Goal: Task Accomplishment & Management: Complete application form

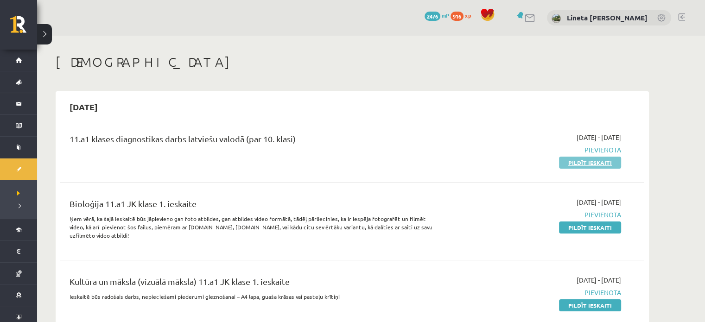
click at [578, 163] on link "Pildīt ieskaiti" at bounding box center [590, 163] width 62 height 12
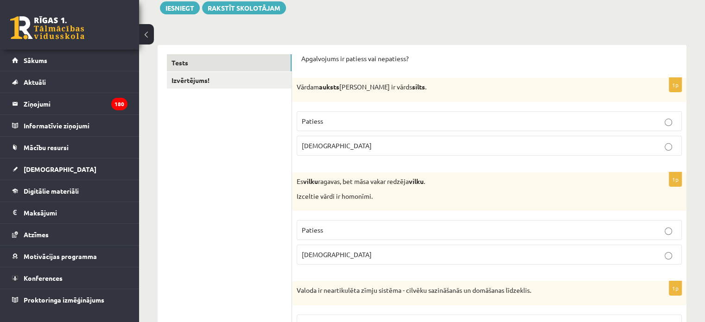
scroll to position [113, 0]
drag, startPoint x: 298, startPoint y: 87, endPoint x: 349, endPoint y: 148, distance: 79.6
click at [349, 148] on div "1p Vārdam auksts antonīms ir vārds silts . Patiess Aplams" at bounding box center [489, 119] width 394 height 85
copy div "Vārdam auksts antonīms ir vārds silts . Patiess Aplams"
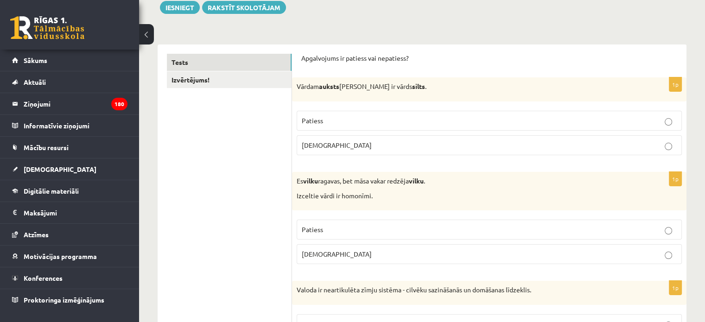
click at [321, 124] on span "Patiess" at bounding box center [312, 120] width 21 height 8
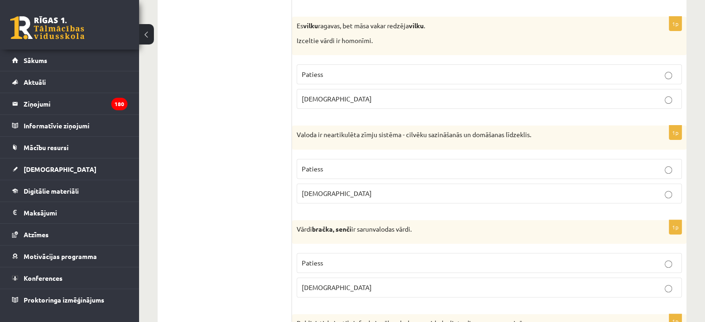
scroll to position [272, 0]
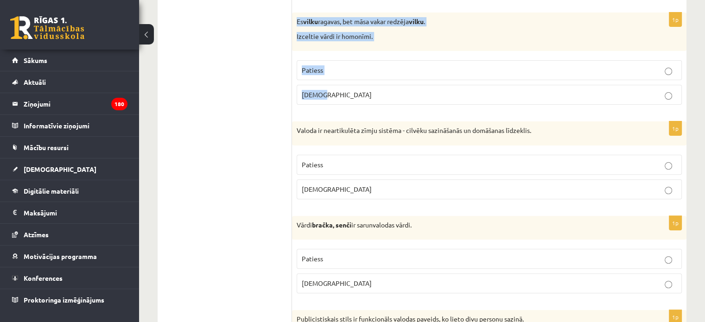
drag, startPoint x: 294, startPoint y: 18, endPoint x: 366, endPoint y: 111, distance: 117.3
click at [366, 111] on div "1p Es vilku ragavas, bet māsa vakar redzēja vilku . Izceltie vārdi ir homonīmi.…" at bounding box center [489, 63] width 394 height 100
copy div "Es vilku ragavas, bet māsa vakar redzēja vilku . Izceltie vārdi ir homonīmi. Pa…"
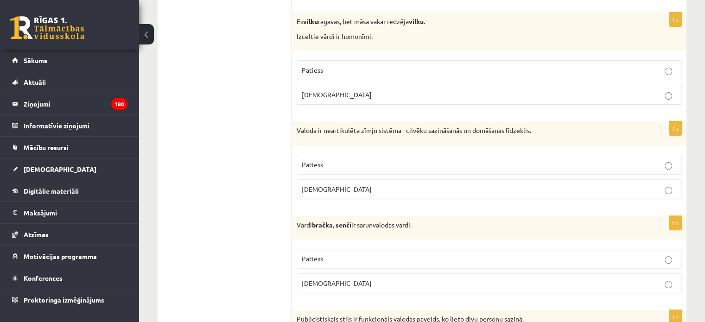
click at [328, 92] on p "Aplams" at bounding box center [489, 95] width 375 height 10
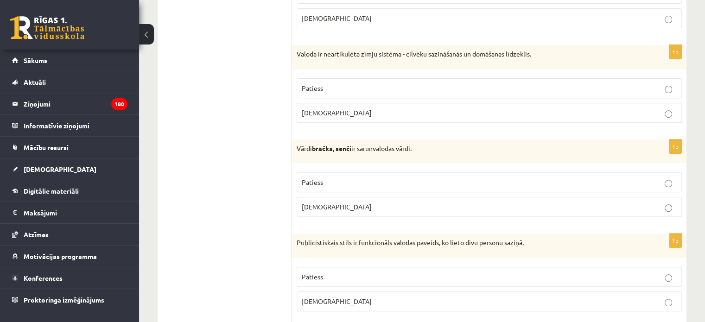
scroll to position [350, 0]
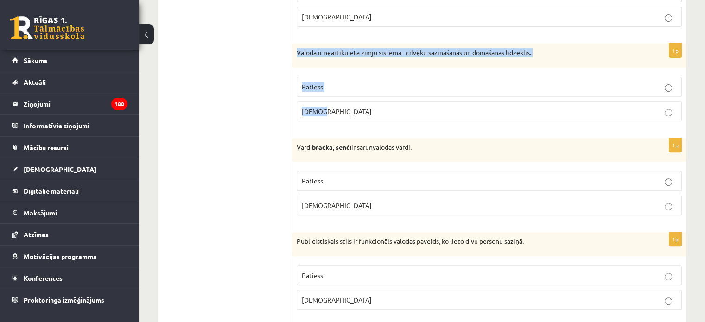
drag, startPoint x: 295, startPoint y: 50, endPoint x: 347, endPoint y: 116, distance: 84.2
click at [347, 116] on div "1p Valoda ir neartikulēta zīmju sistēma - cilvēku sazināšanās un domāšanas līdz…" at bounding box center [489, 86] width 394 height 85
copy div "Valoda ir neartikulēta zīmju sistēma - cilvēku sazināšanās un domāšanas līdzekl…"
drag, startPoint x: 265, startPoint y: 118, endPoint x: 327, endPoint y: 114, distance: 62.2
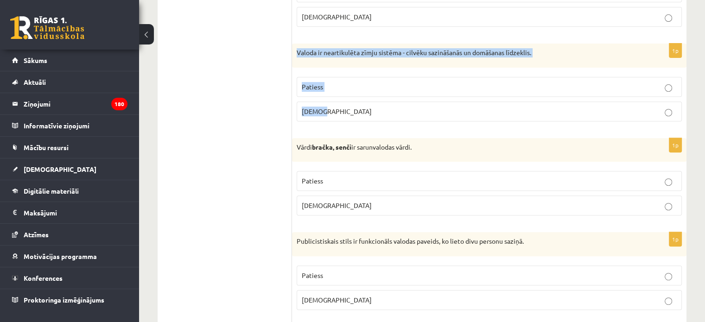
click at [327, 114] on p "Aplams" at bounding box center [489, 112] width 375 height 10
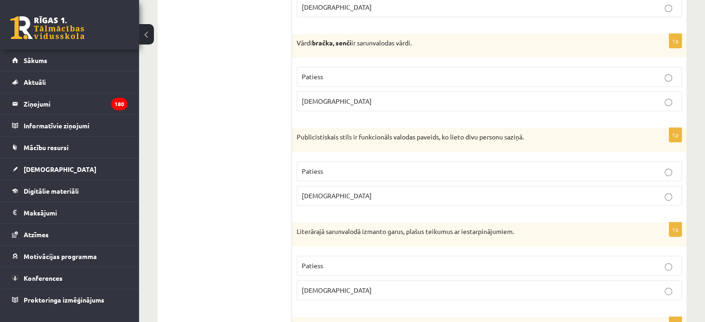
scroll to position [455, 0]
drag, startPoint x: 295, startPoint y: 40, endPoint x: 349, endPoint y: 103, distance: 83.2
click at [349, 103] on div "1p Vārdi bračka, senči ir sarunvalodas vārdi. Patiess Aplams" at bounding box center [489, 75] width 394 height 85
copy div "Vārdi bračka, senči ir sarunvalodas vārdi. Patiess Aplams"
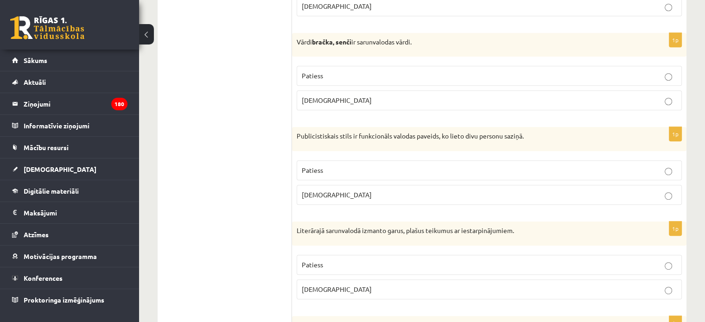
click at [349, 76] on p "Patiess" at bounding box center [489, 76] width 375 height 10
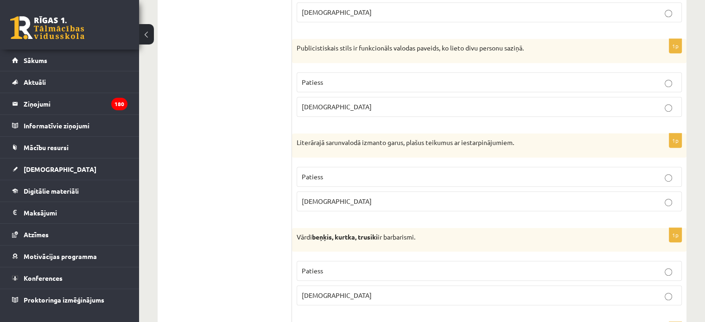
scroll to position [568, 0]
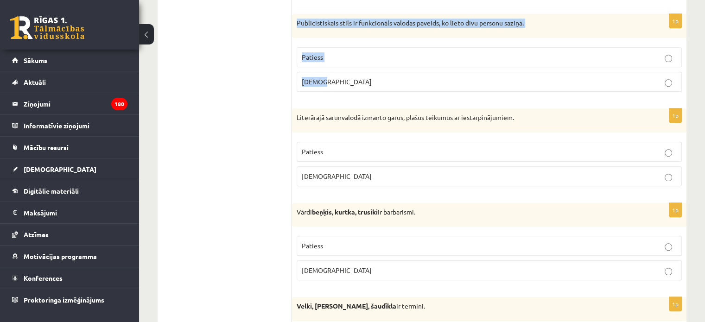
drag, startPoint x: 295, startPoint y: 18, endPoint x: 340, endPoint y: 73, distance: 71.4
click at [340, 73] on div "1p Publicistiskais stils ir funkcionāls valodas paveids, ko lieto divu personu …" at bounding box center [489, 56] width 394 height 85
copy div "Publicistiskais stils ir funkcionāls valodas paveids, ko lieto divu personu saz…"
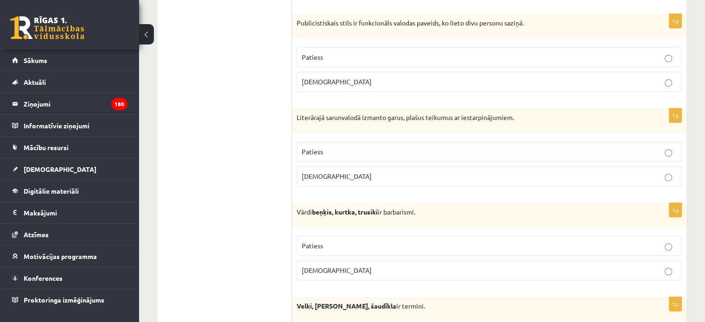
click at [347, 73] on label "Aplams" at bounding box center [489, 82] width 385 height 20
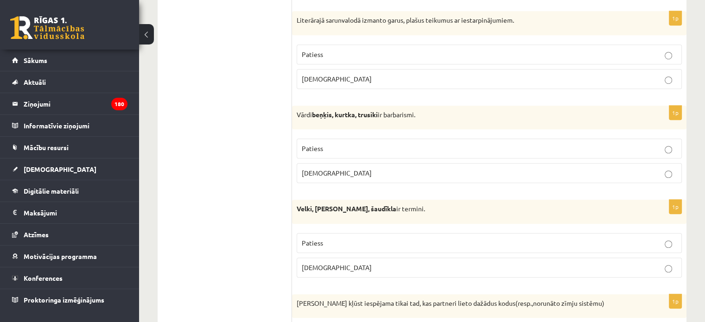
scroll to position [668, 0]
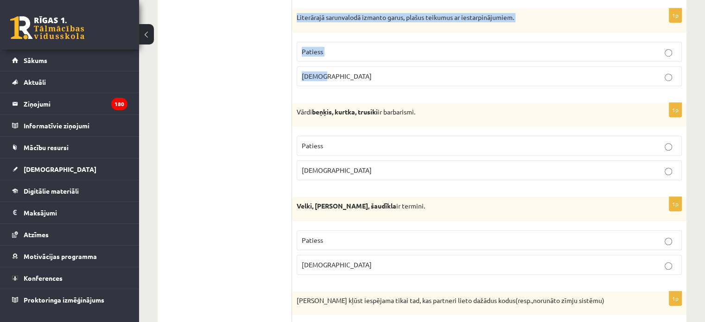
drag, startPoint x: 298, startPoint y: 15, endPoint x: 356, endPoint y: 74, distance: 82.3
click at [356, 74] on div "1p Literārajā sarunvalodā izmanto garus, plašus teikumus ar iestarpinājumiem. P…" at bounding box center [489, 50] width 394 height 85
copy div "Literārajā sarunvalodā izmanto garus, plašus teikumus ar iestarpinājumiem. Pati…"
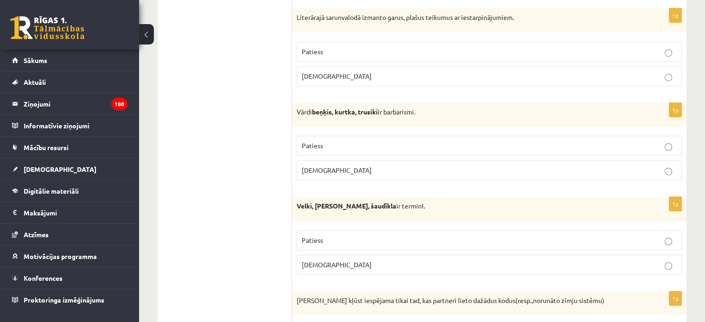
click at [352, 73] on p "Aplams" at bounding box center [489, 76] width 375 height 10
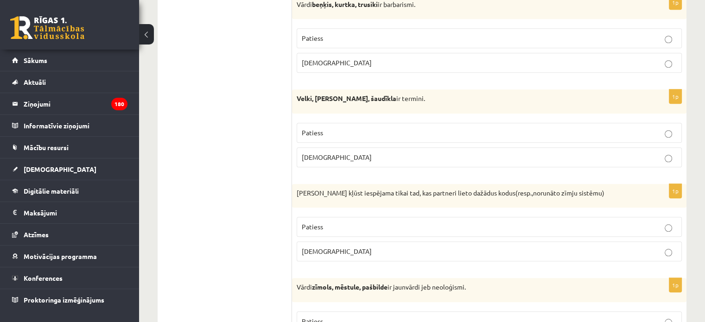
scroll to position [737, 0]
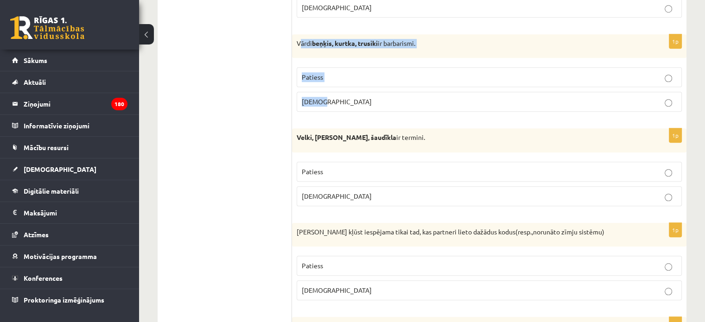
drag, startPoint x: 299, startPoint y: 37, endPoint x: 379, endPoint y: 92, distance: 96.6
click at [379, 92] on div "1p Vārdi beņķis, kurtka, trusiki ir barbarismi. Patiess Aplams" at bounding box center [489, 76] width 394 height 85
click at [296, 40] on div "Vārdi beņķis, kurtka, trusiki ir barbarismi." at bounding box center [489, 46] width 394 height 24
drag, startPoint x: 296, startPoint y: 40, endPoint x: 339, endPoint y: 107, distance: 79.7
click at [339, 107] on div "1p Vārdi beņķis, kurtka, trusiki ir barbarismi. Patiess Aplams" at bounding box center [489, 76] width 394 height 85
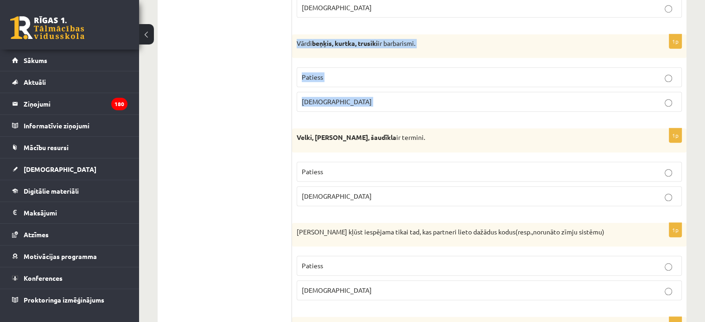
copy form "Vārdi beņķis, kurtka, trusiki ir barbarismi. Patiess Aplams"
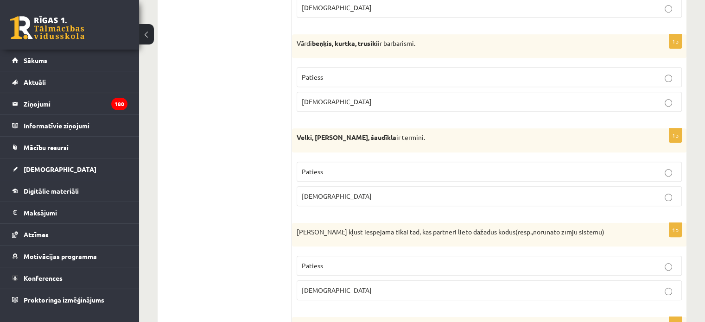
click at [328, 72] on p "Patiess" at bounding box center [489, 77] width 375 height 10
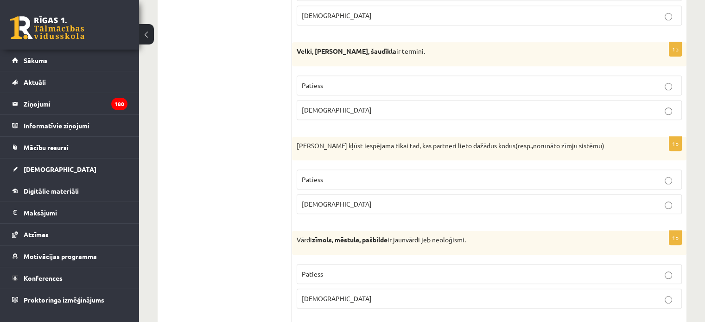
scroll to position [824, 0]
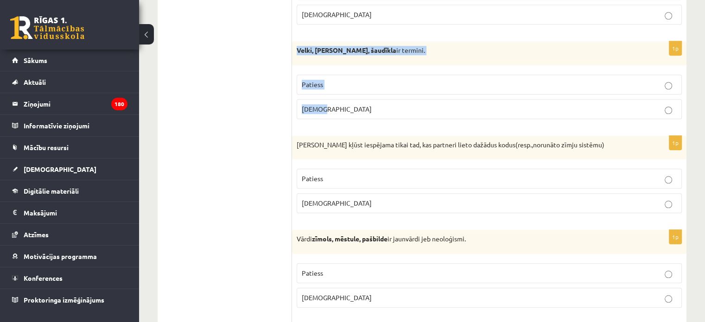
drag, startPoint x: 292, startPoint y: 42, endPoint x: 354, endPoint y: 122, distance: 100.8
click at [354, 122] on div "1p Velki, meti, šaudīkla ir termini. Patiess Aplams" at bounding box center [489, 83] width 394 height 85
copy div "Velki, meti, šaudīkla ir termini. Patiess Aplams"
click at [335, 83] on p "Patiess" at bounding box center [489, 85] width 375 height 10
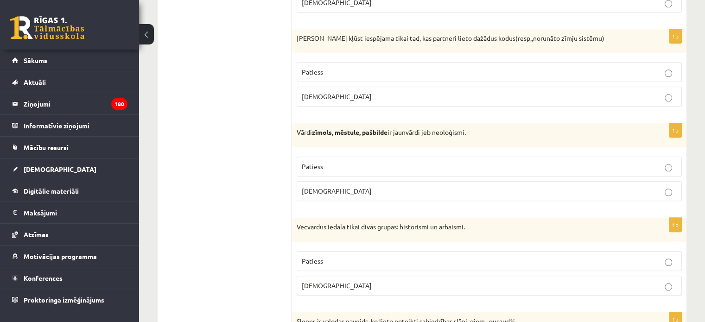
scroll to position [934, 0]
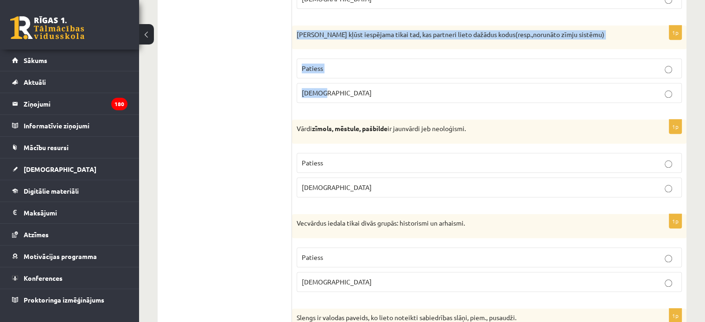
drag, startPoint x: 295, startPoint y: 23, endPoint x: 333, endPoint y: 97, distance: 82.7
click at [333, 97] on div "1p Saziņa kļūst iespējama tikai tad, kas partneri lieto dažādus kodus(resp.,nor…" at bounding box center [489, 67] width 394 height 85
copy div "Saziņa kļūst iespējama tikai tad, kas partneri lieto dažādus kodus(resp.,norunā…"
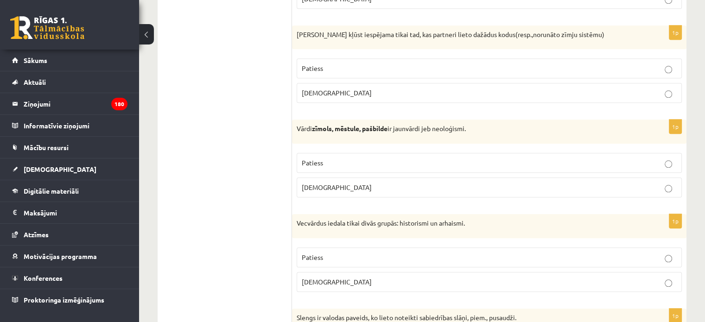
click at [319, 83] on label "Aplams" at bounding box center [489, 93] width 385 height 20
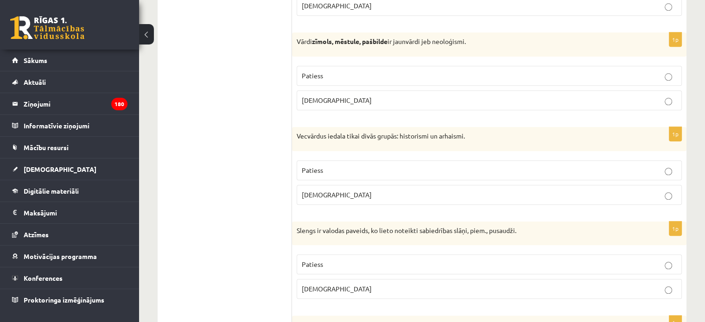
scroll to position [1027, 0]
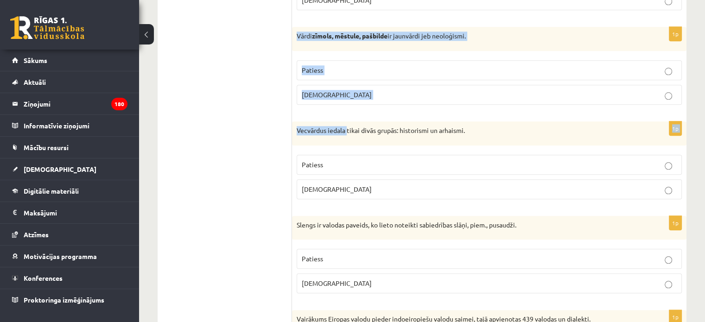
drag, startPoint x: 298, startPoint y: 30, endPoint x: 347, endPoint y: 110, distance: 93.6
click at [298, 33] on p "Vārdi zīmols, mēstule, pašbilde ir jaunvārdi jeb neoloģismi." at bounding box center [466, 36] width 339 height 9
drag, startPoint x: 298, startPoint y: 33, endPoint x: 334, endPoint y: 87, distance: 64.5
click at [334, 87] on div "1p Vārdi zīmols, mēstule, pašbilde ir jaunvārdi jeb neoloģismi. Patiess Aplams" at bounding box center [489, 69] width 394 height 85
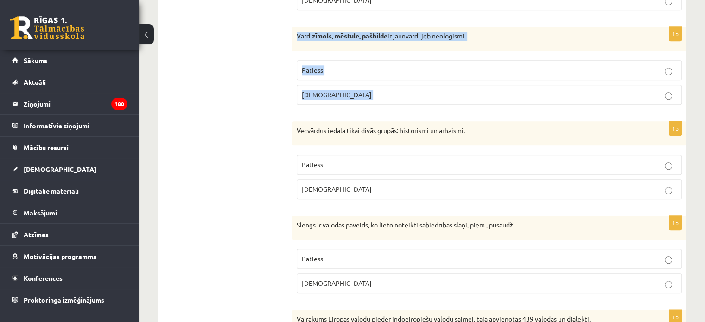
click at [333, 65] on p "Patiess" at bounding box center [489, 70] width 375 height 10
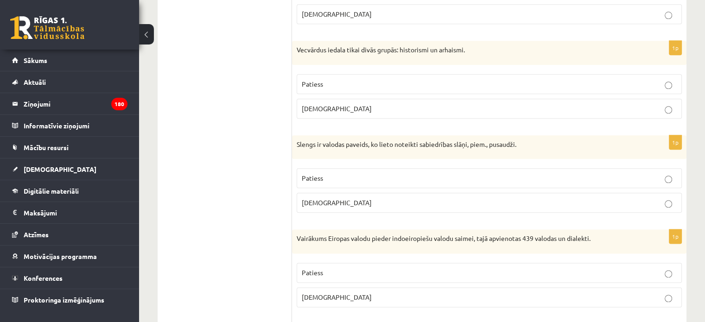
scroll to position [1110, 0]
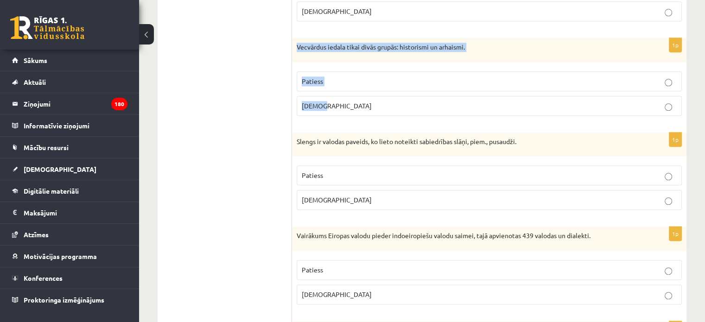
drag, startPoint x: 297, startPoint y: 43, endPoint x: 343, endPoint y: 114, distance: 84.7
click at [343, 114] on div "1p Vecvārdus iedala tikai divās grupās: historismi un arhaismi. Patiess Aplams" at bounding box center [489, 80] width 394 height 85
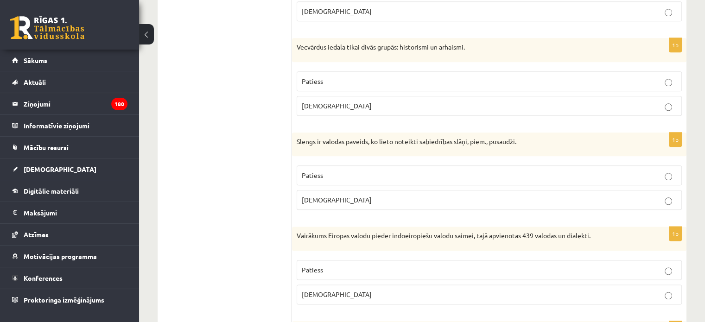
click at [335, 79] on p "Patiess" at bounding box center [489, 81] width 375 height 10
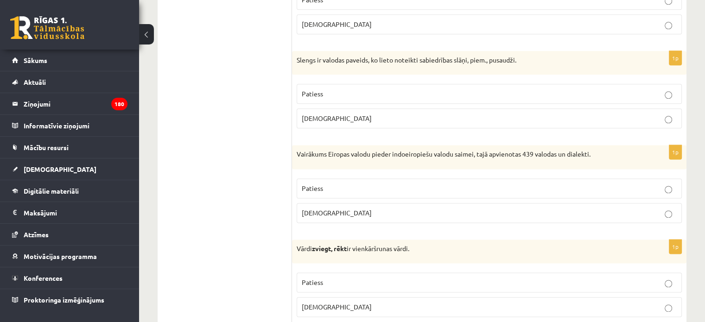
scroll to position [1214, 0]
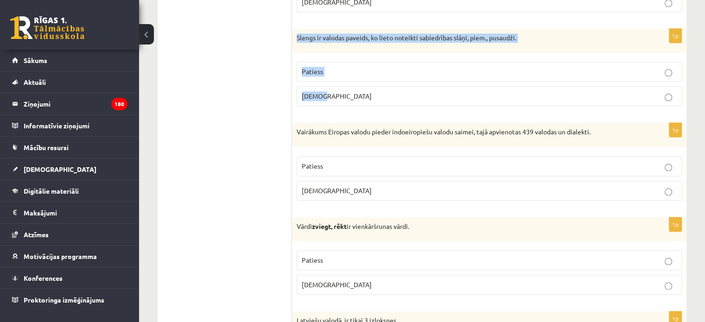
drag, startPoint x: 295, startPoint y: 31, endPoint x: 351, endPoint y: 98, distance: 87.2
click at [351, 98] on div "1p Slengs ir valodas paveids, ko lieto noteikti sabiedrības slāņi, piem., pusau…" at bounding box center [489, 71] width 394 height 85
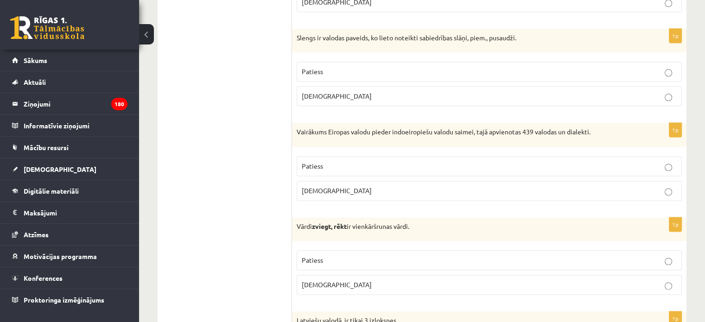
click at [353, 67] on p "Patiess" at bounding box center [489, 72] width 375 height 10
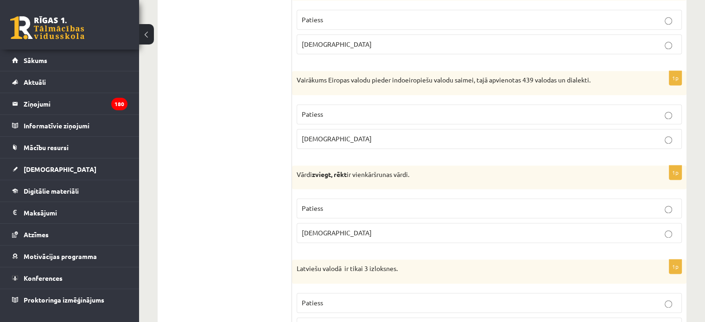
scroll to position [1267, 0]
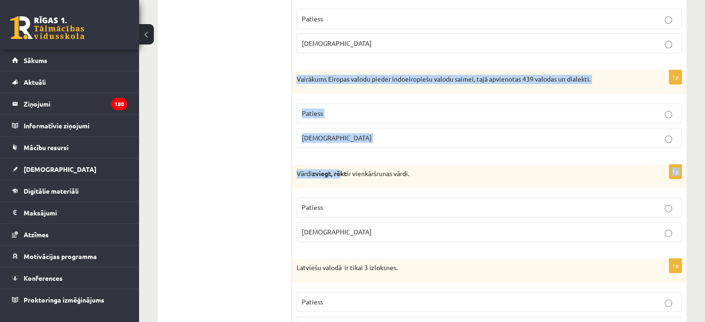
drag, startPoint x: 292, startPoint y: 71, endPoint x: 341, endPoint y: 157, distance: 98.6
click at [297, 70] on div "Vairākums Eiropas valodu pieder indoeiropiešu valodu saimei, tajā apvienotas 43…" at bounding box center [489, 82] width 394 height 24
drag, startPoint x: 297, startPoint y: 69, endPoint x: 342, endPoint y: 131, distance: 76.7
click at [342, 131] on div "1p Vairākums Eiropas valodu pieder indoeiropiešu valodu saimei, tajā apvienotas…" at bounding box center [489, 112] width 394 height 85
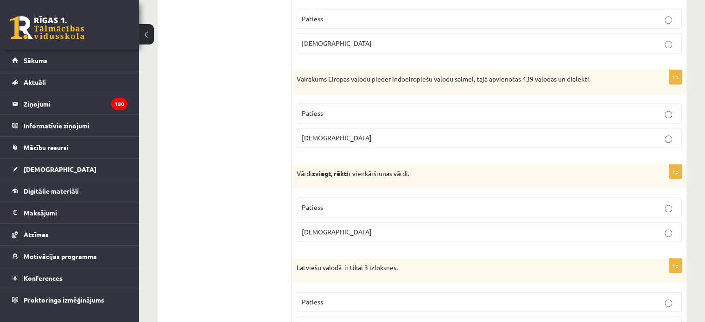
click at [350, 108] on p "Patiess" at bounding box center [489, 113] width 375 height 10
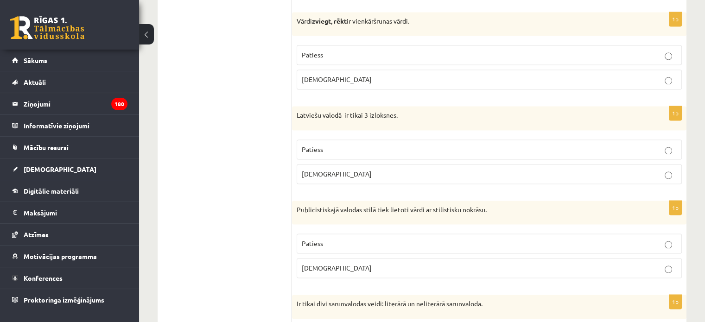
scroll to position [1420, 0]
drag, startPoint x: 297, startPoint y: 12, endPoint x: 339, endPoint y: 69, distance: 71.6
click at [339, 69] on div "1p Vārdi zviegt, rēkt ir vienkāršrunas vārdi. Patiess Aplams" at bounding box center [489, 54] width 394 height 85
click at [197, 85] on ul "Tests Izvērtējums!" at bounding box center [229, 188] width 125 height 2884
click at [352, 79] on label "Aplams" at bounding box center [489, 79] width 385 height 20
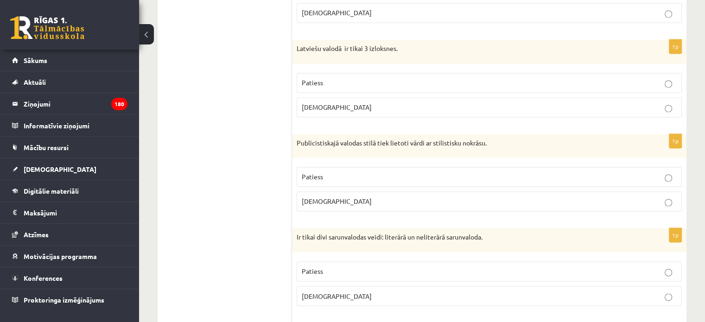
scroll to position [1487, 0]
drag, startPoint x: 293, startPoint y: 43, endPoint x: 339, endPoint y: 117, distance: 87.4
click at [339, 117] on div "1p Latviešu valodā ir tikai 3 izloksnes. Patiess Aplams" at bounding box center [489, 81] width 394 height 85
click at [243, 129] on ul "Tests Izvērtējums!" at bounding box center [229, 122] width 125 height 2884
click at [342, 102] on p "Aplams" at bounding box center [489, 107] width 375 height 10
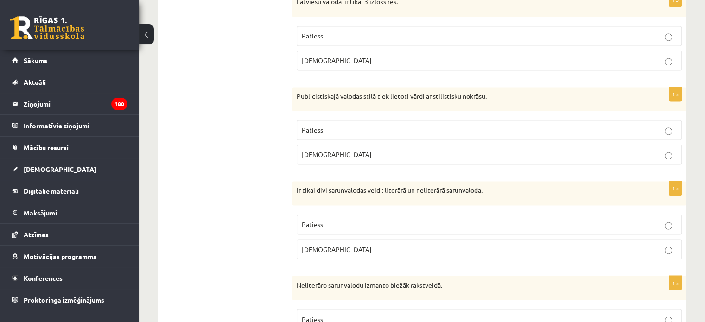
scroll to position [1568, 0]
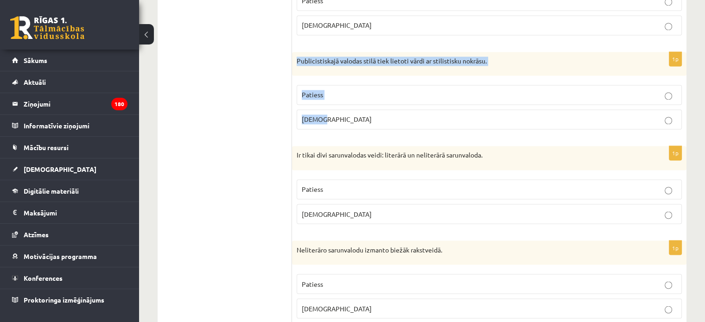
drag, startPoint x: 295, startPoint y: 52, endPoint x: 336, endPoint y: 120, distance: 80.0
click at [336, 120] on div "1p Publicistiskajā valodas stilā tiek lietoti vārdi ar stilistisku nokrāsu. Pat…" at bounding box center [489, 94] width 394 height 85
drag, startPoint x: 198, startPoint y: 87, endPoint x: 337, endPoint y: 86, distance: 139.0
click at [337, 86] on div "**********" at bounding box center [422, 40] width 529 height 2902
click at [337, 90] on p "Patiess" at bounding box center [489, 95] width 375 height 10
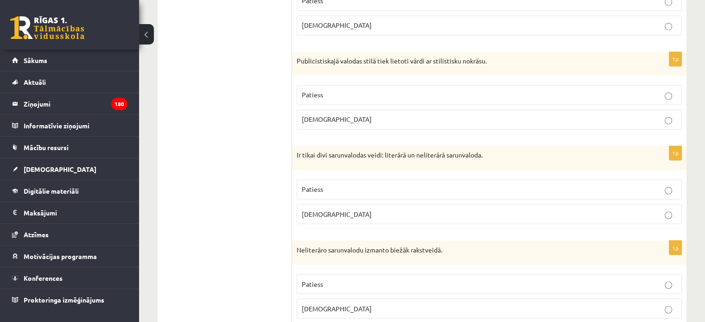
click at [256, 97] on ul "Tests Izvērtējums!" at bounding box center [229, 40] width 125 height 2884
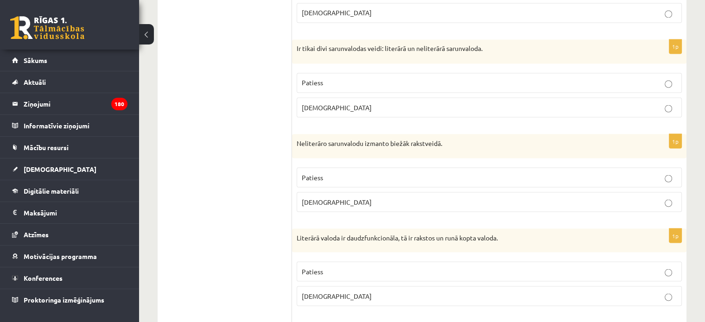
scroll to position [1694, 0]
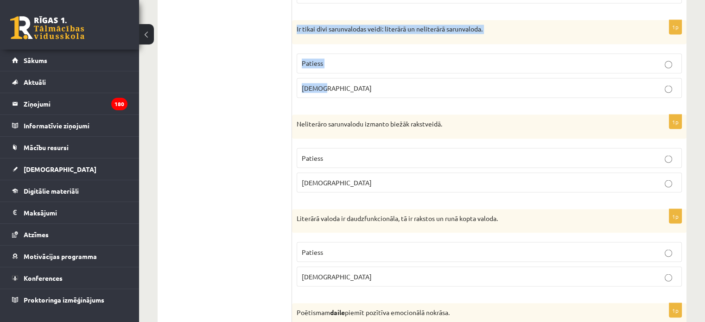
drag, startPoint x: 294, startPoint y: 20, endPoint x: 339, endPoint y: 76, distance: 71.9
click at [339, 76] on div "1p Ir tikai divi sarunvalodas veidi: literārā un neliterārā sarunvaloda. Paties…" at bounding box center [489, 62] width 394 height 85
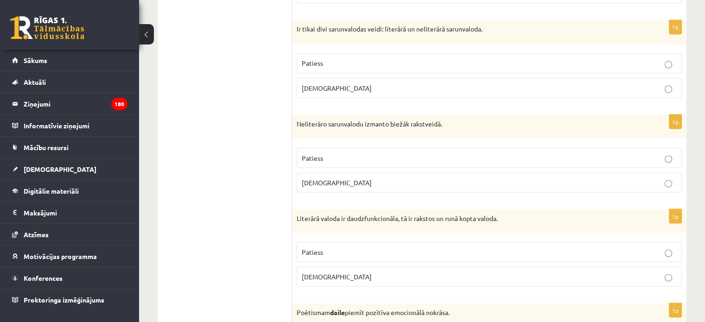
click at [332, 85] on p "Aplams" at bounding box center [489, 88] width 375 height 10
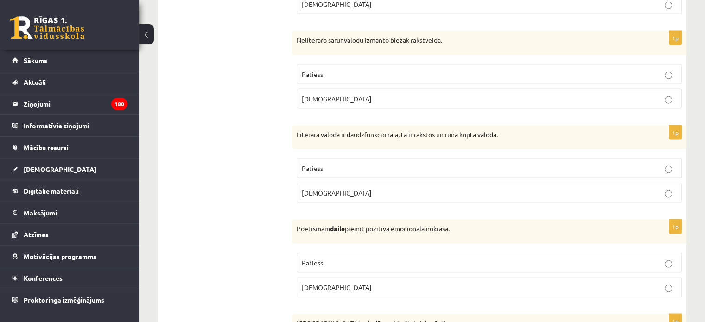
scroll to position [1779, 0]
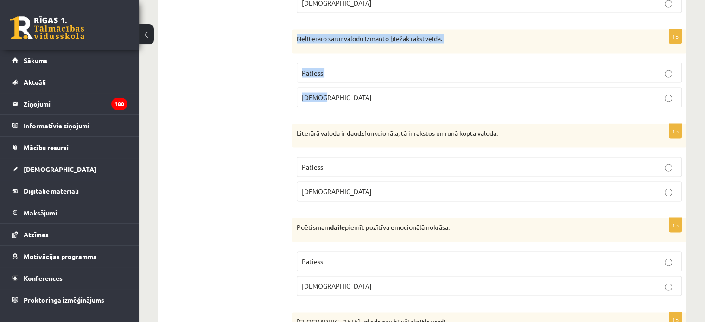
drag, startPoint x: 296, startPoint y: 31, endPoint x: 339, endPoint y: 89, distance: 72.5
click at [339, 89] on div "1p Neliterāro sarunvalodu izmanto biežāk rakstveidā. Patiess Aplams" at bounding box center [489, 72] width 394 height 85
click at [313, 93] on span "Aplams" at bounding box center [337, 97] width 70 height 8
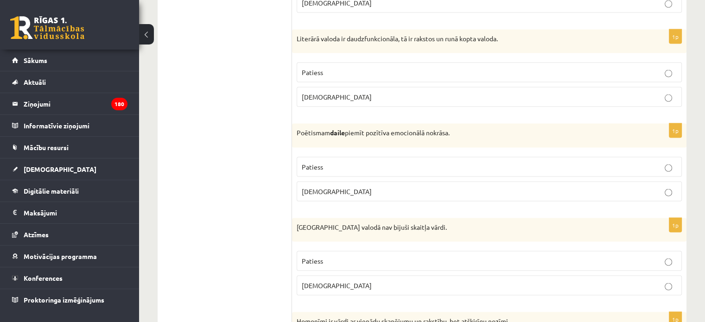
scroll to position [1874, 0]
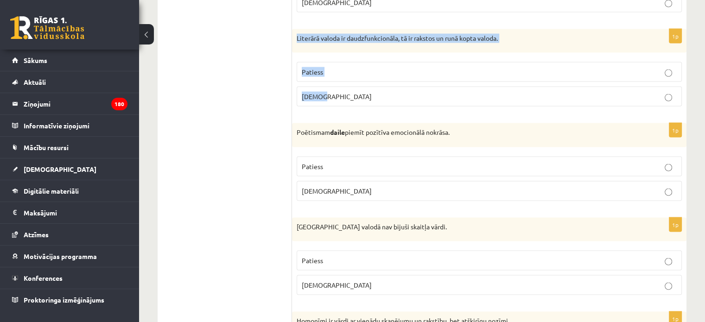
drag, startPoint x: 295, startPoint y: 28, endPoint x: 343, endPoint y: 90, distance: 78.2
click at [343, 90] on div "1p Literārā valoda ir daudzfunkcionāla, tā ir rakstos un runā kopta valoda. Pat…" at bounding box center [489, 71] width 394 height 85
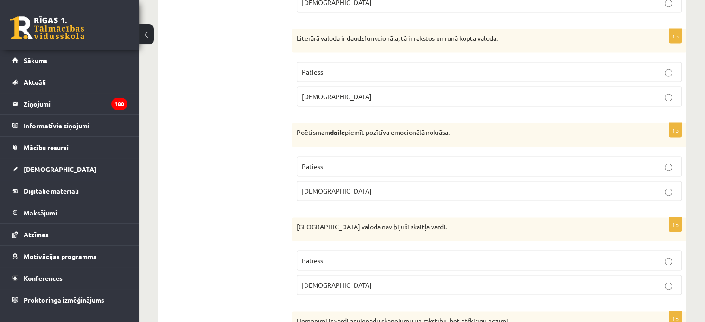
click at [334, 67] on p "Patiess" at bounding box center [489, 72] width 375 height 10
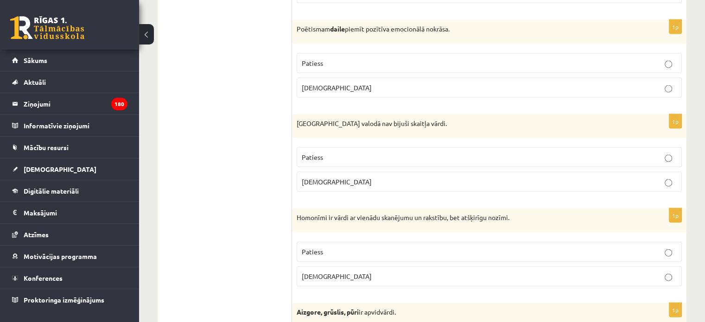
scroll to position [1978, 0]
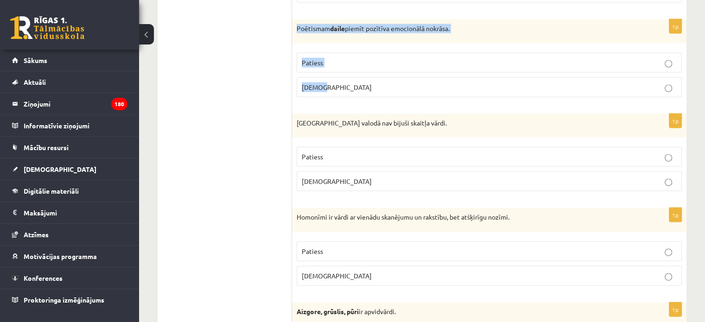
drag, startPoint x: 295, startPoint y: 19, endPoint x: 343, endPoint y: 84, distance: 81.2
click at [343, 84] on div "1p Poētismam daile piemīt pozītīva emocionālā nokrāsa. Patiess Aplams" at bounding box center [489, 61] width 394 height 85
click at [392, 58] on p "Patiess" at bounding box center [489, 63] width 375 height 10
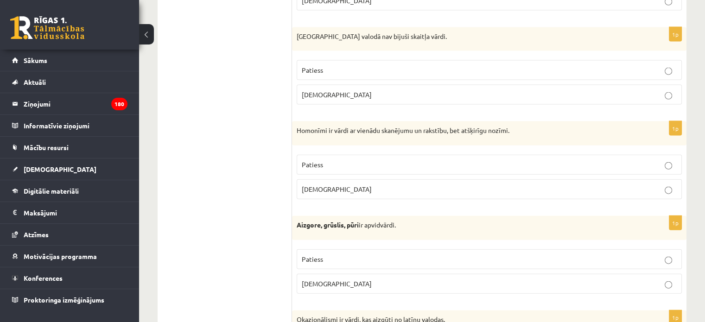
scroll to position [2065, 0]
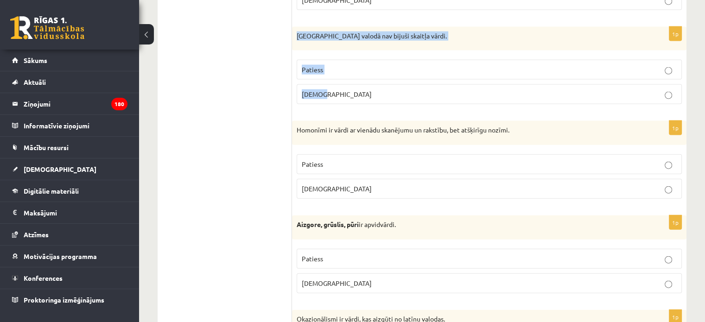
drag, startPoint x: 298, startPoint y: 28, endPoint x: 351, endPoint y: 94, distance: 85.0
click at [351, 94] on div "1p Pirmatnējā valodā nav bijuši skaitļa vārdi. Patiess Aplams" at bounding box center [489, 69] width 394 height 85
click at [329, 65] on p "Patiess" at bounding box center [489, 70] width 375 height 10
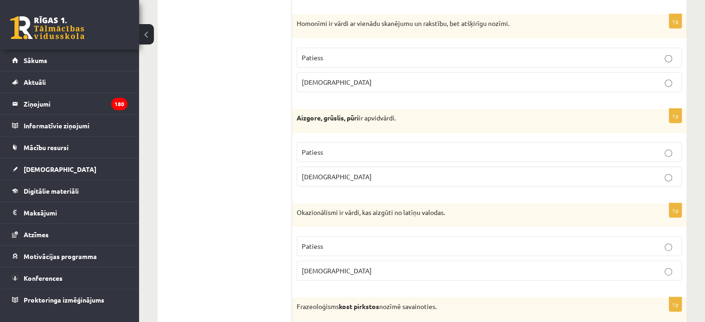
scroll to position [2173, 0]
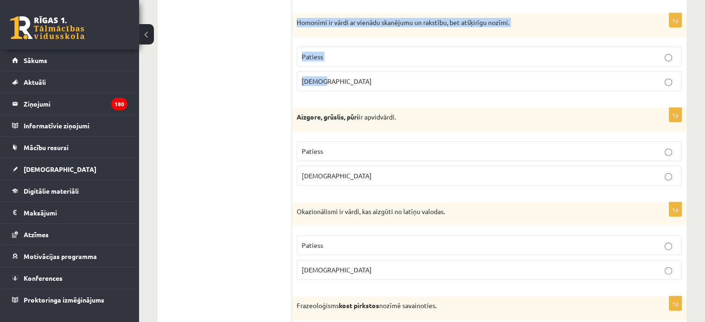
drag, startPoint x: 296, startPoint y: 13, endPoint x: 336, endPoint y: 75, distance: 74.0
click at [336, 75] on div "1p Homonīmi ir vārdi ar vienādu skanējumu un rakstību, bet atšķirīgu nozīmi. Pa…" at bounding box center [489, 55] width 394 height 85
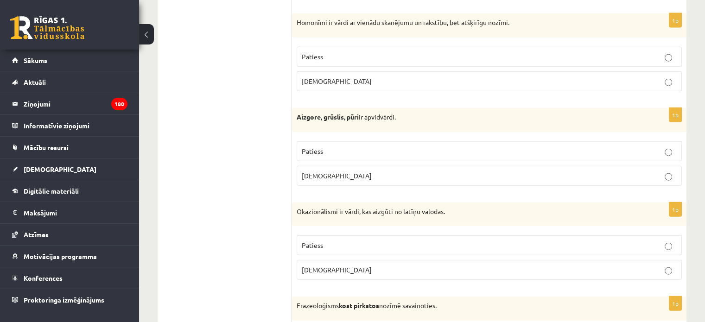
click at [340, 52] on p "Patiess" at bounding box center [489, 57] width 375 height 10
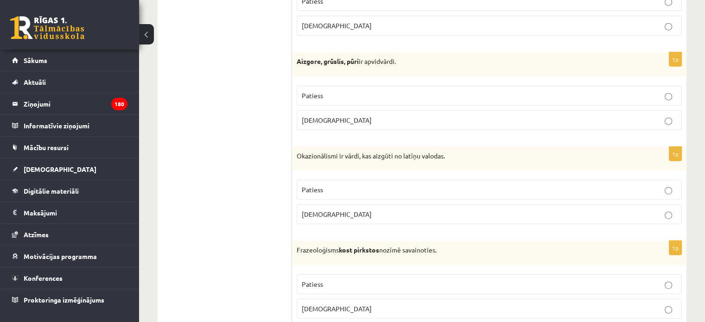
scroll to position [2229, 0]
drag, startPoint x: 296, startPoint y: 48, endPoint x: 332, endPoint y: 108, distance: 70.1
click at [332, 108] on div "1p Aizgore, grūslis, pūri ir apvidvārdi. Patiess Aplams" at bounding box center [489, 93] width 394 height 85
click at [311, 90] on span "Patiess" at bounding box center [312, 94] width 21 height 8
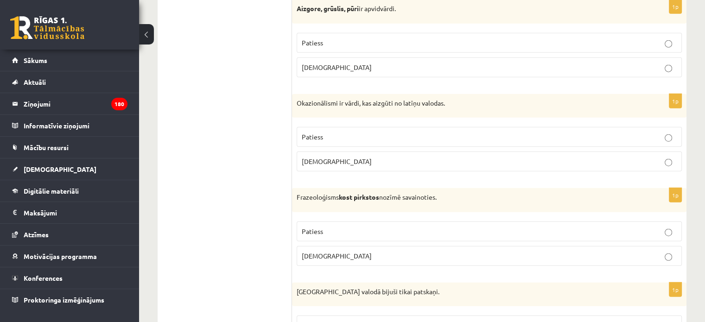
scroll to position [2309, 0]
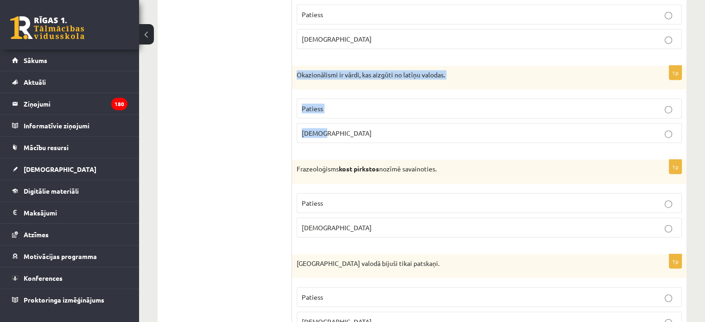
drag, startPoint x: 295, startPoint y: 63, endPoint x: 337, endPoint y: 130, distance: 79.3
click at [337, 130] on div "1p Okazionālismi ir vārdi, kas aizgūti no latīņu valodas. Patiess Aplams" at bounding box center [489, 108] width 394 height 85
click at [326, 128] on p "Aplams" at bounding box center [489, 133] width 375 height 10
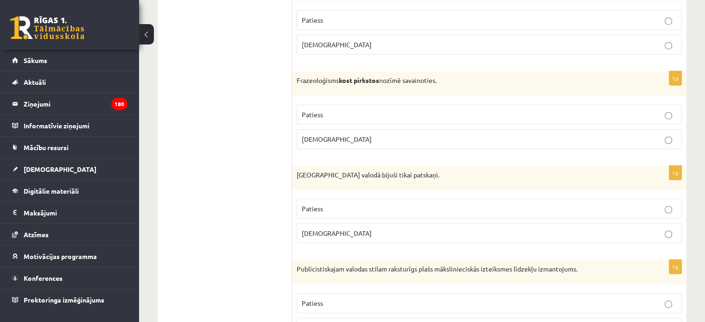
scroll to position [2403, 0]
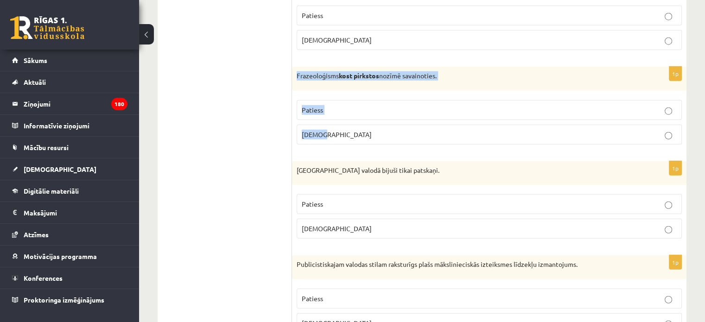
drag, startPoint x: 292, startPoint y: 62, endPoint x: 340, endPoint y: 120, distance: 74.7
click at [340, 120] on div "1p Frazeoloģisms kost pirkstos nozīmē savainoties. Patiess Aplams" at bounding box center [489, 109] width 394 height 85
click at [325, 130] on p "Aplams" at bounding box center [489, 135] width 375 height 10
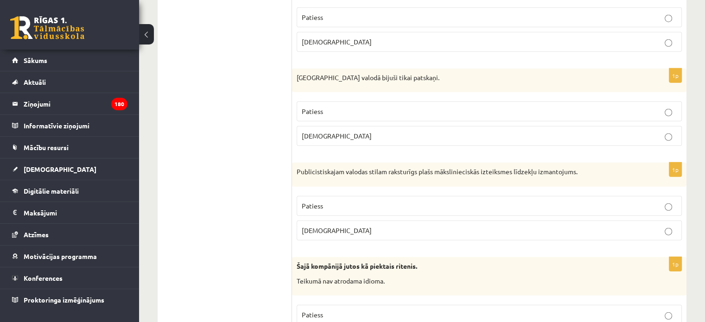
scroll to position [2497, 0]
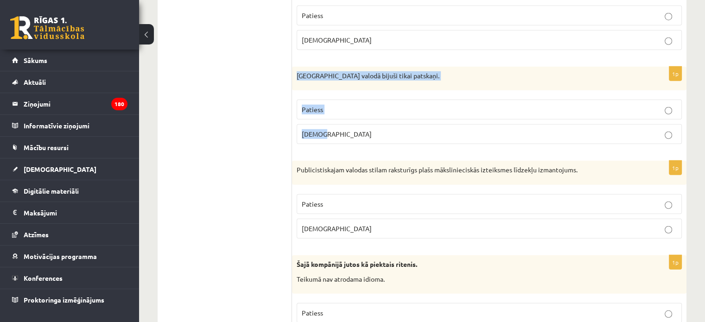
drag, startPoint x: 296, startPoint y: 63, endPoint x: 339, endPoint y: 126, distance: 76.4
click at [339, 126] on div "1p Pirmatnējā valodā bijuši tikai patskaņi. Patiess Aplams" at bounding box center [489, 109] width 394 height 85
click at [328, 129] on p "Aplams" at bounding box center [489, 134] width 375 height 10
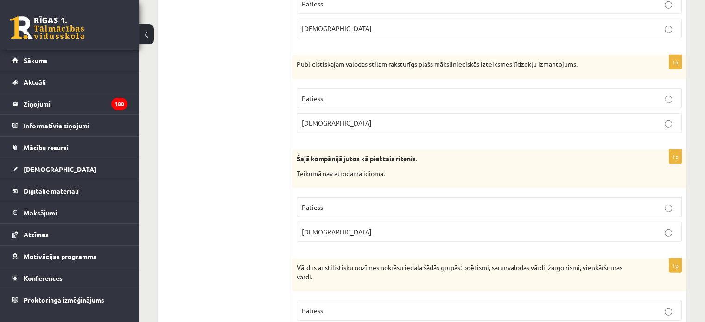
scroll to position [2604, 0]
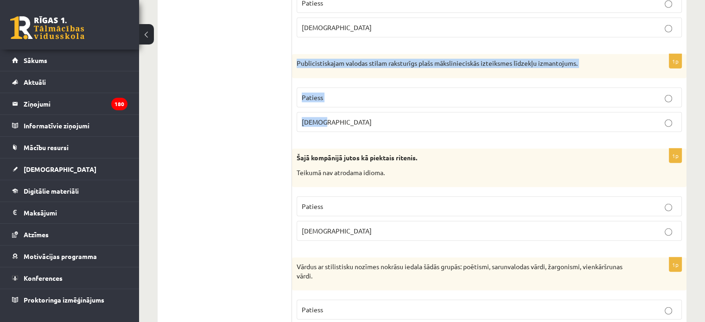
drag, startPoint x: 295, startPoint y: 51, endPoint x: 363, endPoint y: 112, distance: 91.2
click at [363, 112] on div "1p Publicistiskajam valodas stilam raksturīgs plašs mākslinieciskās izteiksmes …" at bounding box center [489, 96] width 394 height 85
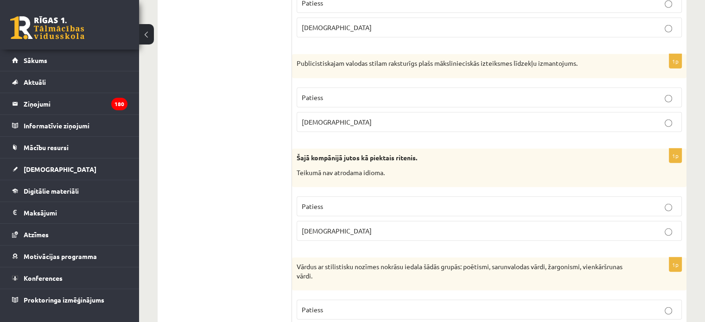
click at [361, 93] on p "Patiess" at bounding box center [489, 98] width 375 height 10
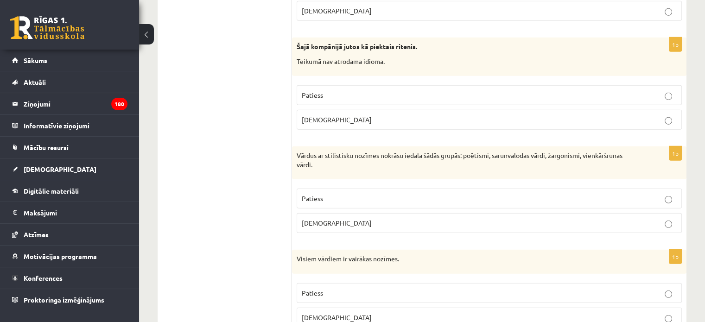
scroll to position [2721, 0]
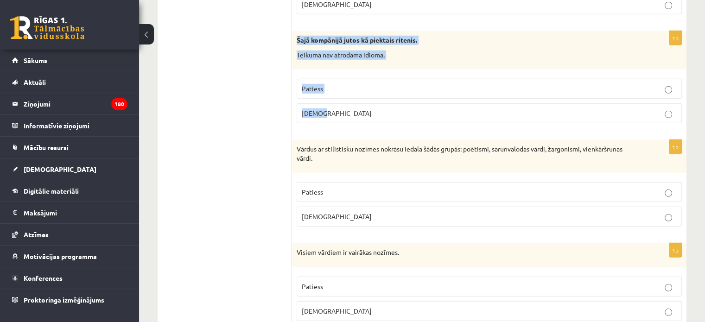
drag, startPoint x: 294, startPoint y: 29, endPoint x: 345, endPoint y: 102, distance: 89.5
click at [345, 102] on div "1p Šajā kompānijā jutos kā piektais ritenis. Teikumā nav atrodama idioma. Patie…" at bounding box center [489, 81] width 394 height 100
click at [339, 108] on div at bounding box center [339, 108] width 0 height 0
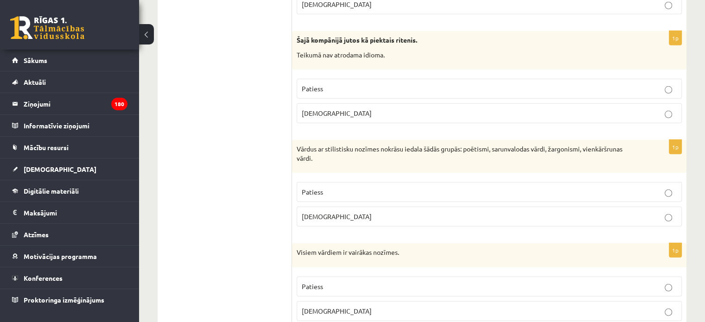
click at [356, 108] on p "Aplams" at bounding box center [489, 113] width 375 height 10
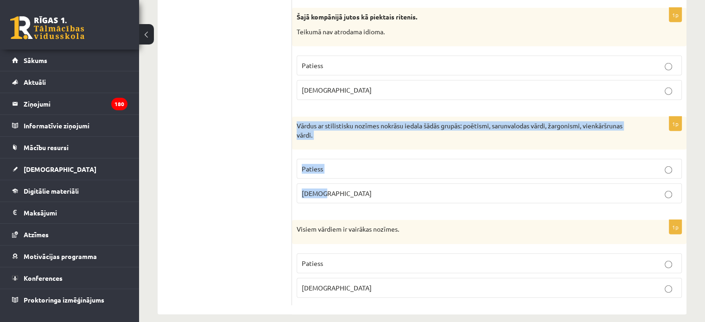
drag, startPoint x: 293, startPoint y: 111, endPoint x: 355, endPoint y: 178, distance: 91.2
click at [355, 178] on div "1p Vārdus ar stilistisku nozīmes nokrāsu iedala šādās grupās: poētismi, sarunva…" at bounding box center [489, 164] width 394 height 94
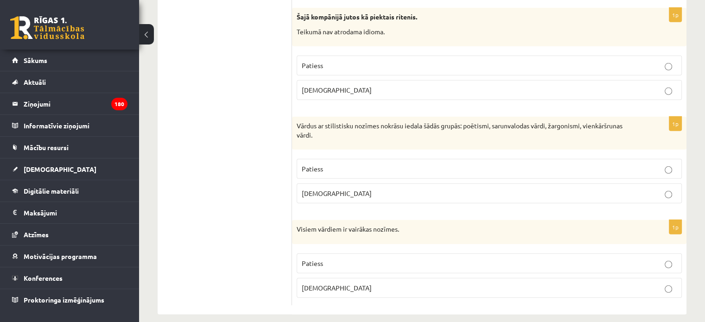
click at [339, 164] on p "Patiess" at bounding box center [489, 169] width 375 height 10
drag, startPoint x: 297, startPoint y: 211, endPoint x: 356, endPoint y: 273, distance: 85.9
click at [356, 273] on div "1p Visiem vārdiem ir vairākas nozīmes. Patiess Aplams" at bounding box center [489, 262] width 394 height 85
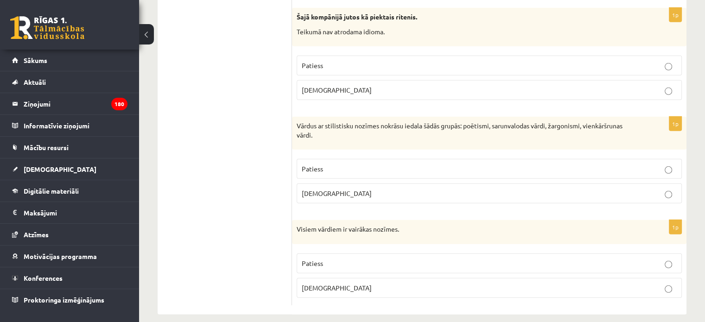
click at [337, 283] on label "Aplams" at bounding box center [489, 288] width 385 height 20
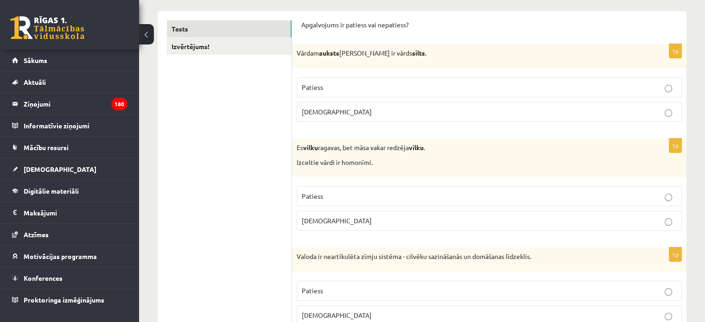
scroll to position [0, 0]
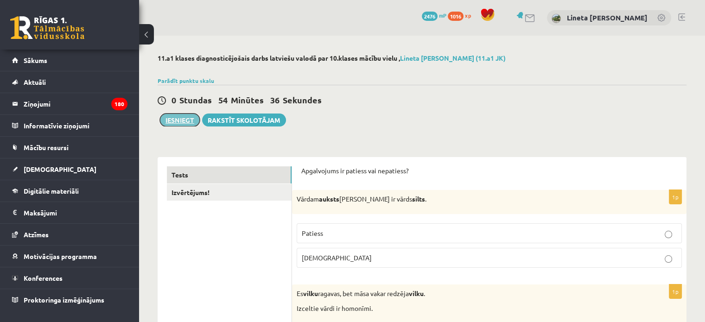
click at [183, 120] on button "Iesniegt" at bounding box center [180, 120] width 40 height 13
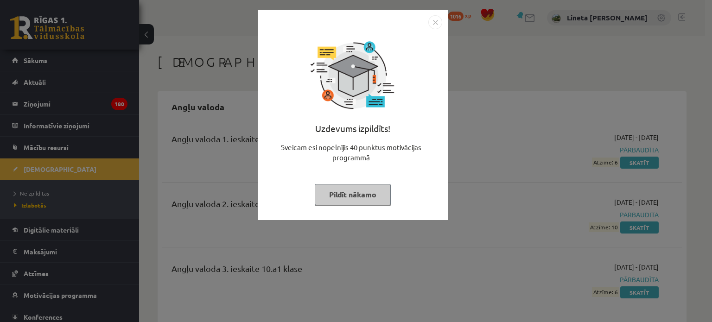
click at [355, 194] on button "Pildīt nākamo" at bounding box center [353, 194] width 76 height 21
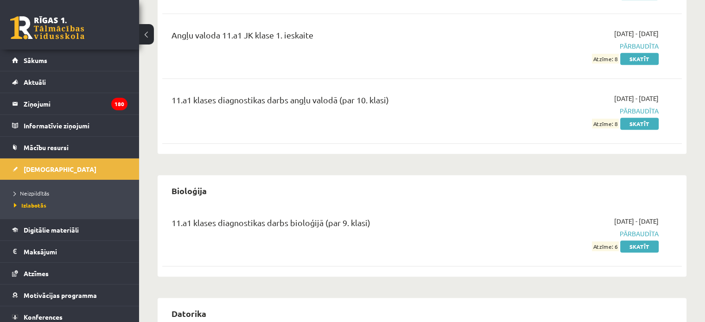
scroll to position [408, 0]
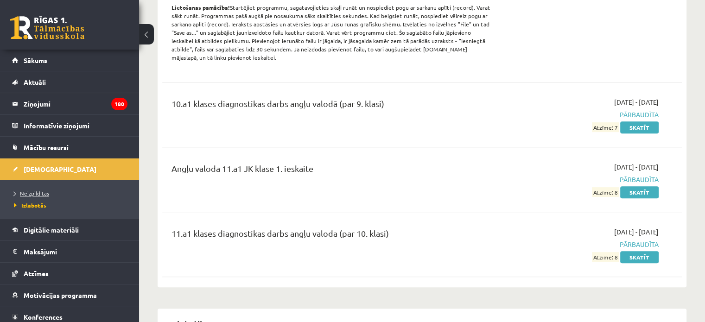
click at [19, 193] on span "Neizpildītās" at bounding box center [31, 193] width 35 height 7
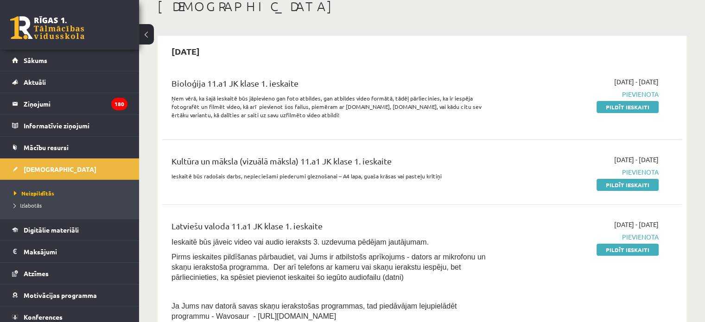
scroll to position [57, 0]
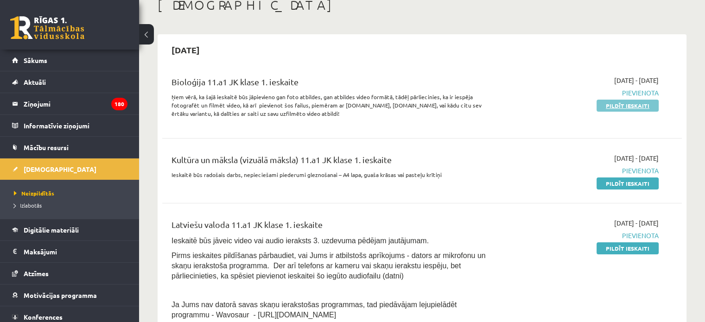
click at [628, 104] on link "Pildīt ieskaiti" at bounding box center [627, 106] width 62 height 12
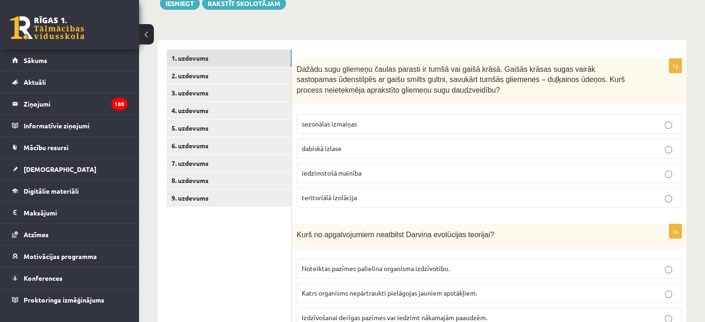
scroll to position [139, 0]
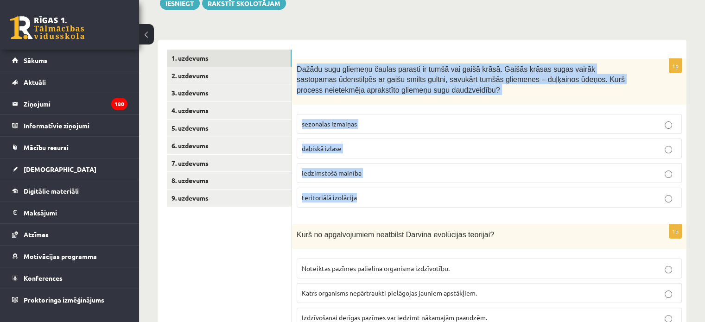
drag, startPoint x: 295, startPoint y: 66, endPoint x: 371, endPoint y: 204, distance: 157.4
click at [371, 204] on div "1p Dažādu sugu gliemeņu čaulas parasti ir tumšā vai gaišā krāsā. Gaišās krāsas …" at bounding box center [489, 137] width 394 height 156
copy div "Dažādu sugu gliemeņu čaulas parasti ir tumšā vai gaišā krāsā. Gaišās krāsas sug…"
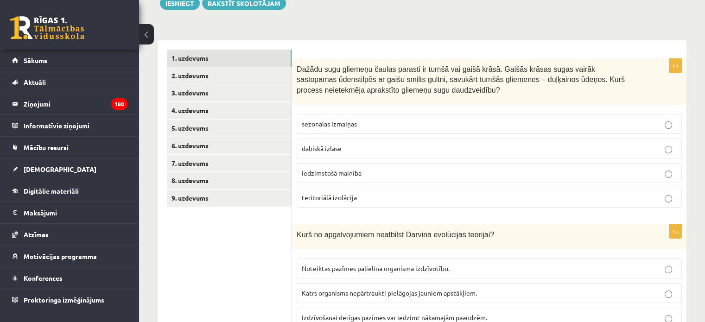
click at [338, 118] on label "sezonālas izmaiņas" at bounding box center [489, 124] width 385 height 20
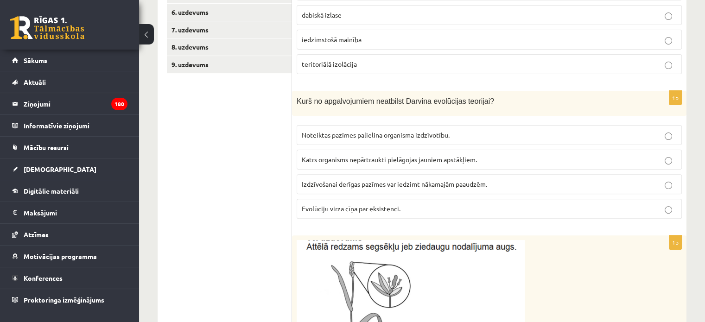
scroll to position [279, 0]
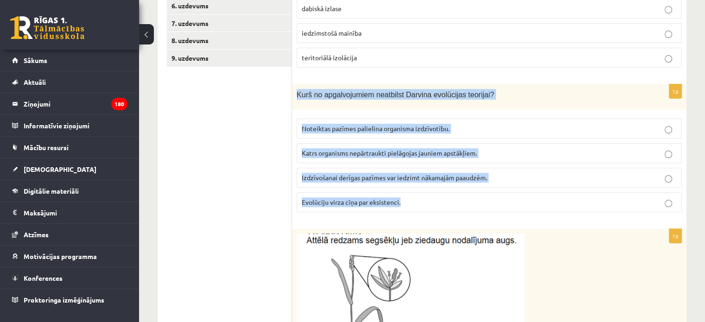
drag, startPoint x: 296, startPoint y: 92, endPoint x: 413, endPoint y: 194, distance: 155.4
click at [413, 194] on div "1p Kurš no apgalvojumiem neatbilst Darvina evolūcijas teorijai? Noteiktas pazīm…" at bounding box center [489, 152] width 394 height 136
copy div "Kurš no apgalvojumiem neatbilst Darvina evolūcijas teorijai? Noteiktas pazīmes …"
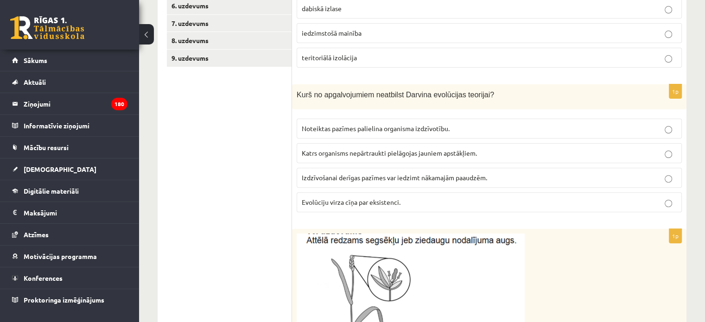
click at [349, 149] on span "Katrs organisms nepārtraukti pielāgojas jauniem apstākļiem." at bounding box center [389, 153] width 175 height 8
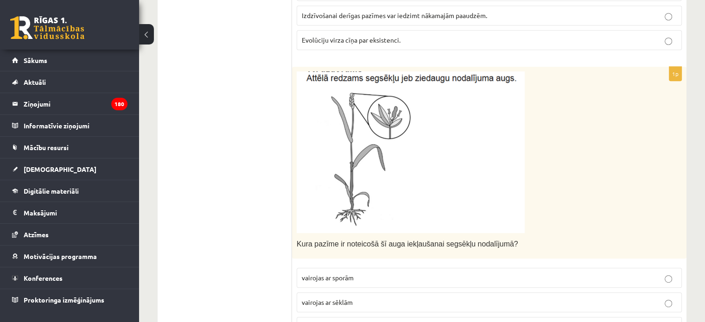
scroll to position [450, 0]
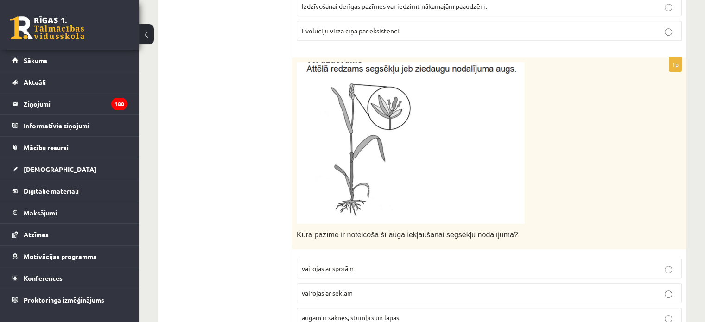
click at [349, 148] on img at bounding box center [411, 143] width 228 height 162
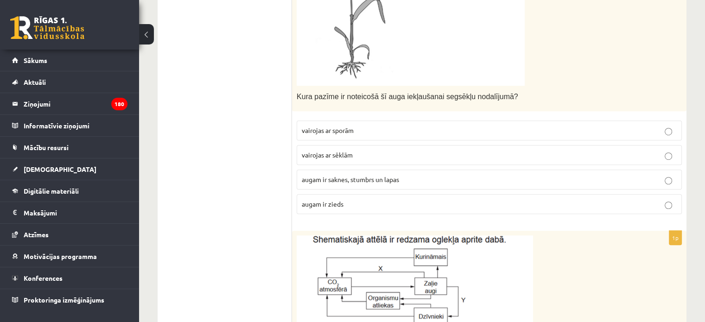
scroll to position [590, 0]
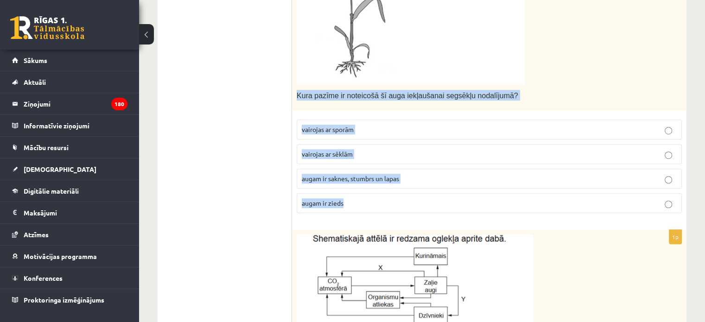
drag, startPoint x: 296, startPoint y: 92, endPoint x: 361, endPoint y: 194, distance: 120.5
click at [361, 194] on div "1p Kura pazīme ir noteicošā šī auga iekļaušanai segsēkļu nodalījumā? vairojas a…" at bounding box center [489, 69] width 394 height 302
copy div "Kura pazīme ir noteicošā šī auga iekļaušanai segsēkļu nodalījumā? vairojas ar s…"
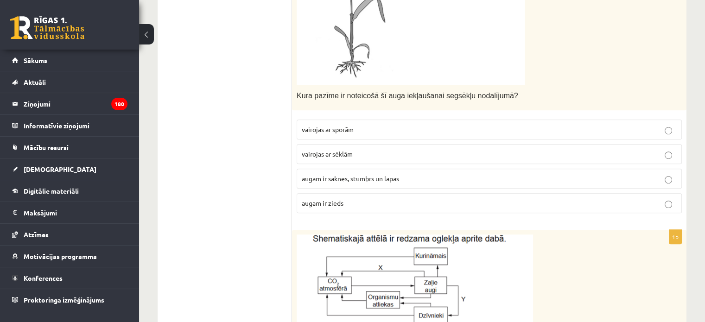
click at [349, 201] on p "augam ir zieds" at bounding box center [489, 203] width 375 height 10
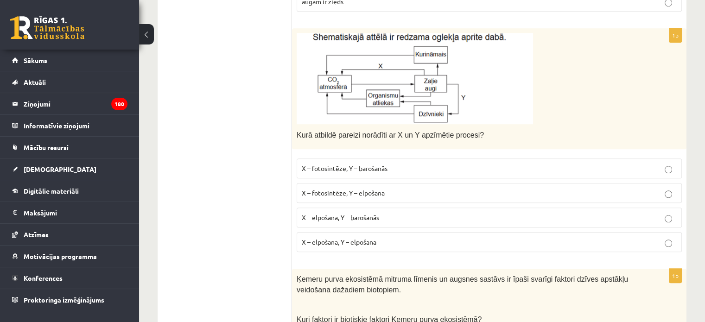
scroll to position [792, 0]
click at [355, 216] on span "X – elpošana, Y – barošanās" at bounding box center [340, 217] width 77 height 8
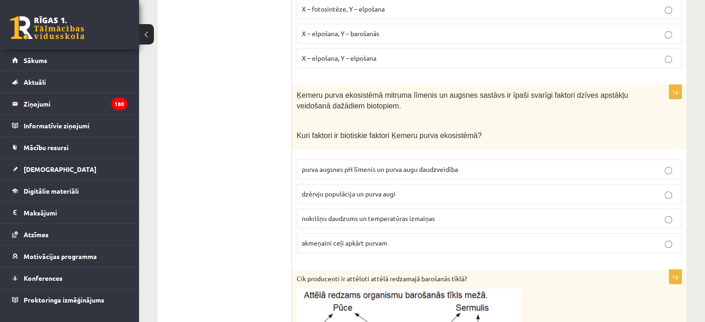
scroll to position [994, 0]
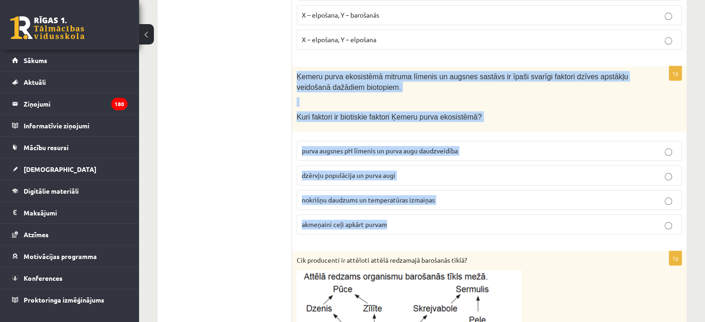
drag, startPoint x: 296, startPoint y: 73, endPoint x: 410, endPoint y: 212, distance: 180.2
click at [410, 212] on div "1p Ķemeru purva ekosistēmā mitruma līmenis un augsnes sastāvs ir īpaši svarīgi …" at bounding box center [489, 153] width 394 height 175
copy div "Ķemeru purva ekosistēmā mitruma līmenis un augsnes sastāvs ir īpaši svarīgi fak…"
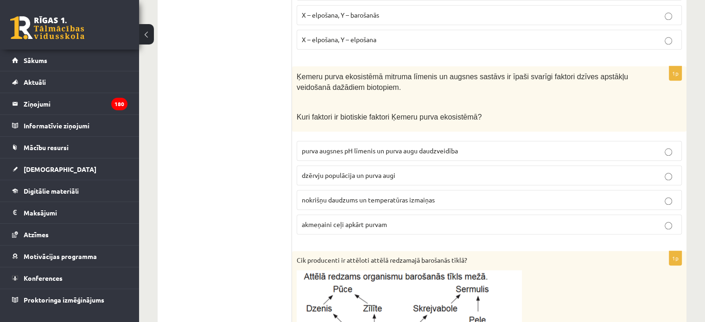
click at [330, 171] on span "dzērvju populācija un purva augi" at bounding box center [349, 175] width 94 height 8
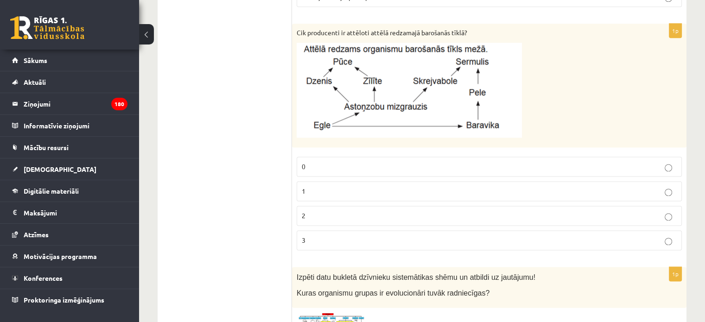
scroll to position [1221, 0]
click at [347, 212] on p "2" at bounding box center [489, 216] width 375 height 10
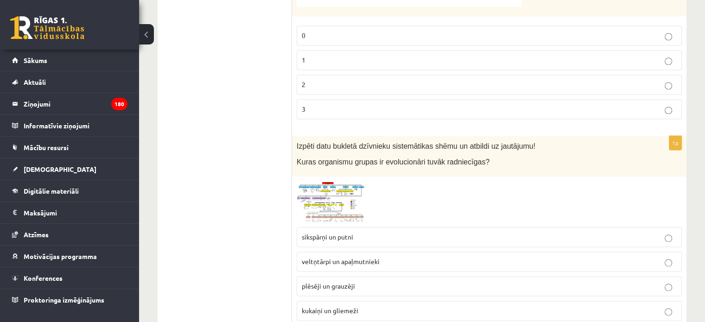
scroll to position [1380, 0]
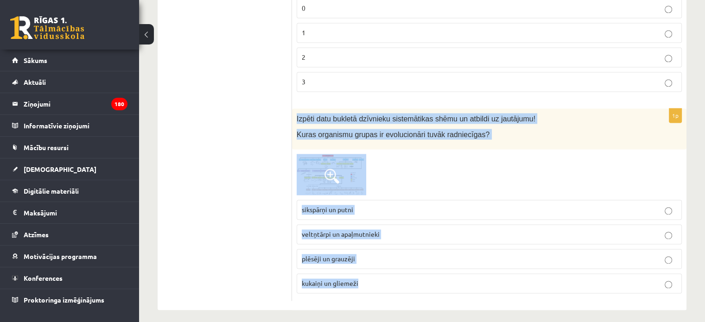
drag, startPoint x: 294, startPoint y: 110, endPoint x: 384, endPoint y: 270, distance: 183.6
click at [384, 270] on div "1p Izpēti datu bukletā dzīvnieku sistemātikas shēmu un atbildi uz jautājumu! Ku…" at bounding box center [489, 204] width 394 height 192
copy div "Izpēti datu bukletā dzīvnieku sistemātikas shēmu un atbildi uz jautājumu! Kuras…"
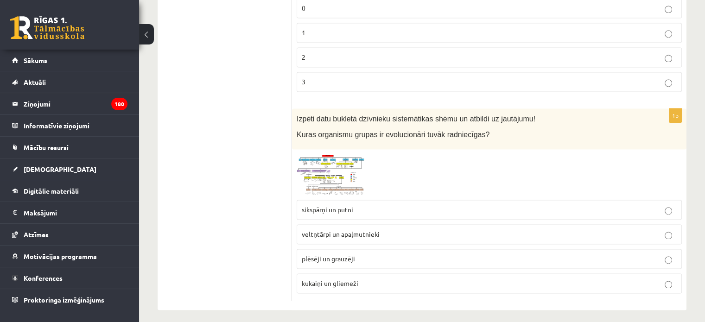
click at [338, 254] on span "plēsēji un grauzēji" at bounding box center [328, 258] width 53 height 8
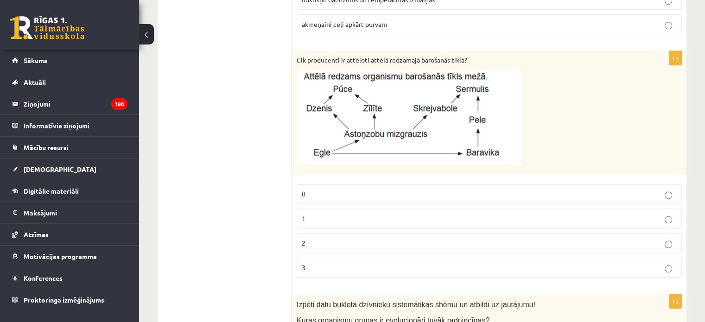
scroll to position [1194, 0]
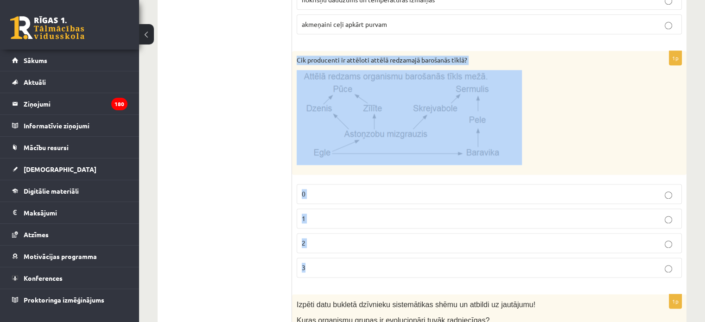
drag, startPoint x: 297, startPoint y: 51, endPoint x: 337, endPoint y: 260, distance: 212.1
click at [337, 260] on div "1p Cik producenti ir attēloti attēlā redzamajā barošanās tīklā? 0 1 2 3" at bounding box center [489, 168] width 394 height 235
copy div "Cik producenti ir attēloti attēlā redzamajā barošanās tīklā? 0 1 2 3"
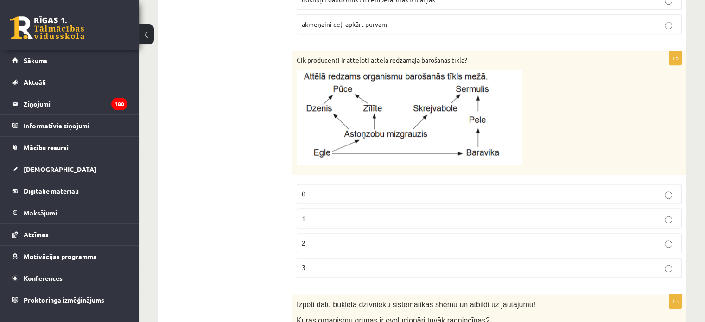
click at [355, 214] on p "1" at bounding box center [489, 219] width 375 height 10
click at [355, 238] on p "2" at bounding box center [489, 243] width 375 height 10
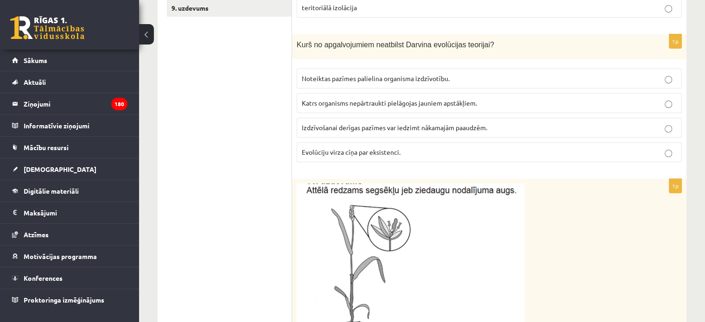
scroll to position [0, 0]
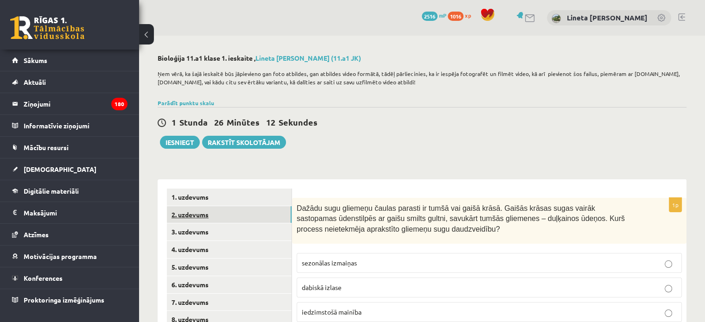
click at [186, 208] on link "2. uzdevums" at bounding box center [229, 214] width 125 height 17
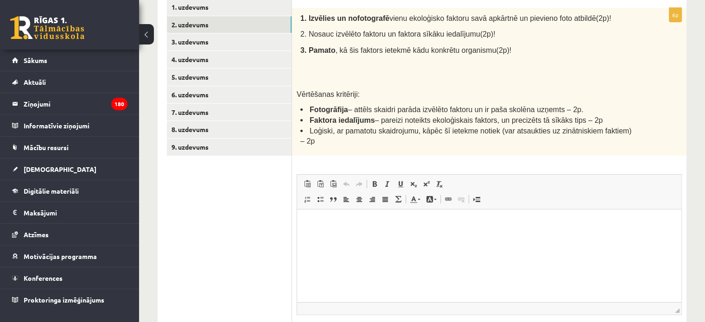
scroll to position [112, 0]
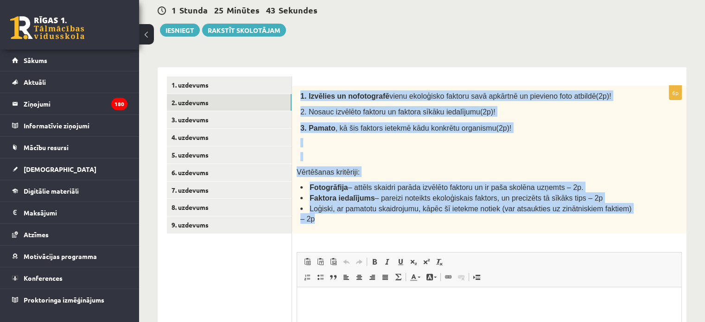
drag, startPoint x: 299, startPoint y: 94, endPoint x: 640, endPoint y: 211, distance: 359.8
click at [640, 211] on div "1. Izvēlies un nofotografē vienu ekoloģisko faktoru savā apkārtnē un pievieno f…" at bounding box center [489, 160] width 394 height 148
copy div "1. Izvēlies un nofotografē vienu ekoloģisko faktoru savā apkārtnē un pievieno f…"
click at [365, 145] on p at bounding box center [467, 142] width 335 height 9
drag, startPoint x: 297, startPoint y: 92, endPoint x: 609, endPoint y: 213, distance: 334.8
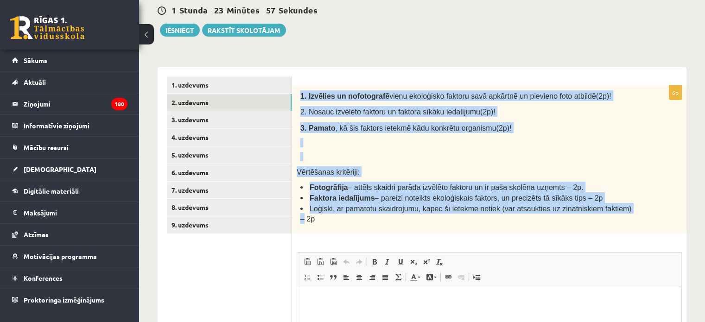
click at [609, 213] on div "1. Izvēlies un nofotografē vienu ekoloģisko faktoru savā apkārtnē un pievieno f…" at bounding box center [489, 160] width 394 height 148
click at [297, 92] on div "1. Izvēlies un nofotografē vienu ekoloģisko faktoru savā apkārtnē un pievieno f…" at bounding box center [489, 160] width 394 height 148
drag, startPoint x: 297, startPoint y: 92, endPoint x: 631, endPoint y: 209, distance: 354.3
click at [631, 209] on div "1. Izvēlies un nofotografē vienu ekoloģisko faktoru savā apkārtnē un pievieno f…" at bounding box center [489, 160] width 394 height 148
copy div "1. Izvēlies un nofotografē vienu ekoloģisko faktoru savā apkārtnē un pievieno f…"
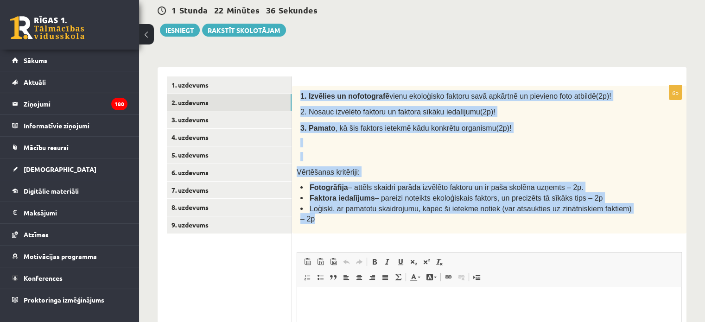
click at [361, 146] on p at bounding box center [467, 142] width 335 height 9
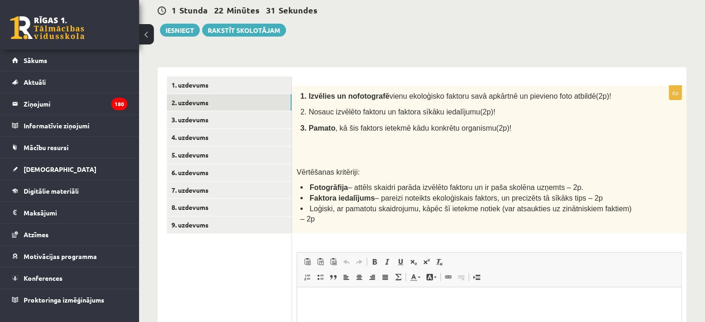
scroll to position [201, 0]
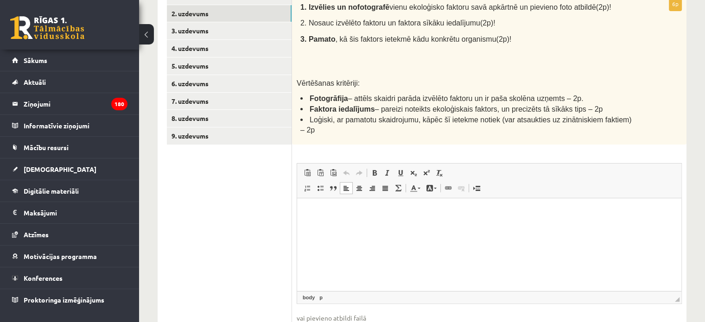
click at [330, 223] on html at bounding box center [489, 212] width 384 height 28
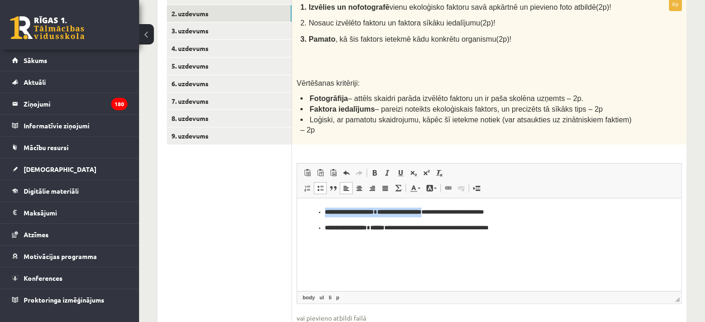
drag, startPoint x: 325, startPoint y: 214, endPoint x: 440, endPoint y: 212, distance: 115.0
click at [440, 212] on p "**********" at bounding box center [489, 212] width 329 height 10
click at [372, 169] on span at bounding box center [374, 172] width 7 height 7
click at [380, 213] on p "**********" at bounding box center [489, 212] width 329 height 10
drag, startPoint x: 324, startPoint y: 229, endPoint x: 402, endPoint y: 228, distance: 78.3
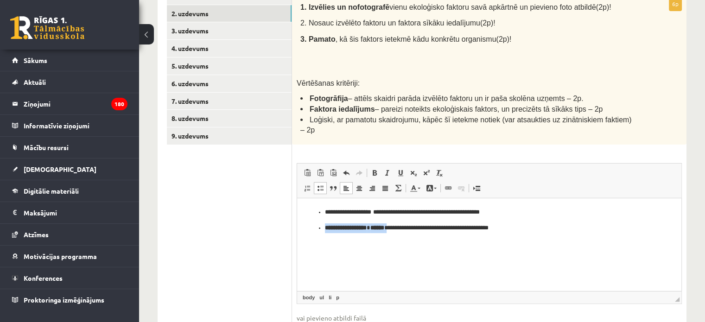
click at [402, 228] on ul "**********" at bounding box center [489, 219] width 366 height 25
click at [373, 169] on span at bounding box center [374, 172] width 7 height 7
click at [375, 226] on p "**********" at bounding box center [489, 228] width 329 height 10
click at [379, 212] on p "**********" at bounding box center [489, 212] width 329 height 10
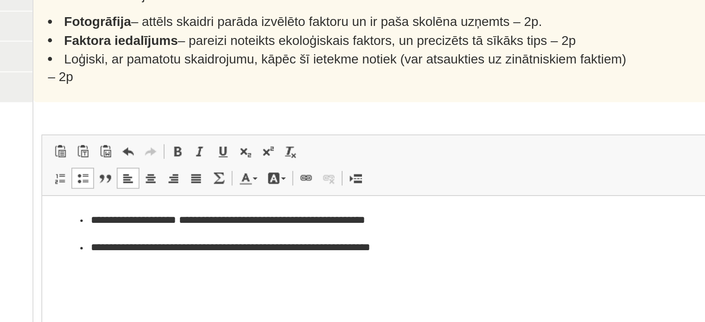
click at [171, 223] on p "**********" at bounding box center [234, 226] width 329 height 10
click at [142, 225] on p "**********" at bounding box center [234, 226] width 329 height 10
click at [179, 210] on p "**********" at bounding box center [234, 210] width 329 height 10
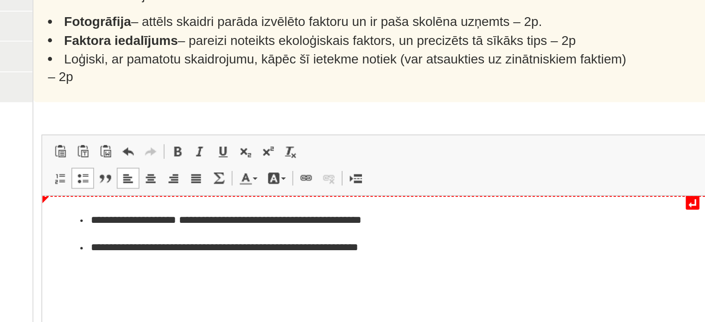
click at [235, 210] on p "**********" at bounding box center [234, 210] width 329 height 10
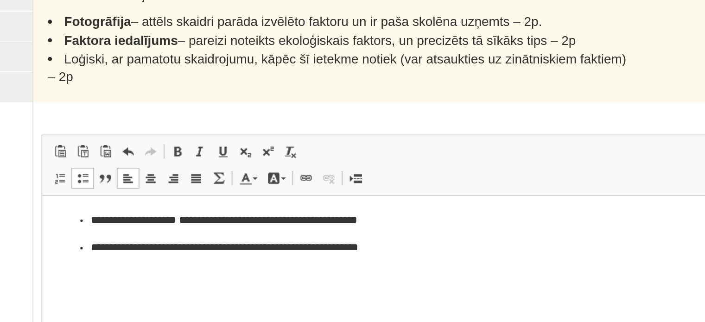
click at [175, 209] on p "**********" at bounding box center [234, 210] width 329 height 10
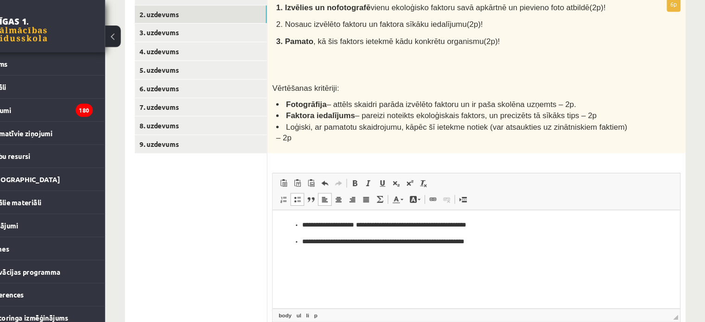
click at [298, 225] on ul "**********" at bounding box center [465, 231] width 366 height 25
click at [297, 239] on ul "**********" at bounding box center [465, 240] width 366 height 10
click at [274, 210] on ul "1. uzdevums 2. uzdevums 3. uzdevums 4. uzdevums 5. uzdevums 6. uzdevums 7. uzde…" at bounding box center [229, 171] width 125 height 368
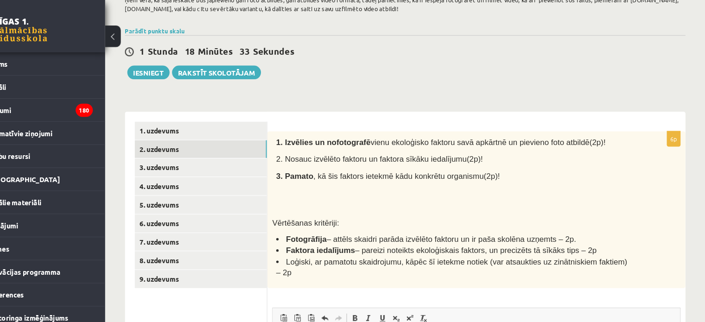
scroll to position [251, 0]
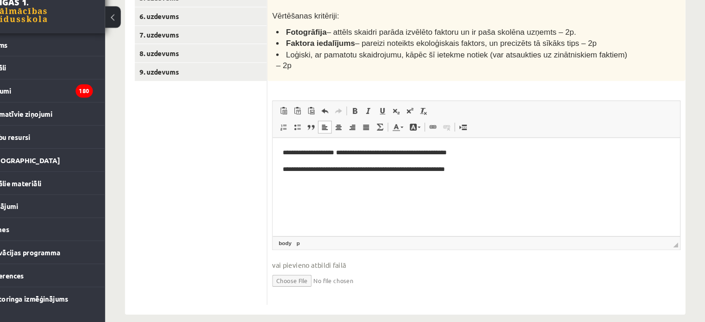
click at [304, 180] on html "**********" at bounding box center [465, 160] width 384 height 44
click at [461, 176] on html "**********" at bounding box center [465, 160] width 384 height 44
click at [457, 169] on p "**********" at bounding box center [465, 168] width 366 height 10
click at [466, 168] on p "**********" at bounding box center [465, 168] width 366 height 10
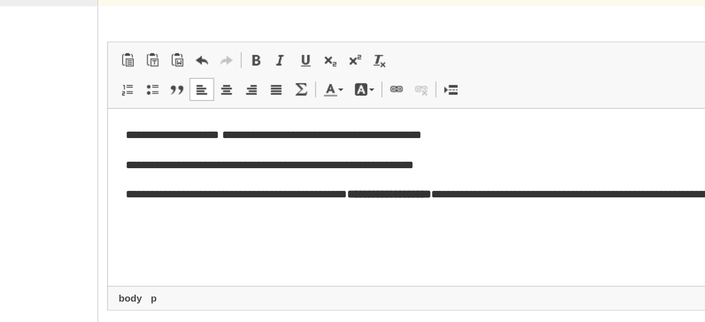
click at [150, 154] on p "**********" at bounding box center [300, 158] width 366 height 19
drag, startPoint x: 249, startPoint y: 155, endPoint x: 305, endPoint y: 156, distance: 55.6
click at [305, 156] on p "**********" at bounding box center [300, 158] width 366 height 19
click at [373, 119] on span at bounding box center [374, 122] width 7 height 7
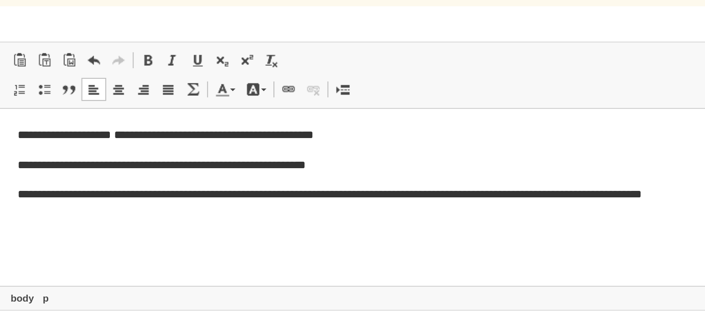
click at [197, 154] on p "**********" at bounding box center [192, 158] width 366 height 19
click at [287, 152] on p "**********" at bounding box center [192, 158] width 366 height 19
click at [286, 154] on p "**********" at bounding box center [192, 158] width 366 height 19
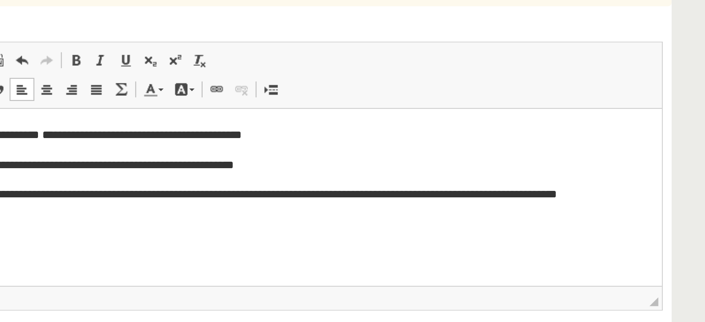
click at [301, 154] on p "**********" at bounding box center [120, 154] width 366 height 10
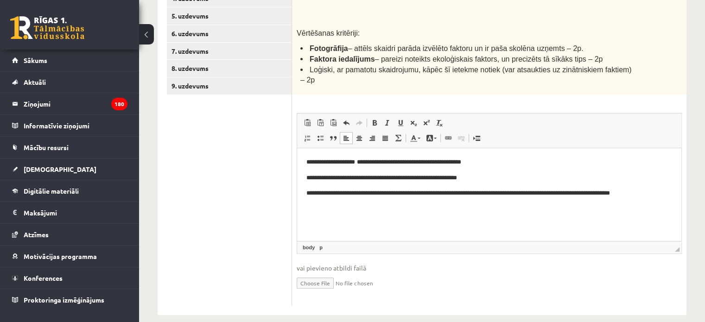
click at [312, 273] on input "file" at bounding box center [489, 282] width 385 height 19
click at [303, 192] on html "**********" at bounding box center [489, 177] width 384 height 59
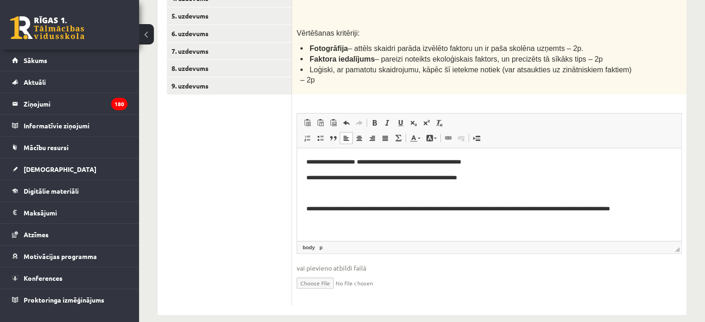
click at [308, 192] on p "Editor, wiswyg-editor-user-answer-47433744210420" at bounding box center [489, 193] width 366 height 10
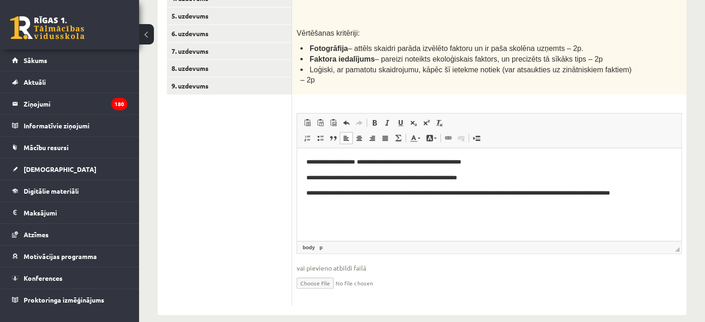
click at [309, 273] on input "file" at bounding box center [489, 282] width 385 height 19
type input "**********"
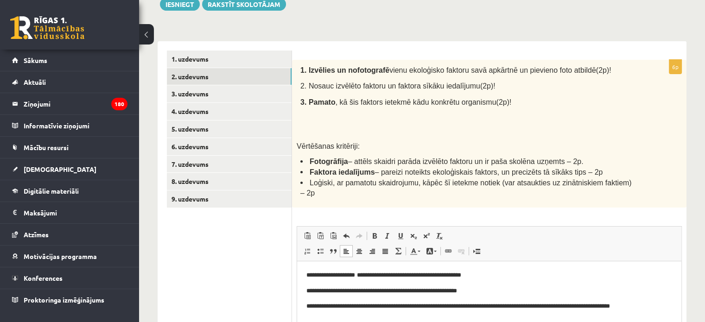
scroll to position [138, 0]
click at [237, 89] on link "3. uzdevums" at bounding box center [229, 94] width 125 height 17
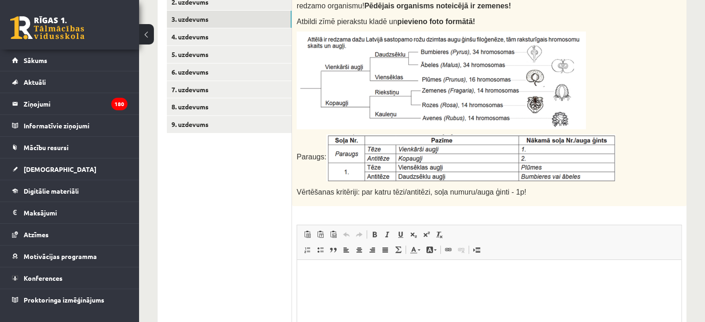
scroll to position [133, 0]
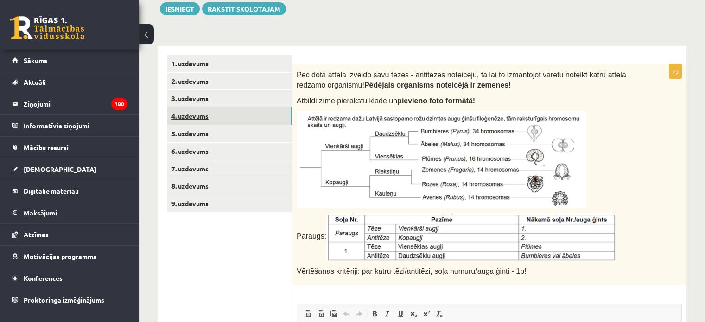
click at [189, 119] on link "4. uzdevums" at bounding box center [229, 116] width 125 height 17
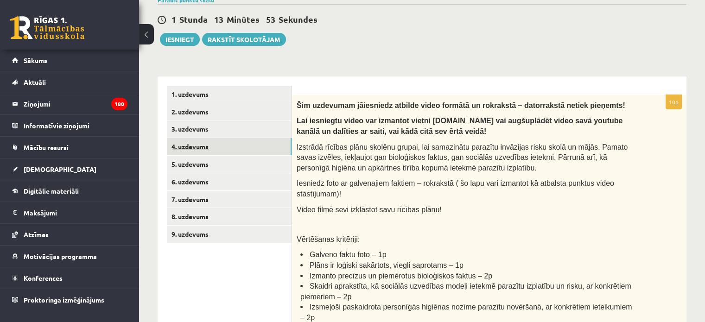
scroll to position [125, 0]
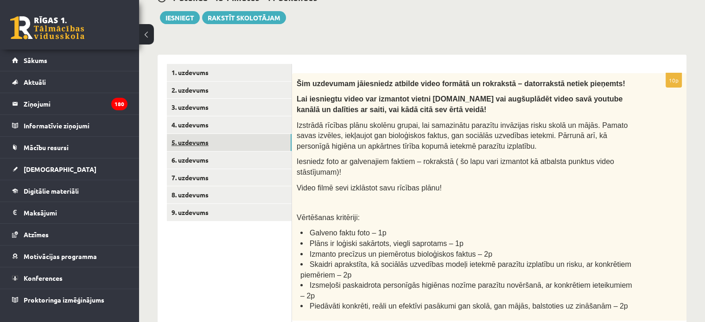
click at [225, 143] on link "5. uzdevums" at bounding box center [229, 142] width 125 height 17
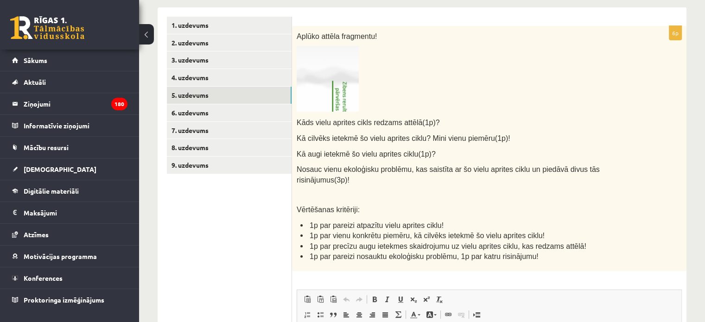
scroll to position [175, 0]
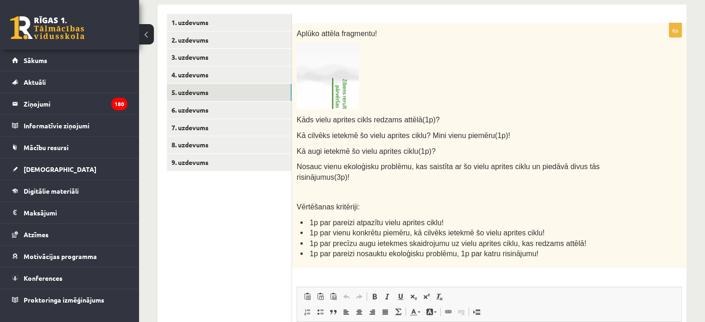
click at [328, 88] on img at bounding box center [328, 76] width 62 height 66
click at [254, 112] on link "6. uzdevums" at bounding box center [229, 109] width 125 height 17
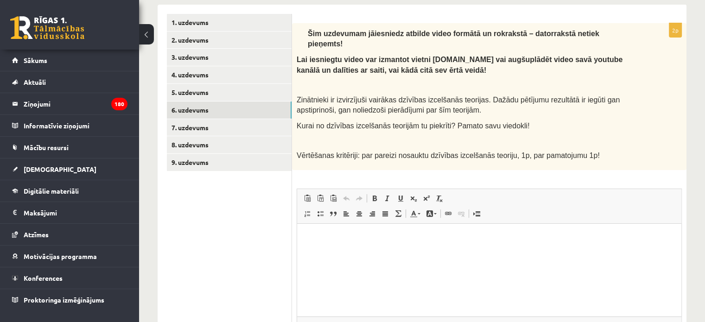
scroll to position [0, 0]
click at [197, 124] on link "7. uzdevums" at bounding box center [229, 127] width 125 height 17
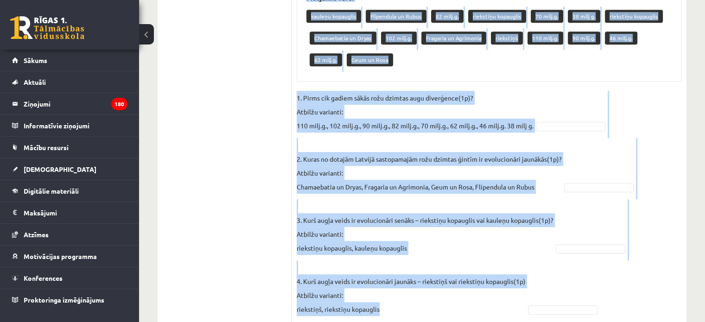
scroll to position [612, 0]
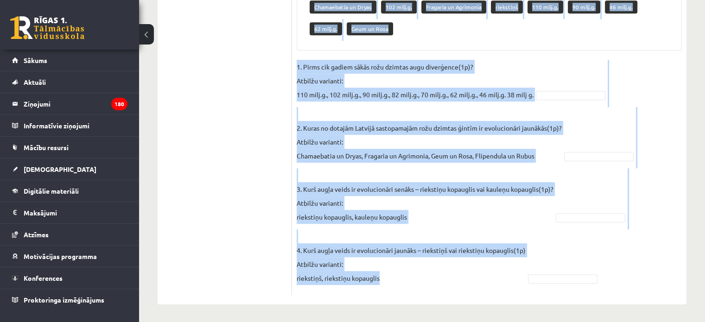
drag, startPoint x: 296, startPoint y: 157, endPoint x: 356, endPoint y: 335, distance: 188.5
copy div "Rožu dzimta ir viena no sugām bagātākajām un morfoloģiski daudzveidīgākajām aug…"
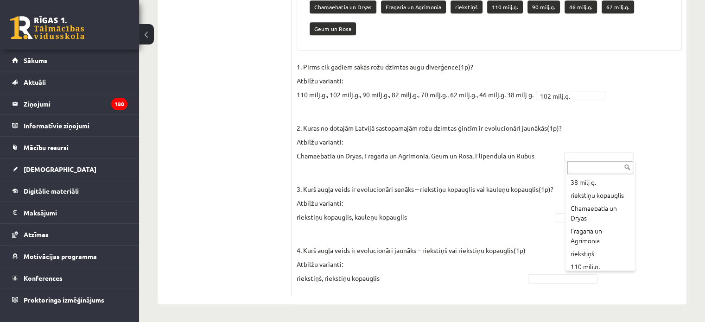
scroll to position [0, 0]
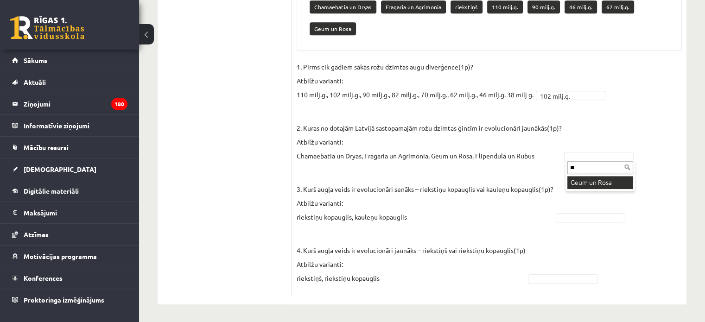
type input "**"
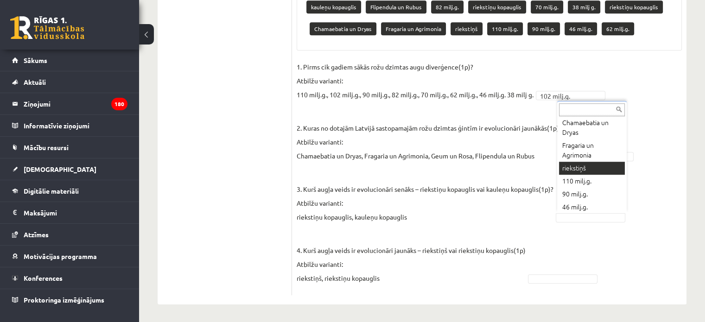
scroll to position [105, 0]
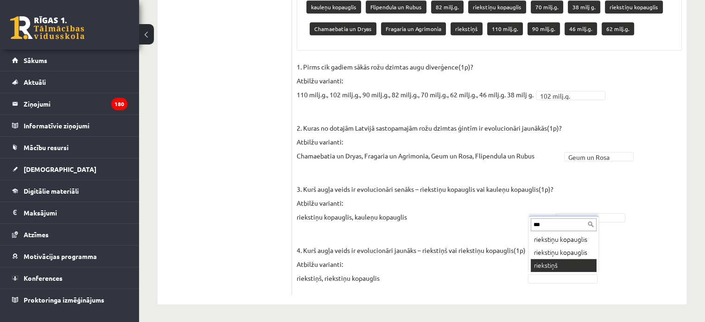
type input "***"
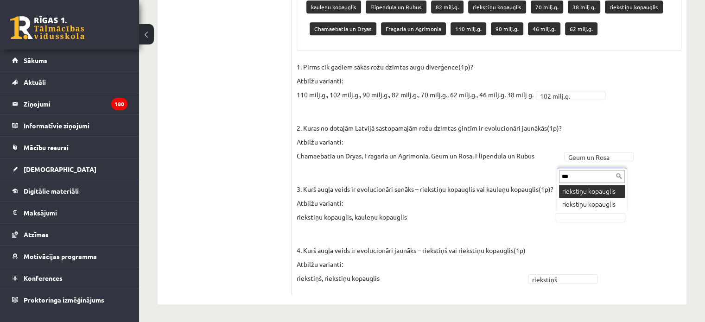
type input "***"
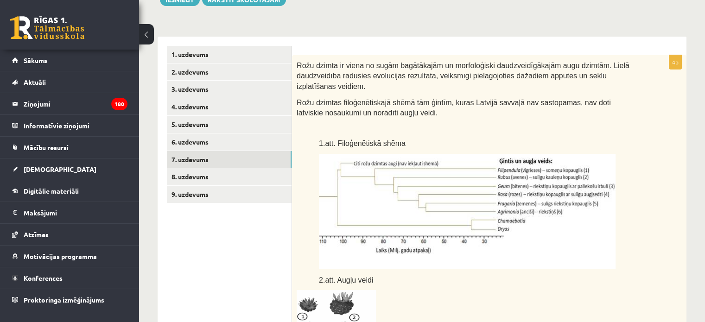
scroll to position [142, 0]
click at [191, 178] on link "8. uzdevums" at bounding box center [229, 177] width 125 height 17
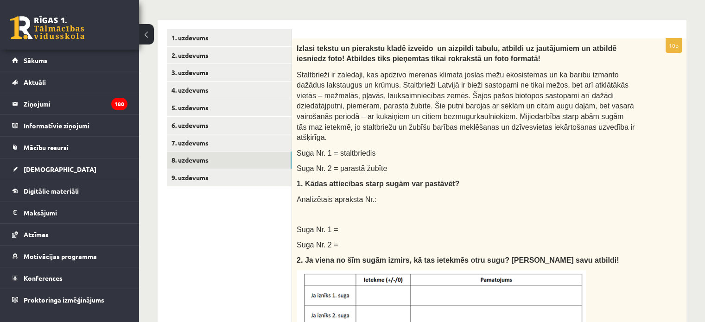
scroll to position [163, 0]
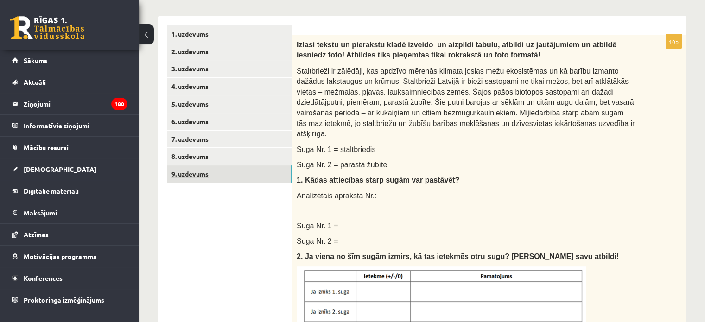
click at [202, 170] on link "9. uzdevums" at bounding box center [229, 173] width 125 height 17
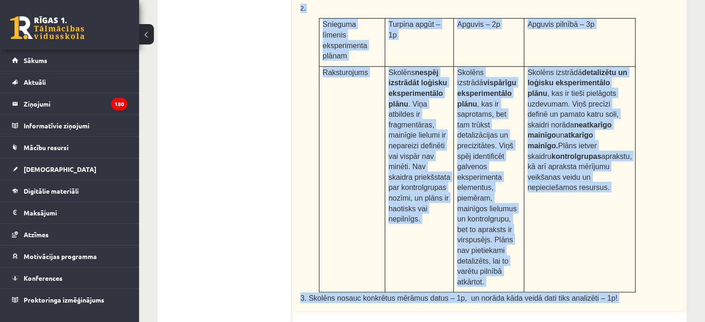
scroll to position [569, 0]
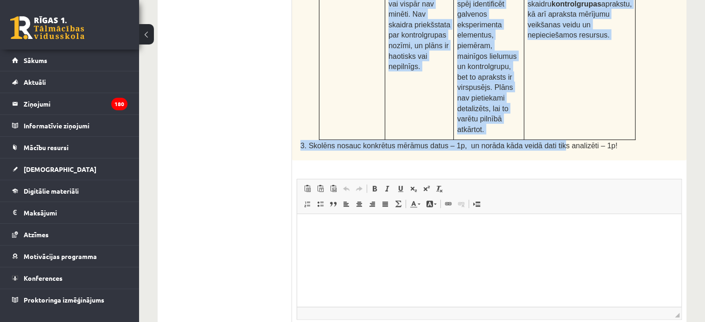
drag, startPoint x: 296, startPoint y: 61, endPoint x: 545, endPoint y: 70, distance: 249.1
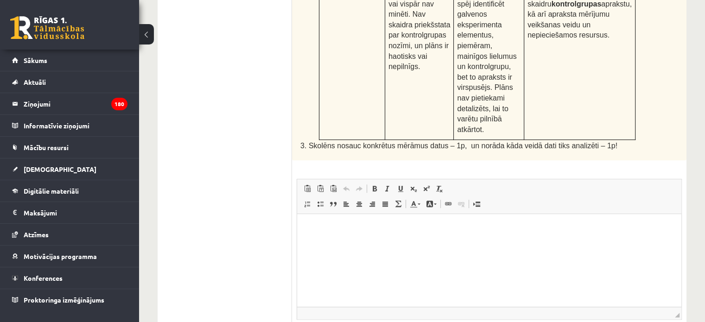
click at [511, 100] on div "7p Augu augšana un vides faktori Skolēns Jānis veic eksperimentu ar istabas aug…" at bounding box center [489, 0] width 394 height 743
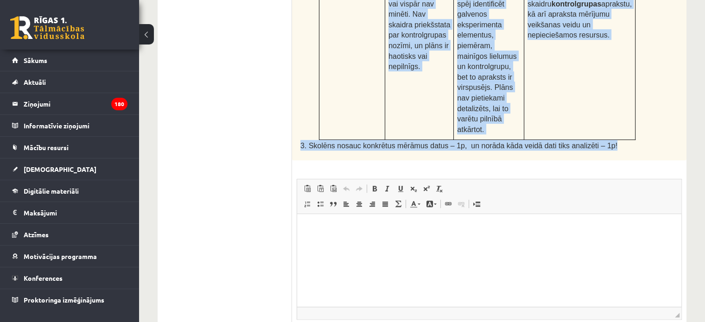
drag, startPoint x: 295, startPoint y: 138, endPoint x: 593, endPoint y: 76, distance: 305.0
copy div "Augu augšana un vides faktori Skolēns Jānis veic eksperimentu ar istabas augiem…"
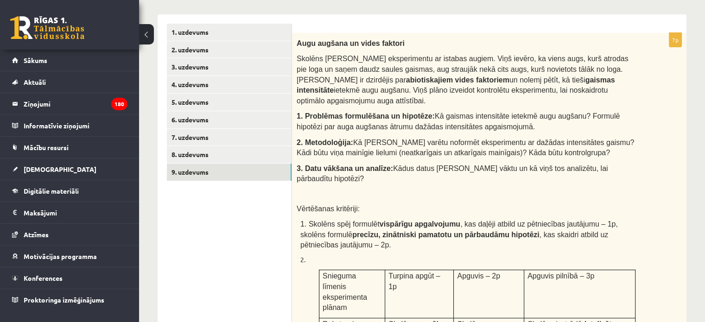
scroll to position [166, 0]
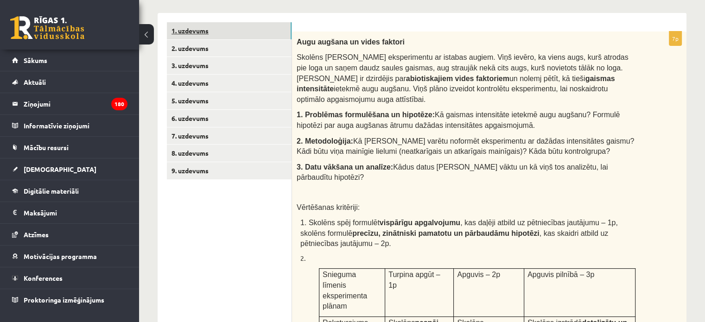
click at [194, 27] on link "1. uzdevums" at bounding box center [229, 30] width 125 height 17
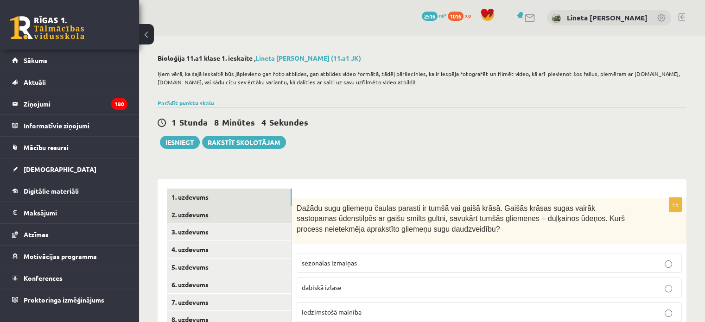
scroll to position [0, 0]
click at [221, 213] on link "2. uzdevums" at bounding box center [229, 214] width 125 height 17
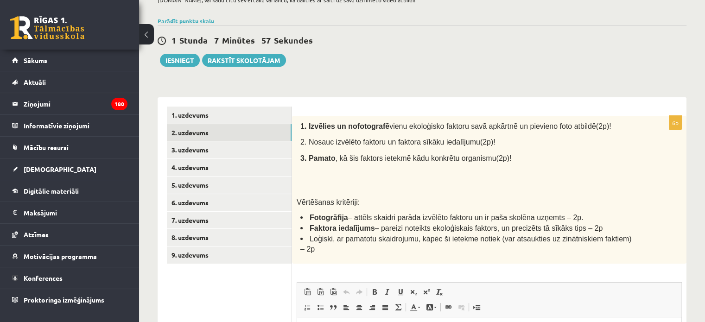
scroll to position [83, 0]
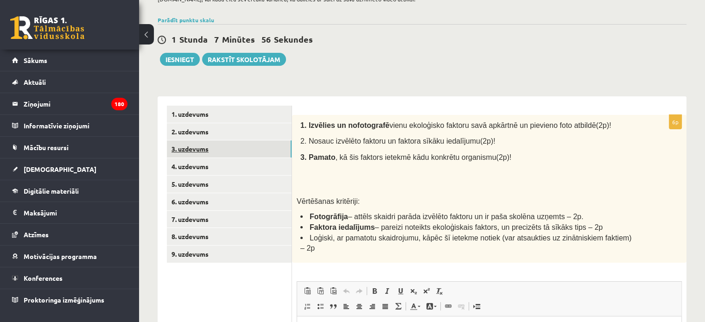
click at [231, 145] on link "3. uzdevums" at bounding box center [229, 148] width 125 height 17
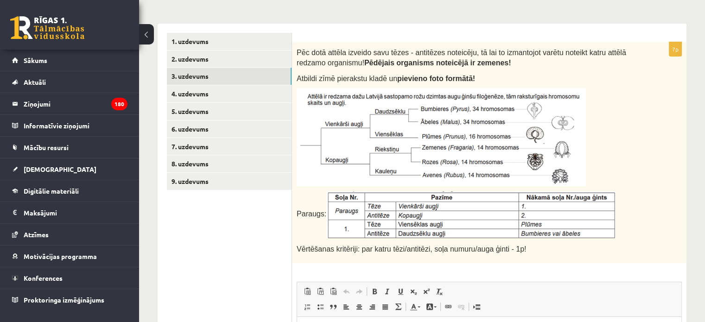
scroll to position [155, 0]
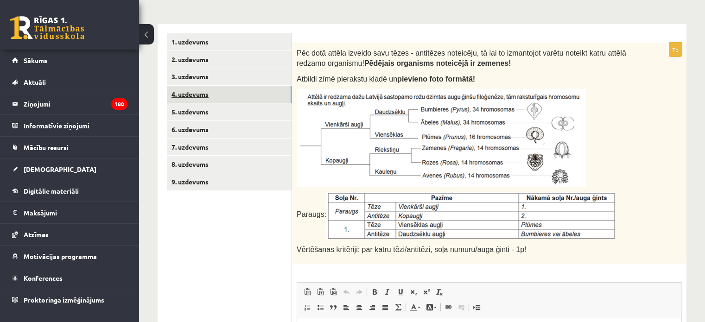
click at [228, 92] on link "4. uzdevums" at bounding box center [229, 94] width 125 height 17
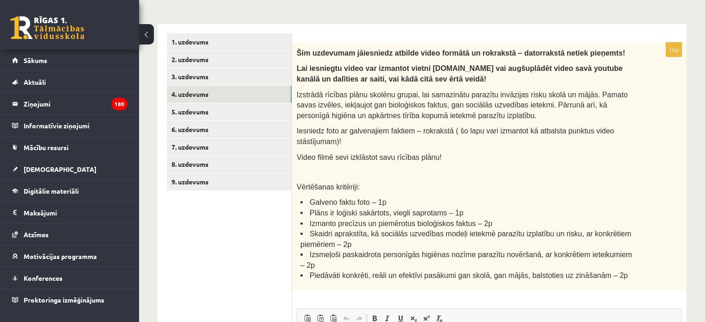
scroll to position [0, 0]
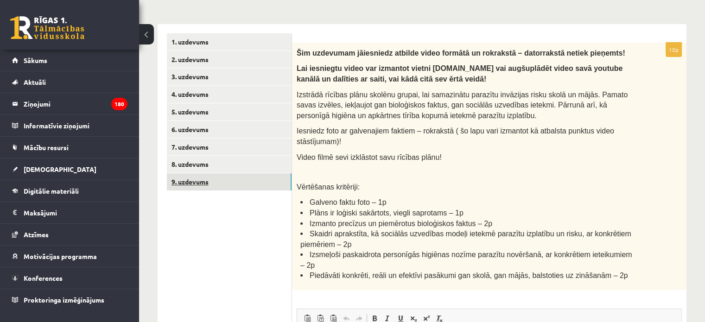
click at [221, 186] on link "9. uzdevums" at bounding box center [229, 181] width 125 height 17
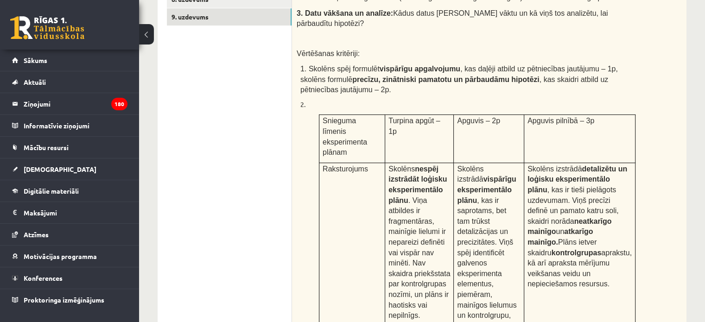
scroll to position [569, 0]
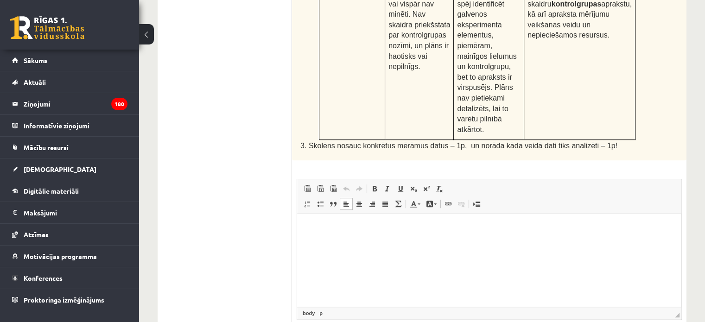
click at [314, 237] on html at bounding box center [489, 228] width 384 height 28
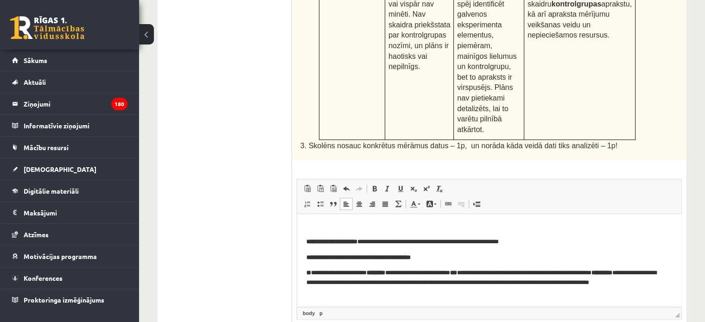
scroll to position [0, 0]
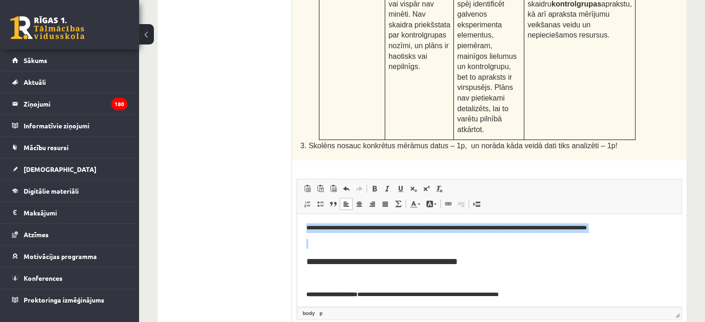
drag, startPoint x: 304, startPoint y: 228, endPoint x: 599, endPoint y: 237, distance: 294.9
click at [599, 237] on html "**********" at bounding box center [489, 287] width 384 height 146
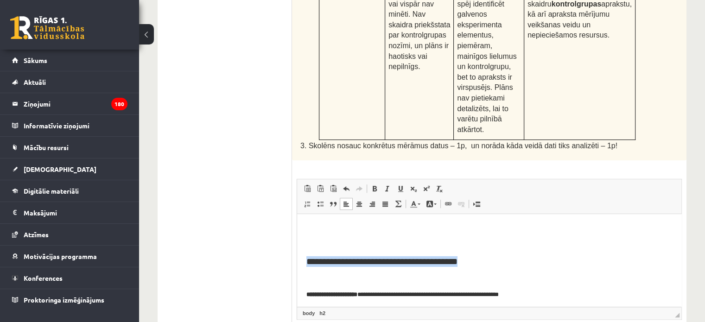
drag, startPoint x: 304, startPoint y: 259, endPoint x: 523, endPoint y: 265, distance: 218.8
click at [523, 265] on html "**********" at bounding box center [489, 287] width 384 height 146
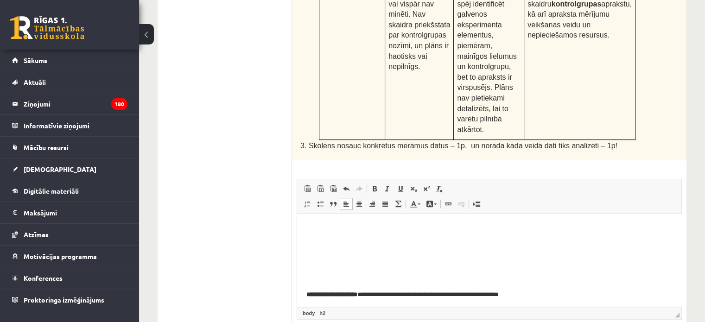
click at [305, 287] on html "**********" at bounding box center [489, 287] width 384 height 146
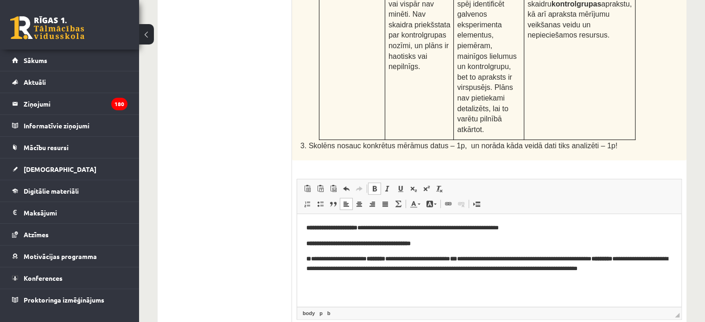
click at [304, 244] on html "**********" at bounding box center [489, 253] width 384 height 79
drag, startPoint x: 304, startPoint y: 259, endPoint x: 312, endPoint y: 261, distance: 8.1
click at [312, 261] on html "**********" at bounding box center [489, 253] width 384 height 79
click at [374, 183] on link "Bold Keyboard shortcut Ctrl+B" at bounding box center [374, 189] width 13 height 12
drag, startPoint x: 307, startPoint y: 227, endPoint x: 370, endPoint y: 231, distance: 63.6
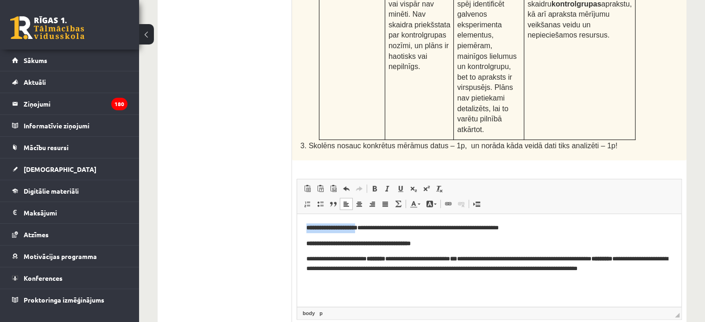
click at [370, 231] on p "**********" at bounding box center [489, 228] width 366 height 10
click at [373, 185] on span at bounding box center [374, 188] width 7 height 7
drag, startPoint x: 304, startPoint y: 242, endPoint x: 450, endPoint y: 243, distance: 146.5
click at [450, 243] on html "**********" at bounding box center [489, 253] width 384 height 79
click at [371, 185] on span at bounding box center [374, 188] width 7 height 7
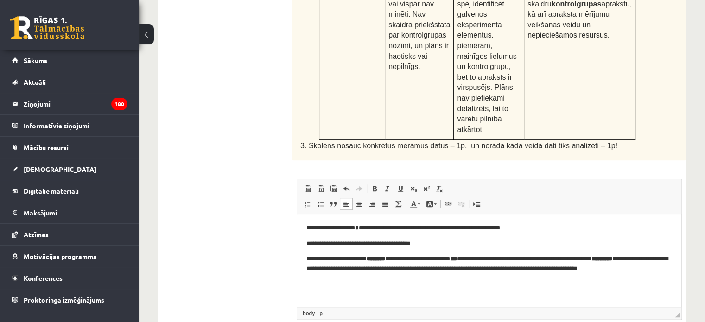
click at [434, 248] on body "**********" at bounding box center [489, 253] width 366 height 60
click at [441, 242] on p "**********" at bounding box center [489, 244] width 366 height 10
drag, startPoint x: 306, startPoint y: 244, endPoint x: 453, endPoint y: 246, distance: 146.9
click at [453, 246] on p "**********" at bounding box center [489, 244] width 366 height 10
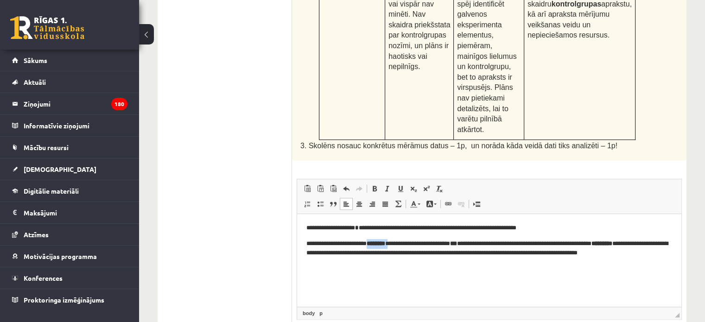
drag, startPoint x: 373, startPoint y: 244, endPoint x: 399, endPoint y: 243, distance: 25.5
click at [399, 243] on p "**********" at bounding box center [489, 253] width 366 height 29
click at [368, 183] on link "Bold Keyboard shortcut Ctrl+B" at bounding box center [374, 189] width 13 height 12
drag, startPoint x: 472, startPoint y: 244, endPoint x: 483, endPoint y: 244, distance: 11.1
click at [483, 244] on p "**********" at bounding box center [489, 253] width 366 height 29
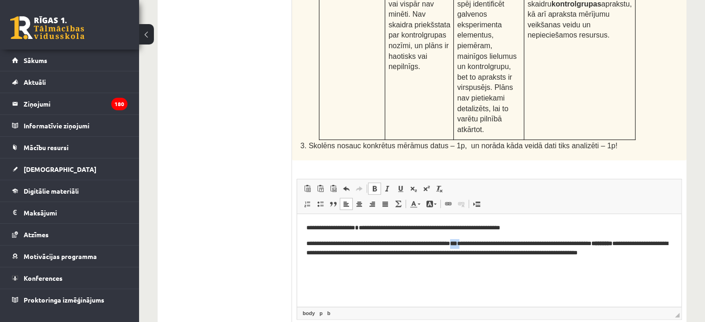
click at [373, 185] on span at bounding box center [374, 188] width 7 height 7
drag, startPoint x: 644, startPoint y: 242, endPoint x: 669, endPoint y: 239, distance: 25.2
click at [669, 239] on p "**********" at bounding box center [489, 253] width 366 height 29
click at [375, 185] on span at bounding box center [374, 188] width 7 height 7
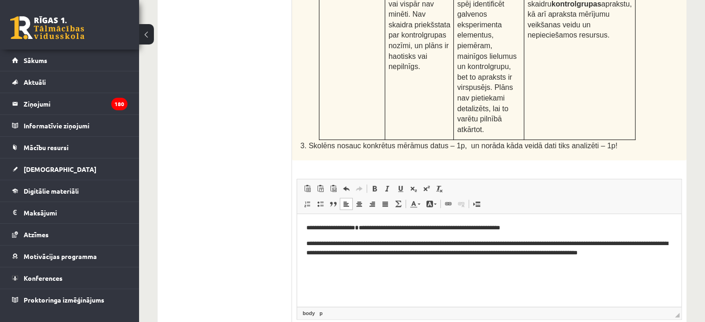
click at [348, 274] on html "**********" at bounding box center [489, 245] width 384 height 63
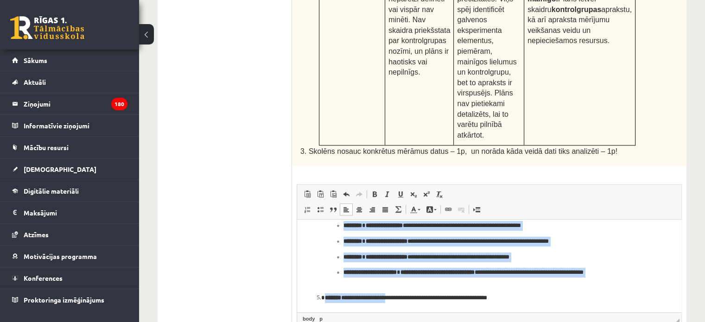
scroll to position [569, 0]
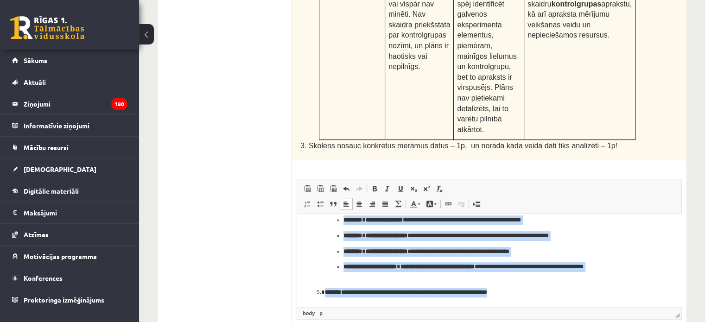
drag, startPoint x: 303, startPoint y: 227, endPoint x: 531, endPoint y: 302, distance: 240.1
click at [531, 302] on html "**********" at bounding box center [489, 131] width 384 height 351
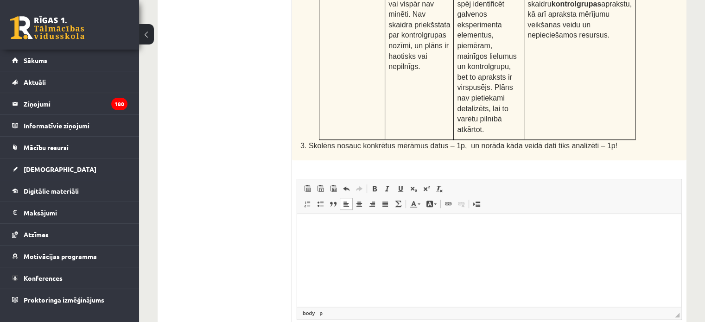
scroll to position [0, 0]
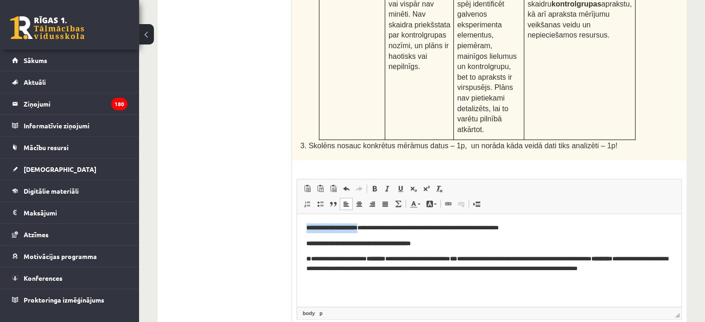
drag, startPoint x: 306, startPoint y: 227, endPoint x: 372, endPoint y: 230, distance: 65.5
click at [372, 230] on p "**********" at bounding box center [489, 228] width 366 height 10
click at [374, 183] on link "Bold Keyboard shortcut Ctrl+B" at bounding box center [374, 189] width 13 height 12
drag, startPoint x: 304, startPoint y: 243, endPoint x: 446, endPoint y: 240, distance: 141.9
click at [446, 240] on html "**********" at bounding box center [489, 253] width 384 height 79
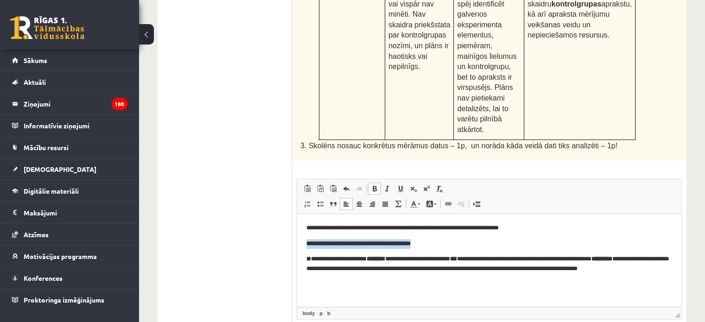
click at [371, 185] on span at bounding box center [374, 188] width 7 height 7
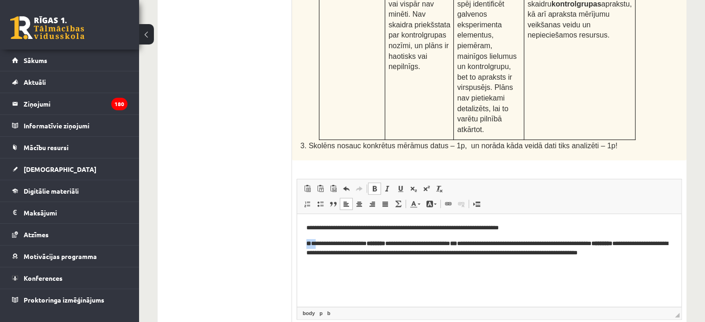
drag, startPoint x: 304, startPoint y: 244, endPoint x: 317, endPoint y: 245, distance: 12.1
click at [317, 245] on html "**********" at bounding box center [489, 245] width 384 height 63
click at [375, 185] on span at bounding box center [374, 188] width 7 height 7
drag, startPoint x: 373, startPoint y: 243, endPoint x: 399, endPoint y: 245, distance: 26.5
click at [399, 245] on p "**********" at bounding box center [489, 253] width 366 height 29
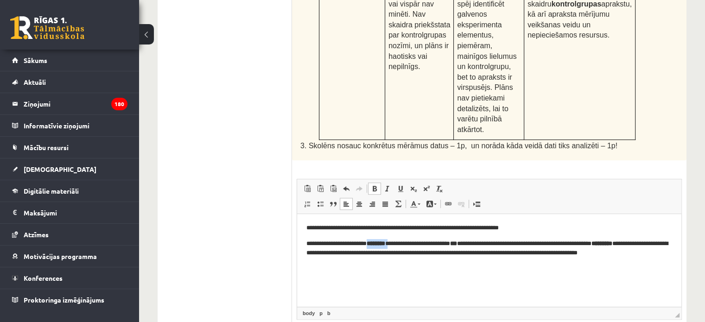
click at [373, 185] on span at bounding box center [374, 188] width 7 height 7
drag, startPoint x: 470, startPoint y: 242, endPoint x: 486, endPoint y: 242, distance: 15.3
click at [486, 242] on p "**********" at bounding box center [489, 253] width 366 height 29
click at [374, 185] on span at bounding box center [374, 188] width 7 height 7
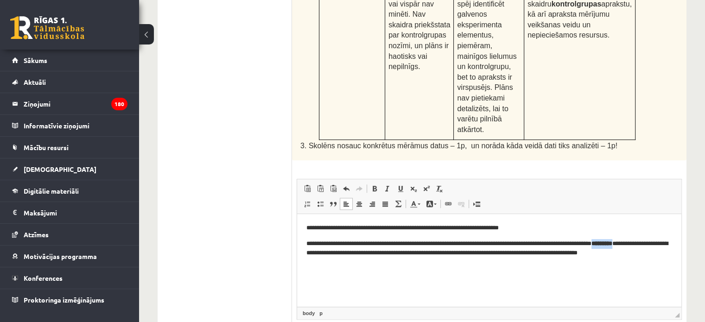
drag, startPoint x: 646, startPoint y: 244, endPoint x: 667, endPoint y: 244, distance: 21.3
click at [612, 244] on b "*********" at bounding box center [601, 243] width 21 height 6
click at [377, 185] on span at bounding box center [374, 188] width 7 height 7
click at [331, 263] on p "**********" at bounding box center [489, 253] width 366 height 29
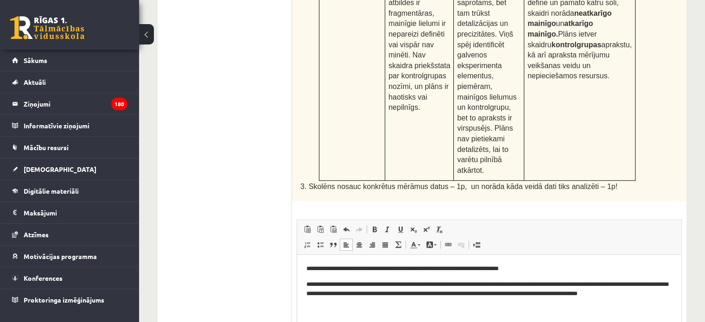
scroll to position [569, 0]
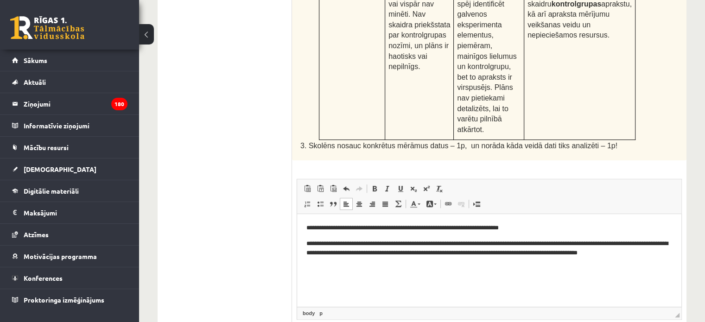
click at [306, 226] on p "**********" at bounding box center [489, 228] width 366 height 10
click at [326, 270] on body "**********" at bounding box center [489, 253] width 366 height 60
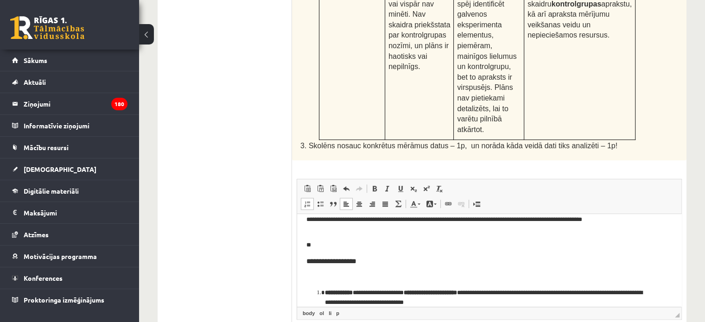
scroll to position [32, 0]
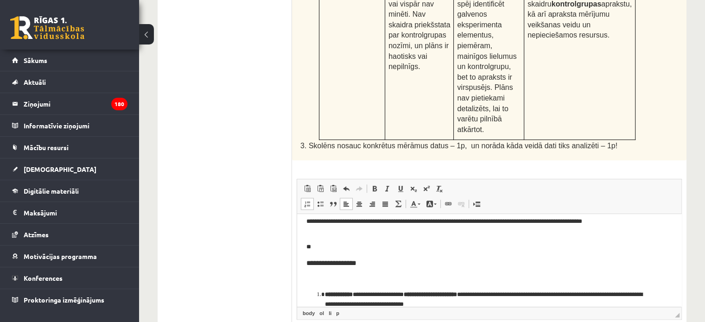
click at [332, 283] on p "Editor, wiswyg-editor-user-answer-47433801329980" at bounding box center [489, 279] width 366 height 10
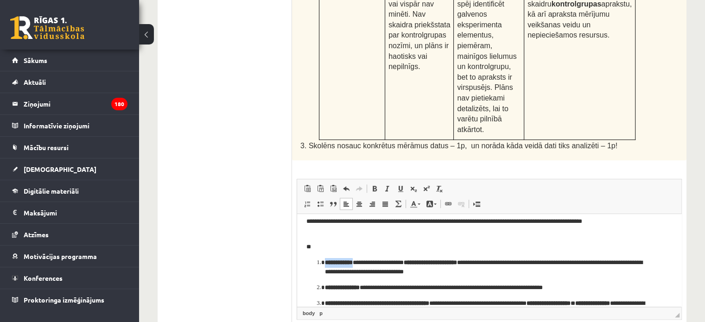
drag, startPoint x: 323, startPoint y: 261, endPoint x: 361, endPoint y: 264, distance: 38.1
click at [361, 264] on li "**********" at bounding box center [489, 267] width 329 height 19
click at [375, 185] on span at bounding box center [374, 188] width 7 height 7
drag, startPoint x: 416, startPoint y: 263, endPoint x: 481, endPoint y: 266, distance: 65.0
click at [481, 266] on p "**********" at bounding box center [486, 267] width 322 height 19
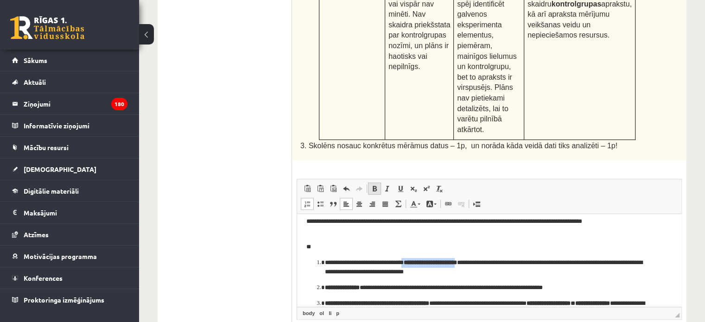
click at [375, 185] on span at bounding box center [374, 188] width 7 height 7
click at [458, 262] on b "*" at bounding box center [457, 262] width 4 height 6
click at [369, 183] on link "Bold Keyboard shortcut Ctrl+B" at bounding box center [374, 189] width 13 height 12
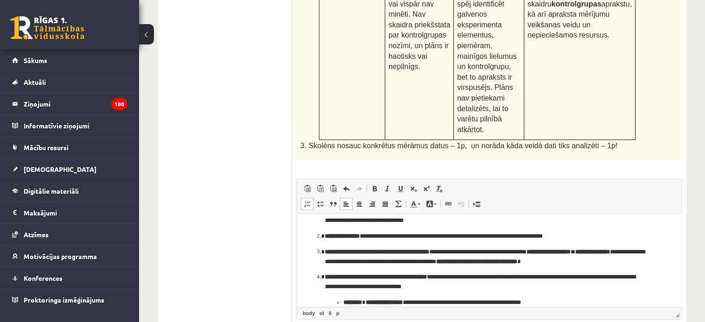
scroll to position [89, 0]
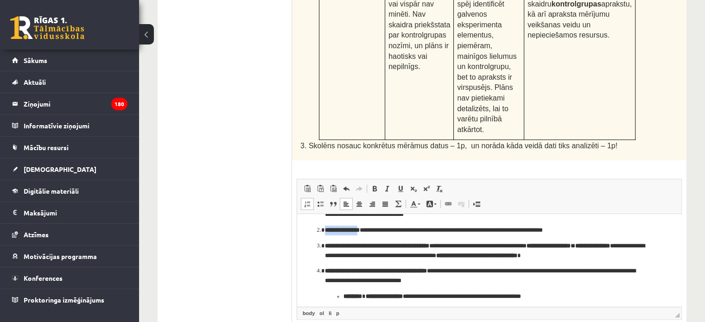
drag, startPoint x: 323, startPoint y: 228, endPoint x: 368, endPoint y: 229, distance: 45.0
click at [368, 229] on li "**********" at bounding box center [489, 230] width 329 height 10
click at [373, 185] on span at bounding box center [374, 188] width 7 height 7
drag, startPoint x: 325, startPoint y: 246, endPoint x: 452, endPoint y: 246, distance: 127.5
click at [429, 246] on b "**********" at bounding box center [377, 245] width 104 height 6
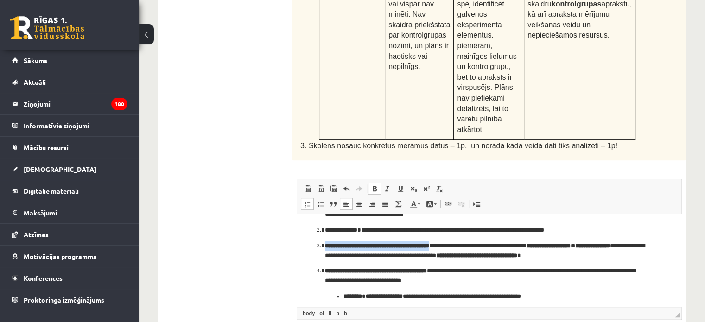
click at [374, 185] on span at bounding box center [374, 188] width 7 height 7
drag, startPoint x: 547, startPoint y: 247, endPoint x: 638, endPoint y: 247, distance: 90.8
click at [638, 247] on p "**********" at bounding box center [486, 250] width 322 height 19
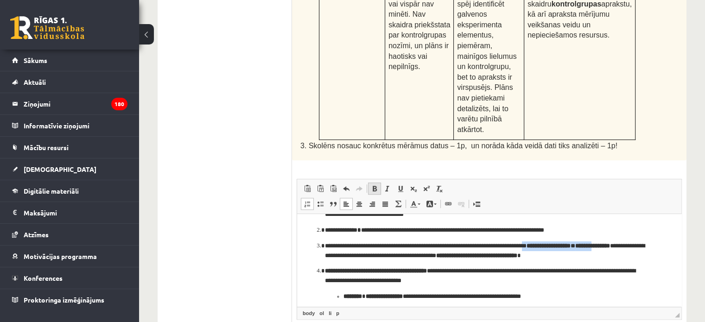
click at [373, 183] on link "Bold Keyboard shortcut Ctrl+B" at bounding box center [374, 189] width 13 height 12
drag, startPoint x: 526, startPoint y: 254, endPoint x: 629, endPoint y: 255, distance: 103.8
click at [517, 255] on b "**********" at bounding box center [476, 255] width 81 height 6
click at [371, 185] on span at bounding box center [374, 188] width 7 height 7
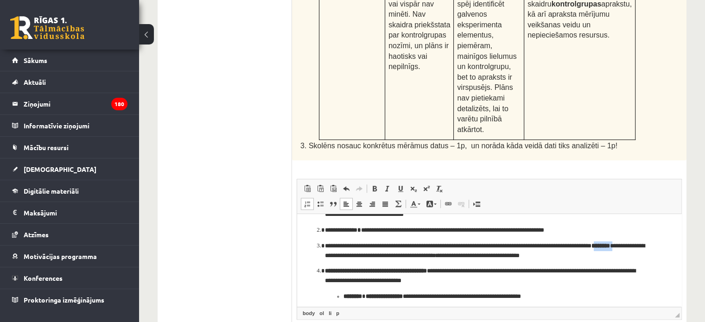
drag, startPoint x: 323, startPoint y: 254, endPoint x: 351, endPoint y: 257, distance: 28.0
click at [351, 257] on ol "**********" at bounding box center [489, 286] width 366 height 173
click at [373, 185] on span at bounding box center [374, 188] width 7 height 7
drag, startPoint x: 324, startPoint y: 269, endPoint x: 455, endPoint y: 270, distance: 130.7
click at [455, 270] on li "**********" at bounding box center [489, 311] width 329 height 91
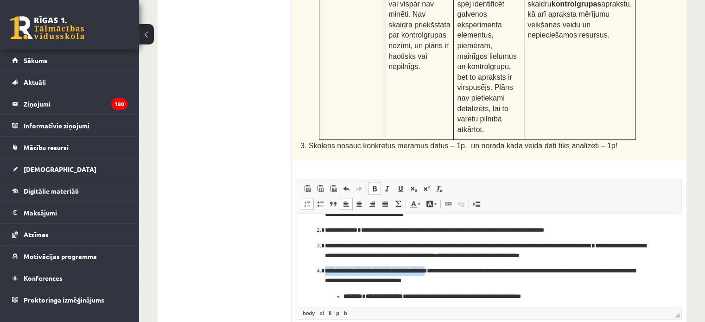
click at [374, 185] on span at bounding box center [374, 188] width 7 height 7
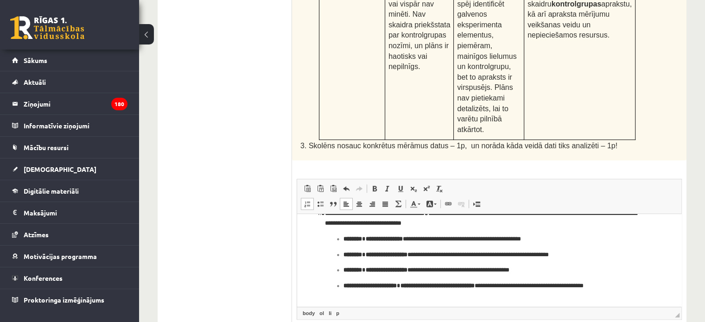
scroll to position [146, 0]
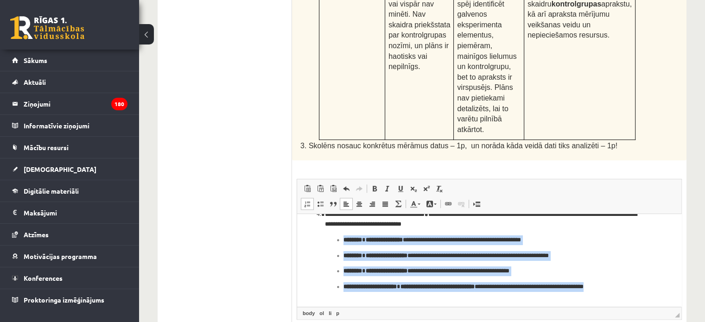
drag, startPoint x: 343, startPoint y: 237, endPoint x: 448, endPoint y: 294, distance: 119.7
click at [448, 294] on ul "**********" at bounding box center [489, 268] width 329 height 66
click at [376, 185] on span at bounding box center [374, 188] width 7 height 7
click at [381, 300] on p "**********" at bounding box center [485, 291] width 285 height 19
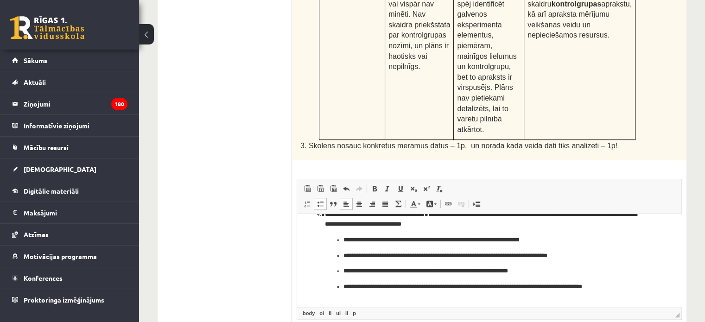
scroll to position [165, 0]
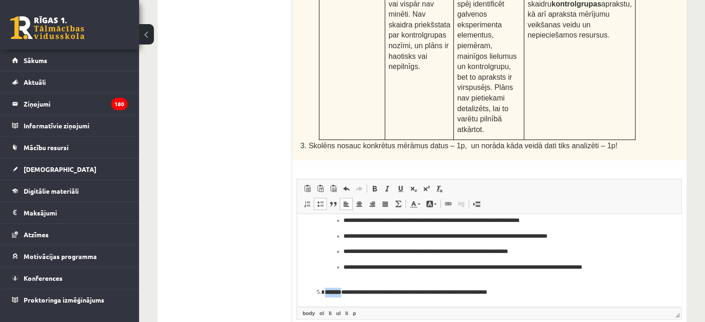
drag, startPoint x: 325, startPoint y: 291, endPoint x: 346, endPoint y: 294, distance: 21.5
click at [346, 294] on li "**********" at bounding box center [489, 292] width 329 height 10
click at [370, 183] on link "Bold Keyboard shortcut Ctrl+B" at bounding box center [374, 189] width 13 height 12
click at [515, 294] on p "**********" at bounding box center [486, 292] width 322 height 10
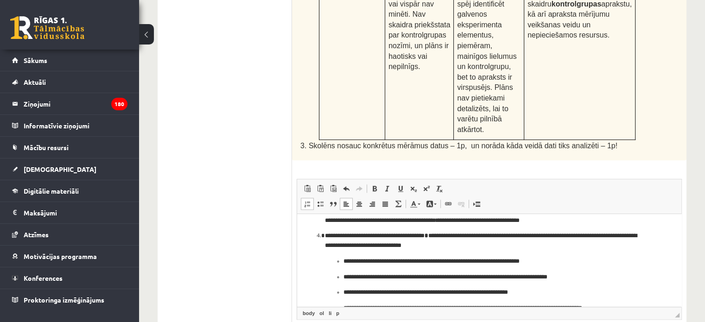
click at [341, 259] on ul "**********" at bounding box center [489, 289] width 329 height 66
click at [342, 278] on ul "**********" at bounding box center [486, 297] width 322 height 51
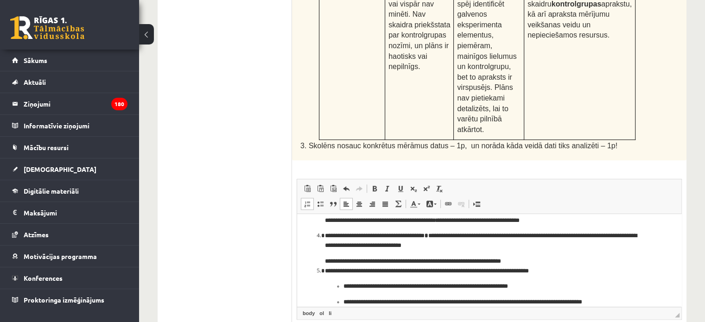
click at [340, 285] on ul "**********" at bounding box center [486, 298] width 322 height 35
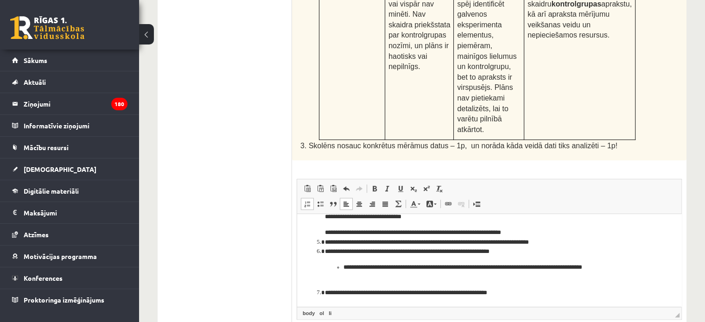
scroll to position [153, 0]
click at [343, 266] on ul "**********" at bounding box center [486, 271] width 322 height 19
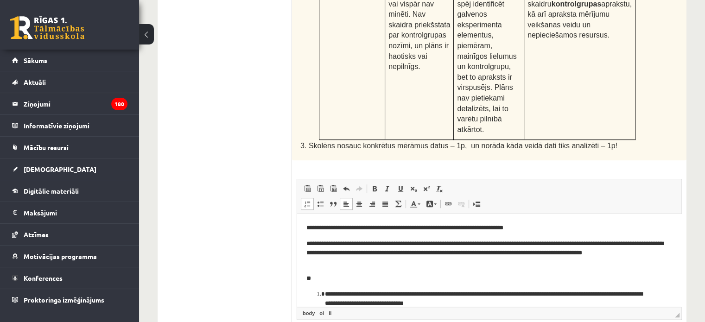
scroll to position [138, 0]
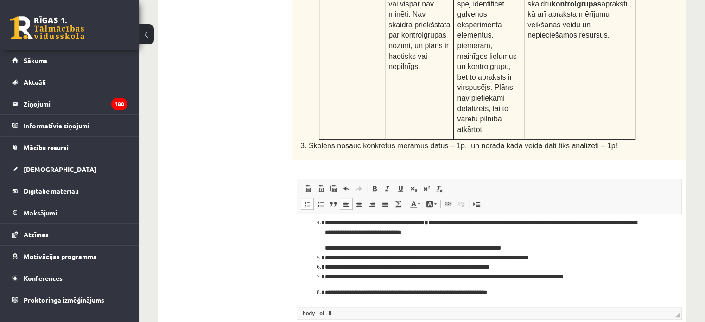
click at [520, 292] on p "**********" at bounding box center [486, 293] width 322 height 10
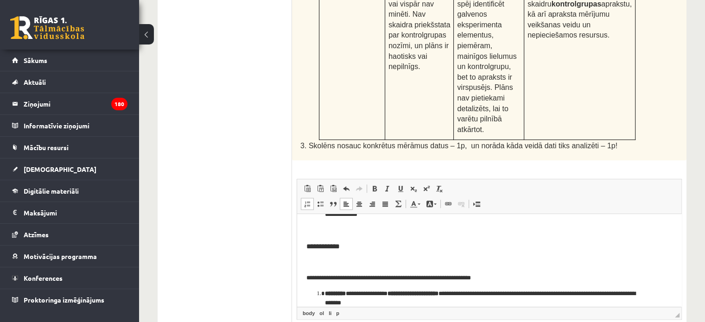
scroll to position [996, 0]
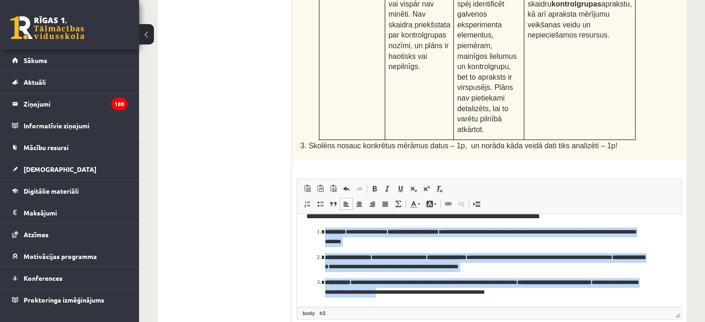
scroll to position [1034, 0]
drag, startPoint x: 323, startPoint y: 270, endPoint x: 552, endPoint y: 302, distance: 230.2
click at [375, 185] on span at bounding box center [374, 188] width 7 height 7
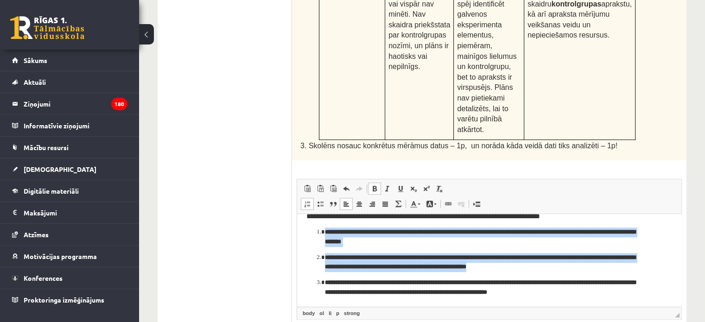
click at [375, 185] on span at bounding box center [374, 188] width 7 height 7
click at [561, 295] on p "**********" at bounding box center [486, 287] width 322 height 19
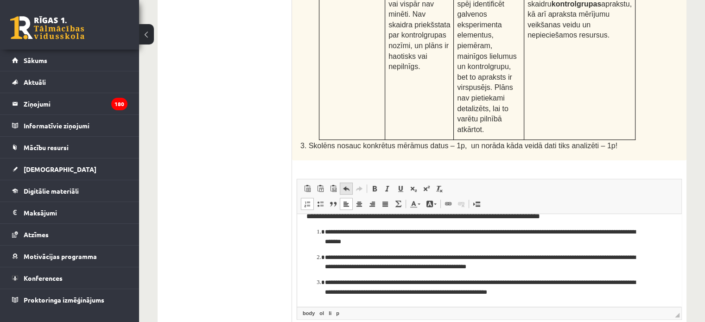
click at [343, 185] on span at bounding box center [345, 188] width 7 height 7
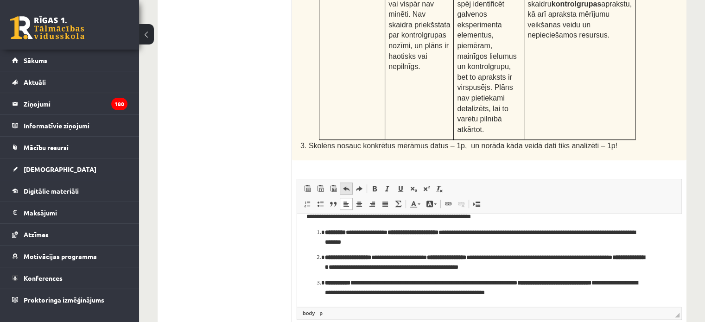
click at [343, 185] on span at bounding box center [345, 188] width 7 height 7
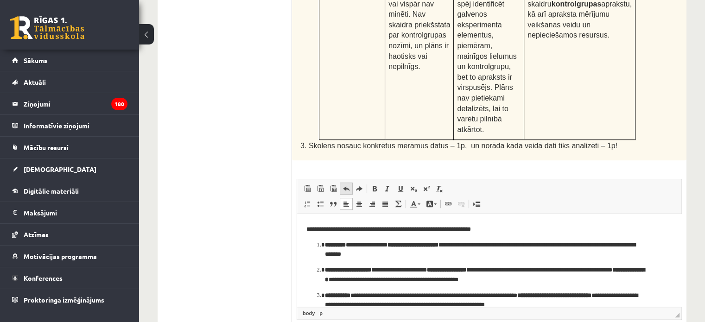
click at [343, 185] on span at bounding box center [345, 188] width 7 height 7
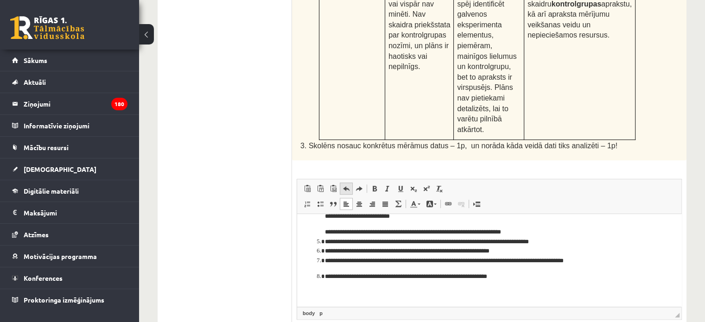
scroll to position [153, 0]
click at [343, 185] on span at bounding box center [345, 188] width 7 height 7
click at [360, 185] on span at bounding box center [358, 188] width 7 height 7
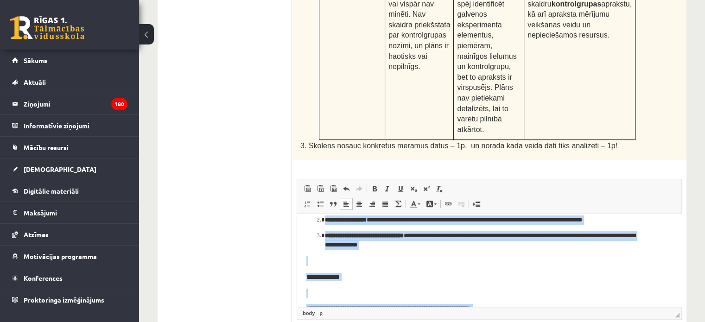
scroll to position [391, 0]
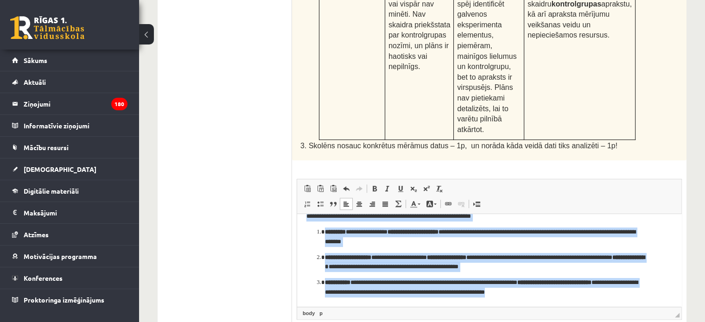
drag, startPoint x: 303, startPoint y: 228, endPoint x: 590, endPoint y: 289, distance: 293.9
click at [590, 289] on html "**********" at bounding box center [489, 64] width 384 height 483
click at [374, 185] on span at bounding box center [374, 188] width 7 height 7
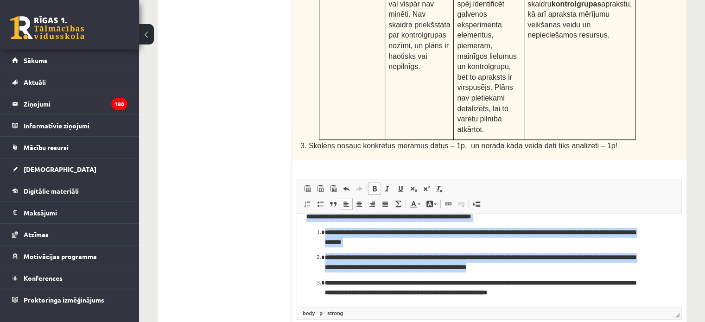
click at [374, 185] on span at bounding box center [374, 188] width 7 height 7
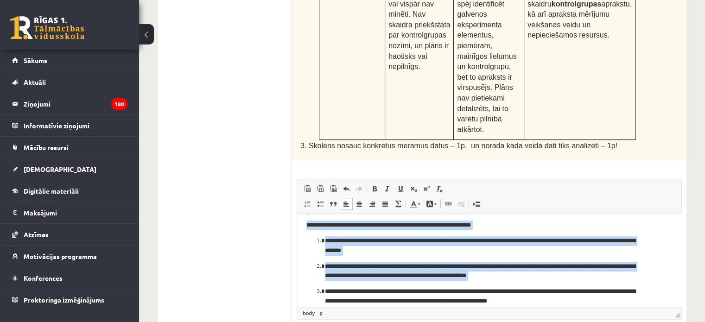
click at [299, 273] on html "**********" at bounding box center [489, 73] width 384 height 483
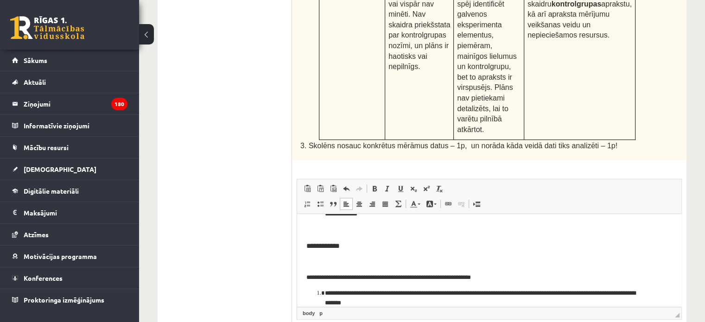
scroll to position [337, 0]
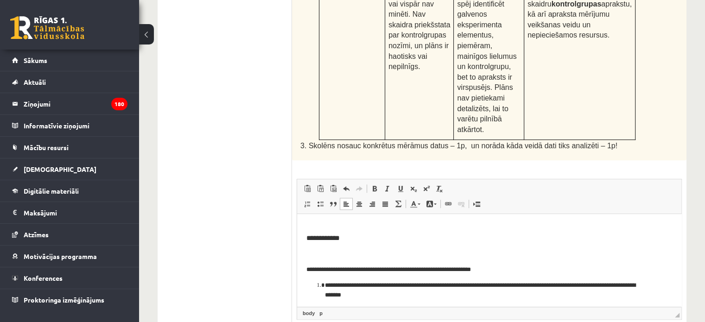
click at [305, 267] on html "**********" at bounding box center [489, 117] width 384 height 483
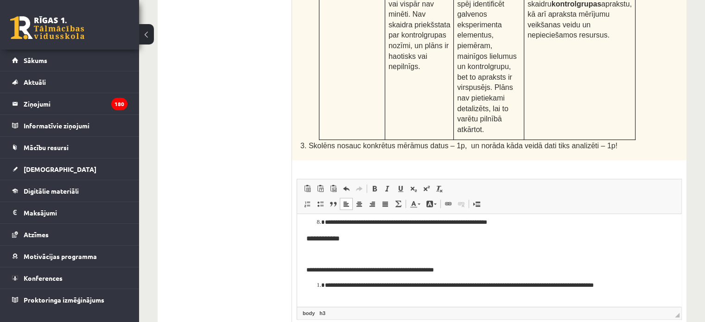
scroll to position [195, 0]
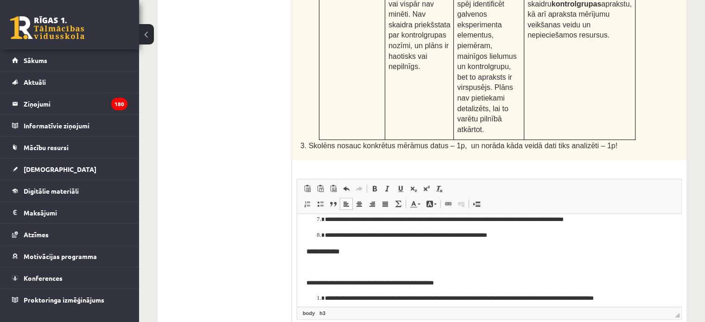
click at [306, 277] on body "**********" at bounding box center [489, 244] width 366 height 433
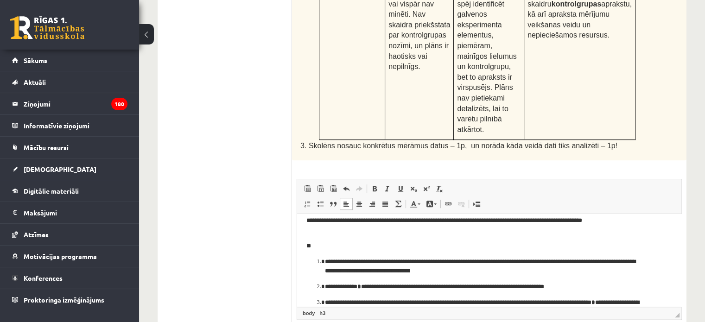
scroll to position [37, 0]
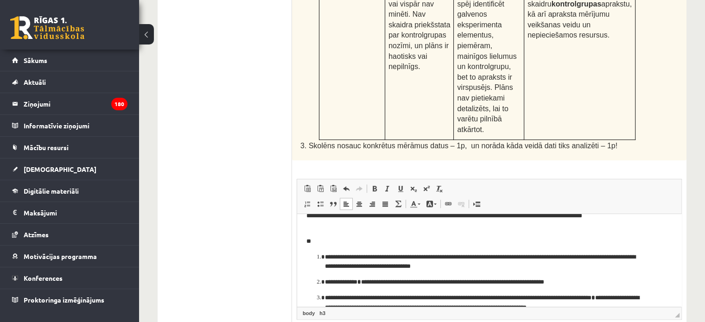
click at [321, 241] on p "**" at bounding box center [485, 241] width 359 height 10
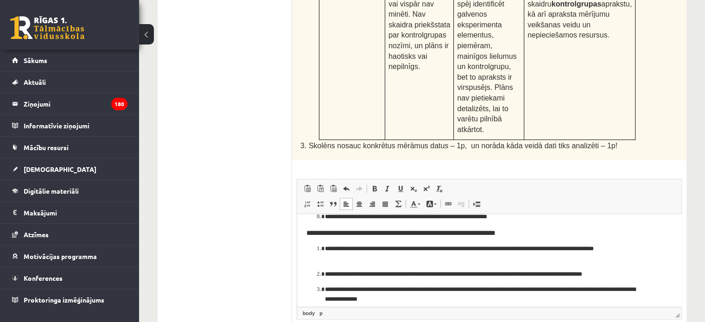
scroll to position [214, 0]
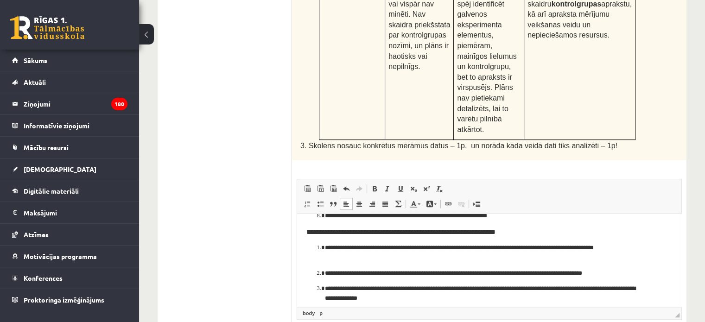
click at [527, 230] on h3 "**********" at bounding box center [485, 232] width 359 height 8
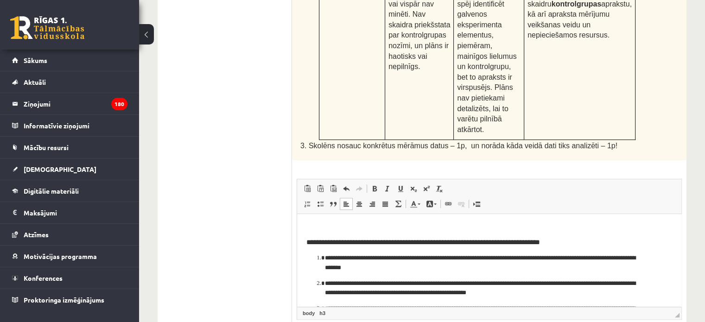
scroll to position [329, 0]
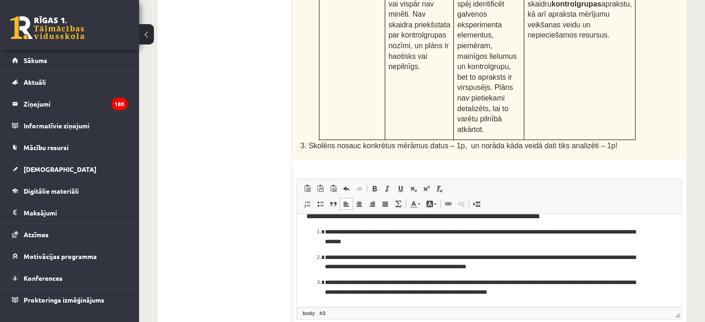
click at [562, 217] on h3 "**********" at bounding box center [485, 216] width 359 height 8
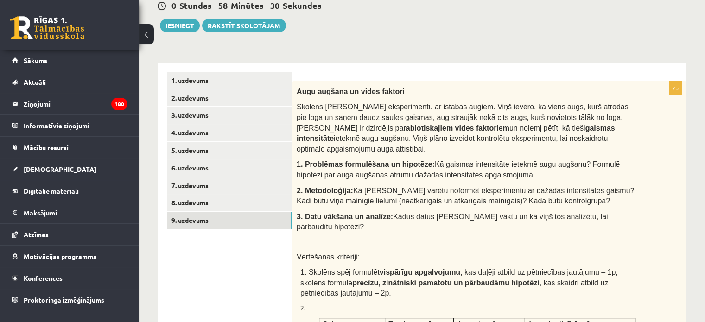
scroll to position [117, 0]
click at [174, 29] on button "Iesniegt" at bounding box center [180, 25] width 40 height 13
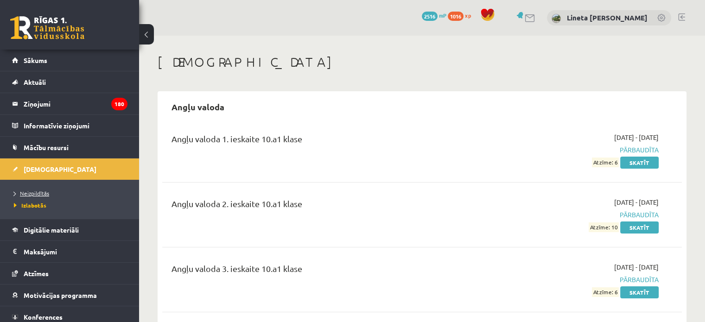
click at [43, 190] on span "Neizpildītās" at bounding box center [31, 193] width 35 height 7
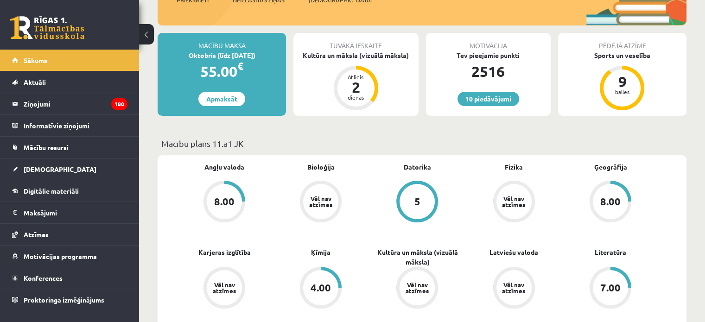
scroll to position [139, 0]
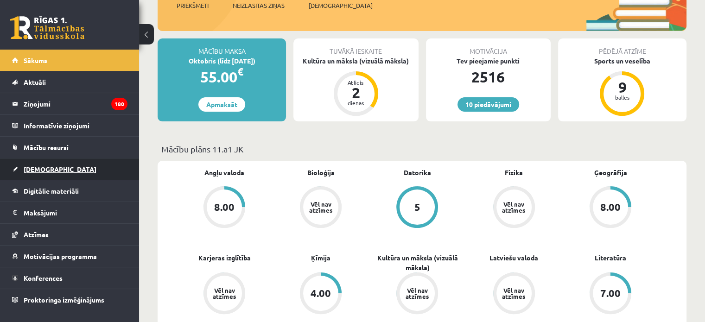
click at [59, 171] on link "[DEMOGRAPHIC_DATA]" at bounding box center [69, 169] width 115 height 21
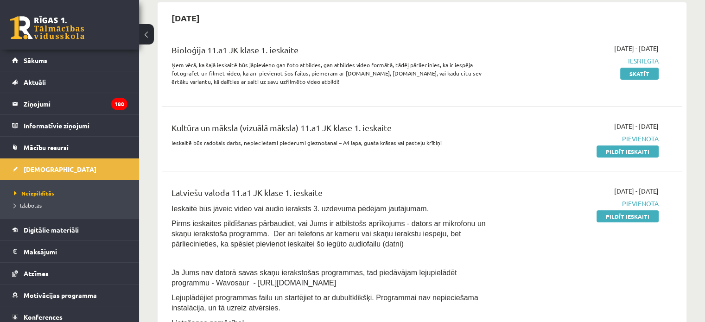
scroll to position [81, 0]
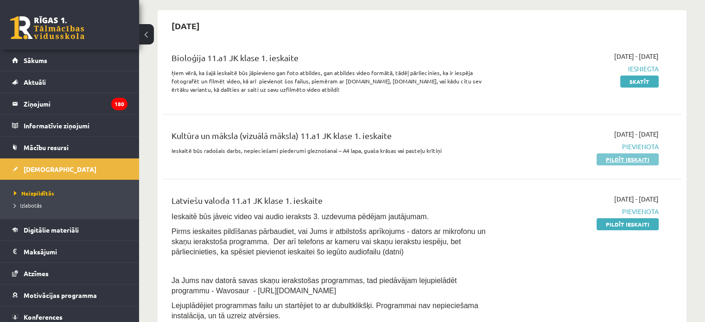
click at [626, 159] on link "Pildīt ieskaiti" at bounding box center [627, 159] width 62 height 12
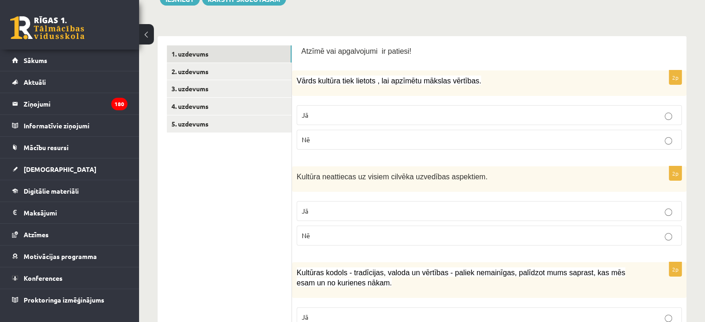
scroll to position [135, 0]
drag, startPoint x: 293, startPoint y: 76, endPoint x: 324, endPoint y: 142, distance: 73.8
click at [324, 142] on div "2p Vārds kultūra tiek lietots , lai apzīmētu mākslas vērtības. Jā Nē" at bounding box center [489, 113] width 394 height 87
copy div "Vārds kultūra tiek lietots , lai apzīmētu mākslas vērtības. Jā Nē"
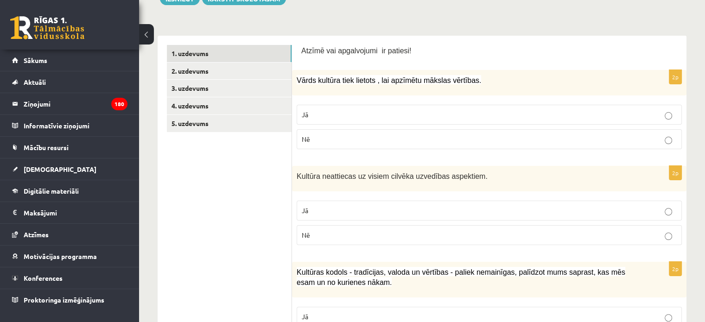
click at [336, 110] on p "Jā" at bounding box center [489, 115] width 375 height 10
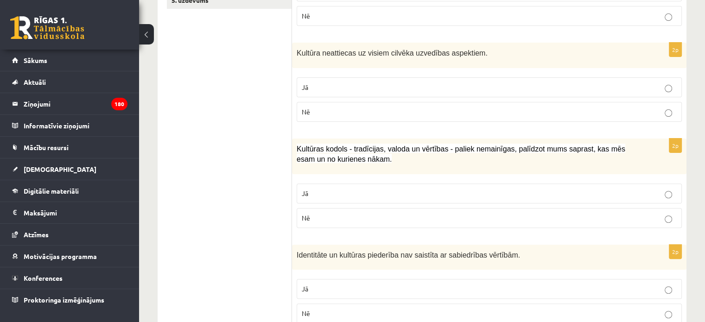
scroll to position [266, 0]
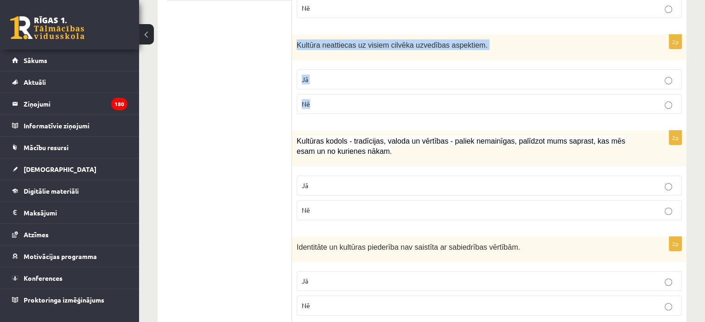
drag, startPoint x: 294, startPoint y: 39, endPoint x: 343, endPoint y: 112, distance: 88.1
click at [343, 112] on div "2p Kultūra neattiecas uz visiem cilvēka uzvedības aspektiem. Jā Nē" at bounding box center [489, 78] width 394 height 87
copy div "Kultūra neattiecas uz visiem cilvēka uzvedības aspektiem. Jā Nē"
click at [332, 99] on p "Nē" at bounding box center [489, 104] width 375 height 10
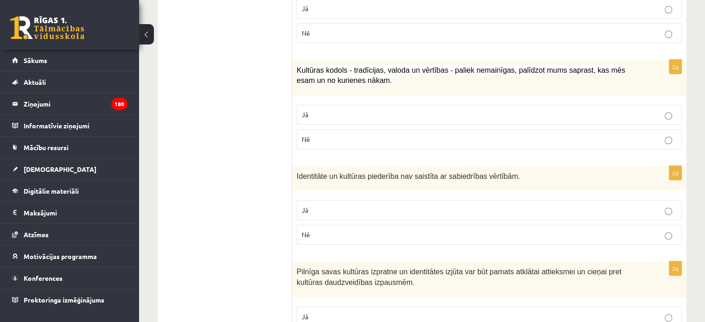
scroll to position [339, 0]
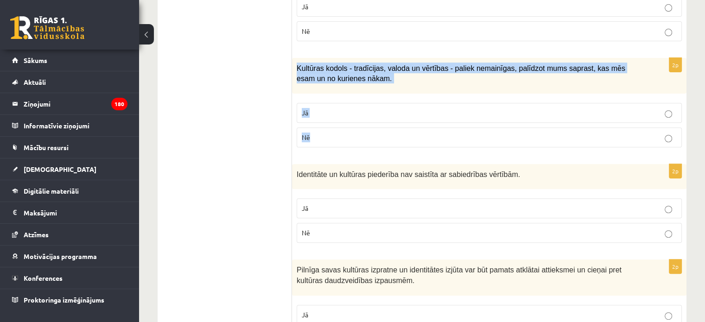
drag, startPoint x: 296, startPoint y: 62, endPoint x: 331, endPoint y: 139, distance: 84.8
click at [331, 139] on div "2p Kultūras kodols - tradīcijas, valoda un vērtības - paliek nemainīgas, palīdz…" at bounding box center [489, 106] width 394 height 97
copy div "Kultūras kodols - tradīcijas, valoda un vērtības - paliek nemainīgas, palīdzot …"
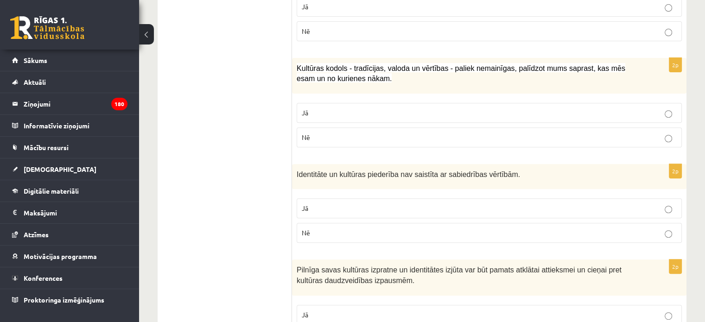
click at [337, 133] on p "Nē" at bounding box center [489, 138] width 375 height 10
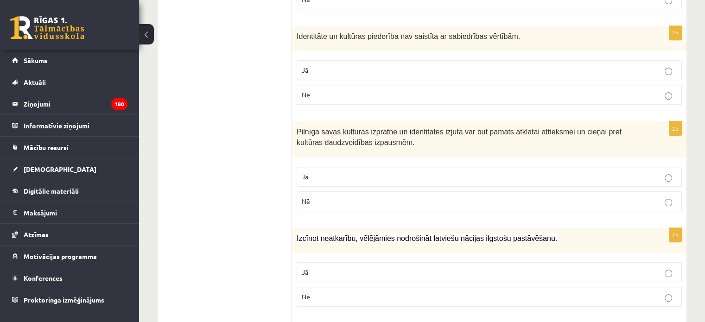
scroll to position [476, 0]
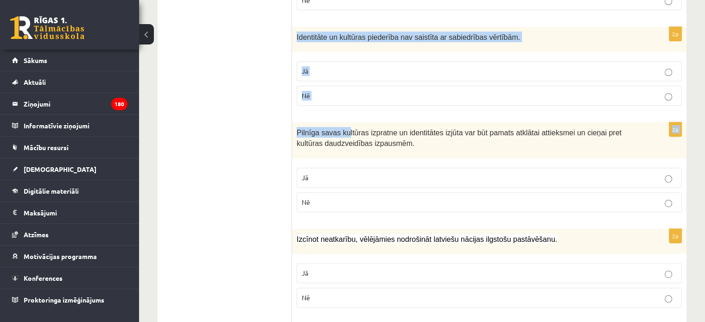
drag, startPoint x: 295, startPoint y: 32, endPoint x: 341, endPoint y: 119, distance: 98.1
click at [295, 34] on div "Identitāte un kultūras piederība nav saistīta ar sabiedrības vērtībām." at bounding box center [489, 39] width 394 height 25
drag, startPoint x: 295, startPoint y: 34, endPoint x: 324, endPoint y: 88, distance: 60.5
click at [324, 88] on div "2p Identitāte un kultūras piederība nav saistīta ar sabiedrības vērtībām. Jā Nē" at bounding box center [489, 70] width 394 height 87
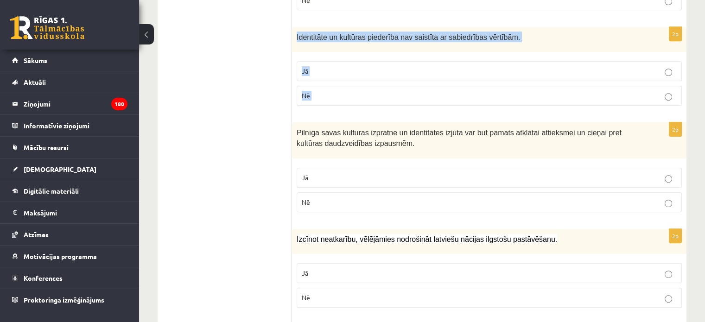
click at [338, 99] on label "Nē" at bounding box center [489, 96] width 385 height 20
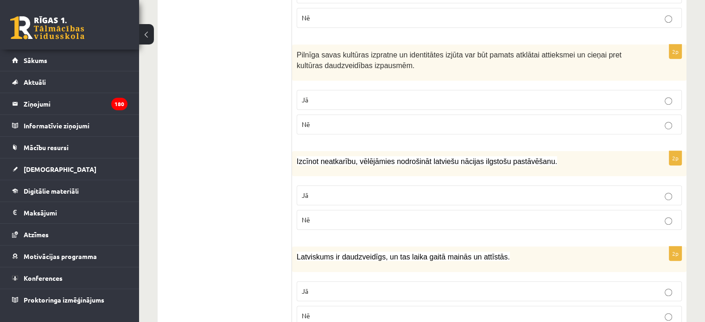
scroll to position [556, 0]
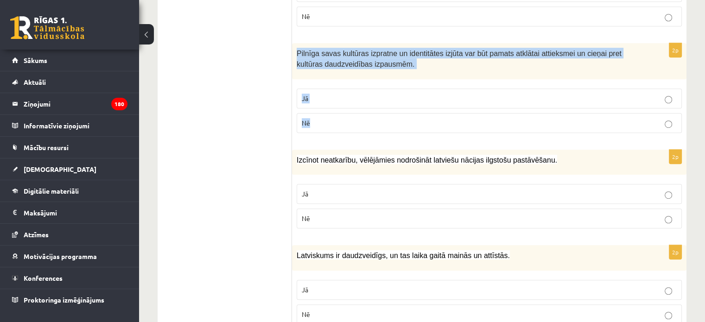
drag, startPoint x: 294, startPoint y: 48, endPoint x: 334, endPoint y: 121, distance: 83.6
click at [334, 121] on div "2p Pilnīga savas kultūras izpratne un identitātes izjūta var būt pamats atklāta…" at bounding box center [489, 91] width 394 height 97
copy div "Pilnīga savas kultūras izpratne un identitātes izjūta var būt pamats atklātai a…"
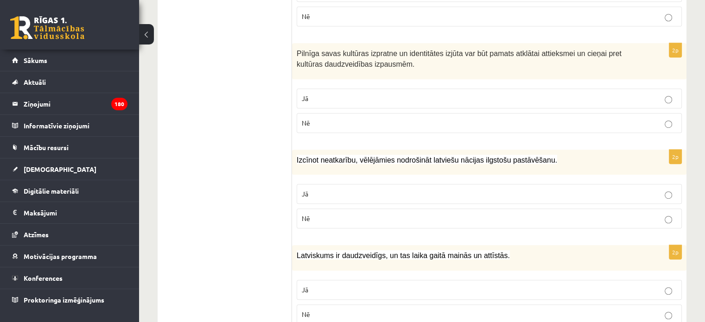
click at [323, 98] on p "Jā" at bounding box center [489, 99] width 375 height 10
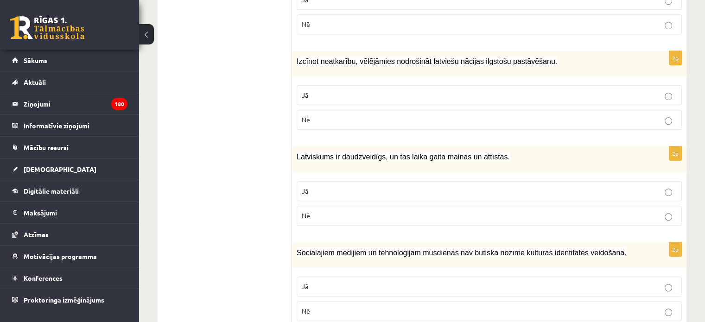
scroll to position [658, 0]
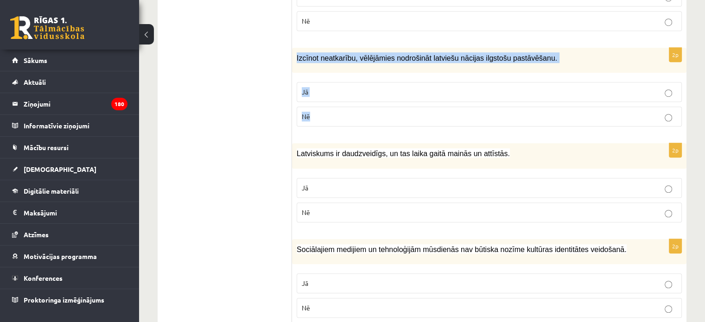
drag, startPoint x: 296, startPoint y: 53, endPoint x: 322, endPoint y: 117, distance: 69.2
click at [322, 117] on div "2p Izcīnot neatkarību, vēlējāmies nodrošināt latviešu nācijas ilgstošu pastāvēš…" at bounding box center [489, 91] width 394 height 87
copy div "Izcīnot neatkarību, vēlējāmies nodrošināt latviešu nācijas ilgstošu pastāvēšanu…"
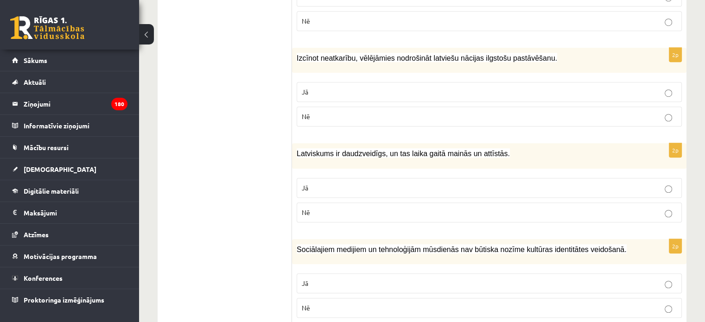
click at [268, 84] on ul "1. uzdevums 2. uzdevums 3. uzdevums 4. uzdevums 5. uzdevums" at bounding box center [229, 270] width 125 height 1494
click at [334, 89] on p "Jā" at bounding box center [489, 92] width 375 height 10
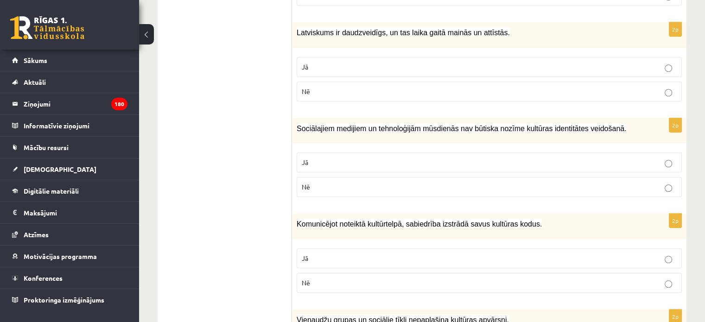
scroll to position [779, 0]
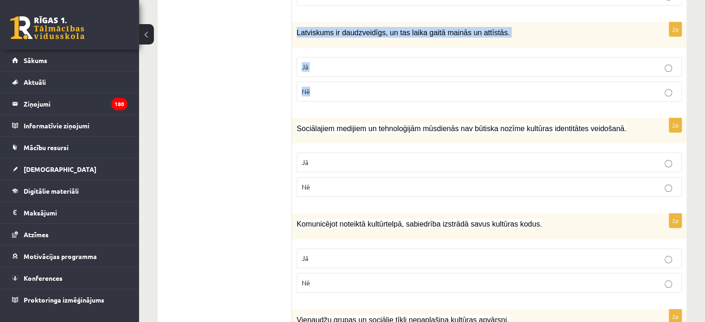
drag, startPoint x: 292, startPoint y: 25, endPoint x: 321, endPoint y: 104, distance: 84.3
click at [321, 104] on div "2p Latviskums ir daudzveidīgs, un tas laika gaitā mainās un attīstās. Jā Nē" at bounding box center [489, 65] width 394 height 87
copy div "Latviskums ir daudzveidīgs, un tas laika gaitā mainās un attīstās. Jā Nē"
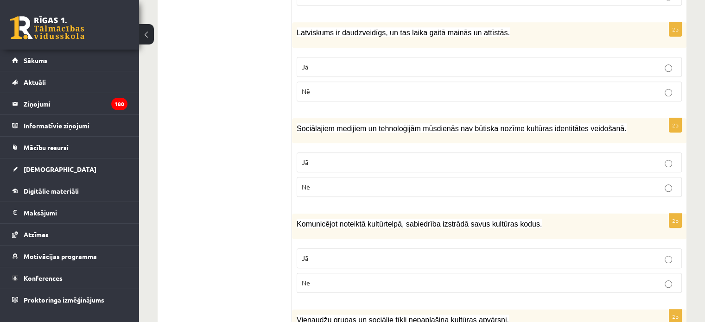
click at [237, 72] on ul "1. uzdevums 2. uzdevums 3. uzdevums 4. uzdevums 5. uzdevums" at bounding box center [229, 149] width 125 height 1494
click at [329, 63] on p "Jā" at bounding box center [489, 67] width 375 height 10
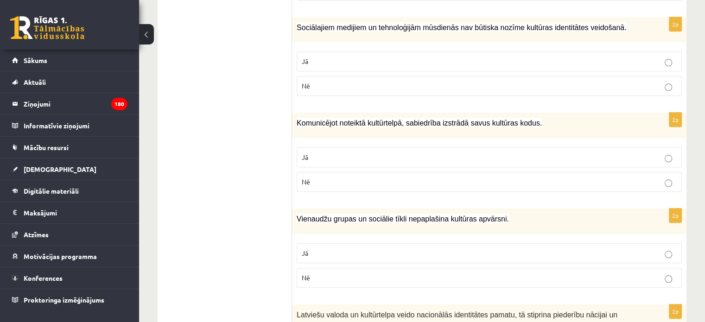
scroll to position [881, 0]
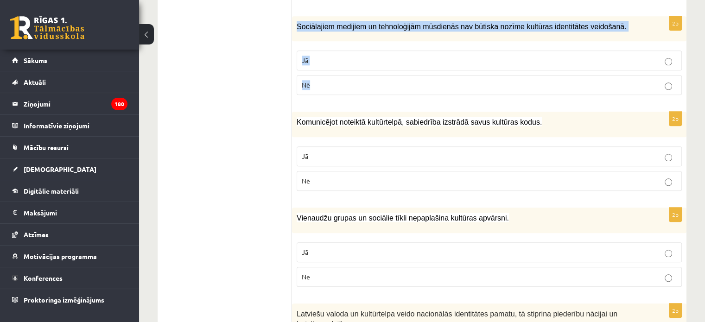
drag, startPoint x: 293, startPoint y: 22, endPoint x: 320, endPoint y: 75, distance: 59.7
click at [320, 75] on div "2p Sociālajiem medijiem un tehnoloģijām mūsdienās nav būtiska nozīme kultūras i…" at bounding box center [489, 59] width 394 height 87
copy div "Sociālajiem medijiem un tehnoloģijām mūsdienās nav būtiska nozīme kultūras iden…"
drag, startPoint x: 286, startPoint y: 74, endPoint x: 327, endPoint y: 82, distance: 41.6
click at [327, 82] on div "**********" at bounding box center [422, 46] width 529 height 1513
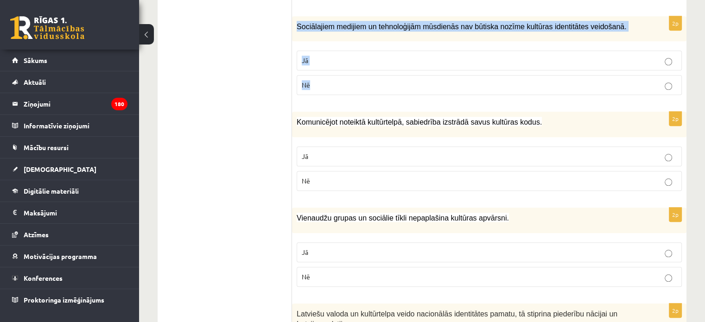
click at [327, 82] on p "Nē" at bounding box center [489, 85] width 375 height 10
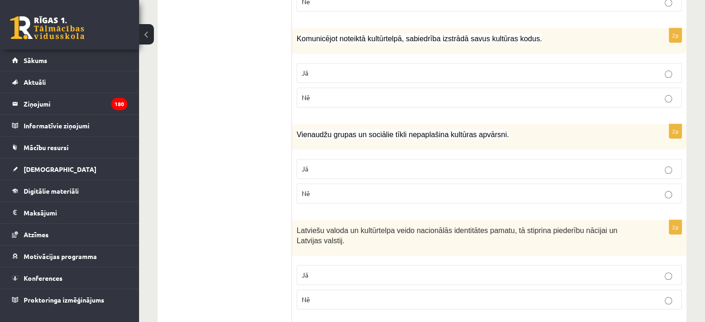
scroll to position [964, 0]
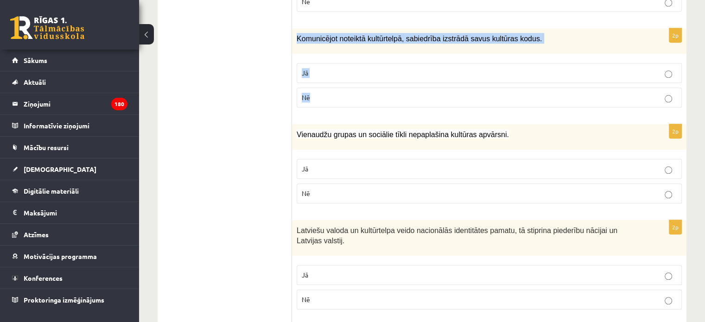
drag, startPoint x: 292, startPoint y: 32, endPoint x: 337, endPoint y: 107, distance: 87.5
click at [337, 107] on div "2p Komunicējot noteiktā kultūrtelpā, sabiedrība izstrādā savus kultūras kodus. …" at bounding box center [489, 71] width 394 height 87
copy div "Komunicējot noteiktā kultūrtelpā, sabiedrība izstrādā savus kultūras kodus. Jā …"
click at [334, 63] on label "Jā" at bounding box center [489, 73] width 385 height 20
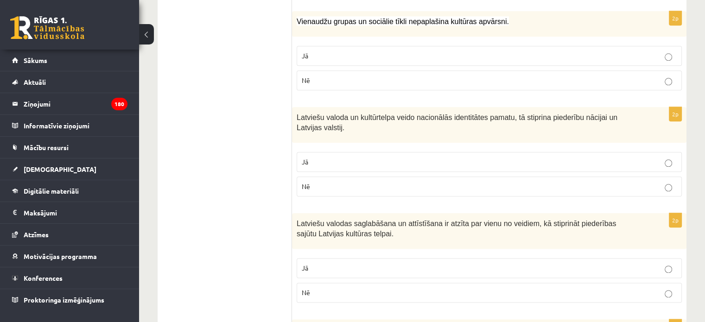
scroll to position [1079, 0]
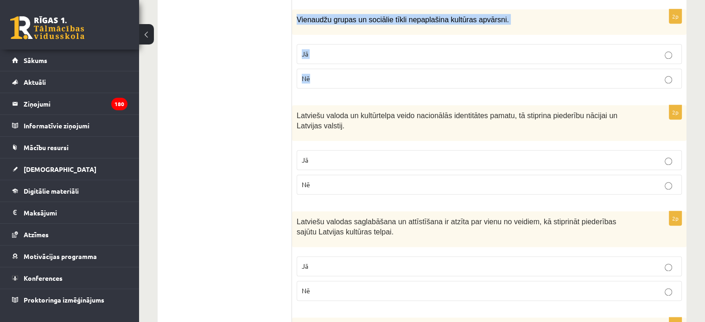
drag, startPoint x: 296, startPoint y: 11, endPoint x: 323, endPoint y: 76, distance: 70.5
click at [323, 76] on div "2p Vienaudžu grupas un sociālie tīkli nepaplašina kultūras apvārsni. Jā Nē" at bounding box center [489, 52] width 394 height 87
copy div "Vienaudžu grupas un sociālie tīkli nepaplašina kultūras apvārsni. Jā Nē"
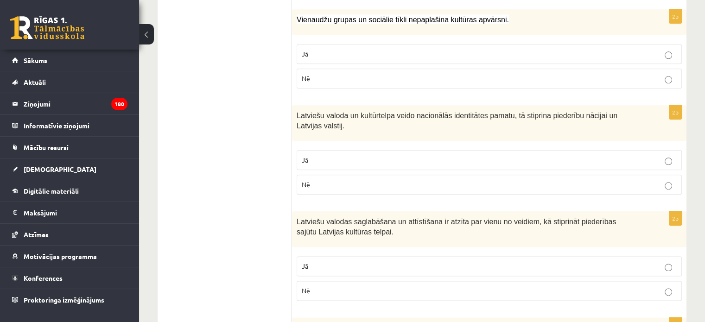
click at [334, 74] on p "Nē" at bounding box center [489, 79] width 375 height 10
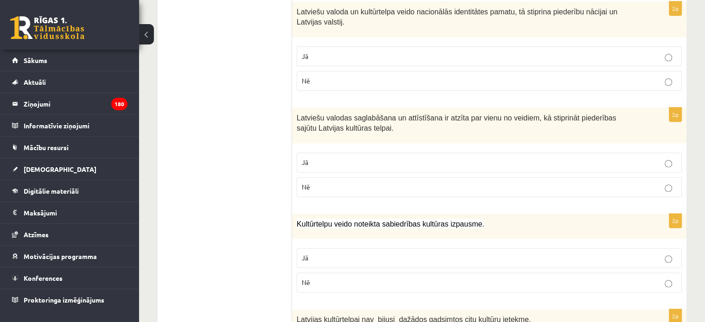
click at [334, 76] on p "Nē" at bounding box center [489, 81] width 375 height 10
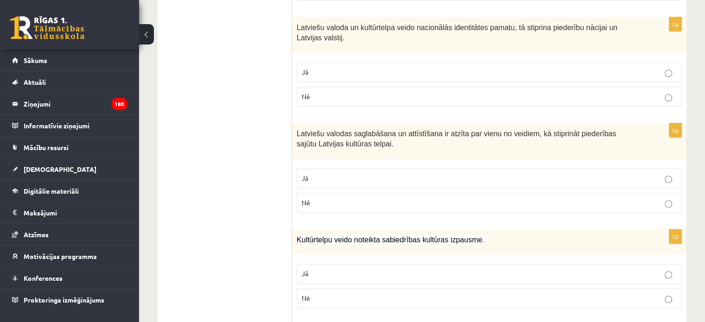
scroll to position [1166, 0]
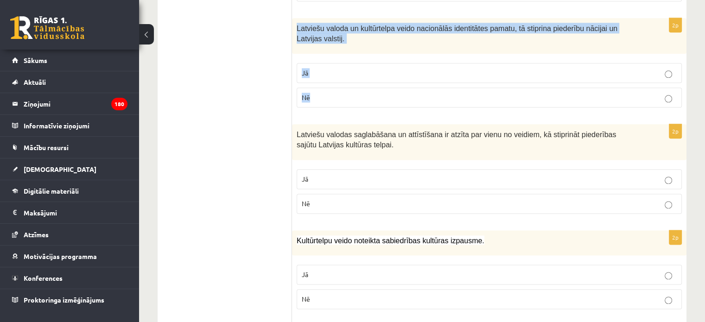
drag, startPoint x: 294, startPoint y: 20, endPoint x: 327, endPoint y: 89, distance: 75.5
click at [327, 89] on div "2p Latviešu valoda un kultūrtelpa veido nacionālās identitātes pamatu, tā stipr…" at bounding box center [489, 66] width 394 height 97
copy div "Latviešu valoda un kultūrtelpa veido nacionālās identitātes pamatu, tā stiprina…"
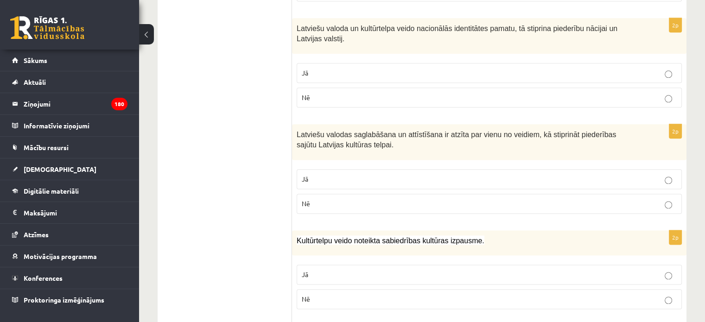
click at [336, 71] on p "Jā" at bounding box center [489, 73] width 375 height 10
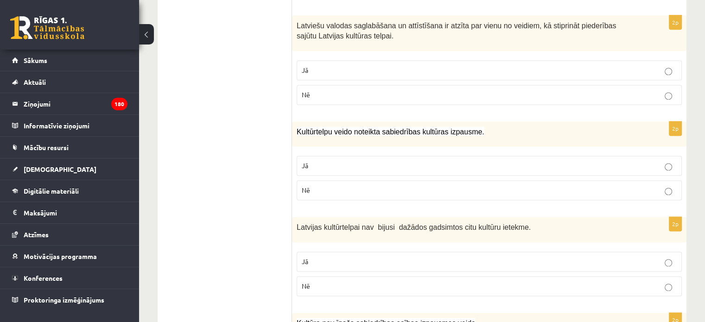
scroll to position [1280, 0]
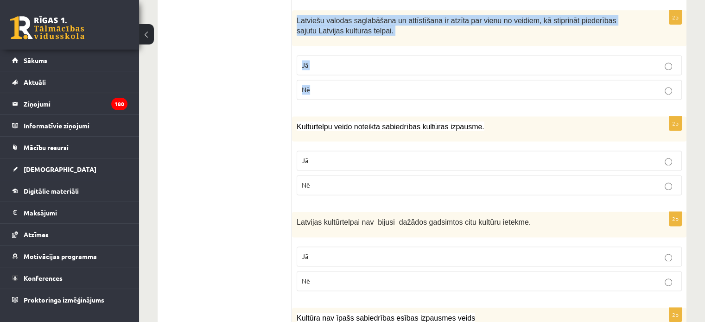
drag, startPoint x: 295, startPoint y: 13, endPoint x: 325, endPoint y: 87, distance: 80.3
click at [325, 87] on div "2p Latviešu valodas saglabāšana un attīstīšana ir atzīta par vienu no veidiem, …" at bounding box center [489, 58] width 394 height 97
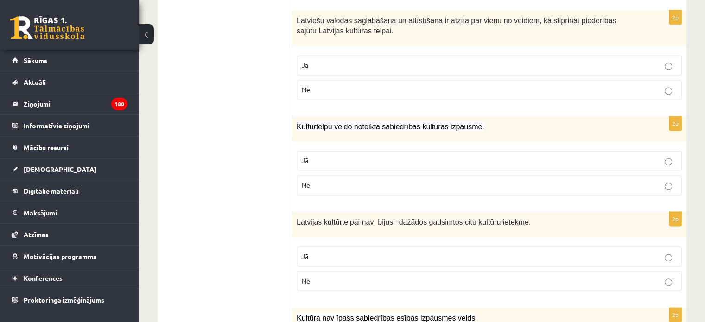
click at [344, 60] on p "Jā" at bounding box center [489, 65] width 375 height 10
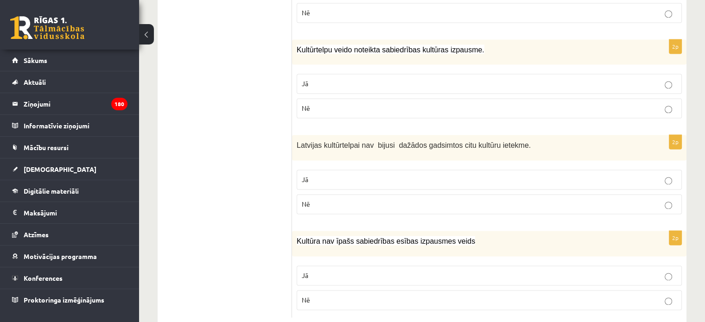
scroll to position [1357, 0]
drag, startPoint x: 294, startPoint y: 43, endPoint x: 331, endPoint y: 97, distance: 65.7
click at [331, 97] on div "2p Kultūrtelpu veido noteikta sabiedrības kultūras izpausme. Jā Nē" at bounding box center [489, 82] width 394 height 87
click at [324, 79] on p "Jā" at bounding box center [489, 84] width 375 height 10
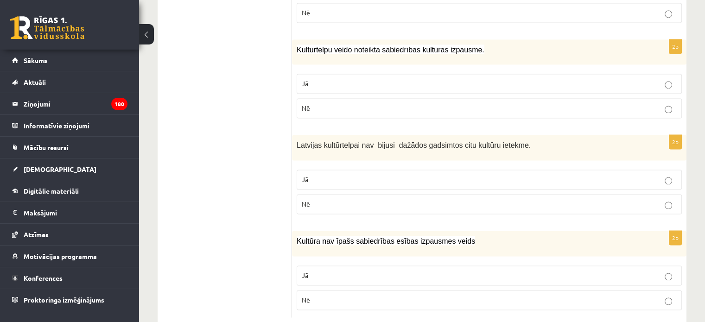
scroll to position [1372, 0]
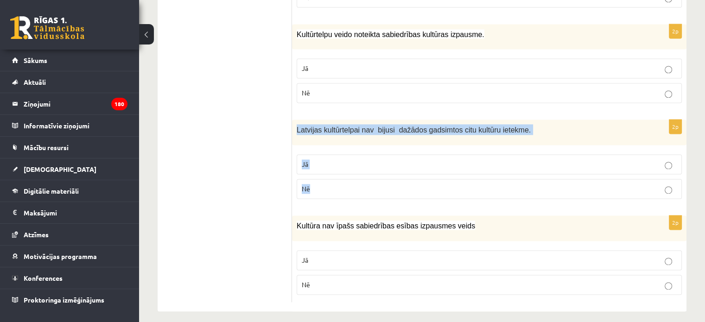
drag, startPoint x: 294, startPoint y: 119, endPoint x: 319, endPoint y: 174, distance: 60.4
click at [319, 174] on div "2p Latvijas kultūrtelpai nav bijusi dažādos gadsimtos citu kultūru ietekme. Jā …" at bounding box center [489, 163] width 394 height 87
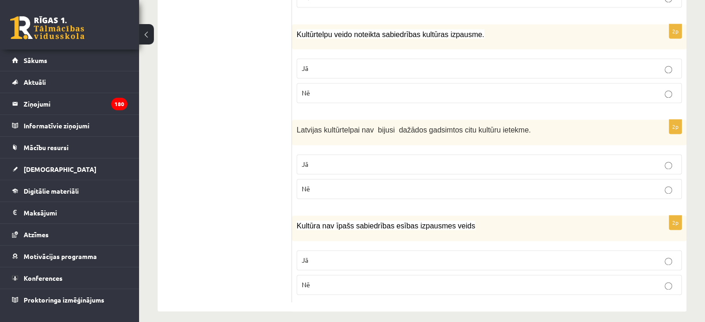
click at [323, 184] on p "Nē" at bounding box center [489, 189] width 375 height 10
drag, startPoint x: 296, startPoint y: 215, endPoint x: 332, endPoint y: 291, distance: 84.2
click at [332, 291] on div "2p Kultūra nav īpašs sabiedrības esības izpausmes veids Jā Nē" at bounding box center [489, 259] width 394 height 87
drag, startPoint x: 246, startPoint y: 266, endPoint x: 327, endPoint y: 278, distance: 81.5
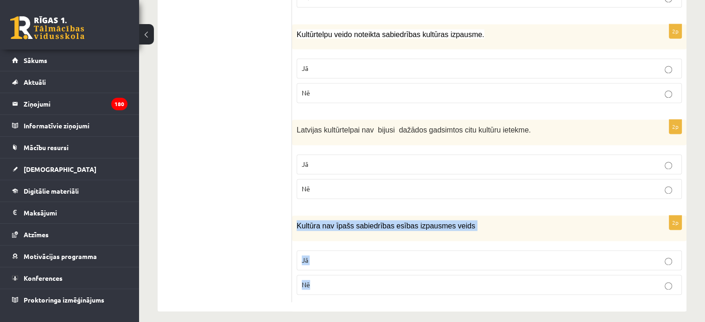
click at [327, 280] on p "Nē" at bounding box center [489, 285] width 375 height 10
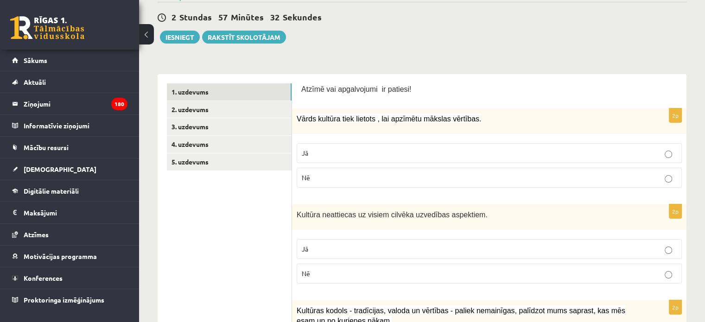
scroll to position [0, 0]
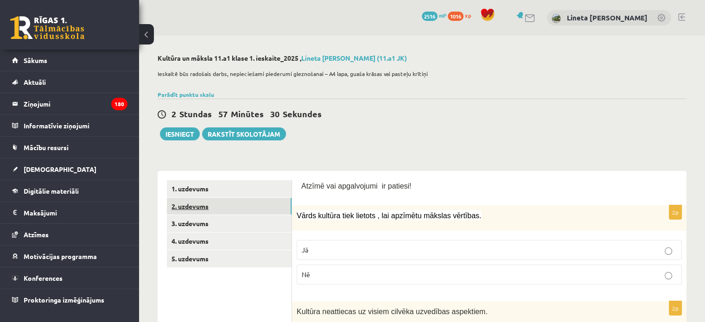
click at [223, 201] on link "2. uzdevums" at bounding box center [229, 206] width 125 height 17
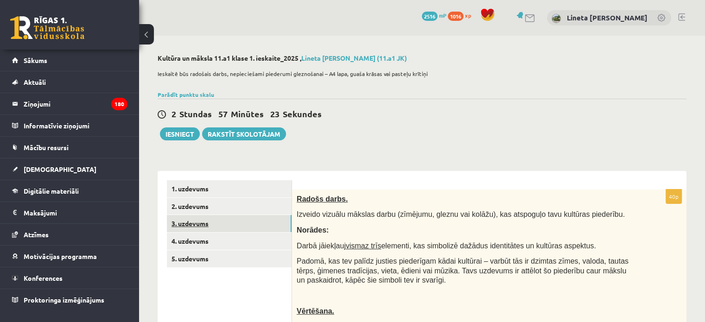
click at [207, 222] on link "3. uzdevums" at bounding box center [229, 223] width 125 height 17
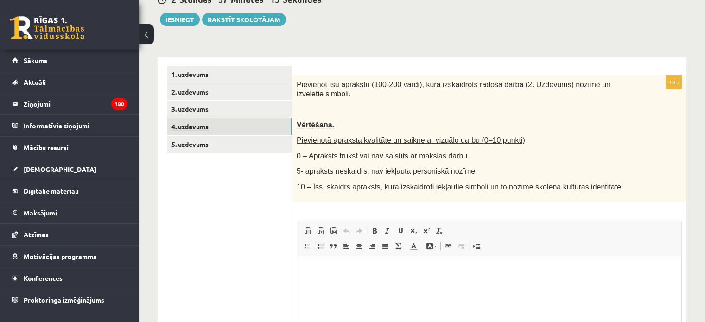
click at [232, 129] on link "4. uzdevums" at bounding box center [229, 126] width 125 height 17
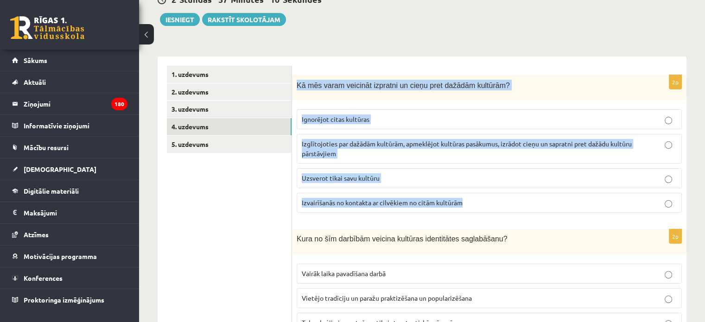
drag, startPoint x: 296, startPoint y: 83, endPoint x: 472, endPoint y: 201, distance: 212.5
click at [472, 201] on div "2p Kā mēs varam veicināt izpratni un cieņu pret dažādām kultūrām? Ignorējot cit…" at bounding box center [489, 148] width 394 height 146
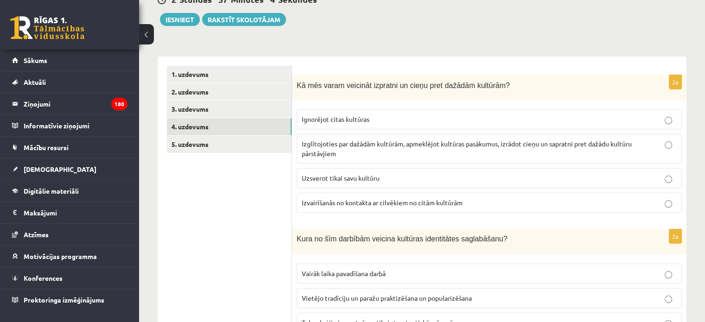
click at [337, 144] on span "Izglītojoties par dažādām kultūrām, apmeklējot kultūras pasākumus, izrādot cieņ…" at bounding box center [467, 149] width 330 height 18
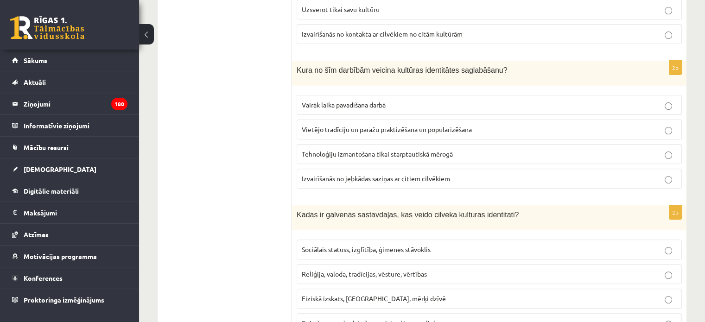
scroll to position [284, 0]
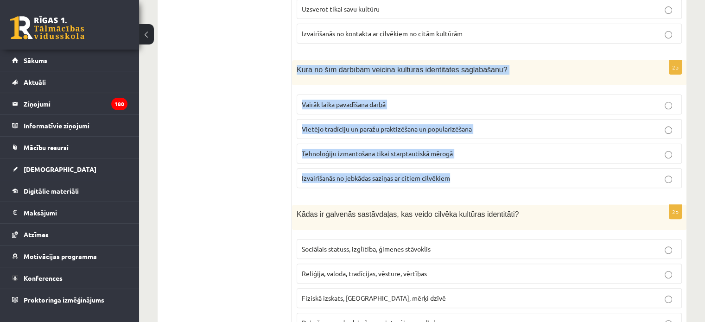
drag, startPoint x: 297, startPoint y: 68, endPoint x: 463, endPoint y: 179, distance: 200.3
click at [463, 179] on div "2p Kura no šīm darbībām veicina kultūras identitātes saglabāšanu? Vairāk laika …" at bounding box center [489, 127] width 394 height 135
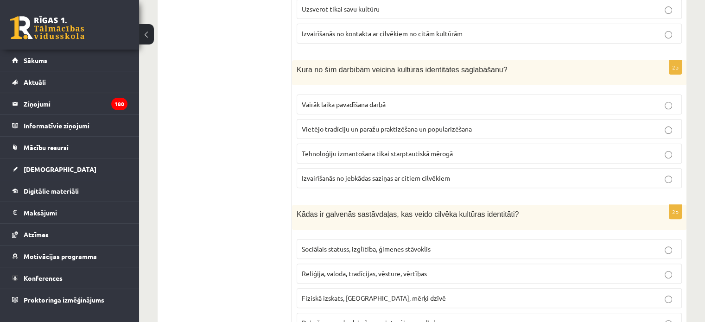
click at [355, 125] on span "Vietējo tradīciju un paražu praktizēšana un popularizēšana" at bounding box center [387, 129] width 170 height 8
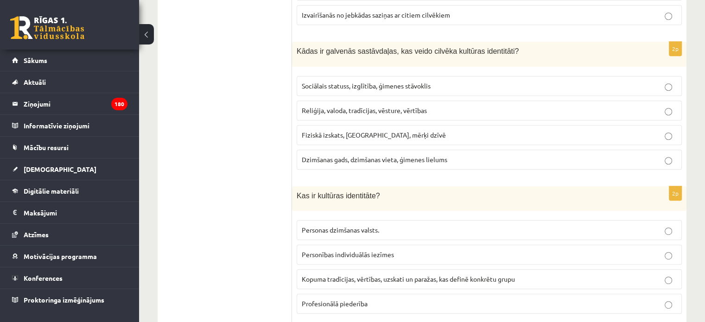
scroll to position [448, 0]
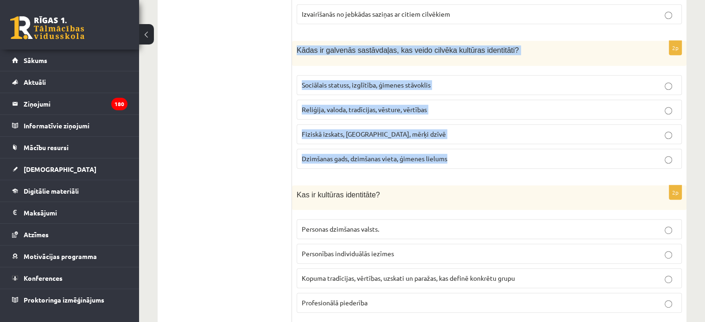
drag, startPoint x: 294, startPoint y: 45, endPoint x: 458, endPoint y: 161, distance: 200.9
click at [458, 161] on div "2p Kādas ir galvenās sastāvdaļas, kas veido cilvēka kultūras identitāti? Sociāl…" at bounding box center [489, 108] width 394 height 135
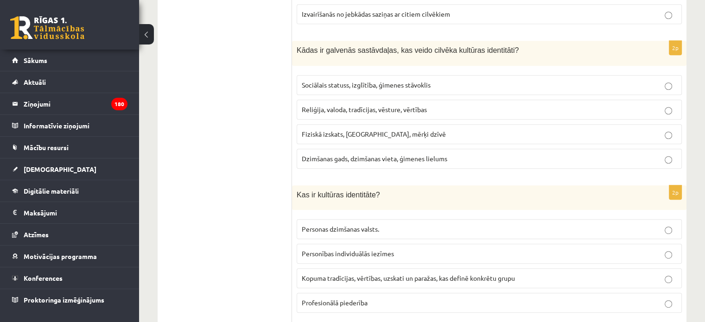
click at [347, 107] on span "Reliģija, valoda, tradīcijas, vēsture, vērtības" at bounding box center [364, 109] width 125 height 8
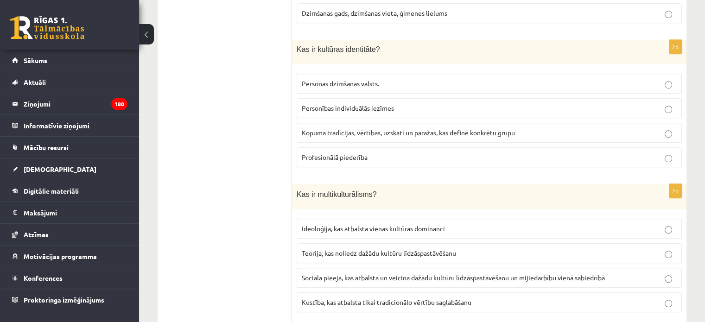
scroll to position [593, 0]
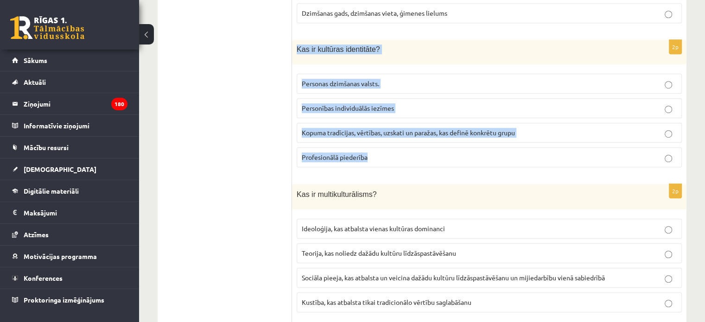
drag, startPoint x: 295, startPoint y: 41, endPoint x: 395, endPoint y: 146, distance: 145.2
click at [395, 146] on div "2p Kas ir kultūras identitāte? Personas dzimšanas valsts. Personības individuāl…" at bounding box center [489, 107] width 394 height 135
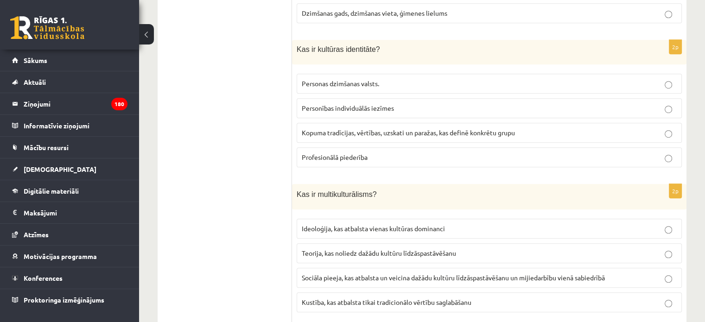
click at [243, 129] on ul "1. uzdevums 2. uzdevums 3. uzdevums 4. uzdevums 5. uzdevums" at bounding box center [229, 314] width 125 height 1455
click at [335, 128] on span "Kopuma tradīcijas, vērtības, uzskati un paražas, kas definē konkrētu grupu" at bounding box center [408, 132] width 213 height 8
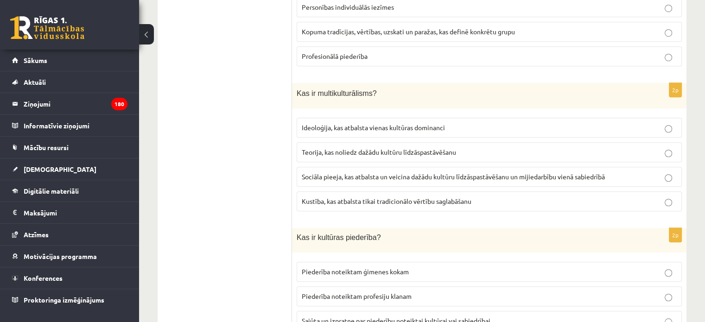
scroll to position [733, 0]
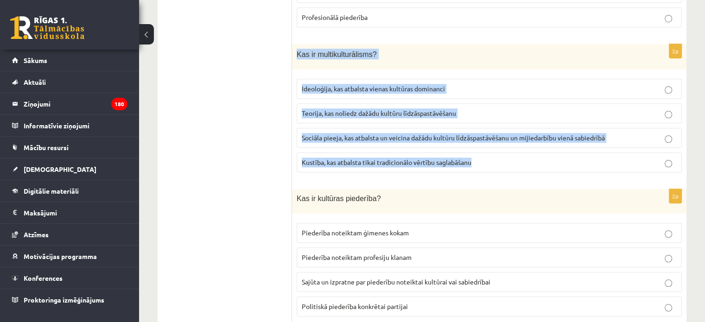
drag, startPoint x: 292, startPoint y: 47, endPoint x: 486, endPoint y: 161, distance: 224.8
click at [486, 161] on div "2p Kas ir multikulturālisms? Ideoloģija, kas atbalsta vienas kultūras dominanci…" at bounding box center [489, 112] width 394 height 136
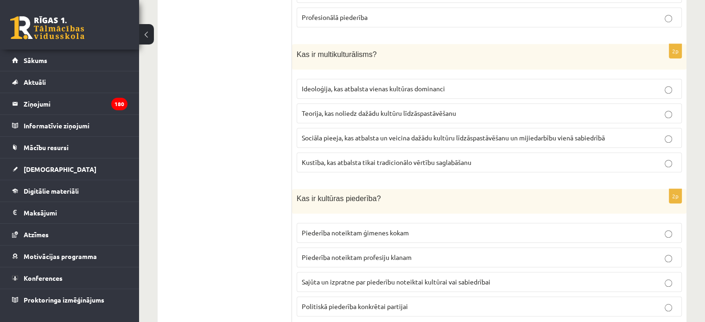
click at [230, 129] on ul "1. uzdevums 2. uzdevums 3. uzdevums 4. uzdevums 5. uzdevums" at bounding box center [229, 174] width 125 height 1455
click at [339, 133] on span "Sociāla pieeja, kas atbalsta un veicina dažādu kultūru līdzāspastāvēšanu un mij…" at bounding box center [453, 137] width 303 height 8
click at [246, 215] on ul "1. uzdevums 2. uzdevums 3. uzdevums 4. uzdevums 5. uzdevums" at bounding box center [229, 174] width 125 height 1455
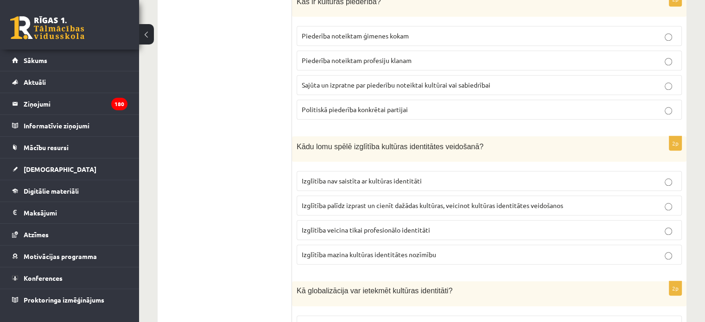
scroll to position [890, 0]
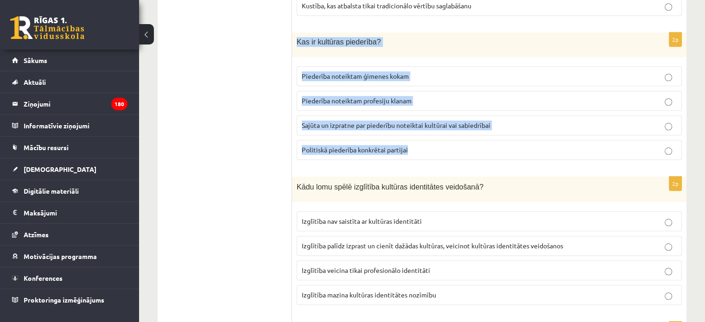
drag, startPoint x: 295, startPoint y: 37, endPoint x: 433, endPoint y: 146, distance: 176.5
click at [433, 146] on div "2p Kas ir kultūras piederība? Piederība noteiktam ģimenes kokam Piederība notei…" at bounding box center [489, 99] width 394 height 135
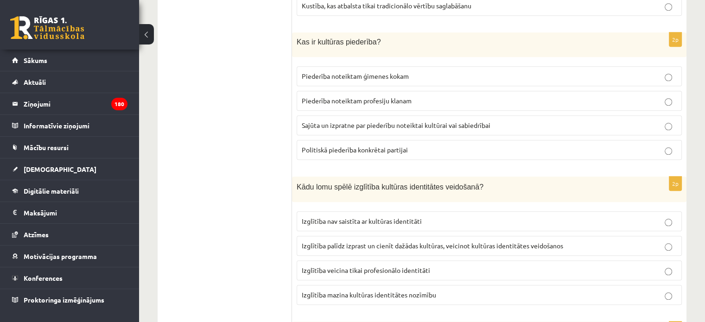
click at [231, 103] on ul "1. uzdevums 2. uzdevums 3. uzdevums 4. uzdevums 5. uzdevums" at bounding box center [229, 17] width 125 height 1455
click at [337, 121] on span "Sajūta un izpratne par piederību noteiktai kultūrai vai sabiedrībai" at bounding box center [396, 125] width 189 height 8
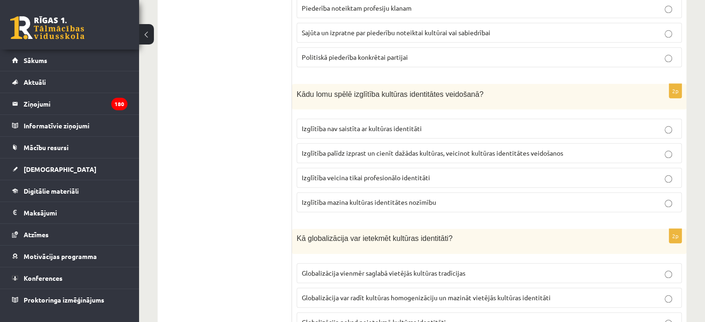
scroll to position [1023, 0]
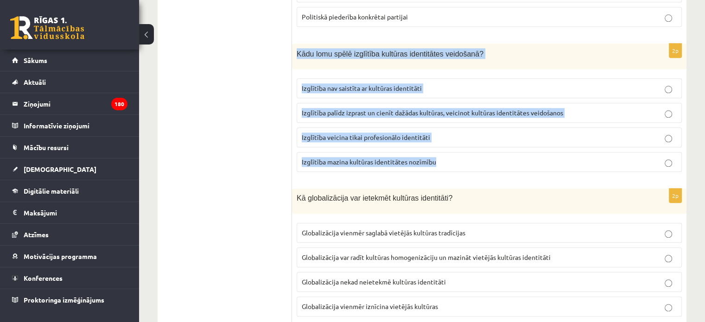
drag, startPoint x: 295, startPoint y: 45, endPoint x: 454, endPoint y: 150, distance: 190.5
click at [454, 150] on div "2p Kādu lomu spēlē izglītība kultūras identitātes veidošanā? Izglītība nav sais…" at bounding box center [489, 112] width 394 height 136
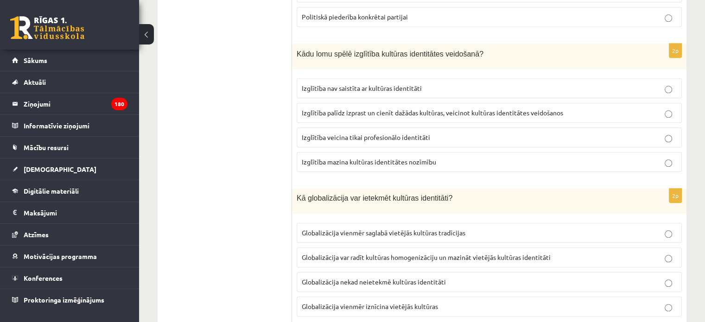
click at [340, 103] on label "Izglītība palīdz izprast un cienīt dažādas kultūras, veicinot kultūras identitā…" at bounding box center [489, 113] width 385 height 20
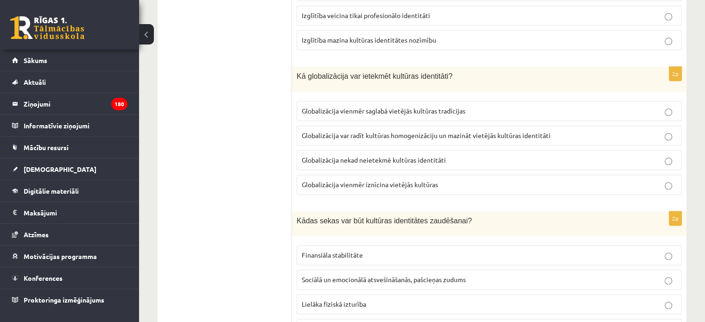
scroll to position [1148, 0]
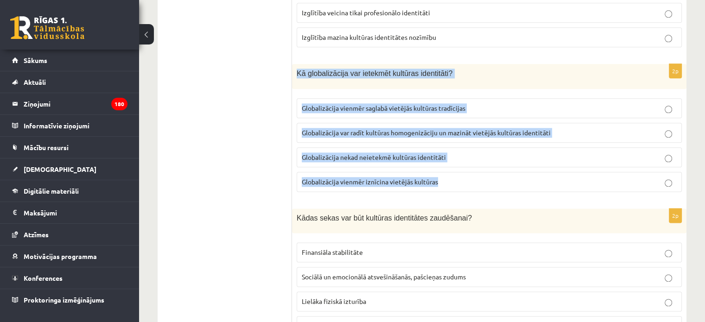
drag, startPoint x: 293, startPoint y: 64, endPoint x: 456, endPoint y: 176, distance: 197.4
click at [456, 176] on div "2p Kā globalizācija var ietekmēt kultūras identitāti? Globalizācija vienmēr sag…" at bounding box center [489, 131] width 394 height 135
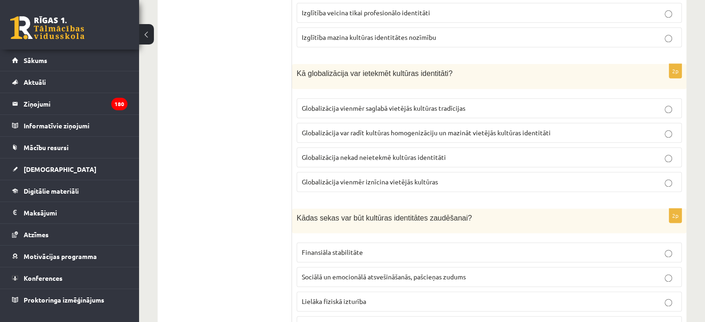
click at [326, 123] on label "Globalizācija var radīt kultūras homogenizāciju un mazināt vietējās kultūras id…" at bounding box center [489, 133] width 385 height 20
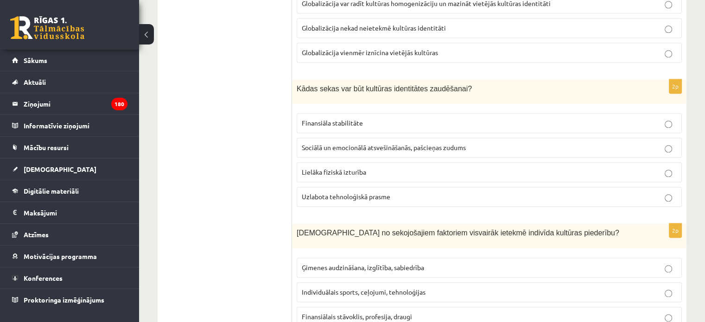
scroll to position [1281, 0]
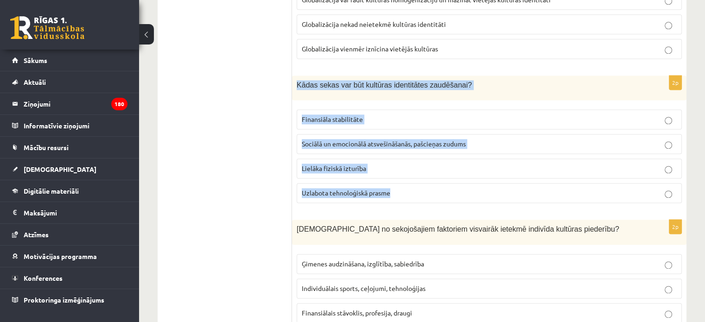
drag, startPoint x: 295, startPoint y: 76, endPoint x: 428, endPoint y: 196, distance: 179.8
click at [428, 196] on div "2p Kādas sekas var būt kultūras identitātes zaudēšanai? Finansiāla stabilitāte …" at bounding box center [489, 143] width 394 height 135
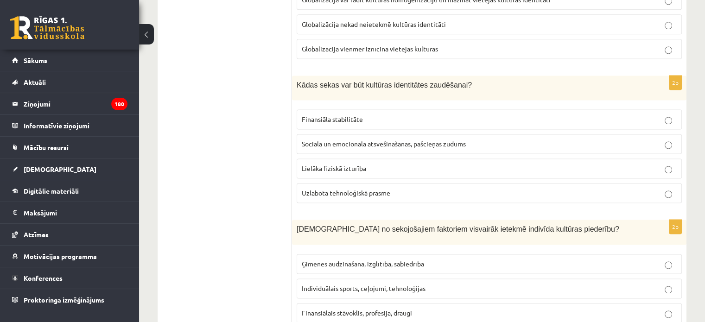
click at [358, 140] on span "Sociālā un emocionālā atsvešināšanās, pašcieņas zudums" at bounding box center [384, 144] width 164 height 8
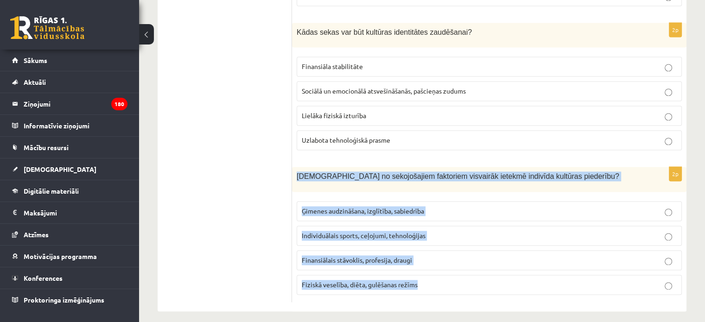
drag, startPoint x: 294, startPoint y: 168, endPoint x: 421, endPoint y: 294, distance: 178.6
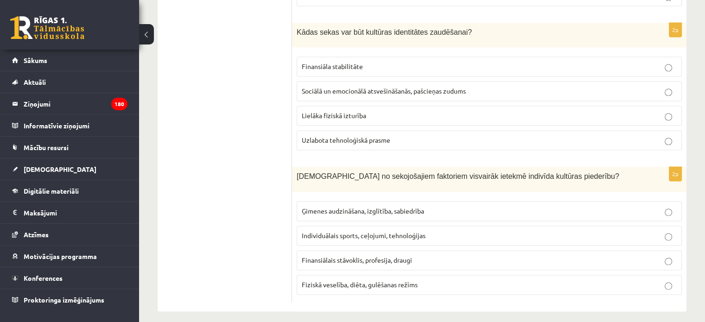
click at [358, 207] on span "Ģimenes audzināšana, izglītība, sabiedrība" at bounding box center [363, 211] width 122 height 8
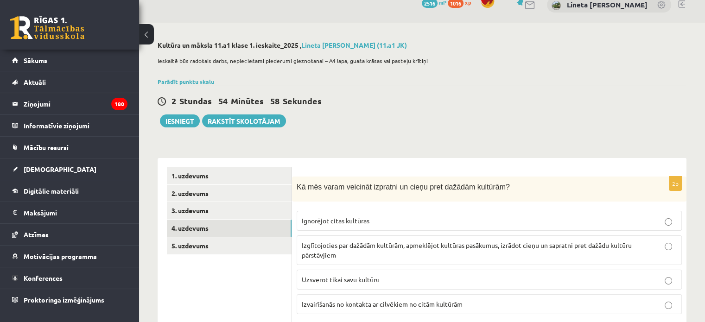
scroll to position [0, 0]
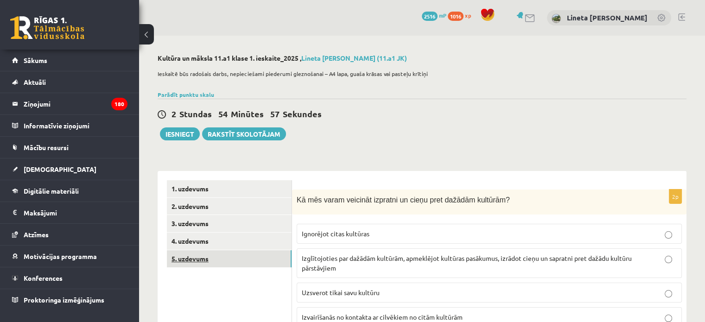
click at [191, 258] on link "5. uzdevums" at bounding box center [229, 258] width 125 height 17
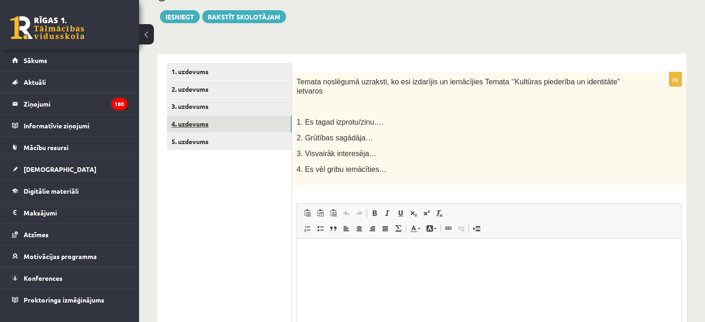
click at [196, 121] on link "4. uzdevums" at bounding box center [229, 123] width 125 height 17
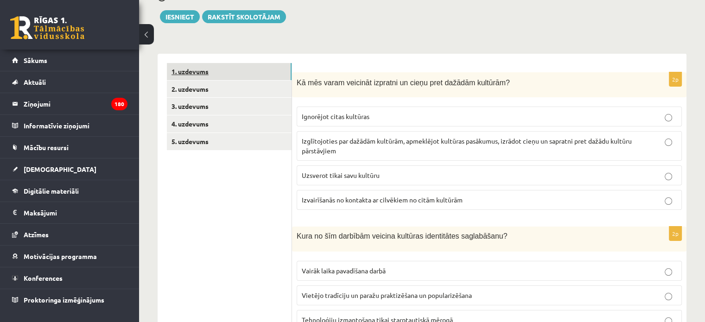
click at [198, 65] on link "1. uzdevums" at bounding box center [229, 71] width 125 height 17
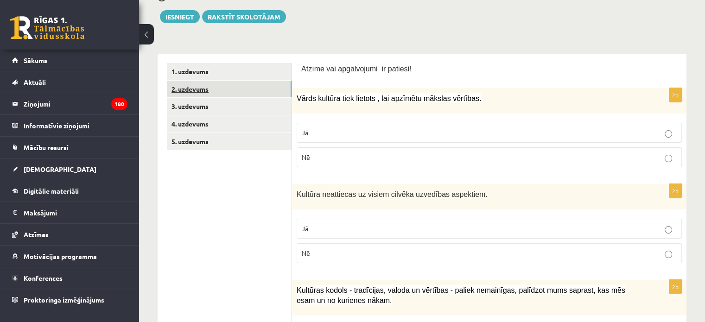
click at [201, 90] on link "2. uzdevums" at bounding box center [229, 89] width 125 height 17
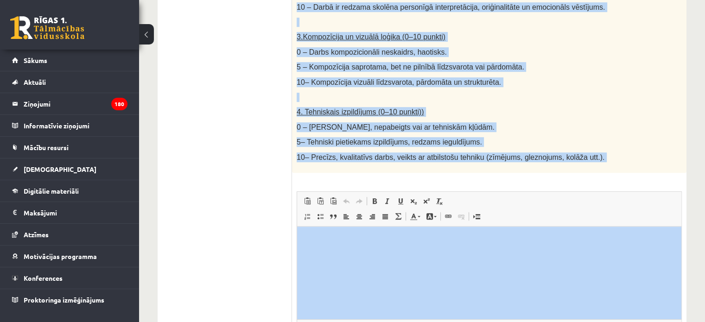
scroll to position [553, 0]
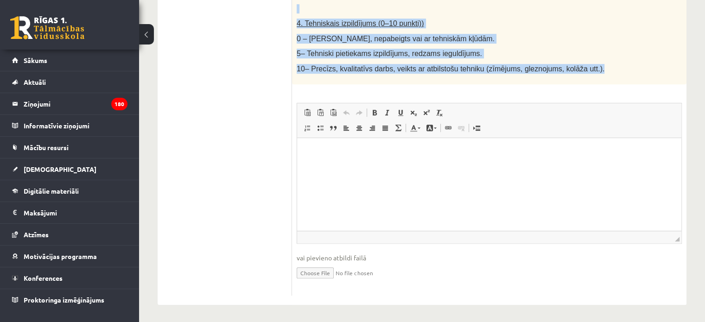
drag, startPoint x: 296, startPoint y: 132, endPoint x: 595, endPoint y: 68, distance: 306.2
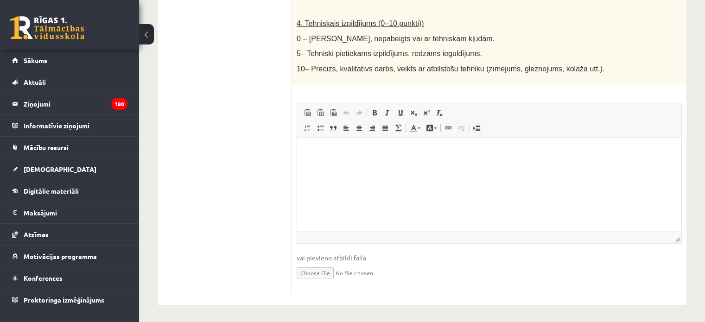
click at [309, 268] on input "file" at bounding box center [489, 272] width 385 height 19
click at [309, 272] on input "file" at bounding box center [489, 272] width 385 height 19
type input "**********"
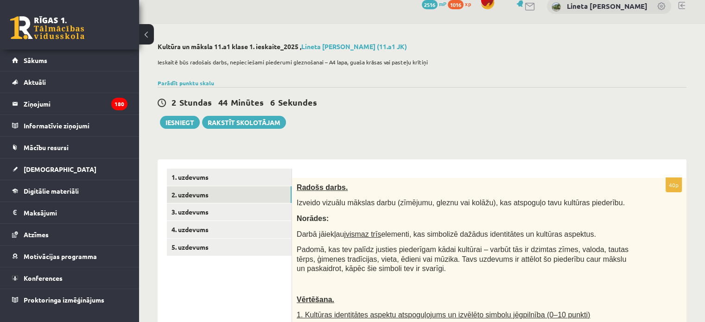
scroll to position [0, 0]
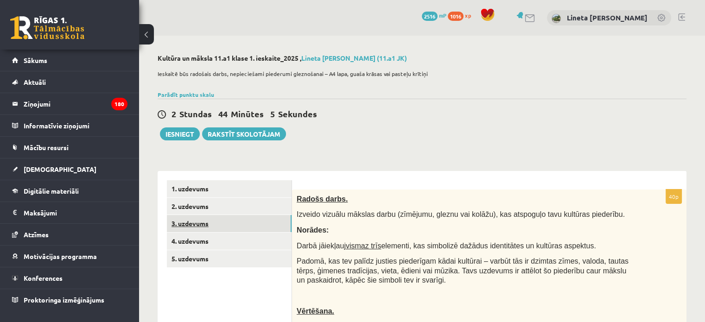
click at [229, 223] on link "3. uzdevums" at bounding box center [229, 223] width 125 height 17
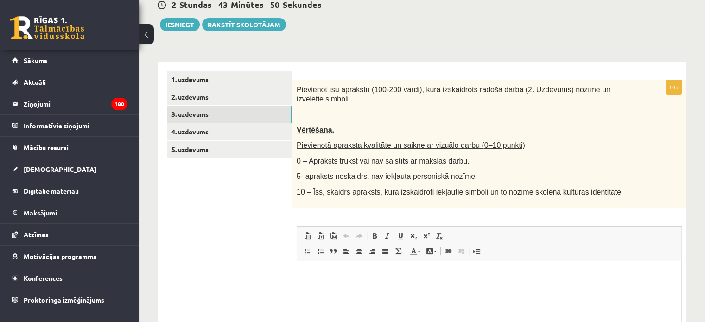
scroll to position [105, 0]
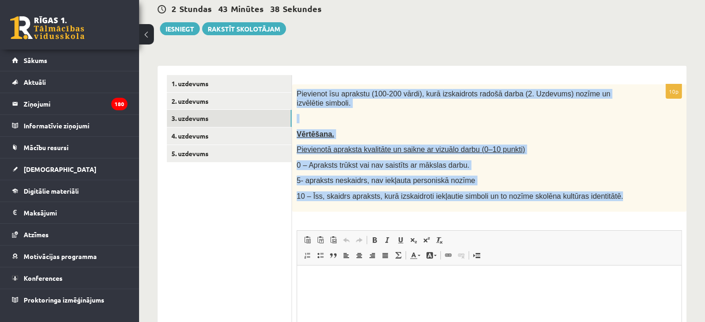
drag, startPoint x: 296, startPoint y: 89, endPoint x: 598, endPoint y: 189, distance: 318.0
click at [598, 189] on div "Pievienot īsu aprakstu (100-200 vārdi), kurā izskaidrots radošā darba (2. Uzdev…" at bounding box center [489, 147] width 394 height 127
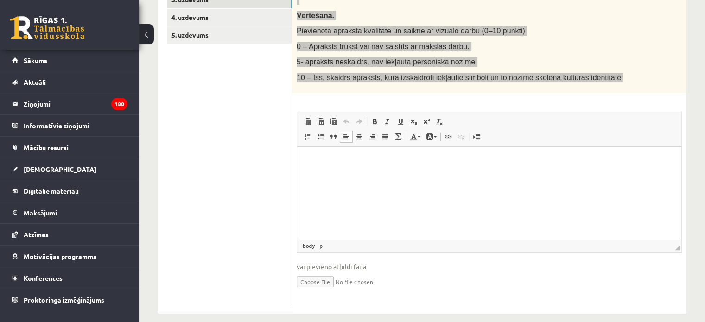
click at [320, 175] on html at bounding box center [489, 160] width 384 height 28
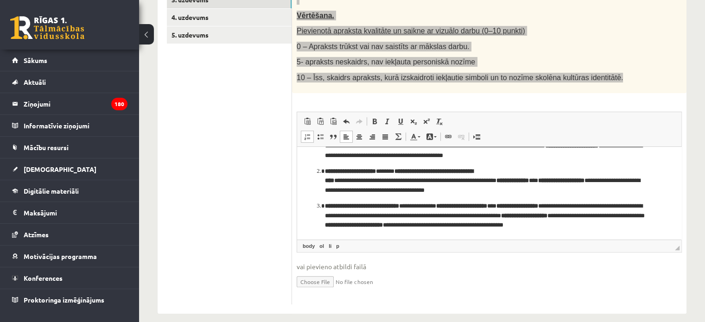
scroll to position [0, 0]
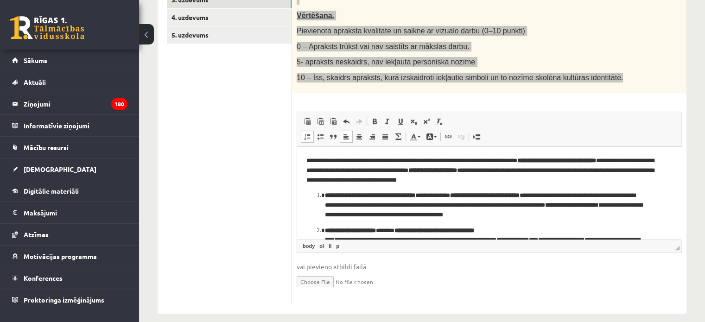
click at [325, 194] on li "**********" at bounding box center [489, 204] width 329 height 29
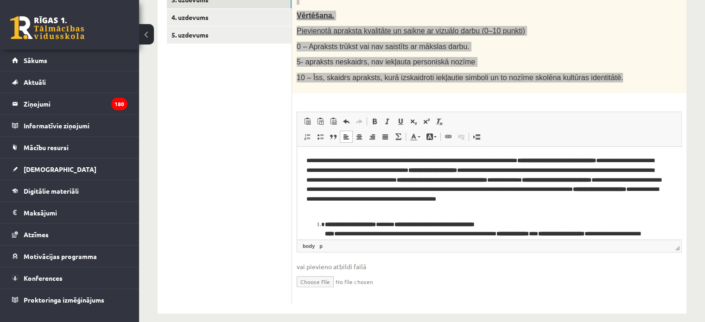
click at [325, 225] on li "**********" at bounding box center [489, 234] width 329 height 29
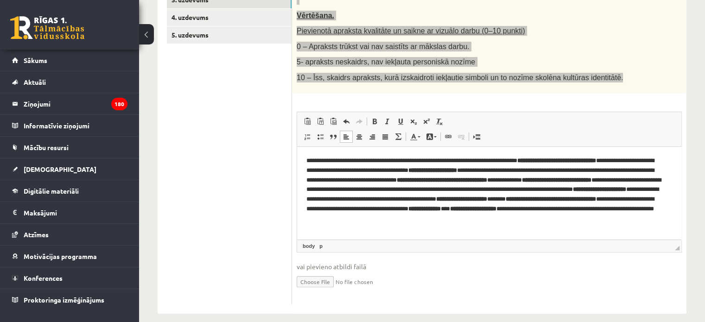
scroll to position [38, 0]
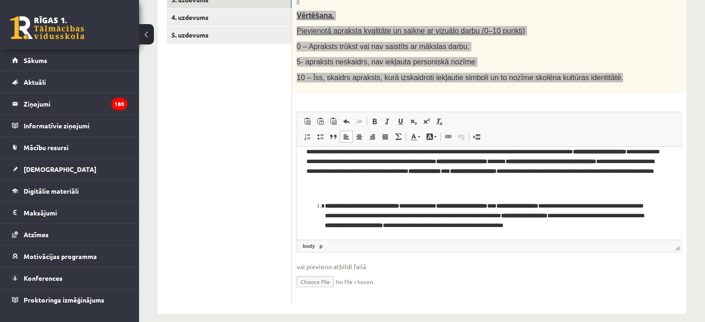
click at [325, 205] on li "**********" at bounding box center [489, 215] width 329 height 29
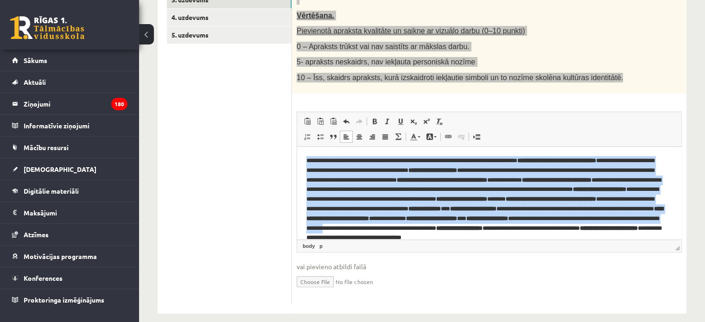
scroll to position [22, 0]
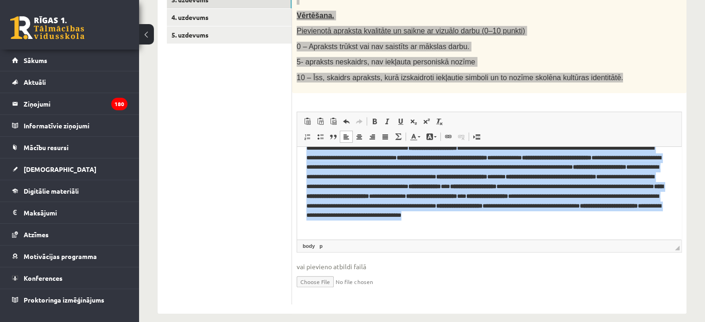
drag, startPoint x: 305, startPoint y: 159, endPoint x: 633, endPoint y: 222, distance: 333.7
click at [633, 222] on html "**********" at bounding box center [489, 181] width 384 height 115
click at [373, 118] on span at bounding box center [374, 121] width 7 height 7
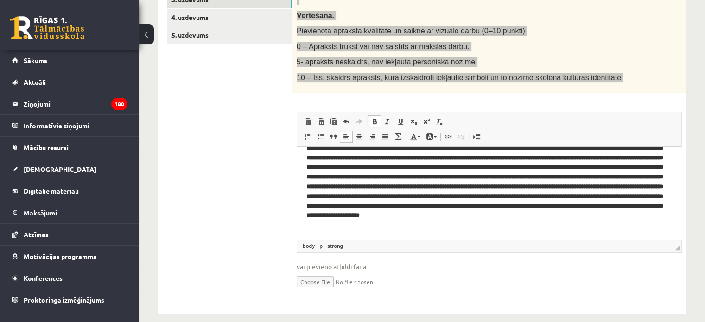
click at [373, 118] on span at bounding box center [374, 121] width 7 height 7
click at [320, 118] on span at bounding box center [320, 121] width 7 height 7
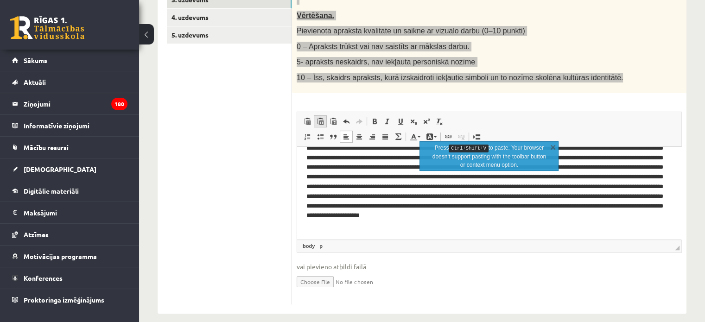
click at [320, 118] on span at bounding box center [320, 121] width 7 height 7
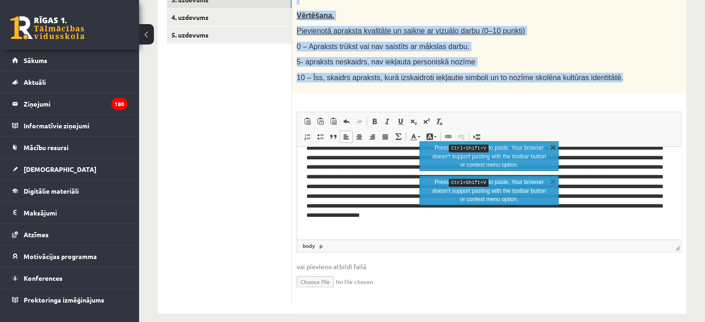
click at [552, 145] on link "X" at bounding box center [552, 146] width 9 height 9
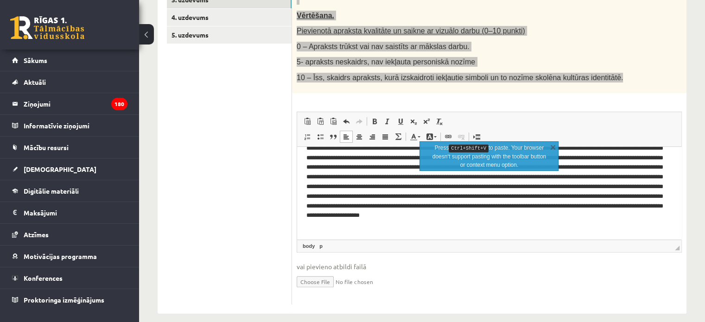
scroll to position [13, 0]
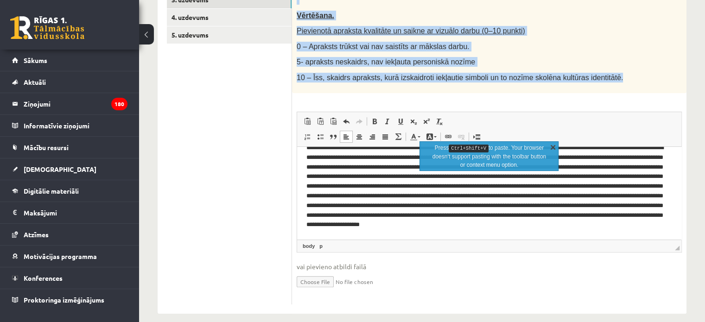
click at [552, 146] on link "X" at bounding box center [552, 146] width 9 height 9
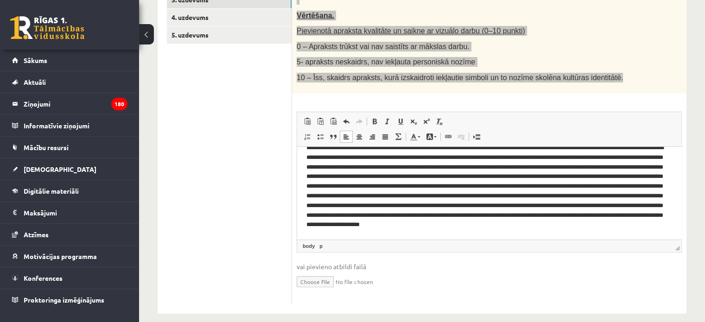
click at [570, 232] on p "Editor, wiswyg-editor-user-answer-47433834138400" at bounding box center [485, 191] width 359 height 96
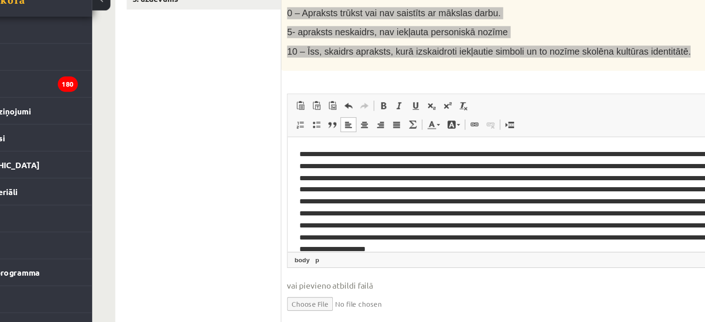
scroll to position [224, 0]
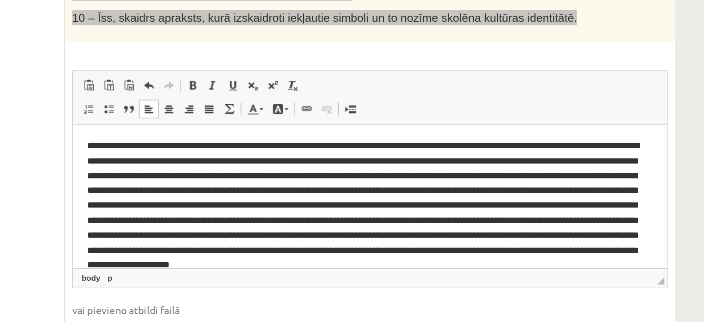
click at [176, 137] on p "Editor, wiswyg-editor-user-answer-47433834138400" at bounding box center [261, 181] width 359 height 96
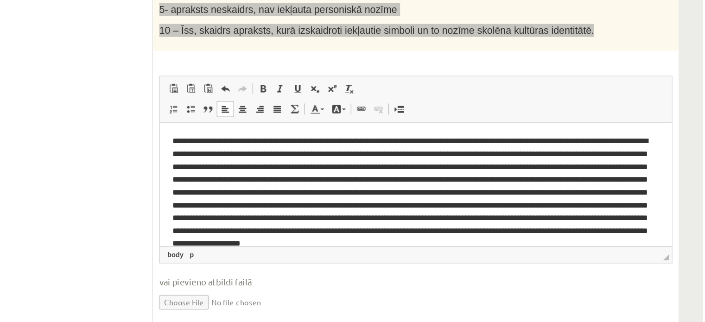
click at [274, 184] on p "Editor, wiswyg-editor-user-answer-47433834138400" at bounding box center [348, 179] width 359 height 96
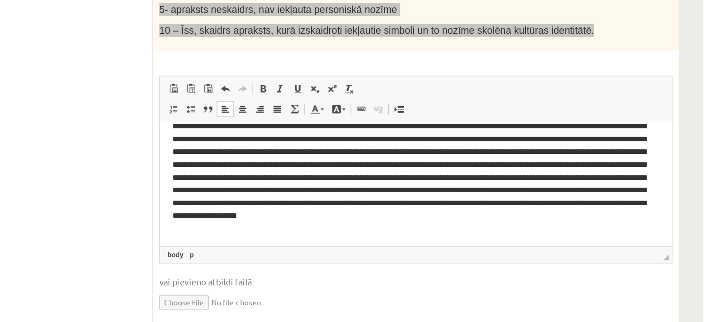
scroll to position [22, 0]
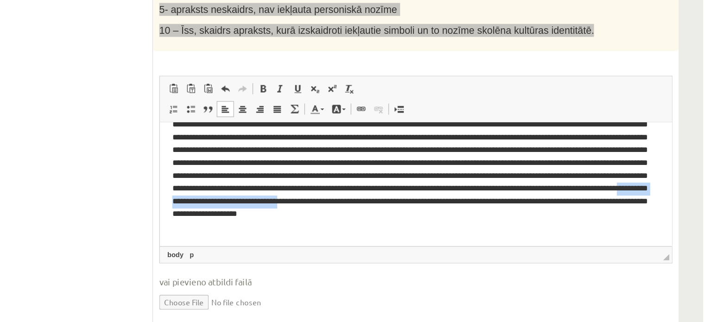
drag, startPoint x: 284, startPoint y: 190, endPoint x: 398, endPoint y: 189, distance: 113.6
click at [398, 189] on p "Editor, wiswyg-editor-user-answer-47433834138400" at bounding box center [348, 157] width 359 height 96
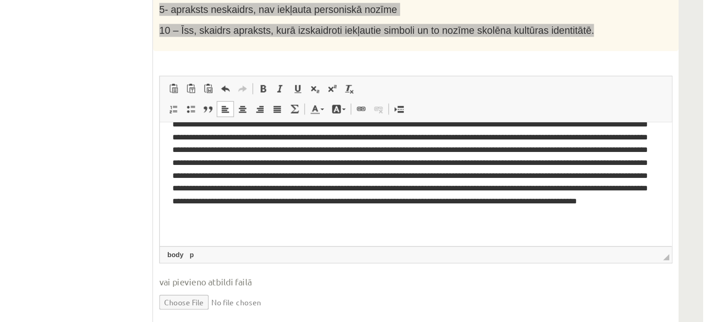
click at [171, 202] on p "Editor, wiswyg-editor-user-answer-47433834138400" at bounding box center [348, 157] width 359 height 96
click at [311, 203] on p "Editor, wiswyg-editor-user-answer-47433834138400" at bounding box center [348, 157] width 359 height 96
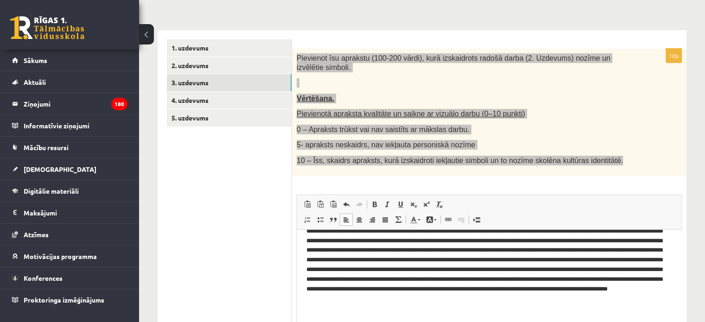
scroll to position [0, 0]
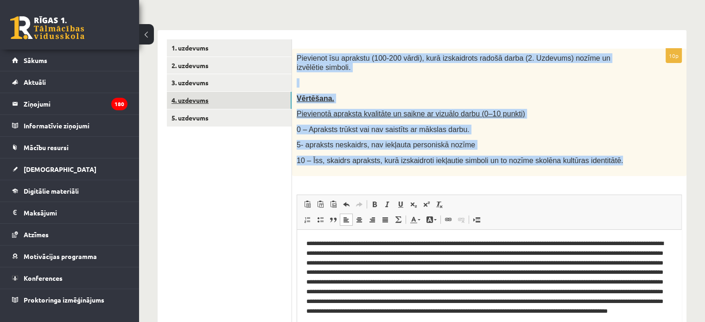
click at [224, 96] on link "4. uzdevums" at bounding box center [229, 100] width 125 height 17
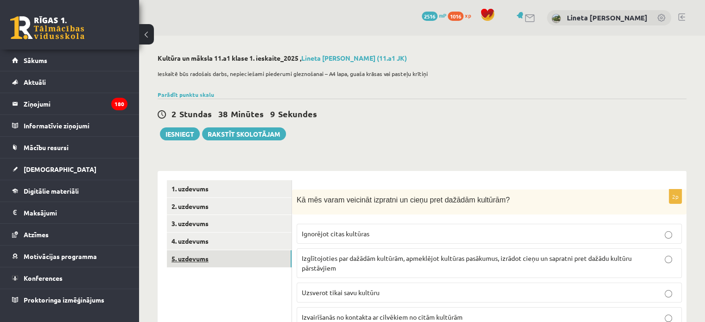
click at [201, 259] on link "5. uzdevums" at bounding box center [229, 258] width 125 height 17
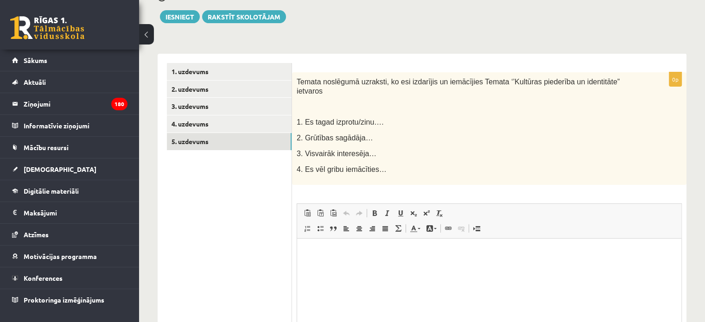
scroll to position [2, 0]
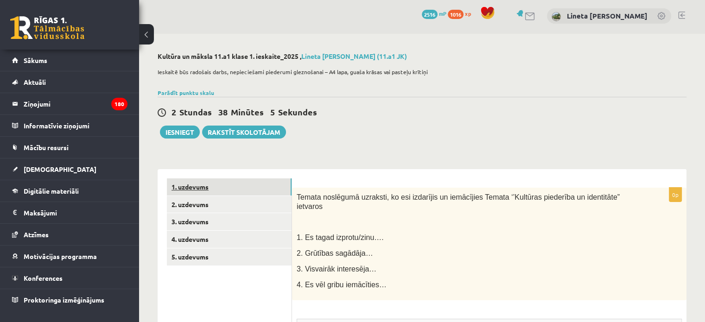
click at [211, 181] on link "1. uzdevums" at bounding box center [229, 186] width 125 height 17
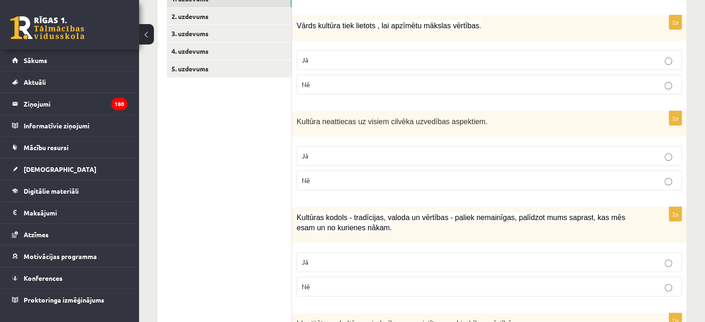
scroll to position [47, 0]
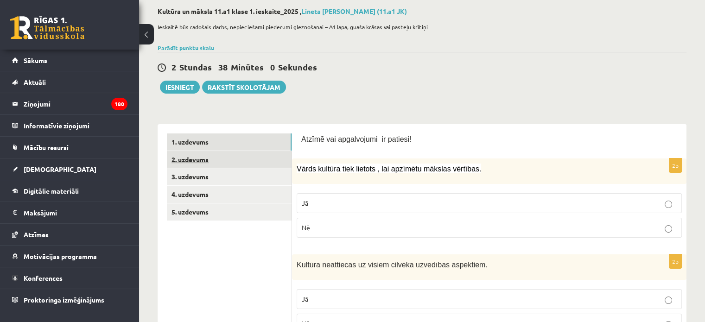
click at [210, 161] on link "2. uzdevums" at bounding box center [229, 159] width 125 height 17
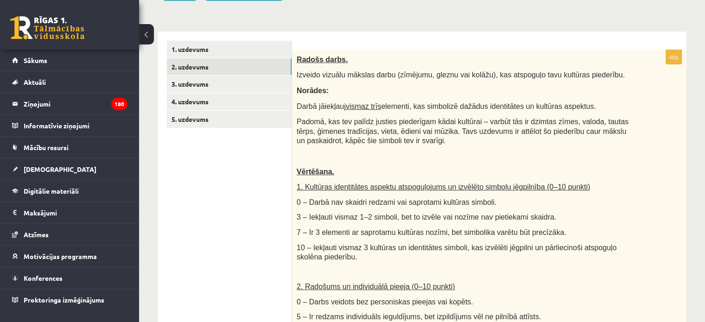
scroll to position [0, 0]
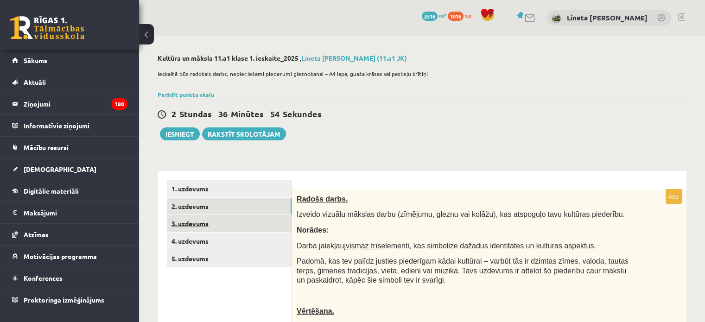
click at [204, 224] on link "3. uzdevums" at bounding box center [229, 223] width 125 height 17
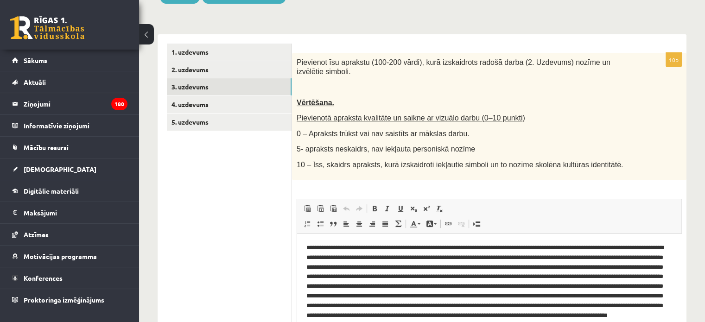
scroll to position [97, 0]
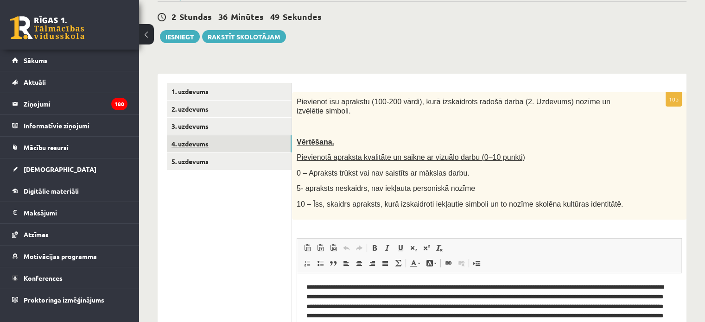
click at [219, 142] on link "4. uzdevums" at bounding box center [229, 143] width 125 height 17
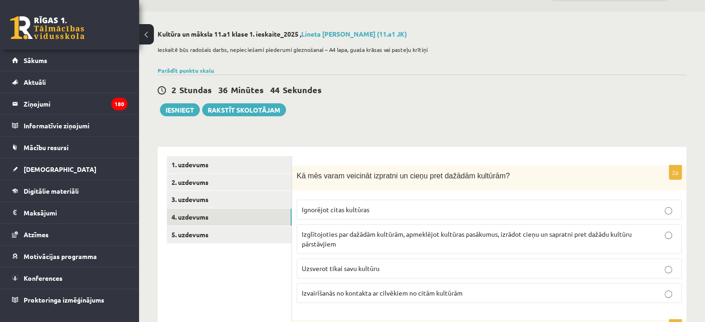
scroll to position [0, 0]
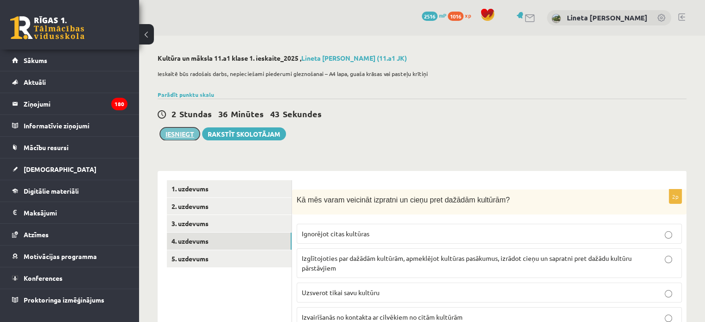
click at [172, 132] on button "Iesniegt" at bounding box center [180, 133] width 40 height 13
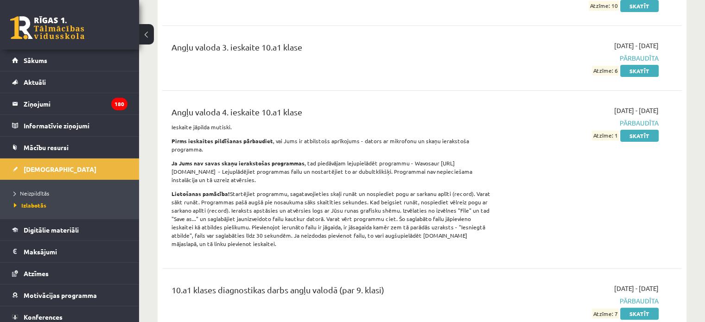
scroll to position [222, 0]
click at [44, 190] on span "Neizpildītās" at bounding box center [31, 193] width 35 height 7
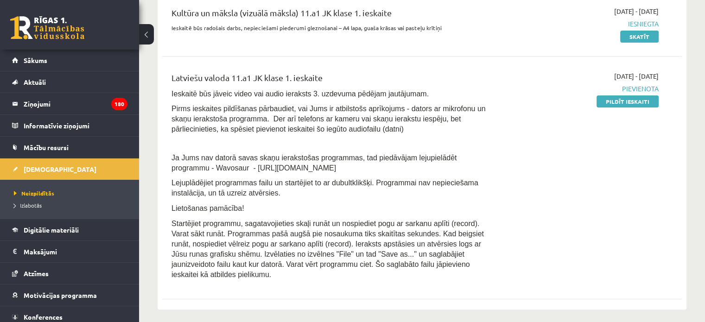
scroll to position [205, 0]
click at [617, 101] on link "Pildīt ieskaiti" at bounding box center [627, 101] width 62 height 12
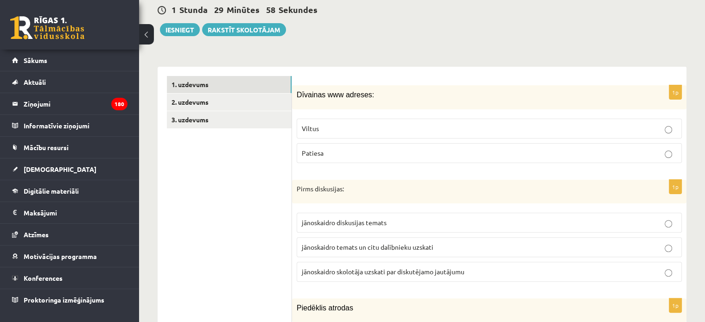
scroll to position [235, 0]
drag, startPoint x: 295, startPoint y: 81, endPoint x: 362, endPoint y: 146, distance: 93.7
click at [362, 146] on div "1p Dīvainas www adreses: Viltus [GEOGRAPHIC_DATA]" at bounding box center [489, 127] width 394 height 85
copy div "Dīvainas www adreses: Viltus Patiesa"
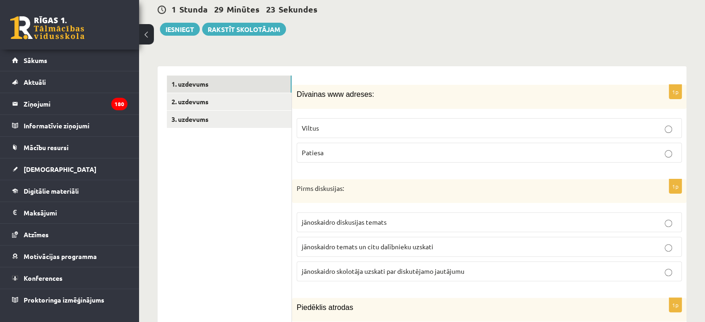
click at [313, 148] on span "Patiesa" at bounding box center [313, 152] width 22 height 8
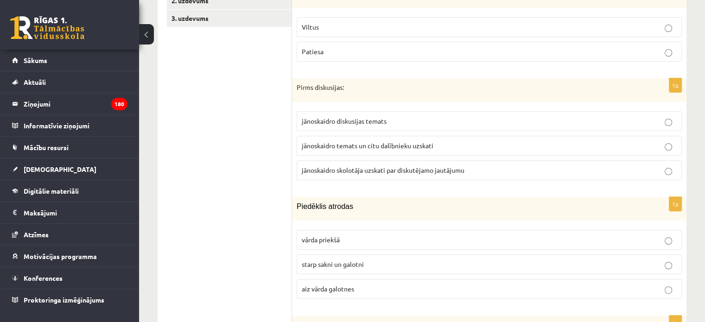
scroll to position [350, 0]
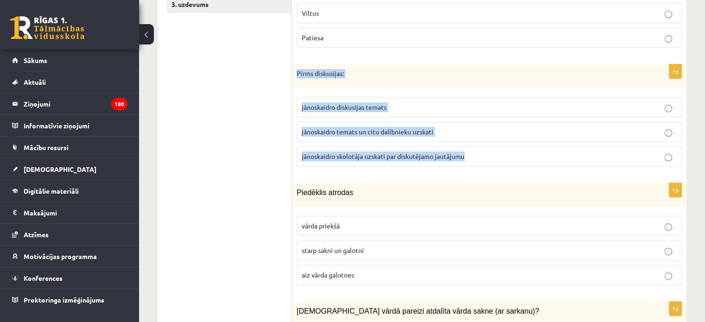
drag, startPoint x: 296, startPoint y: 57, endPoint x: 489, endPoint y: 155, distance: 216.8
click at [489, 155] on div "1p Pirms diskusijas: jānoskaidro diskusijas temats jānoskaidro temats un citu d…" at bounding box center [489, 119] width 394 height 110
copy div "Pirms diskusijas: jānoskaidro diskusijas temats jānoskaidro temats un citu dalī…"
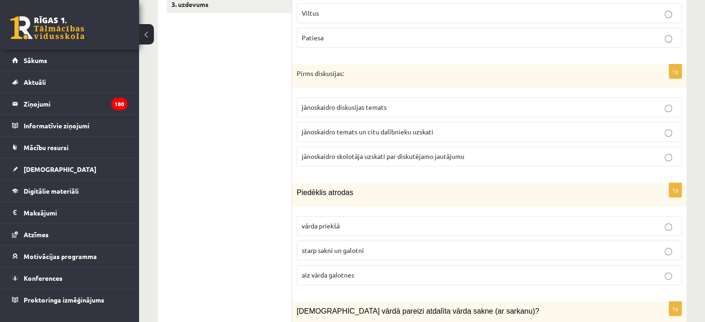
click at [315, 97] on label "jānoskaidro diskusijas temats" at bounding box center [489, 107] width 385 height 20
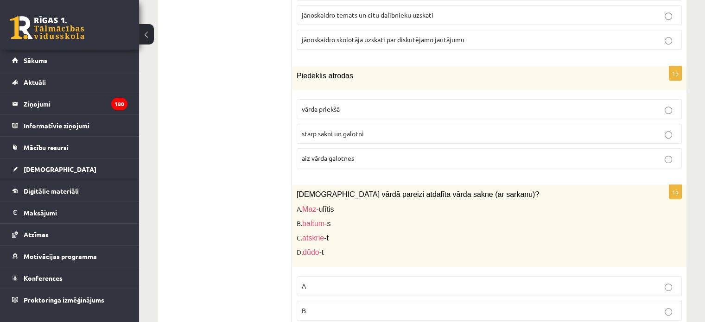
scroll to position [488, 0]
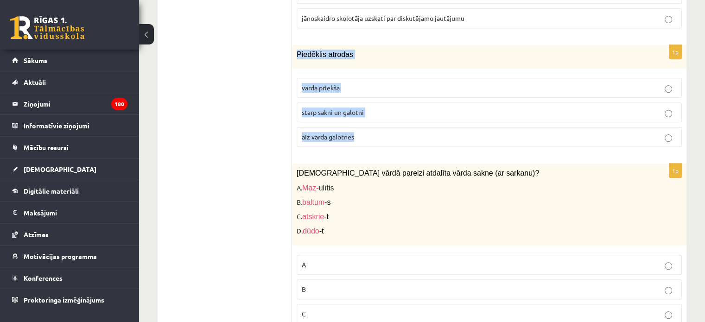
drag, startPoint x: 293, startPoint y: 40, endPoint x: 386, endPoint y: 139, distance: 135.1
click at [386, 139] on div "1p [GEOGRAPHIC_DATA] atrodas vārda priekšā starp sakni un galotni aiz vārda gal…" at bounding box center [489, 99] width 394 height 109
copy div "Piedēklis atrodas vārda priekšā starp sakni un galotni aiz vārda galotnes"
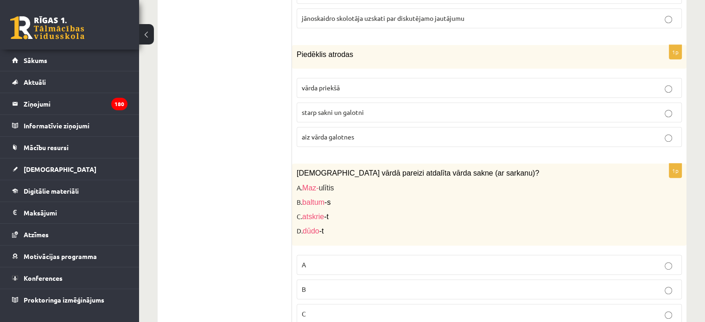
click at [363, 108] on span "starp sakni un galotni" at bounding box center [333, 112] width 62 height 8
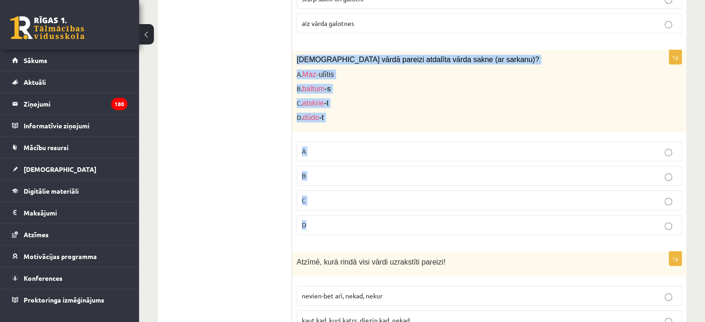
drag, startPoint x: 295, startPoint y: 44, endPoint x: 347, endPoint y: 207, distance: 171.3
click at [347, 207] on div "1p Kurā vārdā pareizi atdalīta vārda sakne (ar sarkanu)? A. Maz- ulītis B. balt…" at bounding box center [489, 146] width 394 height 192
copy div "Kurā vārdā pareizi atdalīta vārda sakne (ar sarkanu)? A. Maz- ulītis B. baltum …"
click at [321, 220] on p "D" at bounding box center [489, 225] width 375 height 10
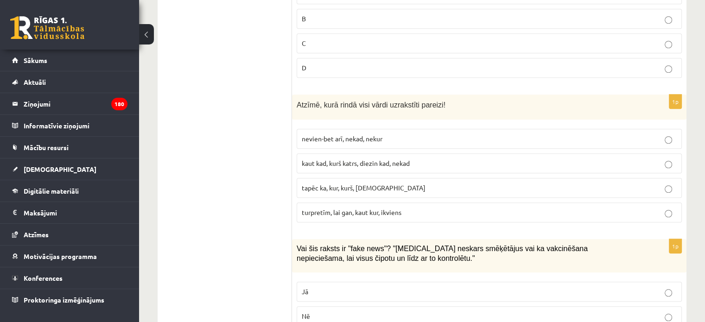
scroll to position [763, 0]
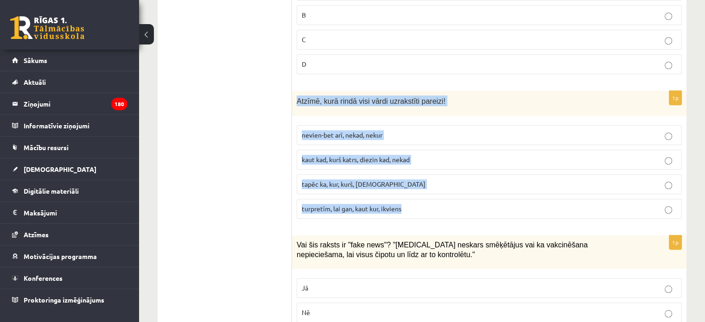
drag, startPoint x: 295, startPoint y: 85, endPoint x: 424, endPoint y: 185, distance: 163.2
click at [424, 185] on div "1p Atzīmē, kurā rindā visi vārdi uzrakstīti pareizi! nevien-bet arī, nekad, nek…" at bounding box center [489, 159] width 394 height 136
copy div "Atzīmē, kurā rindā visi vārdi uzrakstīti pareizi! nevien-bet arī, nekad, nekur …"
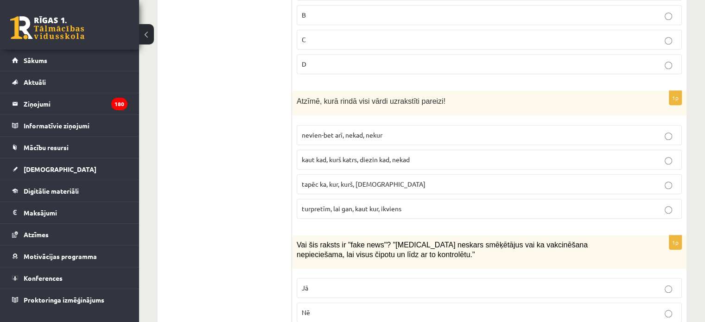
click at [373, 155] on span "kaut kad, kurš katrs, diezin kad, nekad" at bounding box center [356, 159] width 108 height 8
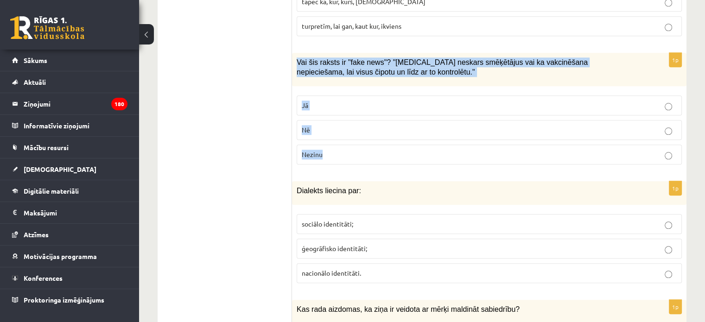
drag, startPoint x: 297, startPoint y: 44, endPoint x: 336, endPoint y: 137, distance: 100.7
click at [336, 137] on div "1p Vai šis raksts ir "fake news"? "Covid-19 neskars smēķētājus vai ka vakcinēša…" at bounding box center [489, 112] width 394 height 119
copy div "Vai šis raksts ir "fake news"? "Covid-19 neskars smēķētājus vai ka vakcinēšana …"
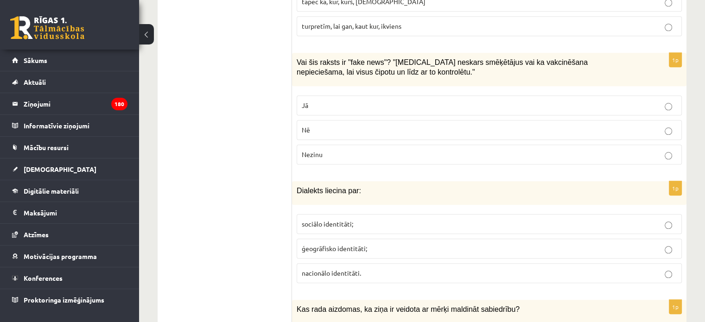
click at [338, 101] on p "Jā" at bounding box center [489, 106] width 375 height 10
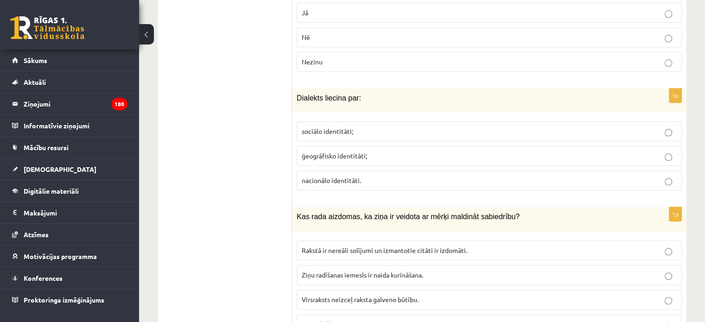
scroll to position [1055, 0]
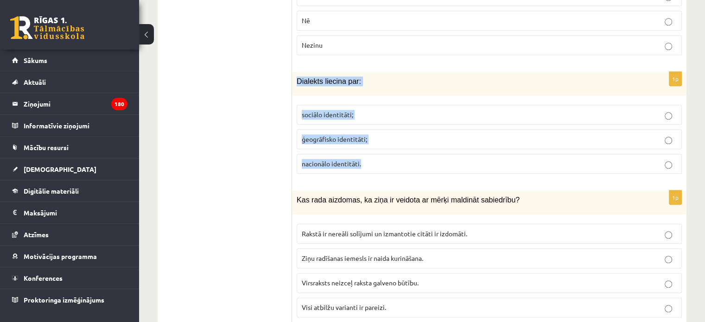
drag, startPoint x: 295, startPoint y: 64, endPoint x: 389, endPoint y: 163, distance: 136.0
click at [389, 163] on div "1p Dialekts liecina par: sociālo identitāti; ģeogrāfisko identitāti; nacionālo …" at bounding box center [489, 126] width 394 height 109
copy div "Dialekts liecina par: sociālo identitāti; ģeogrāfisko identitāti; nacionālo ide…"
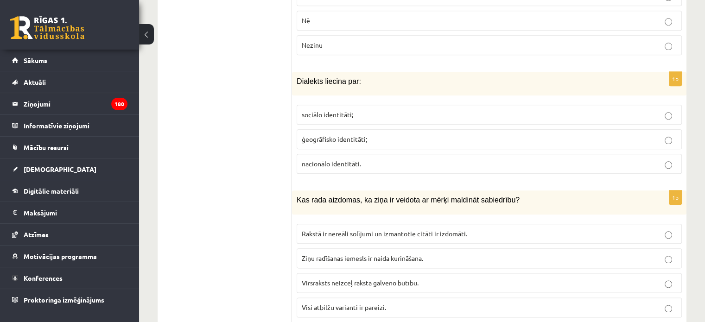
click at [329, 129] on label "ģeogrāfisko identitāti;" at bounding box center [489, 139] width 385 height 20
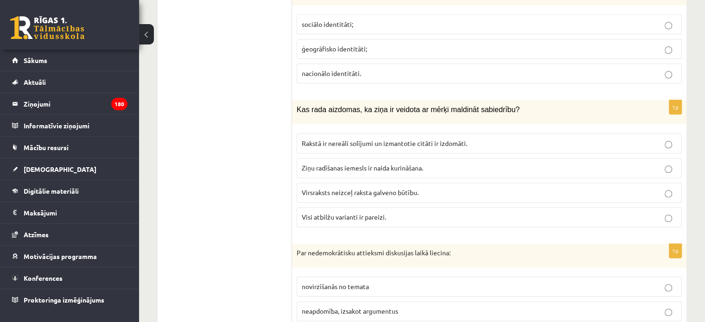
scroll to position [1155, 0]
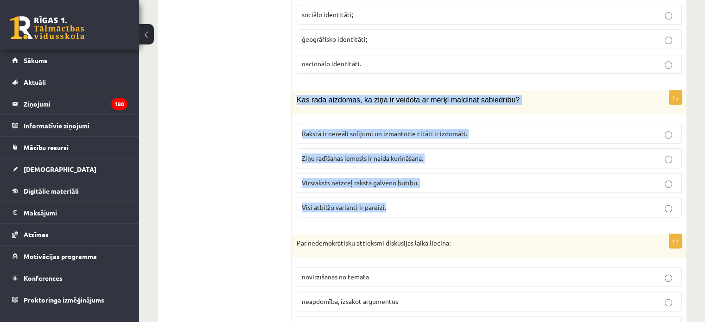
drag, startPoint x: 293, startPoint y: 85, endPoint x: 444, endPoint y: 184, distance: 181.1
click at [444, 184] on div "1p Kas rada aizdomas, ka ziņa ir veidota ar mērķi maldināt sabiedrību? Rakstā i…" at bounding box center [489, 157] width 394 height 134
copy div "Kas rada aizdomas, ka ziņa ir veidota ar mērķi maldināt sabiedrību? Rakstā ir n…"
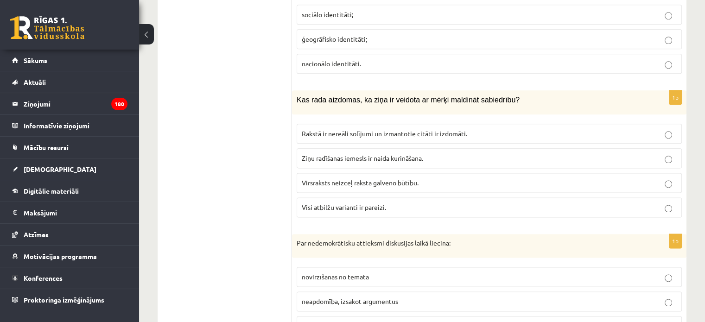
click at [386, 203] on p "Visi atbilžu varianti ir pareizi." at bounding box center [489, 208] width 375 height 10
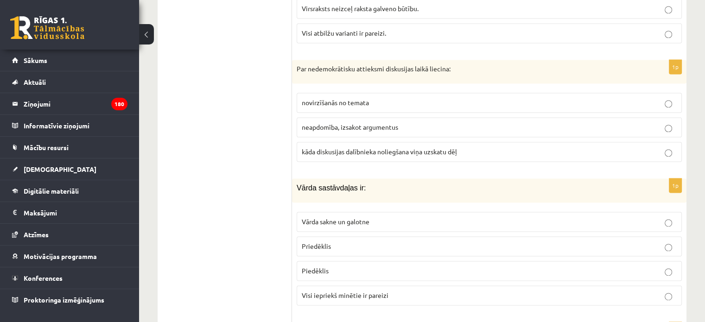
scroll to position [1337, 0]
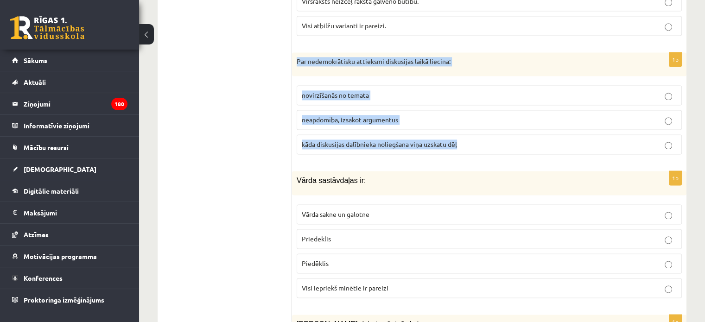
drag, startPoint x: 296, startPoint y: 46, endPoint x: 507, endPoint y: 142, distance: 231.9
click at [507, 142] on div "1p Par nedemokrātisku attieksmi diskusijas laikā liecina: novirzīšanās no temat…" at bounding box center [489, 107] width 394 height 110
copy div "Par nedemokrātisku attieksmi diskusijas laikā liecina: novirzīšanās no temata n…"
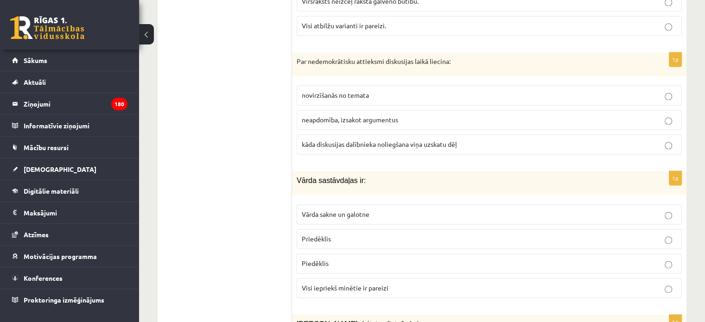
click at [330, 140] on p "kāda diskusijas dalībnieka noliegšana viņa uzskatu dēļ" at bounding box center [489, 145] width 375 height 10
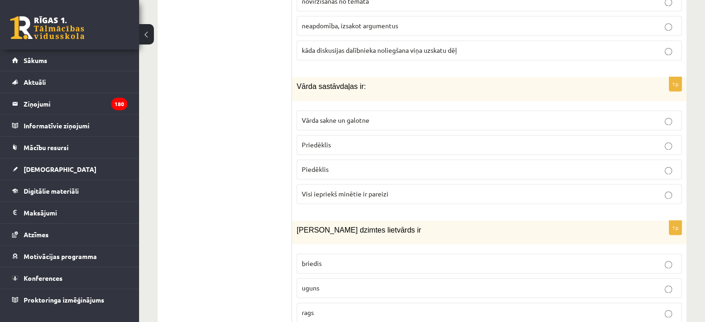
scroll to position [1431, 0]
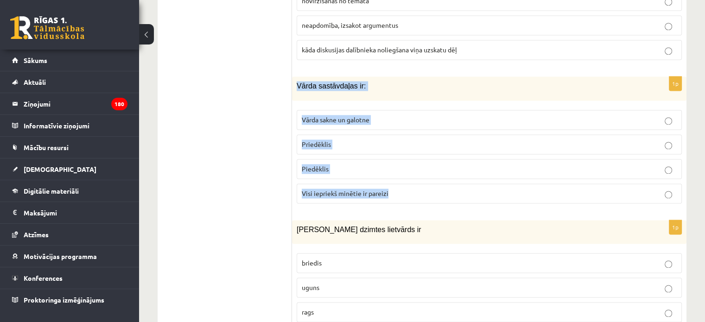
drag, startPoint x: 295, startPoint y: 66, endPoint x: 412, endPoint y: 171, distance: 157.2
click at [412, 171] on div "1p Vārda sastāvdaļas ir: Vārda sakne un galotne Priedēklis Piedēklis Visi iepri…" at bounding box center [489, 143] width 394 height 134
copy div "Vārda sastāvdaļas ir: Vārda sakne un galotne Priedēklis Piedēklis Visi iepriekš…"
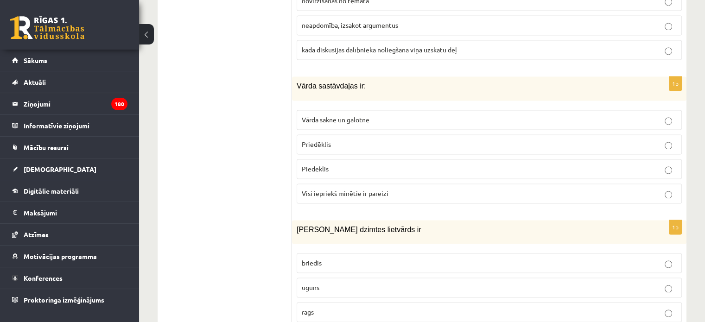
click at [348, 189] on span "Visi iepriekš minētie ir pareizi" at bounding box center [345, 193] width 87 height 8
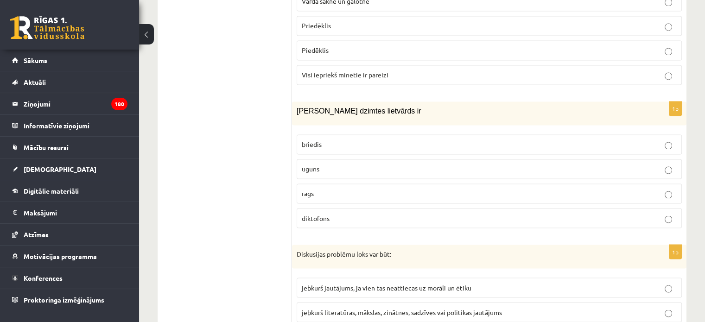
scroll to position [1579, 0]
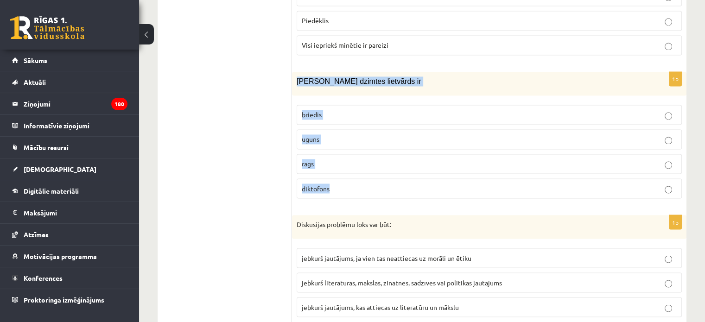
drag, startPoint x: 297, startPoint y: 61, endPoint x: 345, endPoint y: 165, distance: 114.7
click at [345, 165] on div "1p Sieviešu dzimtes lietvārds ir briedis uguns rags diktofons" at bounding box center [489, 139] width 394 height 134
click at [324, 134] on p "uguns" at bounding box center [489, 139] width 375 height 10
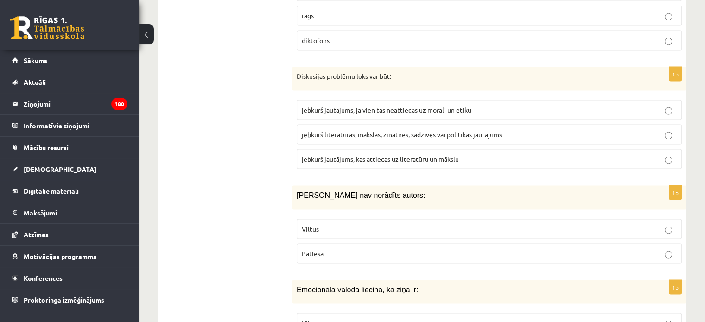
scroll to position [1739, 0]
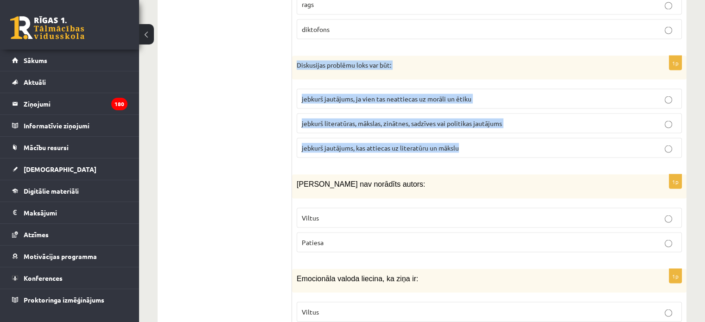
drag, startPoint x: 295, startPoint y: 43, endPoint x: 491, endPoint y: 140, distance: 219.3
click at [491, 140] on div "1p Diskusijas problēmu loks var būt: jebkurš jautājums, ja vien tas neattiecas …" at bounding box center [489, 111] width 394 height 110
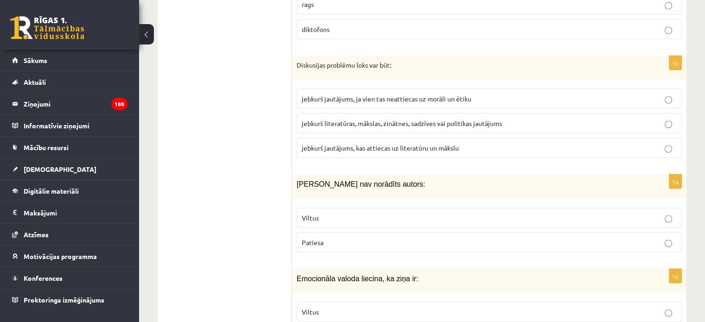
click at [345, 118] on p "jebkurš literatūras, mākslas, zinātnes, sadzīves vai politikas jautājums" at bounding box center [489, 123] width 375 height 10
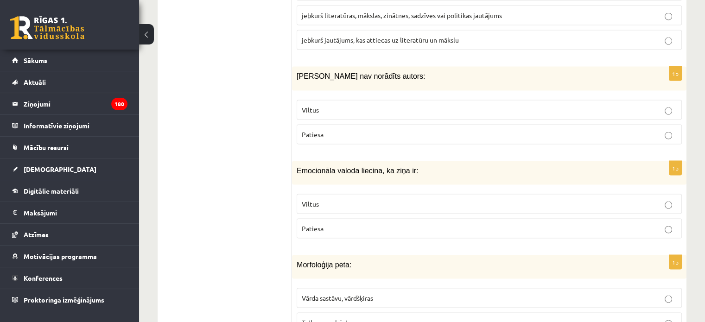
scroll to position [1846, 0]
drag, startPoint x: 299, startPoint y: 54, endPoint x: 341, endPoint y: 126, distance: 82.8
click at [341, 126] on div "1p Ziņai nav norādīts autors: Viltus Patiesa" at bounding box center [489, 109] width 394 height 85
click at [295, 67] on div "Ziņai nav norādīts autors:" at bounding box center [489, 79] width 394 height 24
drag, startPoint x: 295, startPoint y: 56, endPoint x: 318, endPoint y: 108, distance: 56.2
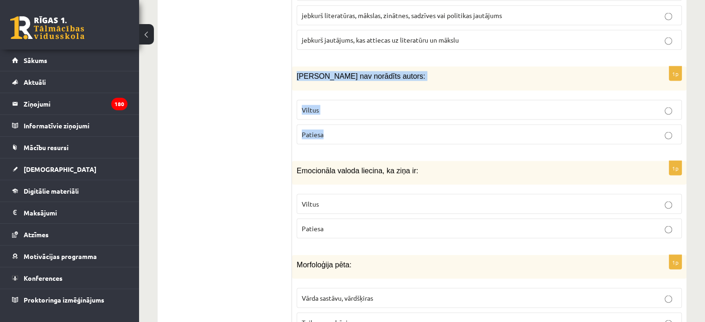
click at [318, 108] on div "1p Ziņai nav norādīts autors: Viltus Patiesa" at bounding box center [489, 109] width 394 height 85
click at [321, 130] on span "Patiesa" at bounding box center [313, 134] width 22 height 8
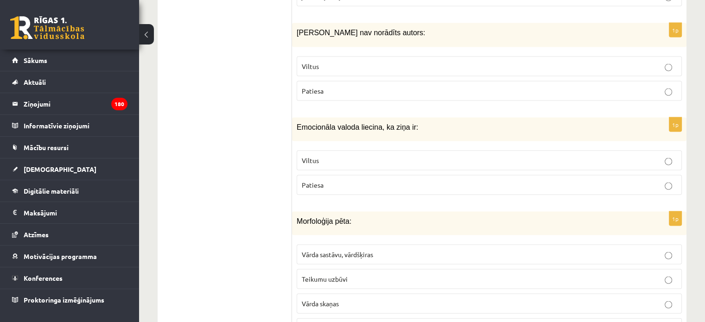
scroll to position [1894, 0]
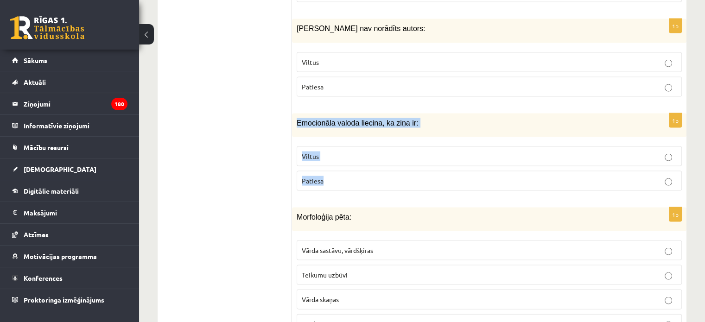
drag, startPoint x: 295, startPoint y: 103, endPoint x: 325, endPoint y: 159, distance: 63.4
click at [325, 159] on div "1p Emocionāla valoda liecina, ka ziņa ir: Viltus Patiesa" at bounding box center [489, 156] width 394 height 85
click at [344, 152] on p "Viltus" at bounding box center [489, 157] width 375 height 10
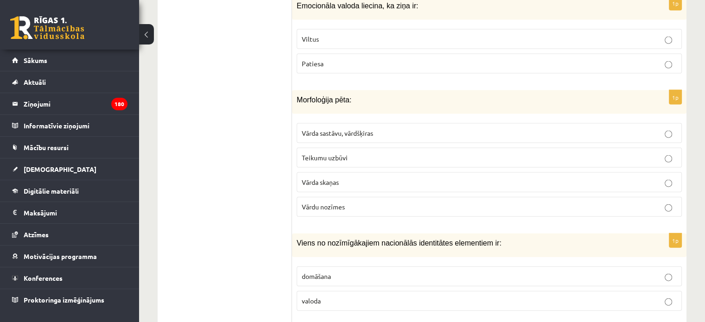
scroll to position [2013, 0]
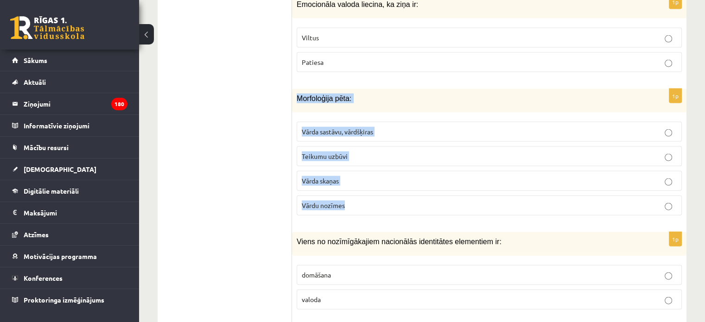
drag, startPoint x: 295, startPoint y: 74, endPoint x: 363, endPoint y: 178, distance: 124.8
click at [363, 178] on div "1p Morfoloģija pēta: Vārda sastāvu, vārdšķiras Teikumu uzbūvi Vārda skaņas Vārd…" at bounding box center [489, 156] width 394 height 134
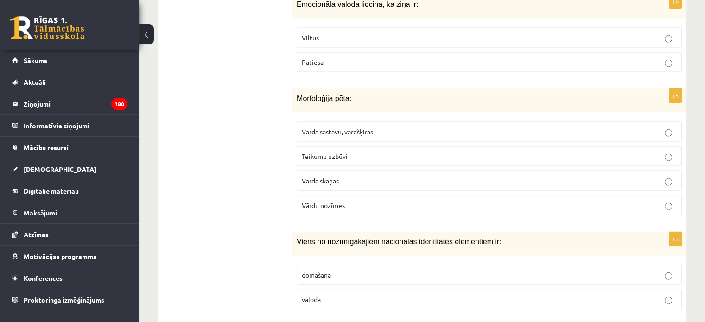
click at [342, 122] on label "Vārda sastāvu, vārdšķiras" at bounding box center [489, 132] width 385 height 20
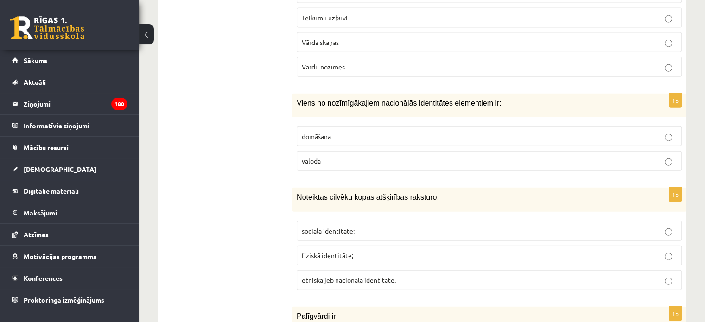
scroll to position [2152, 0]
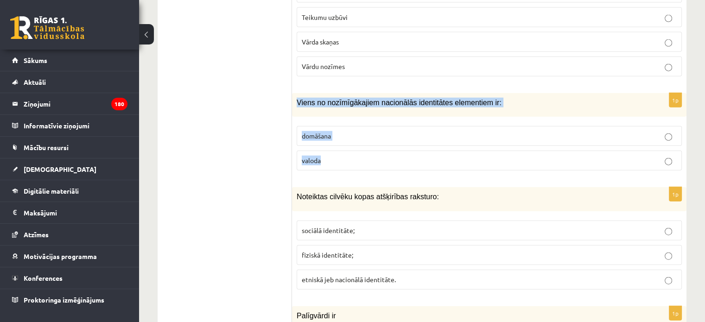
drag, startPoint x: 297, startPoint y: 80, endPoint x: 345, endPoint y: 155, distance: 88.8
click at [345, 155] on div "1p Viens no nozīmīgākajiem nacionālās identitātes elementiem ir: domāšana valoda" at bounding box center [489, 135] width 394 height 85
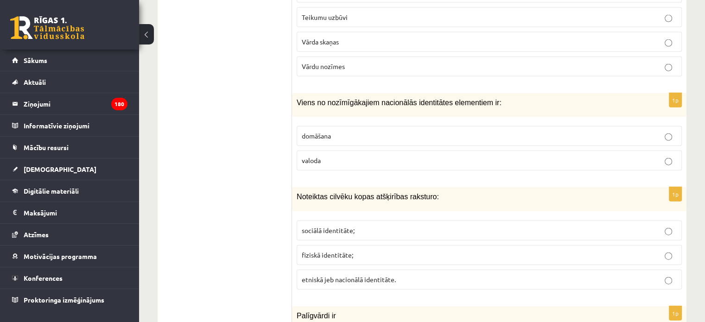
click at [343, 151] on label "valoda" at bounding box center [489, 161] width 385 height 20
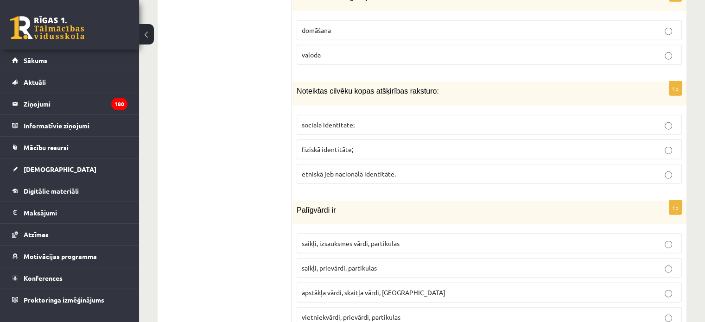
scroll to position [2261, 0]
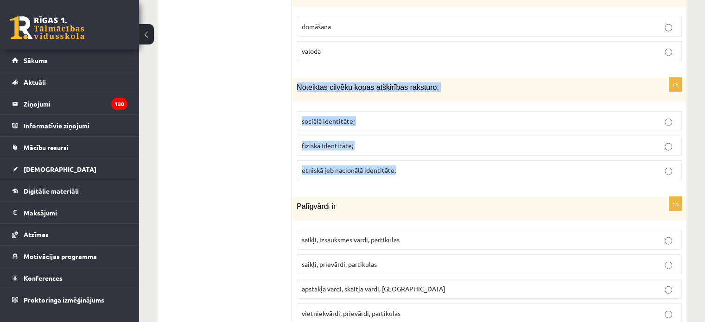
drag, startPoint x: 298, startPoint y: 62, endPoint x: 404, endPoint y: 157, distance: 142.8
click at [404, 157] on div "1p Noteiktas cilvēku kopas atšķirības raksturo: sociālā identitāte; fiziskā ide…" at bounding box center [489, 132] width 394 height 109
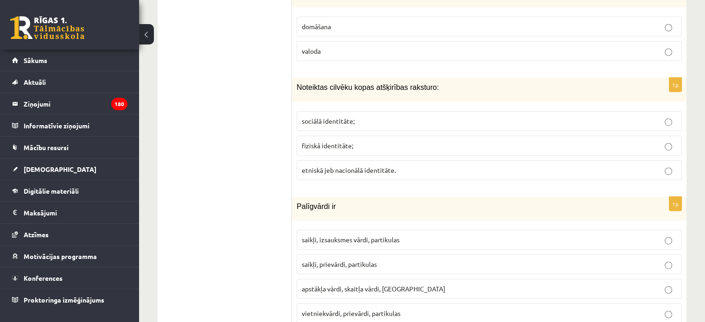
click at [226, 133] on ul "1. uzdevums 2. uzdevums 3. uzdevums" at bounding box center [229, 291] width 125 height 4482
click at [355, 116] on p "sociālā identitāte;" at bounding box center [489, 121] width 375 height 10
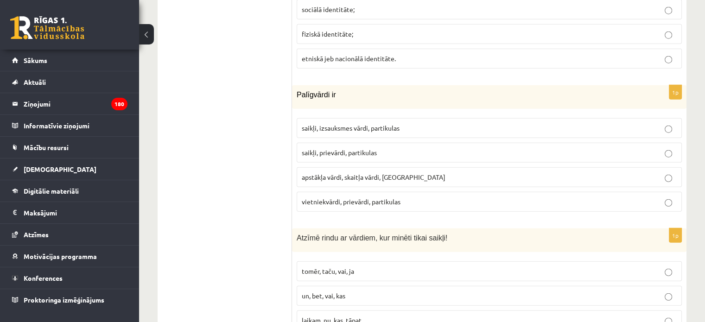
scroll to position [2375, 0]
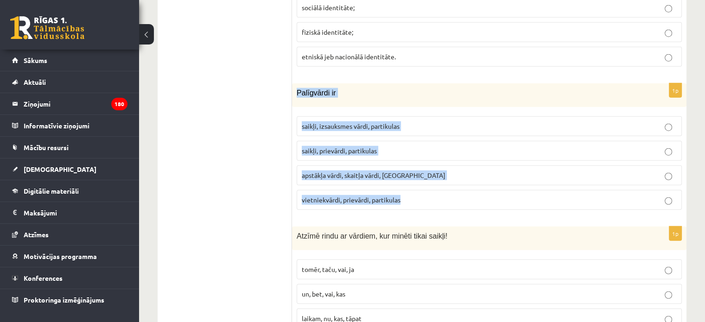
drag, startPoint x: 296, startPoint y: 70, endPoint x: 430, endPoint y: 173, distance: 169.2
click at [430, 173] on div "1p Palīgvārdi ir saikļi, izsauksmes vārdi, partikulas saikļi, prievārdi, partik…" at bounding box center [489, 150] width 394 height 134
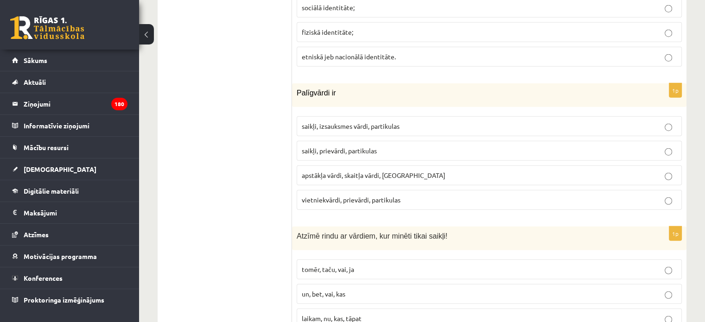
click at [188, 138] on ul "1. uzdevums 2. uzdevums 3. uzdevums" at bounding box center [229, 177] width 125 height 4482
click at [342, 146] on span "saikļi, prievārdi, partikulas" at bounding box center [339, 150] width 75 height 8
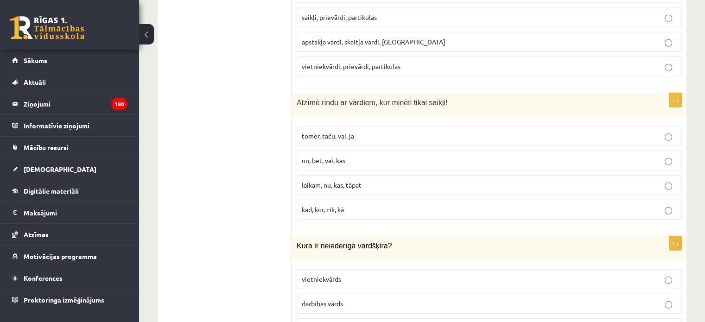
scroll to position [2508, 0]
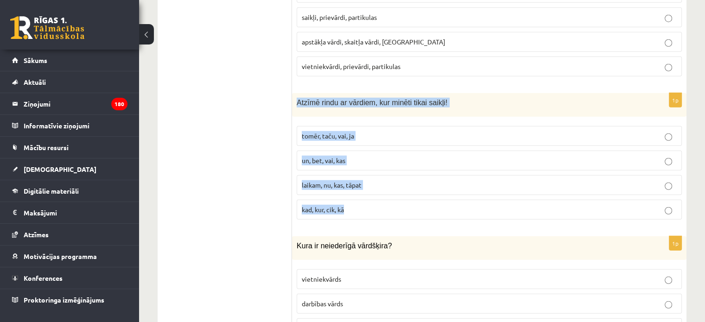
drag, startPoint x: 298, startPoint y: 76, endPoint x: 373, endPoint y: 196, distance: 142.0
click at [373, 196] on div "1p Atzīmē rindu ar vārdiem, kur minēti tikai saikļi! tomēr, taču, vai, ja un, b…" at bounding box center [489, 160] width 394 height 134
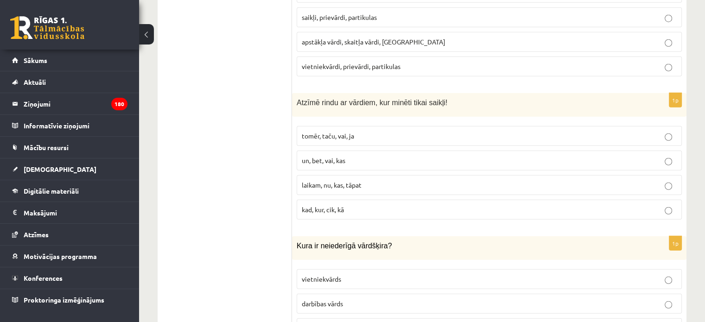
click at [252, 182] on ul "1. uzdevums 2. uzdevums 3. uzdevums" at bounding box center [229, 44] width 125 height 4482
click at [337, 131] on p "tomēr, taču, vai, ja" at bounding box center [489, 136] width 375 height 10
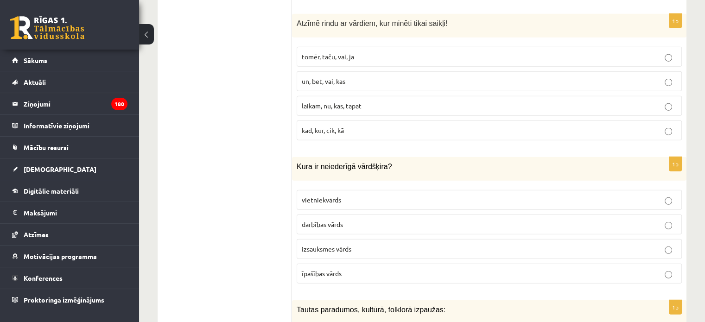
scroll to position [2644, 0]
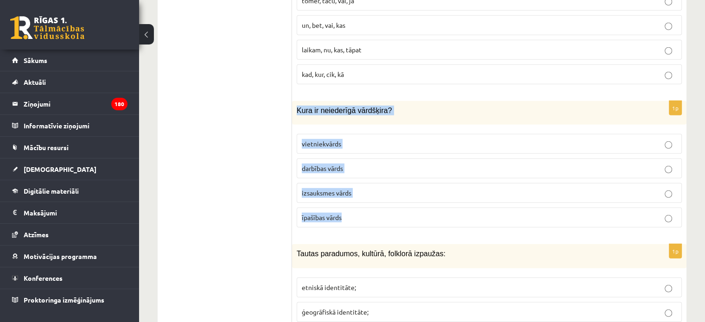
drag, startPoint x: 293, startPoint y: 87, endPoint x: 362, endPoint y: 196, distance: 129.1
click at [362, 196] on div "1p Kura ir neiederīgā vārdšķira? vietniekvārds darbības vārds izsauksmes vārds …" at bounding box center [489, 168] width 394 height 134
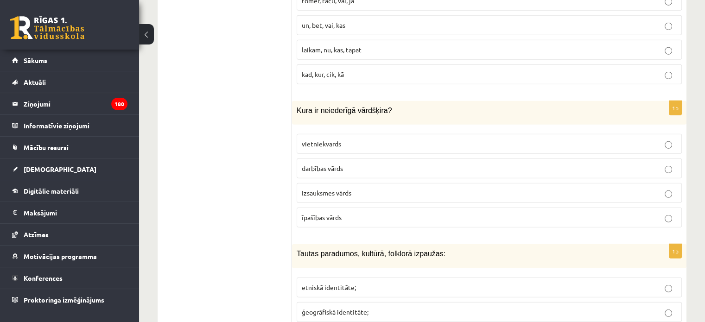
click at [328, 189] on span "izsauksmes vārds" at bounding box center [327, 193] width 50 height 8
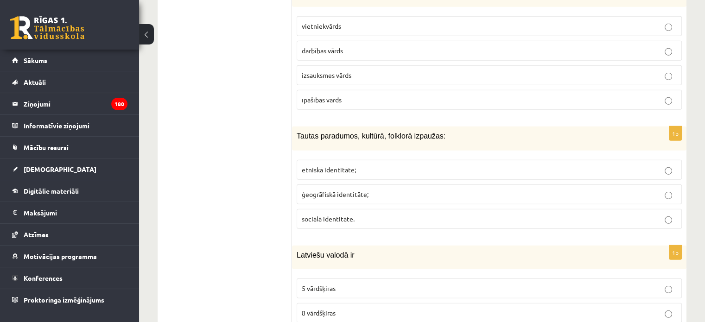
scroll to position [2784, 0]
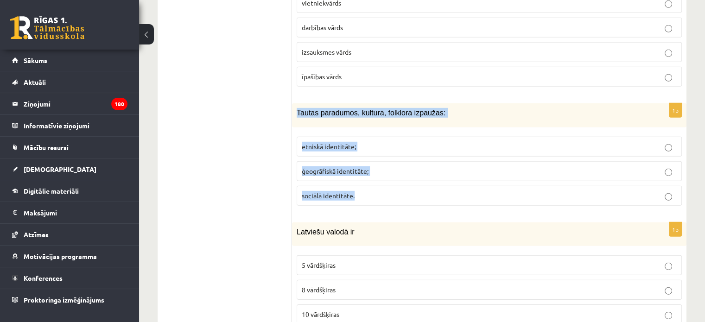
drag, startPoint x: 296, startPoint y: 88, endPoint x: 376, endPoint y: 177, distance: 120.1
click at [376, 177] on div "1p Tautas paradumos, kultūrā, folklorā izpaužas: etniskā identitāte; ģeogrāfisk…" at bounding box center [489, 157] width 394 height 109
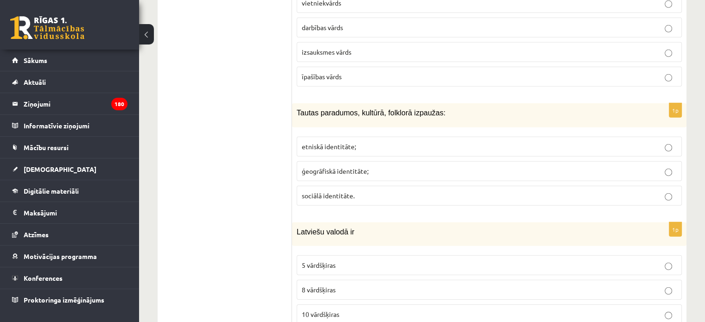
click at [359, 142] on p "etniskā identitāte;" at bounding box center [489, 147] width 375 height 10
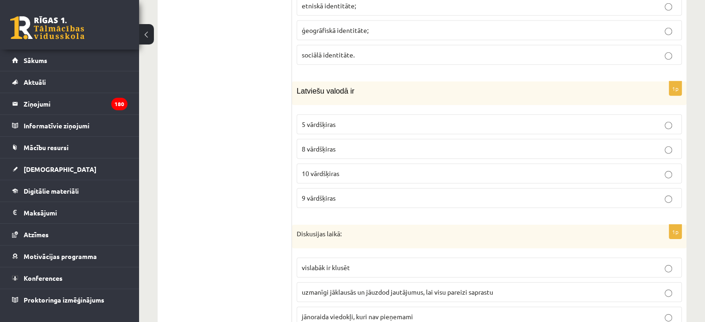
scroll to position [2925, 0]
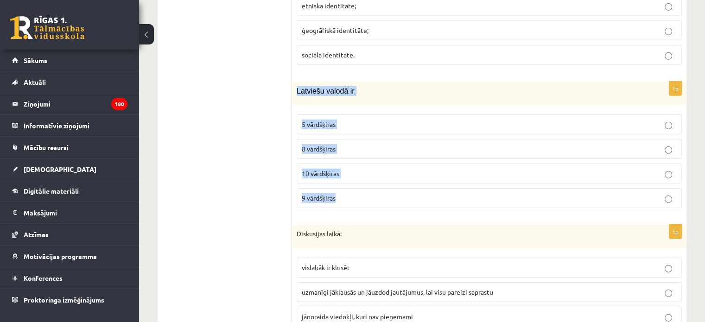
drag, startPoint x: 297, startPoint y: 64, endPoint x: 351, endPoint y: 171, distance: 120.2
click at [351, 171] on div "1p Latviešu valodā ir 5 vārdšķiras 8 vārdšķiras 10 vārdšķiras 9 vārdšķiras" at bounding box center [489, 149] width 394 height 134
drag, startPoint x: 247, startPoint y: 235, endPoint x: 351, endPoint y: 147, distance: 136.2
click at [351, 169] on p "10 vārdšķiras" at bounding box center [489, 174] width 375 height 10
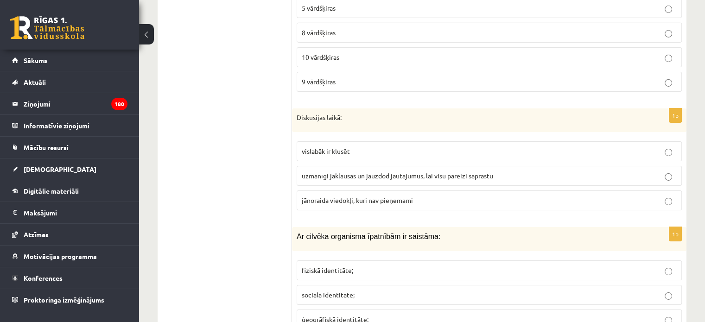
scroll to position [3098, 0]
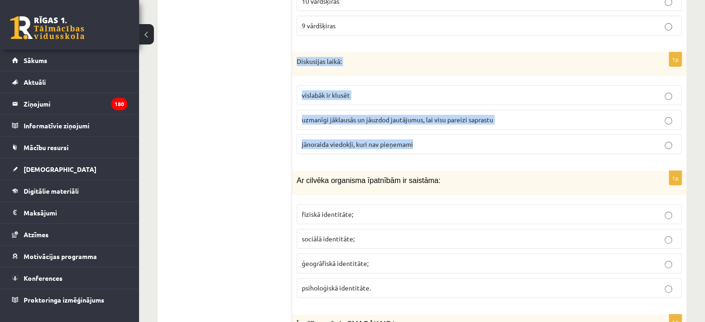
drag, startPoint x: 297, startPoint y: 34, endPoint x: 427, endPoint y: 119, distance: 155.4
click at [427, 119] on div "1p Diskusijas laikā: vislabāk ir klusēt uzmanīgi jāklausās un jāuzdod jautājumu…" at bounding box center [489, 107] width 394 height 110
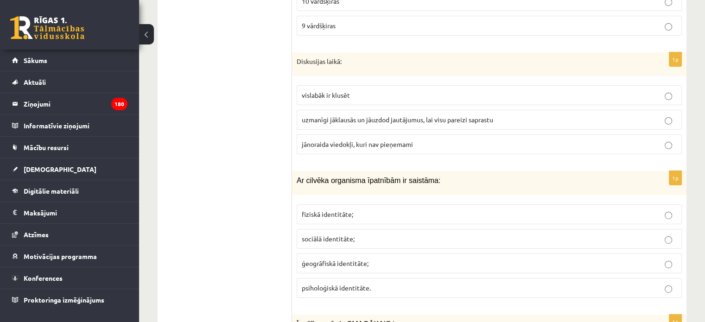
click at [336, 115] on p "uzmanīgi jāklausās un jāuzdod jautājumus, lai visu pareizi saprastu" at bounding box center [489, 120] width 375 height 10
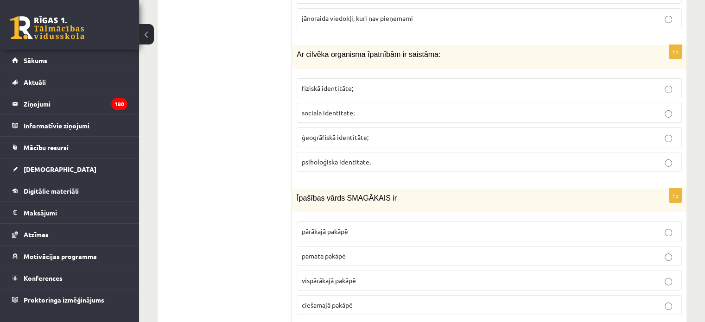
scroll to position [3228, 0]
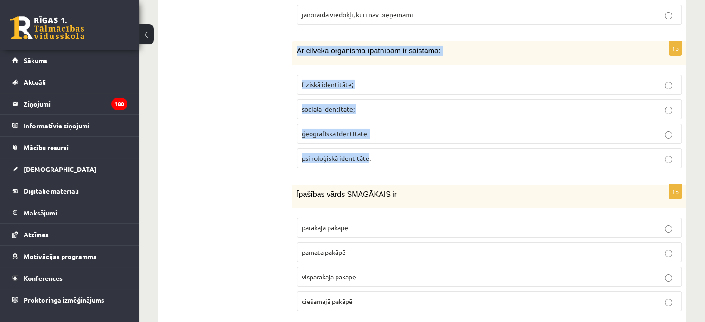
drag, startPoint x: 295, startPoint y: 24, endPoint x: 368, endPoint y: 127, distance: 127.3
click at [368, 127] on div "1p Ar cilvēka organisma īpatnībām ir saistāma: fiziskā identitāte; sociālā iden…" at bounding box center [489, 108] width 394 height 134
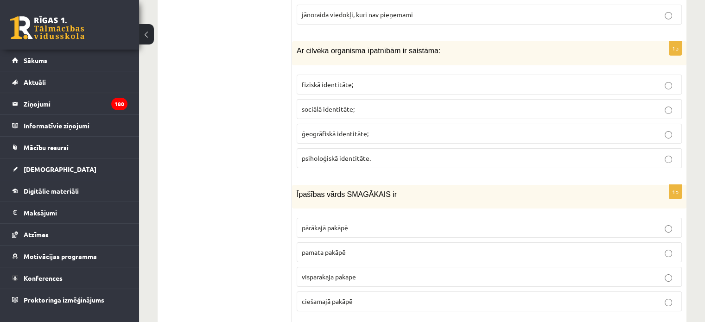
click at [345, 80] on span "fiziskā identitāte;" at bounding box center [327, 84] width 51 height 8
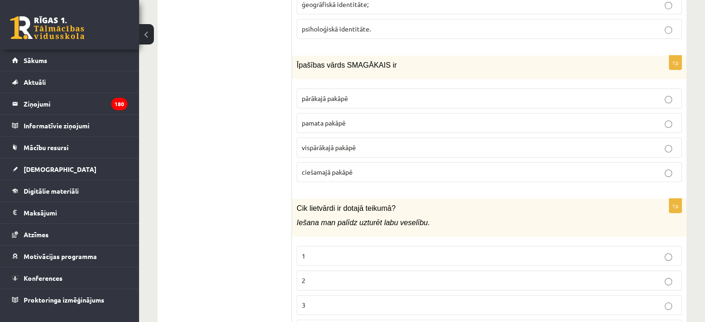
scroll to position [3357, 0]
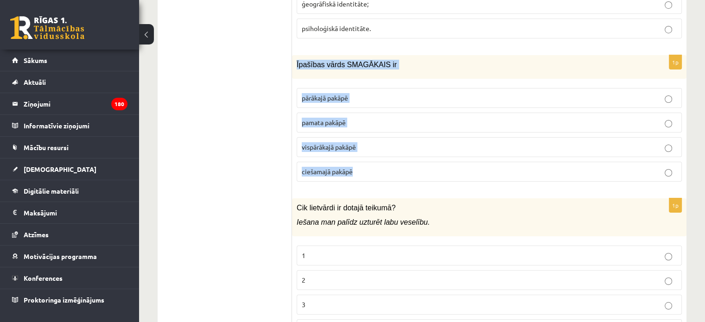
drag, startPoint x: 296, startPoint y: 36, endPoint x: 377, endPoint y: 149, distance: 139.1
click at [377, 149] on div "1p Īpašības vārds SMAGĀKAIS ir pārākajā pakāpē pamata pakāpē vispārākajā pakāpē…" at bounding box center [489, 122] width 394 height 134
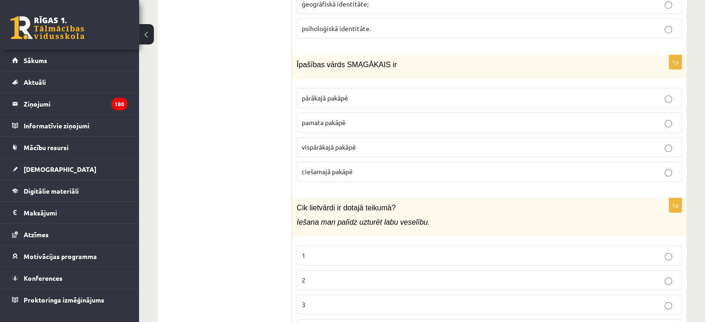
click at [335, 88] on label "pārākajā pakāpē" at bounding box center [489, 98] width 385 height 20
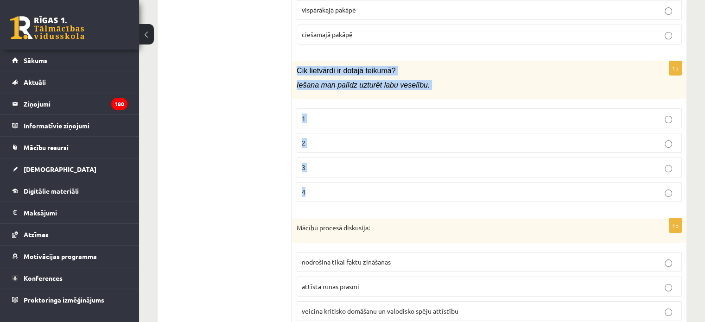
drag, startPoint x: 298, startPoint y: 42, endPoint x: 341, endPoint y: 153, distance: 119.3
click at [341, 153] on div "1p Cik lietvārdi ir dotajā teikumā? Iešana man palīdz uzturēt labu veselību. 1 …" at bounding box center [489, 135] width 394 height 149
click at [324, 158] on label "3" at bounding box center [489, 168] width 385 height 20
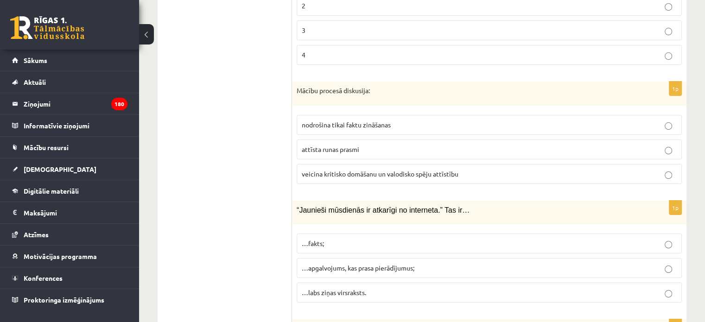
scroll to position [3633, 0]
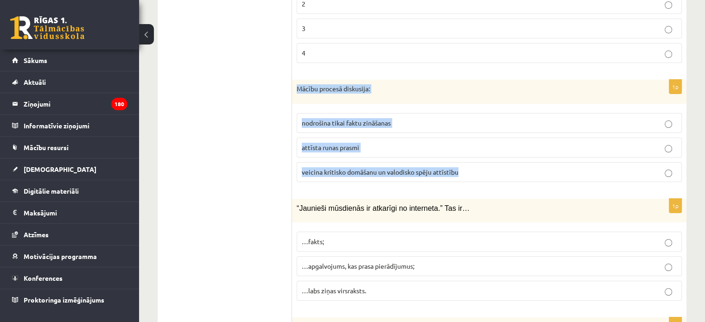
drag, startPoint x: 296, startPoint y: 59, endPoint x: 459, endPoint y: 141, distance: 182.4
click at [459, 141] on div "1p Mācību procesā diskusija: nodrošina tikai faktu zināšanas attīsta runas pras…" at bounding box center [489, 135] width 394 height 110
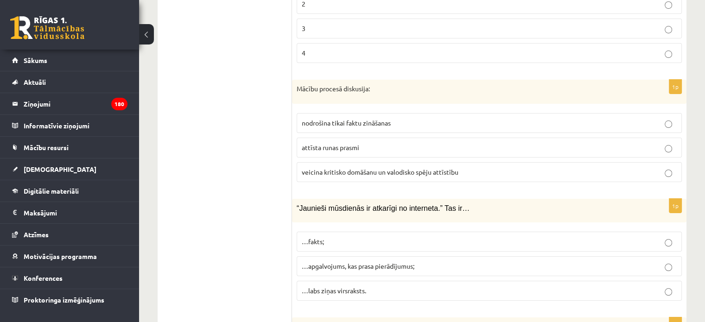
click at [349, 168] on span "veicina kritisko domāšanu un valodisko spēju attīstību" at bounding box center [380, 172] width 157 height 8
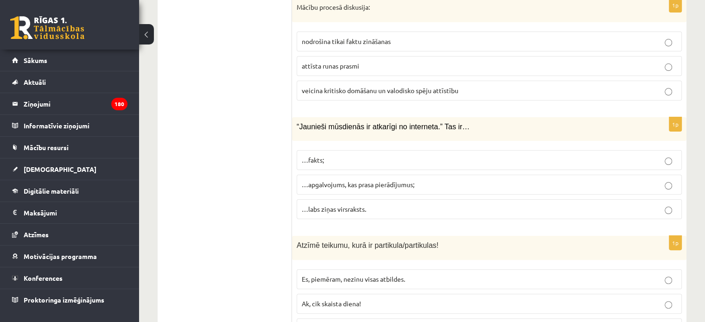
scroll to position [3768, 0]
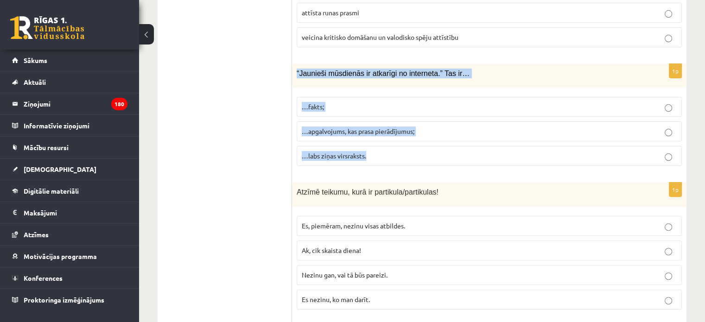
drag, startPoint x: 295, startPoint y: 41, endPoint x: 392, endPoint y: 123, distance: 126.6
click at [392, 123] on div "1p “Jaunieši mūsdienās ir atkarīgi no interneta.” Tas ir… …fakts; …apgalvojums,…" at bounding box center [489, 118] width 394 height 109
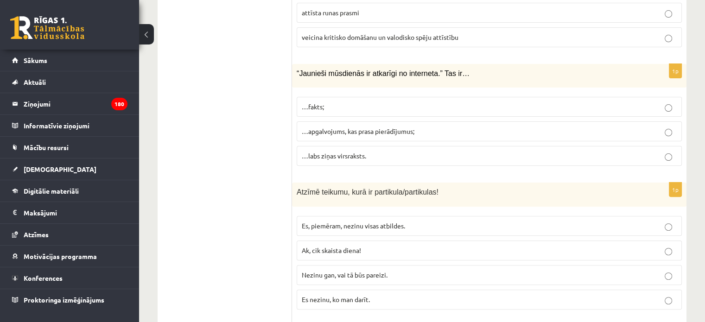
click at [315, 127] on span "…apgalvojums, kas prasa pierādījumus;" at bounding box center [358, 131] width 113 height 8
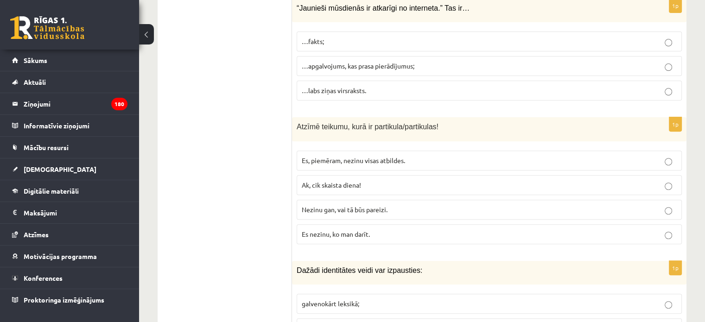
scroll to position [3876, 0]
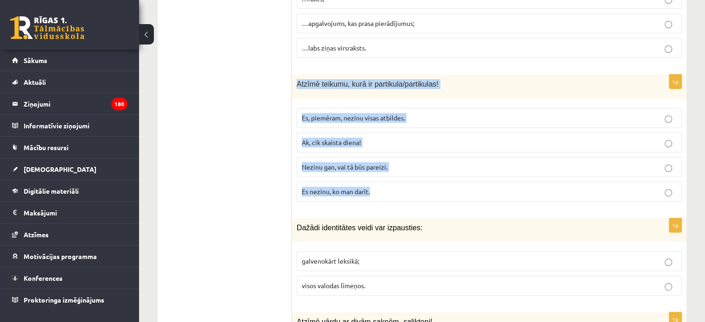
drag, startPoint x: 295, startPoint y: 52, endPoint x: 401, endPoint y: 159, distance: 150.7
click at [401, 159] on div "1p Atzīmē teikumu, kurā ir partikula/partikulas! Es, piemēram, nezinu visas atb…" at bounding box center [489, 142] width 394 height 134
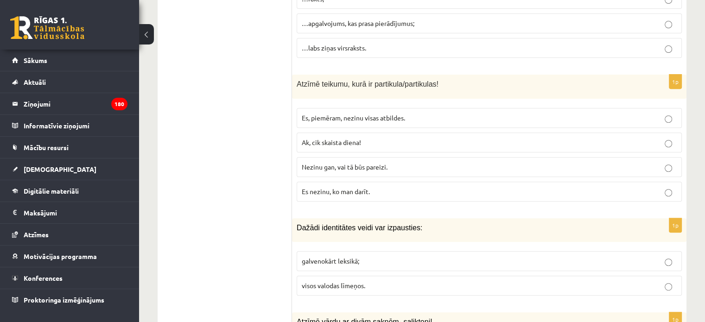
click at [342, 163] on span "Nezinu gan, vai tā būs pareizi." at bounding box center [345, 167] width 86 height 8
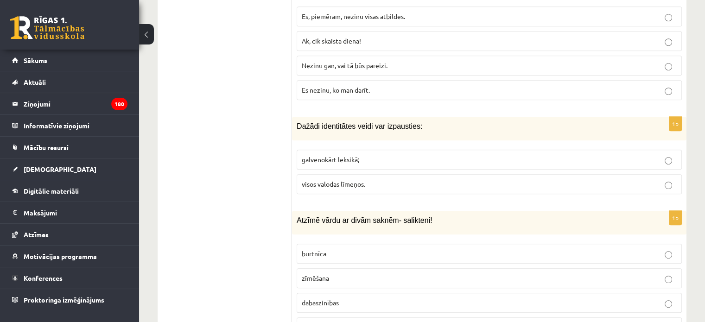
scroll to position [3997, 0]
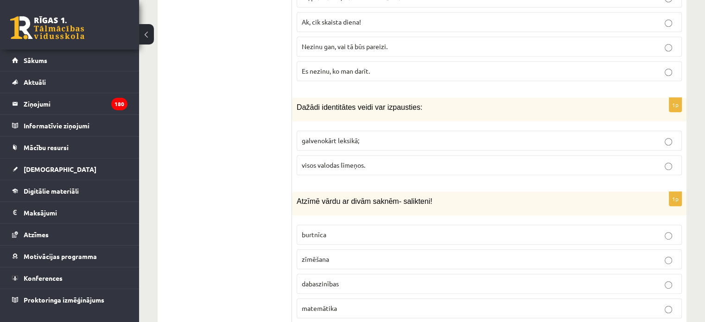
drag, startPoint x: 291, startPoint y: 74, endPoint x: 380, endPoint y: 150, distance: 116.7
click at [380, 150] on div "1p Dažādi identitātes veidi var izpausties: galvenokārt leksikā; visos valodas …" at bounding box center [489, 140] width 394 height 85
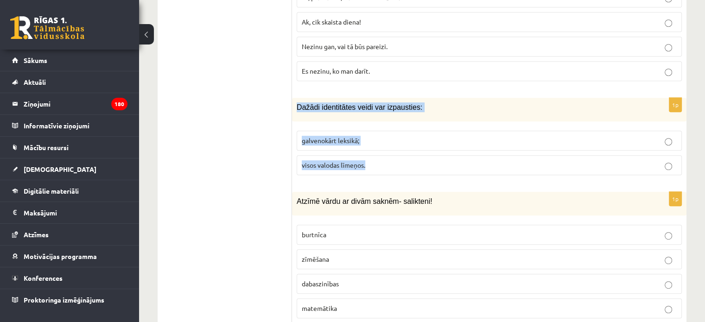
drag, startPoint x: 297, startPoint y: 74, endPoint x: 382, endPoint y: 135, distance: 104.9
click at [382, 135] on div "1p Dažādi identitātes veidi var izpausties: galvenokārt leksikā; visos valodas …" at bounding box center [489, 140] width 394 height 85
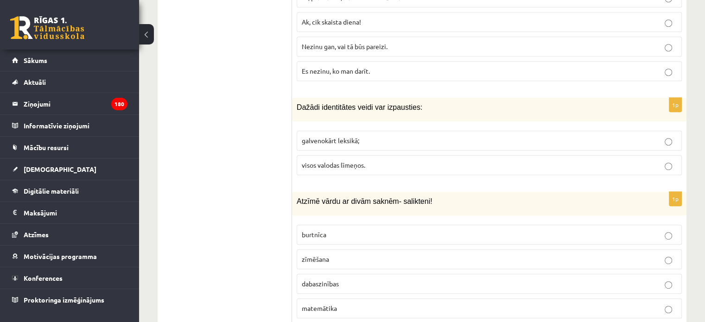
click at [328, 161] on span "visos valodas līmeņos." at bounding box center [333, 165] width 63 height 8
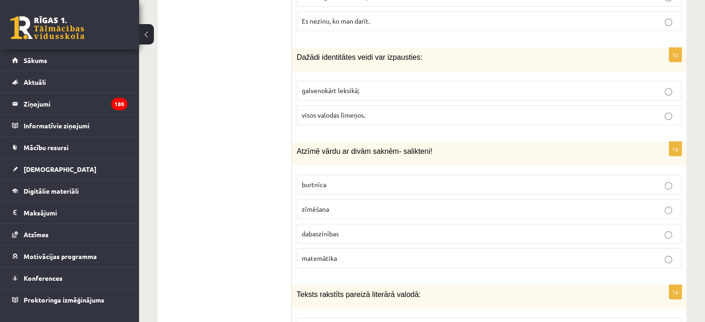
scroll to position [4068, 0]
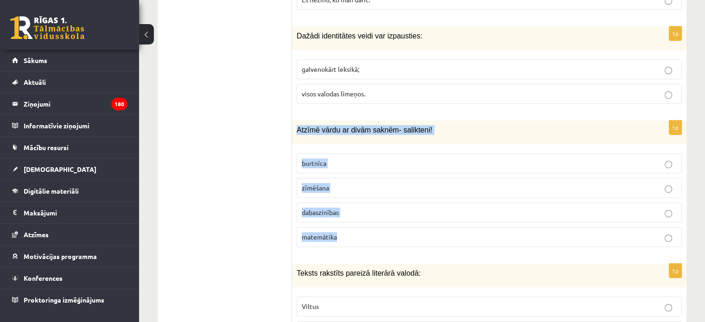
drag, startPoint x: 296, startPoint y: 98, endPoint x: 354, endPoint y: 196, distance: 113.8
click at [354, 196] on div "1p Atzīmē vārdu ar divām saknēm- salikteni! burtnīca zīmēšana dabaszinības mate…" at bounding box center [489, 187] width 394 height 134
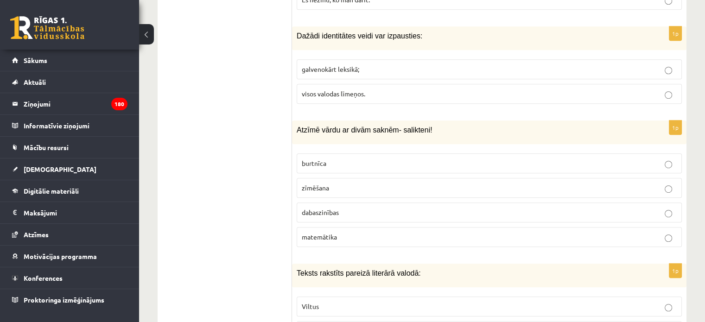
click at [340, 208] on p "dabaszinības" at bounding box center [489, 213] width 375 height 10
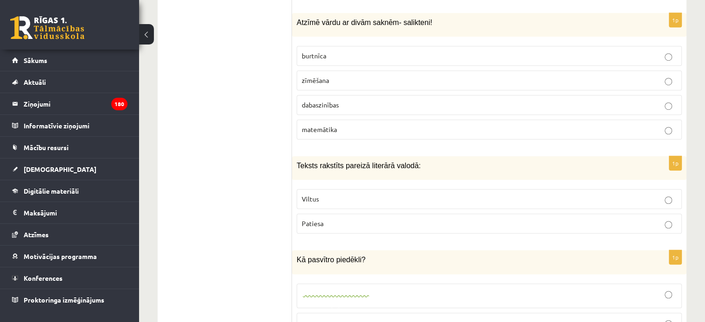
scroll to position [4179, 0]
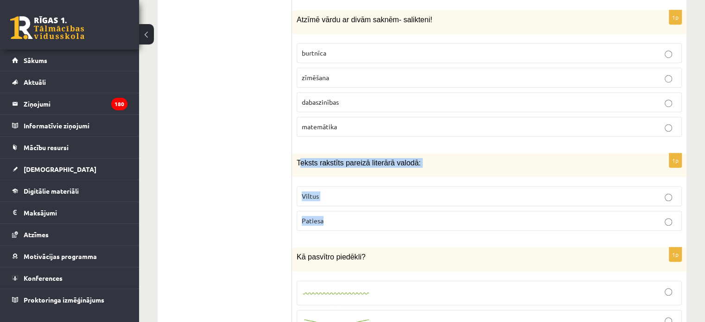
drag, startPoint x: 298, startPoint y: 131, endPoint x: 340, endPoint y: 187, distance: 69.5
click at [340, 187] on div "1p Teksts rakstīts pareizā literārā valodā: Viltus Patiesa" at bounding box center [489, 195] width 394 height 85
click at [295, 153] on div "Teksts rakstīts pareizā literārā valodā:" at bounding box center [489, 165] width 394 height 24
drag, startPoint x: 295, startPoint y: 131, endPoint x: 330, endPoint y: 186, distance: 65.0
click at [330, 186] on div "1p Teksts rakstīts pareizā literārā valodā: Viltus Patiesa" at bounding box center [489, 195] width 394 height 85
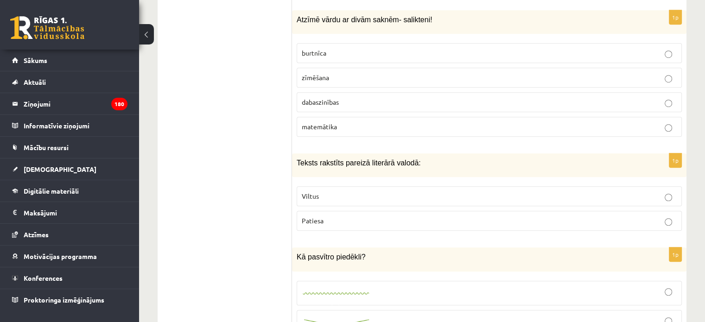
click at [344, 191] on p "Viltus" at bounding box center [489, 196] width 375 height 10
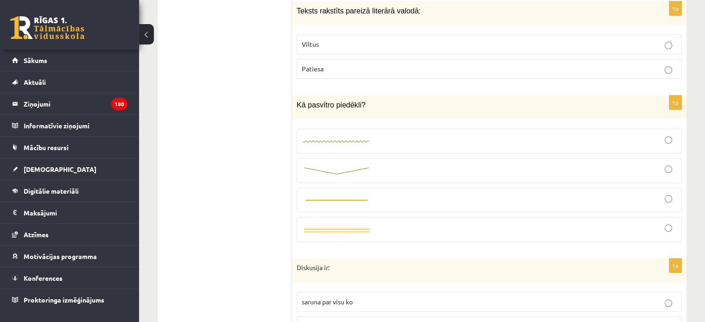
scroll to position [4342, 0]
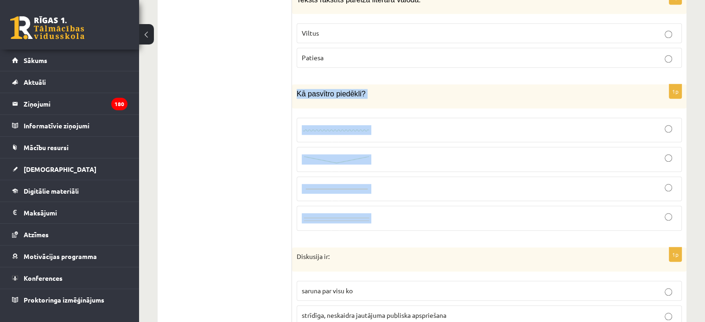
drag, startPoint x: 293, startPoint y: 60, endPoint x: 380, endPoint y: 189, distance: 155.0
click at [380, 189] on div "1p Kā pasvītro piedēkli?" at bounding box center [489, 161] width 394 height 154
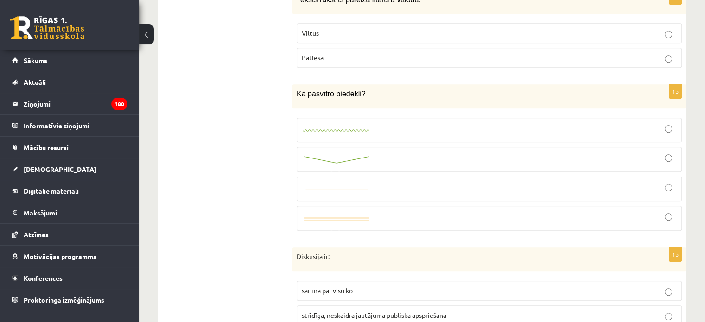
click at [345, 125] on link at bounding box center [337, 130] width 70 height 10
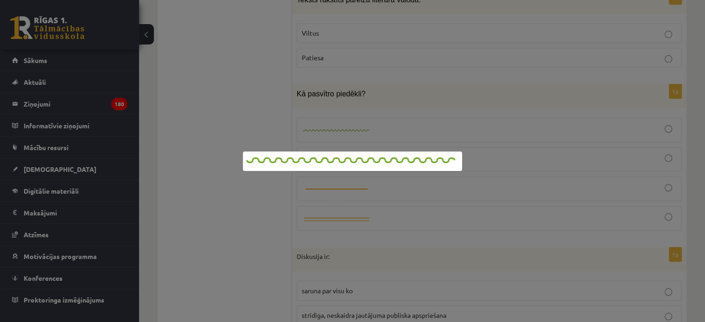
click at [490, 98] on div at bounding box center [352, 161] width 705 height 322
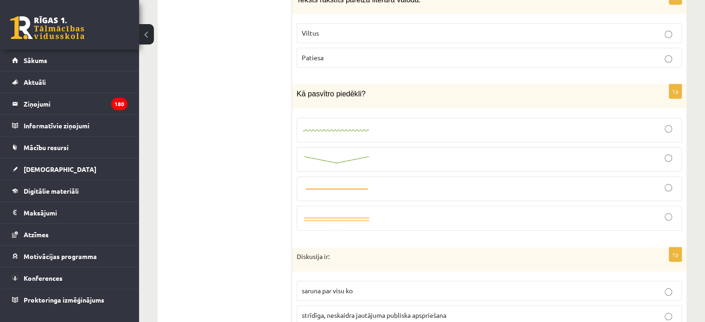
scroll to position [4465, 0]
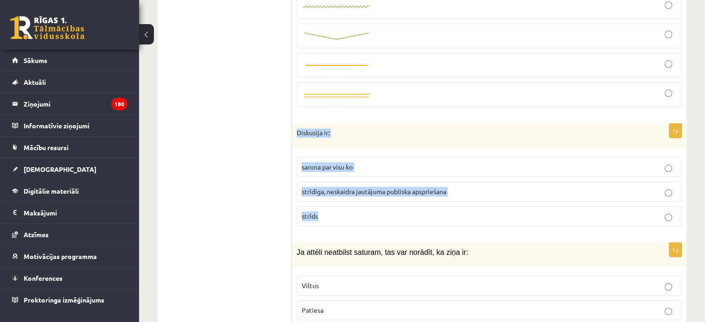
drag, startPoint x: 296, startPoint y: 98, endPoint x: 357, endPoint y: 181, distance: 103.4
click at [357, 181] on div "1p Diskusija ir: saruna par visu ko strīdīga, neskaidra jautājuma publiska apsp…" at bounding box center [489, 179] width 394 height 110
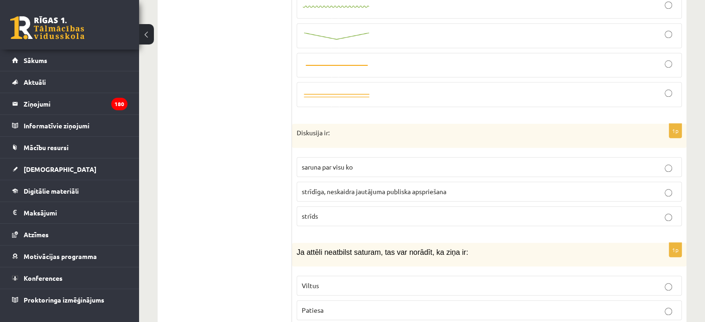
click at [344, 187] on span "strīdīga, neskaidra jautājuma publiska apspriešana" at bounding box center [374, 191] width 145 height 8
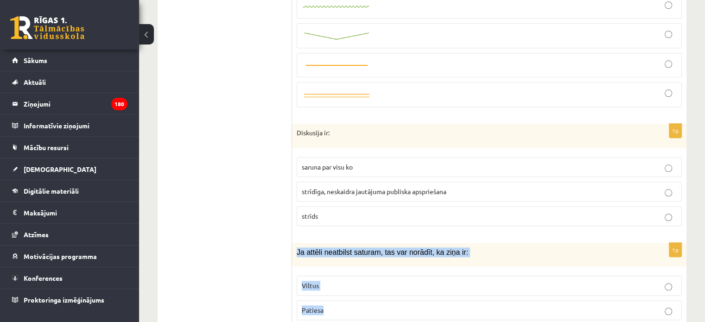
drag, startPoint x: 295, startPoint y: 218, endPoint x: 343, endPoint y: 277, distance: 76.7
click at [343, 277] on div "1p Ja attēli neatbilst saturam, tas var norādīt, ka ziņa ir: Viltus Patiesa" at bounding box center [489, 285] width 394 height 85
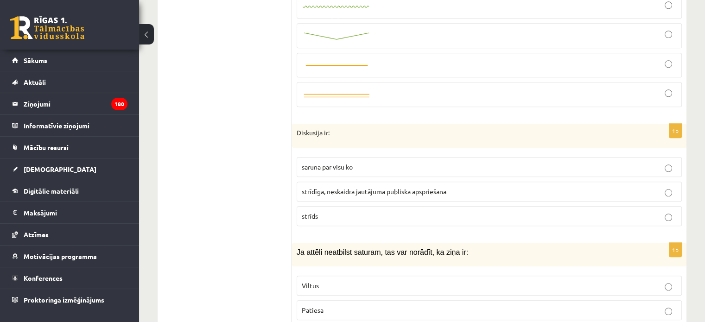
click at [339, 281] on p "Viltus" at bounding box center [489, 286] width 375 height 10
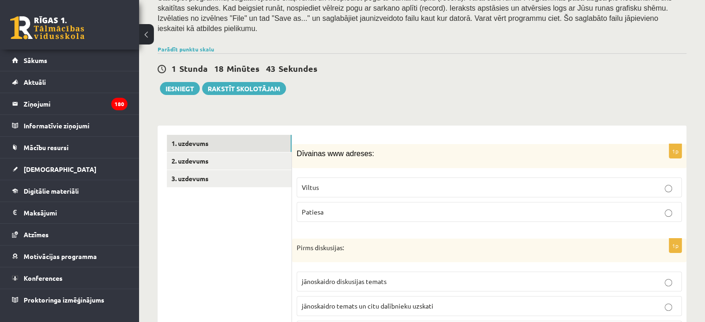
scroll to position [176, 0]
click at [217, 153] on link "2. uzdevums" at bounding box center [229, 161] width 125 height 17
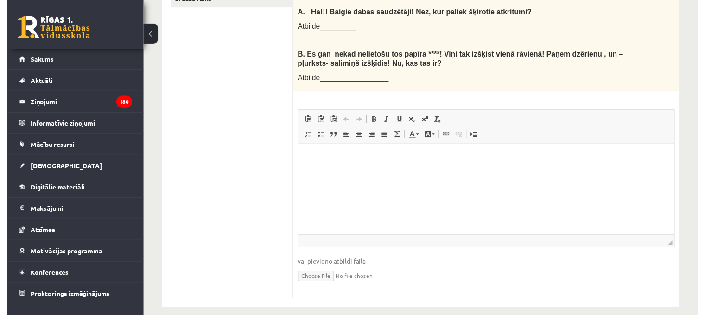
scroll to position [206, 0]
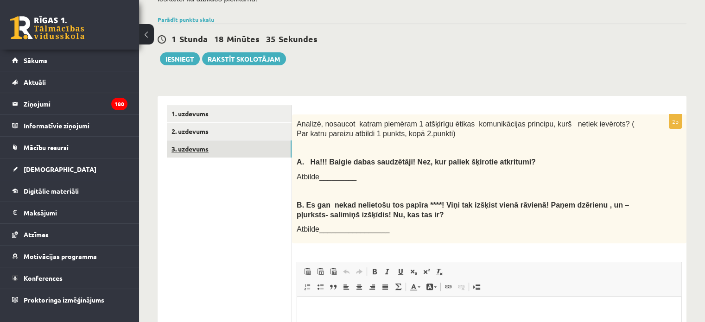
click at [235, 140] on link "3. uzdevums" at bounding box center [229, 148] width 125 height 17
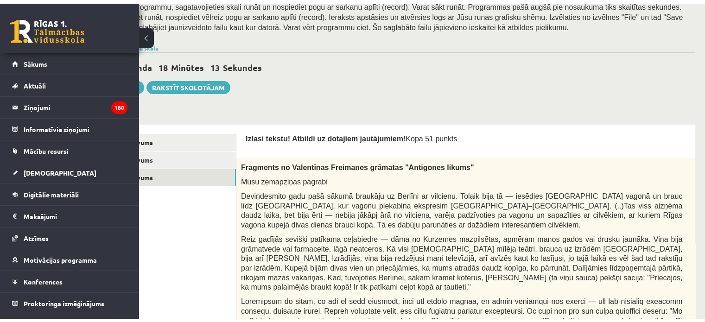
scroll to position [171, 0]
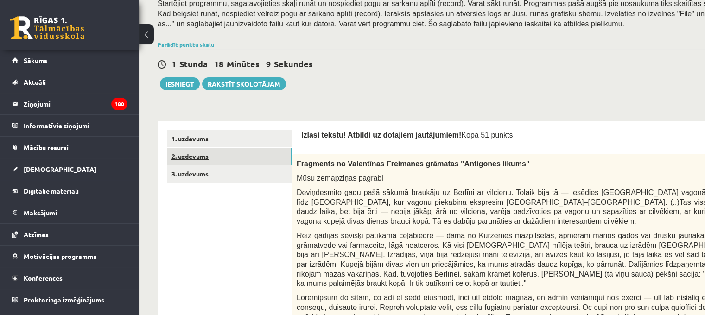
click at [258, 155] on link "2. uzdevums" at bounding box center [229, 156] width 125 height 17
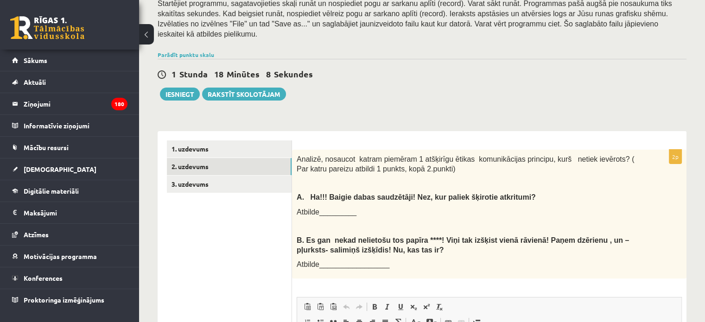
scroll to position [0, 0]
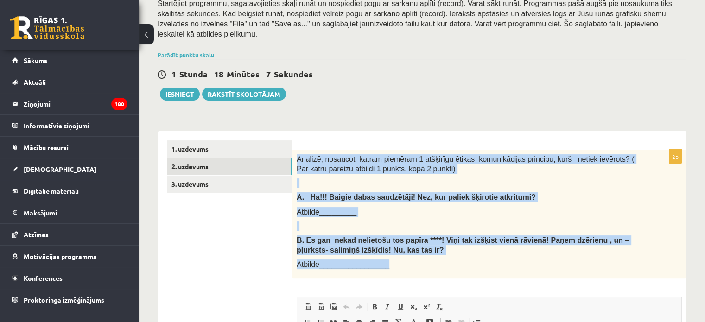
drag, startPoint x: 295, startPoint y: 145, endPoint x: 407, endPoint y: 252, distance: 155.0
click at [407, 252] on div "Analizē, nosaucot katram piemēram 1 atšķirīgu ētikas komunikācijas principu, ku…" at bounding box center [489, 214] width 394 height 129
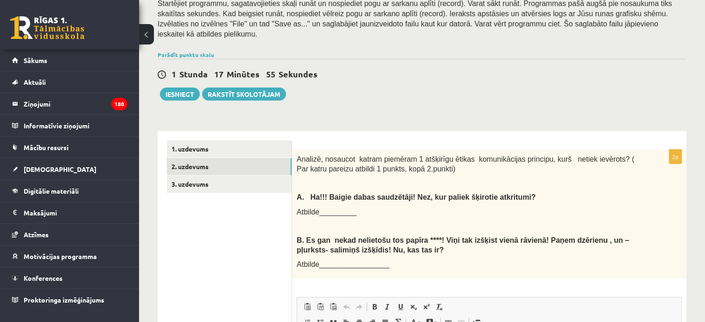
click at [251, 247] on ul "1. uzdevums 2. uzdevums 3. uzdevums" at bounding box center [229, 314] width 125 height 349
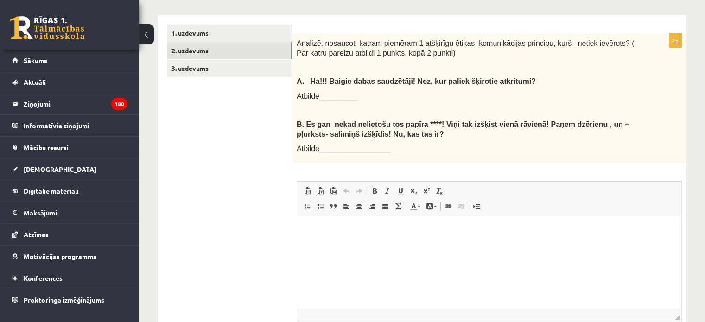
scroll to position [287, 0]
click at [329, 236] on html at bounding box center [489, 230] width 384 height 28
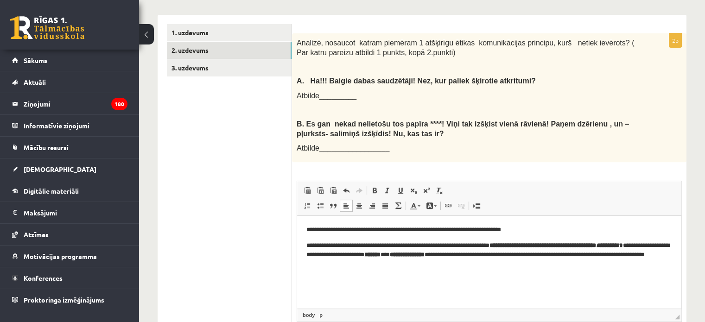
click at [310, 237] on body "**********" at bounding box center [489, 247] width 366 height 44
click at [303, 244] on html "**********" at bounding box center [489, 247] width 384 height 63
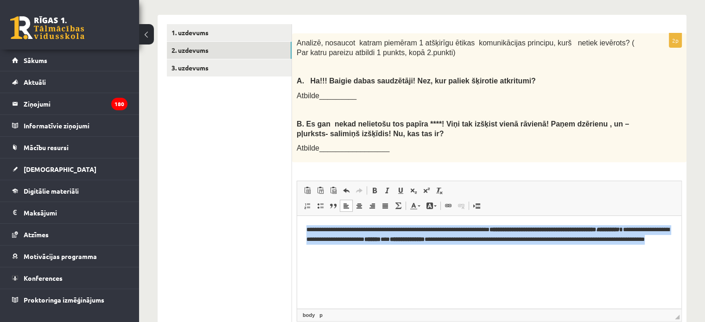
drag, startPoint x: 305, startPoint y: 228, endPoint x: 407, endPoint y: 252, distance: 104.8
click at [407, 252] on html "**********" at bounding box center [489, 239] width 384 height 47
click at [373, 187] on span at bounding box center [374, 190] width 7 height 7
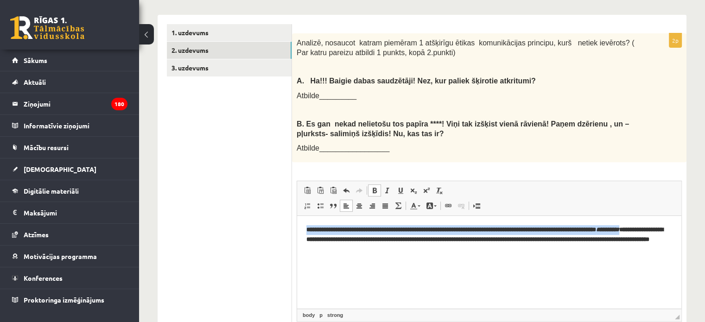
click at [373, 187] on span at bounding box center [374, 190] width 7 height 7
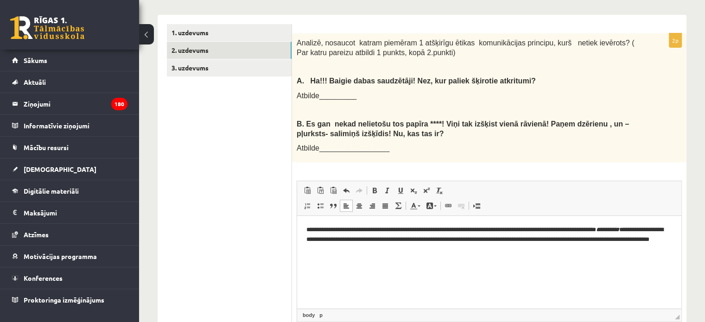
click at [401, 259] on html "**********" at bounding box center [489, 239] width 384 height 47
click at [390, 252] on p "**********" at bounding box center [489, 239] width 366 height 29
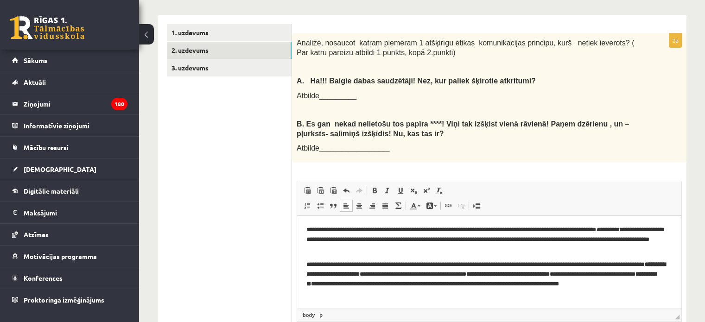
scroll to position [355, 0]
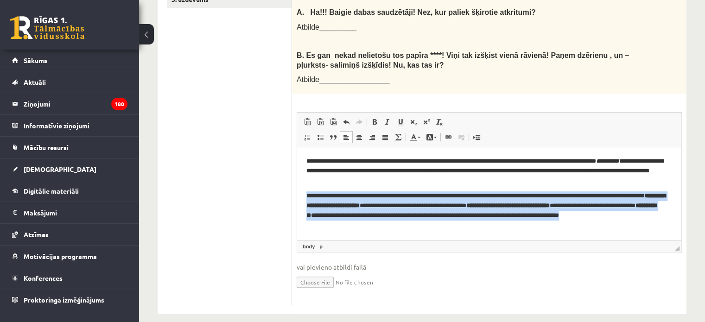
drag, startPoint x: 305, startPoint y: 194, endPoint x: 333, endPoint y: 232, distance: 46.7
click at [333, 232] on html "**********" at bounding box center [489, 193] width 384 height 92
click at [374, 118] on span at bounding box center [374, 121] width 7 height 7
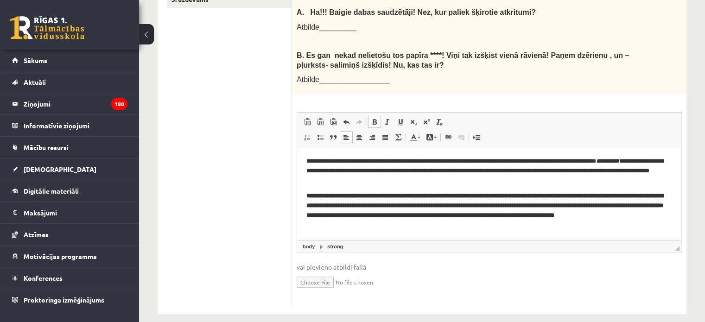
click at [374, 118] on span at bounding box center [374, 121] width 7 height 7
click at [271, 164] on ul "1. uzdevums 2. uzdevums 3. uzdevums" at bounding box center [229, 130] width 125 height 349
click at [185, 95] on ul "1. uzdevums 2. uzdevums 3. uzdevums" at bounding box center [229, 130] width 125 height 349
click at [323, 230] on html "**********" at bounding box center [489, 188] width 384 height 82
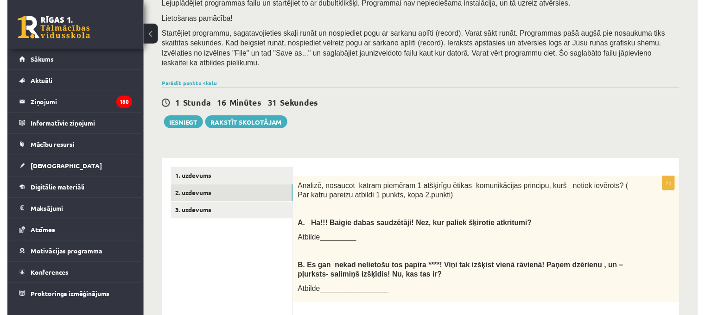
scroll to position [246, 0]
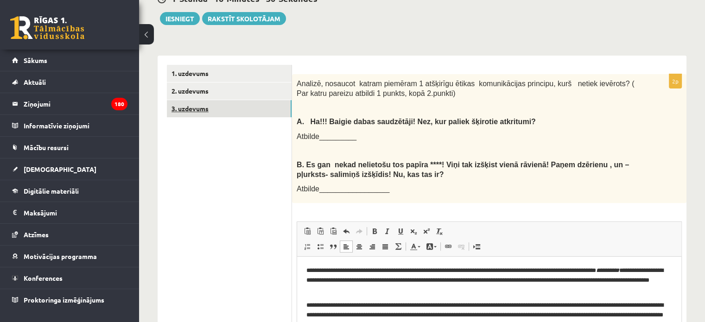
click at [219, 100] on link "3. uzdevums" at bounding box center [229, 108] width 125 height 17
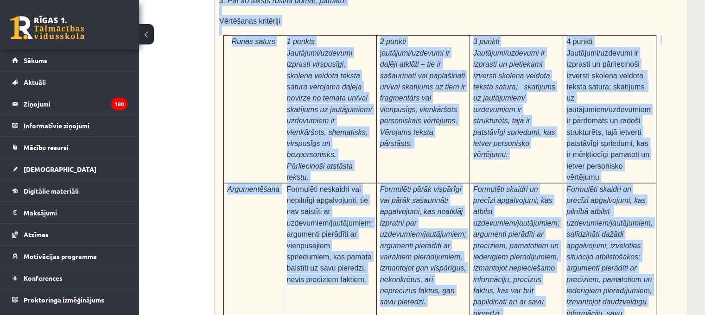
scroll to position [2933, 64]
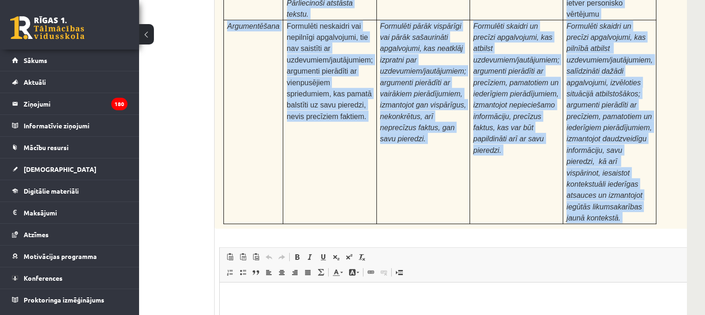
drag, startPoint x: 439, startPoint y: 337, endPoint x: 431, endPoint y: 302, distance: 36.1
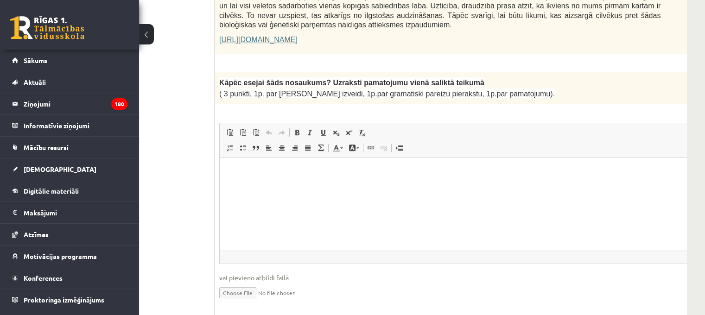
scroll to position [707, 64]
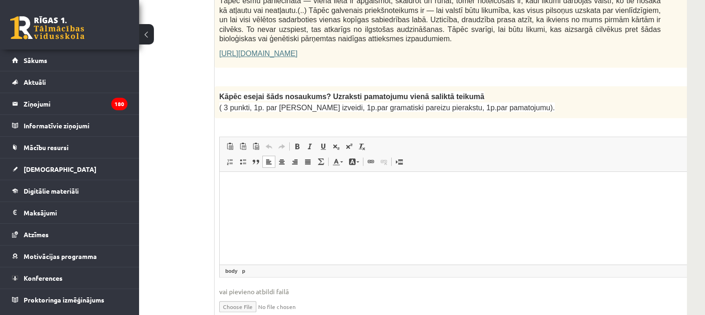
click at [263, 190] on html at bounding box center [463, 185] width 487 height 28
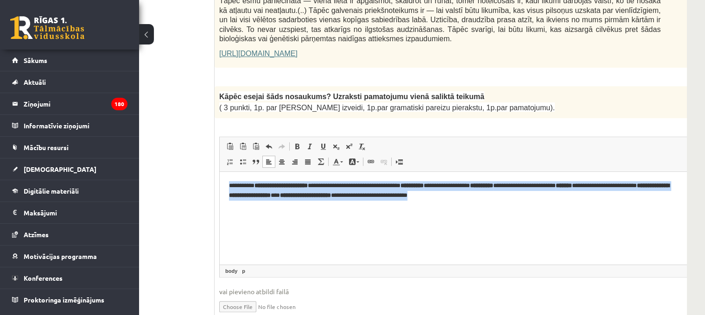
drag, startPoint x: 228, startPoint y: 183, endPoint x: 551, endPoint y: 213, distance: 324.0
click at [551, 209] on html "**********" at bounding box center [463, 190] width 487 height 38
click at [291, 140] on link "Bold Keyboard shortcut Ctrl+B" at bounding box center [297, 146] width 13 height 12
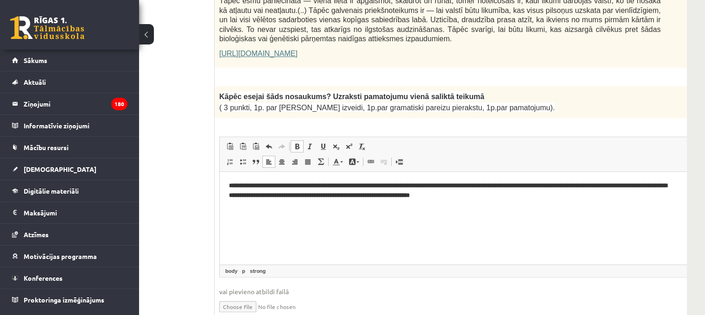
click at [291, 140] on link "Bold Keyboard shortcut Ctrl+B" at bounding box center [297, 146] width 13 height 12
click at [513, 198] on p "**********" at bounding box center [451, 190] width 444 height 19
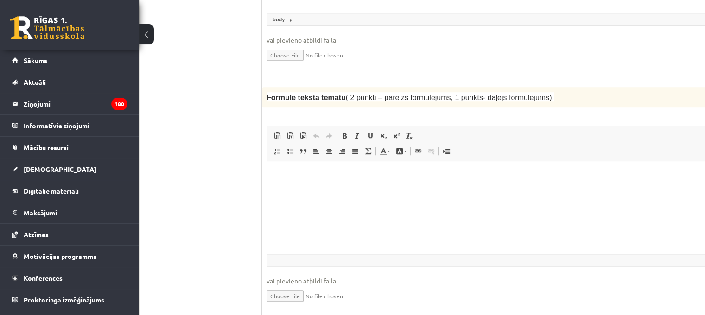
scroll to position [958, 64]
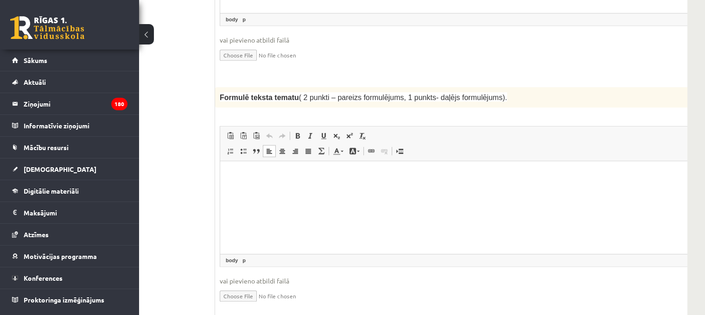
click at [260, 182] on html at bounding box center [463, 175] width 487 height 28
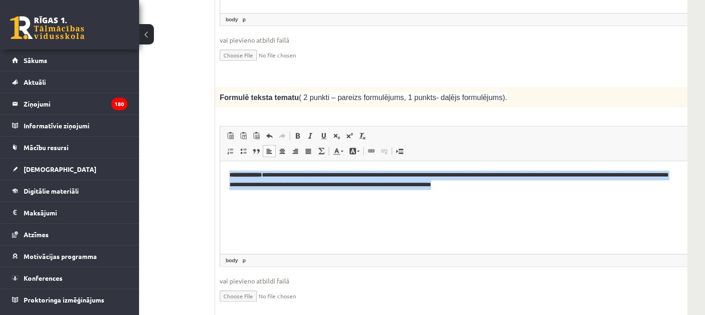
drag, startPoint x: 230, startPoint y: 173, endPoint x: 545, endPoint y: 206, distance: 316.0
click at [545, 199] on html "**********" at bounding box center [463, 180] width 487 height 38
click at [295, 132] on span at bounding box center [297, 135] width 7 height 7
click at [539, 193] on html "**********" at bounding box center [463, 180] width 487 height 38
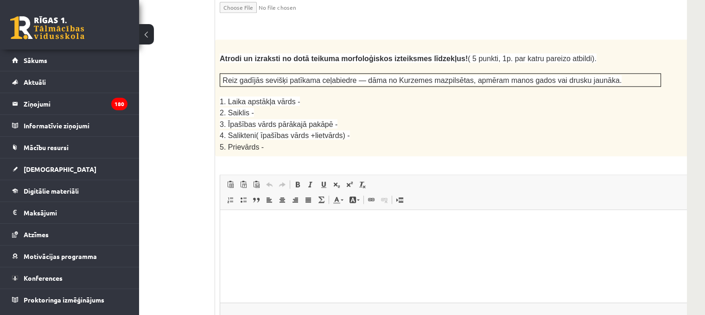
scroll to position [1581, 64]
click at [243, 233] on html at bounding box center [463, 223] width 487 height 28
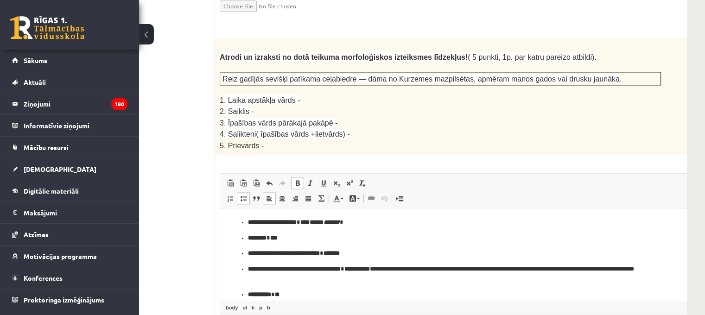
scroll to position [7, 0]
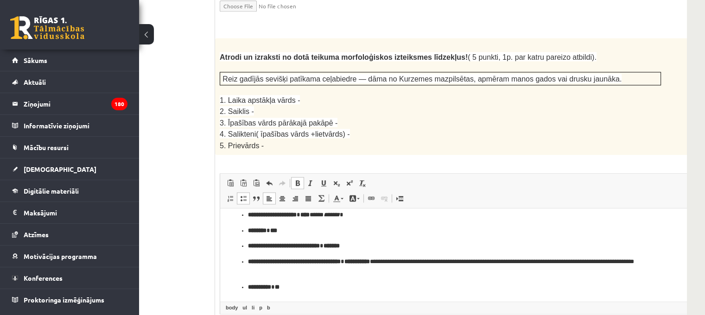
click at [247, 287] on ul "**********" at bounding box center [463, 251] width 468 height 82
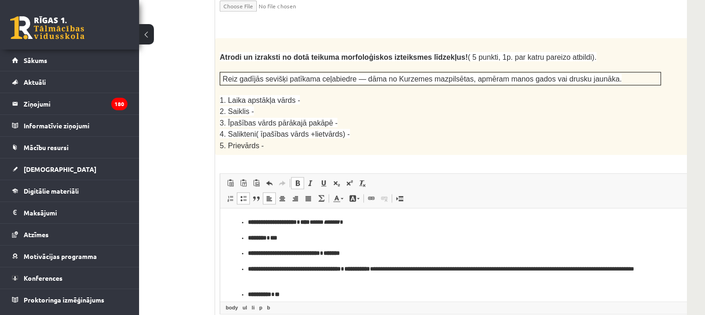
click at [247, 223] on ul "**********" at bounding box center [463, 259] width 468 height 82
click at [247, 238] on ul "**********" at bounding box center [463, 267] width 468 height 66
click at [247, 253] on ul "**********" at bounding box center [463, 274] width 468 height 51
click at [247, 270] on ul "**********" at bounding box center [463, 282] width 468 height 35
click at [245, 296] on ul "**********" at bounding box center [463, 295] width 468 height 10
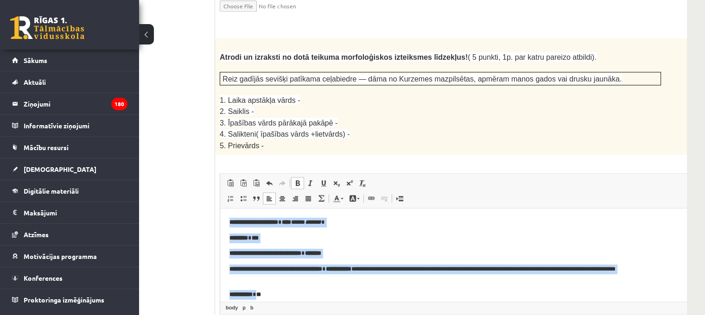
scroll to position [7, 0]
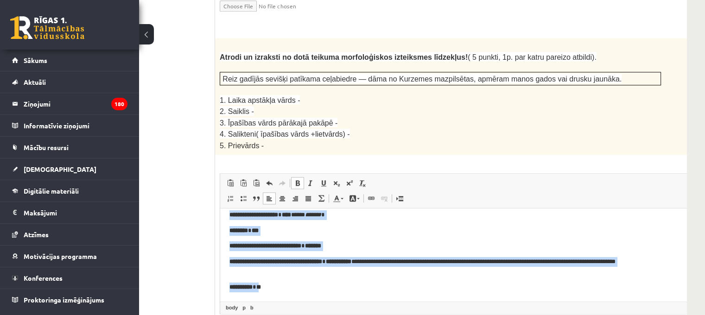
drag, startPoint x: 228, startPoint y: 220, endPoint x: 264, endPoint y: 323, distance: 109.1
click at [264, 301] on html "**********" at bounding box center [463, 251] width 487 height 100
click at [298, 179] on span at bounding box center [297, 182] width 7 height 7
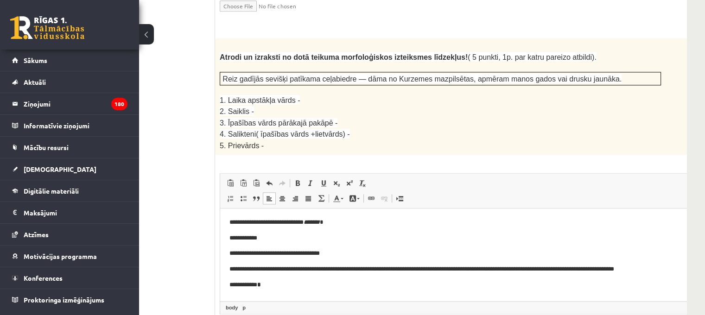
click at [273, 285] on p "**********" at bounding box center [451, 285] width 444 height 10
click at [261, 286] on b "*" at bounding box center [259, 285] width 4 height 6
click at [296, 179] on span at bounding box center [297, 182] width 7 height 7
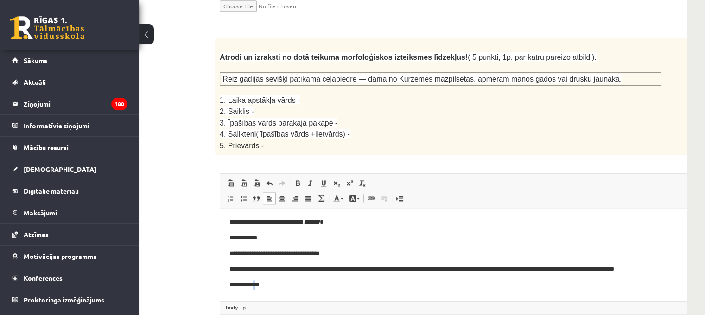
click at [270, 290] on html "**********" at bounding box center [463, 254] width 487 height 90
click at [248, 237] on p "******** ***" at bounding box center [451, 239] width 444 height 10
click at [287, 223] on p "**********" at bounding box center [451, 223] width 444 height 10
click at [316, 254] on p "**********" at bounding box center [451, 254] width 444 height 10
click at [332, 270] on p "**********" at bounding box center [451, 270] width 444 height 10
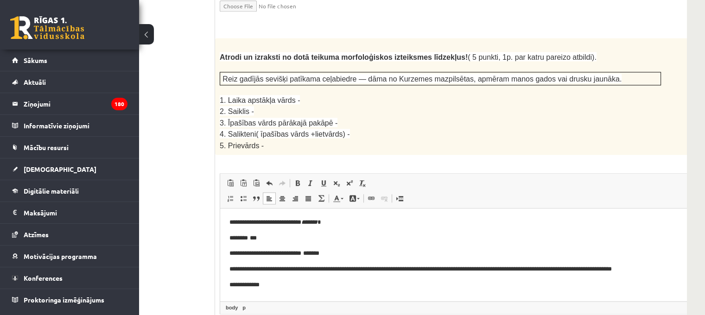
click at [256, 286] on p "**********" at bounding box center [451, 285] width 444 height 10
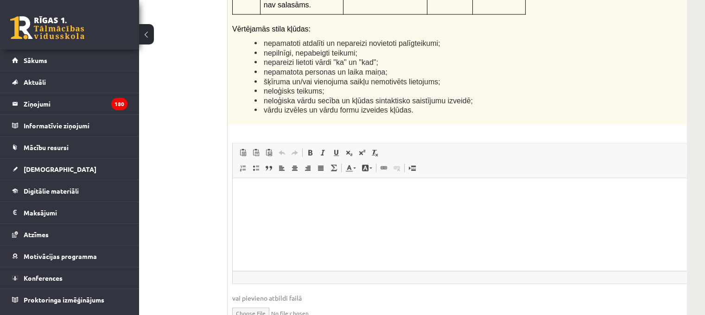
scroll to position [2315, 64]
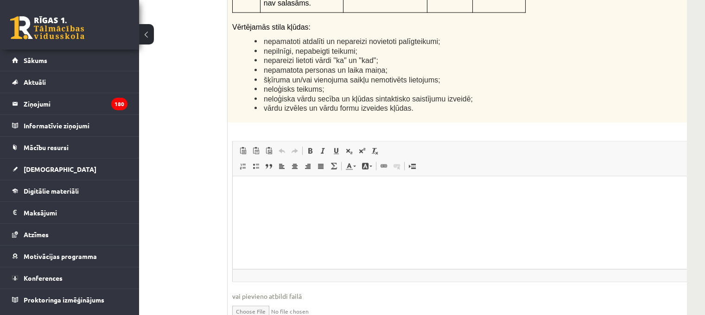
click at [246, 197] on html at bounding box center [476, 190] width 487 height 28
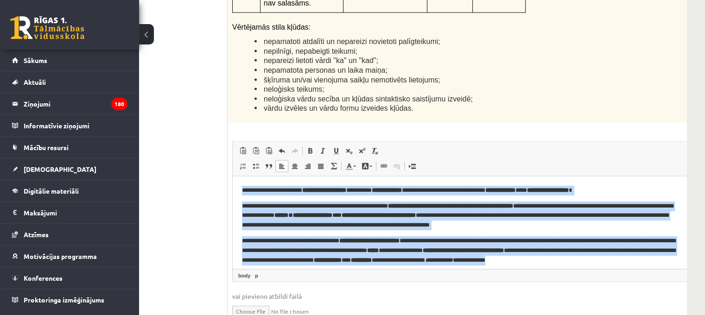
scroll to position [15, 0]
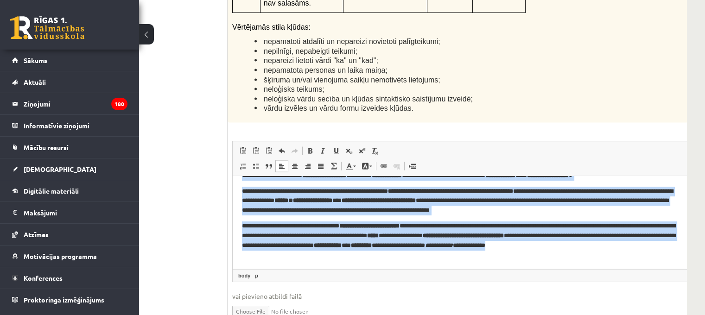
drag, startPoint x: 241, startPoint y: 188, endPoint x: 532, endPoint y: 366, distance: 341.1
click at [299, 269] on html "**********" at bounding box center [476, 215] width 487 height 108
click at [311, 147] on span at bounding box center [309, 150] width 7 height 7
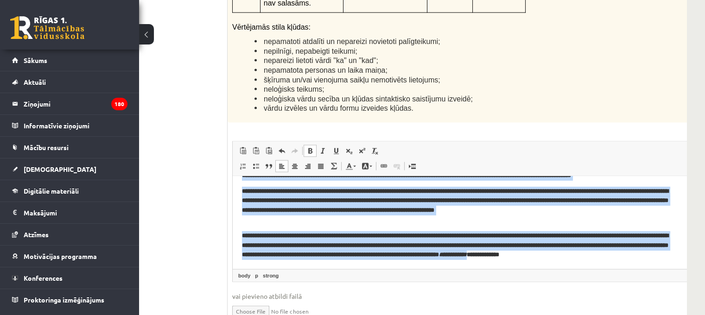
click at [311, 147] on span at bounding box center [309, 150] width 7 height 7
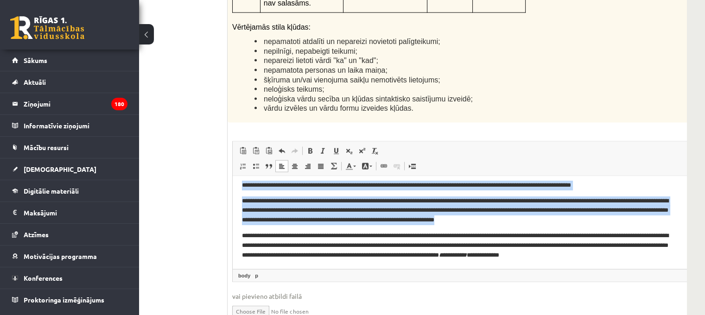
click at [243, 227] on body "**********" at bounding box center [476, 219] width 468 height 79
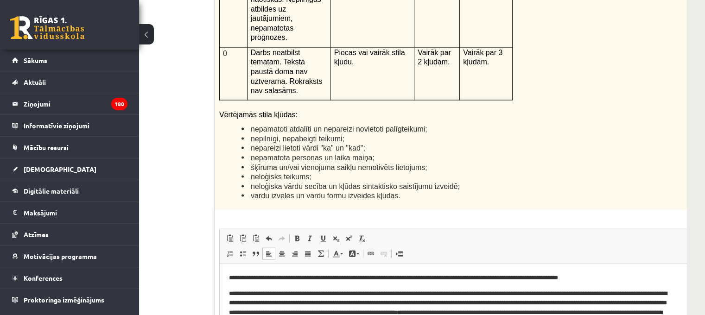
scroll to position [2223, 64]
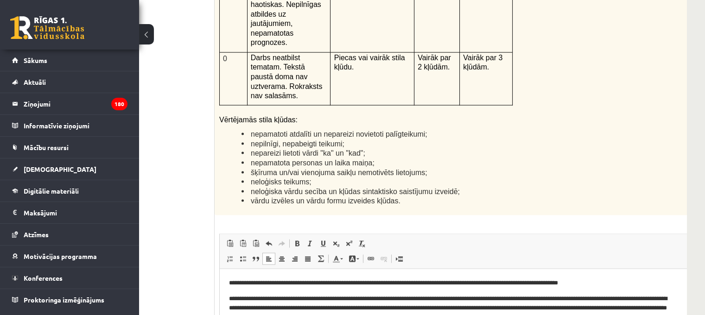
click at [227, 294] on html "**********" at bounding box center [463, 315] width 487 height 92
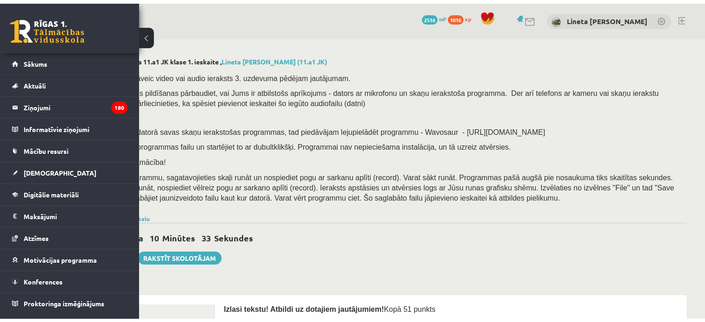
scroll to position [0, 0]
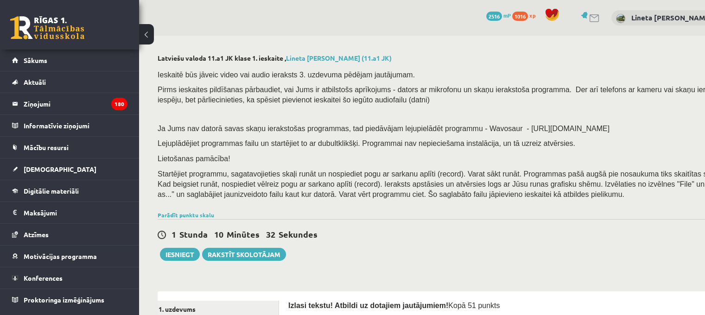
click at [148, 27] on button at bounding box center [146, 34] width 15 height 20
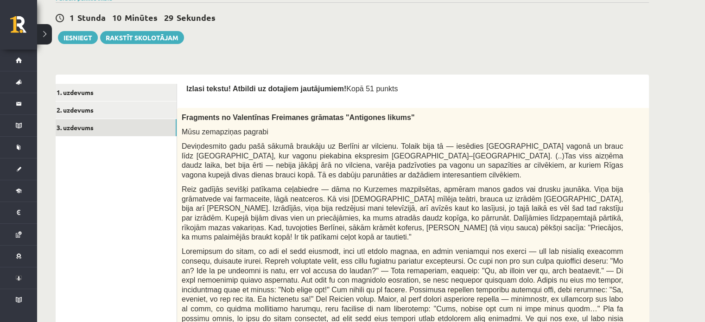
scroll to position [218, 0]
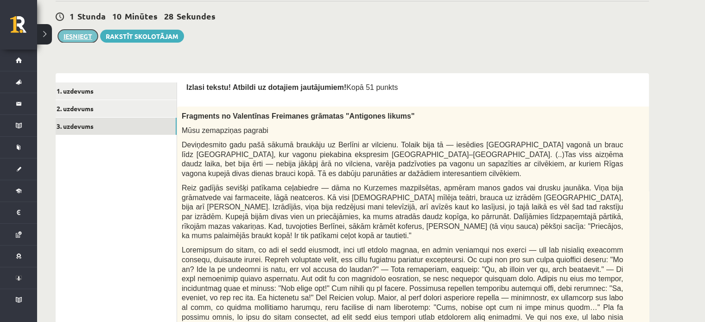
click at [75, 35] on button "Iesniegt" at bounding box center [78, 36] width 40 height 13
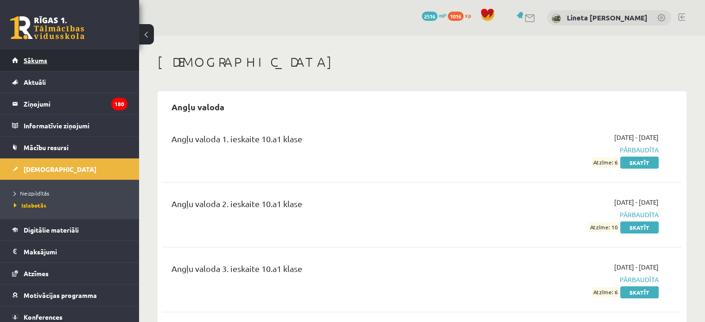
click at [25, 57] on span "Sākums" at bounding box center [36, 60] width 24 height 8
